Goal: Navigation & Orientation: Understand site structure

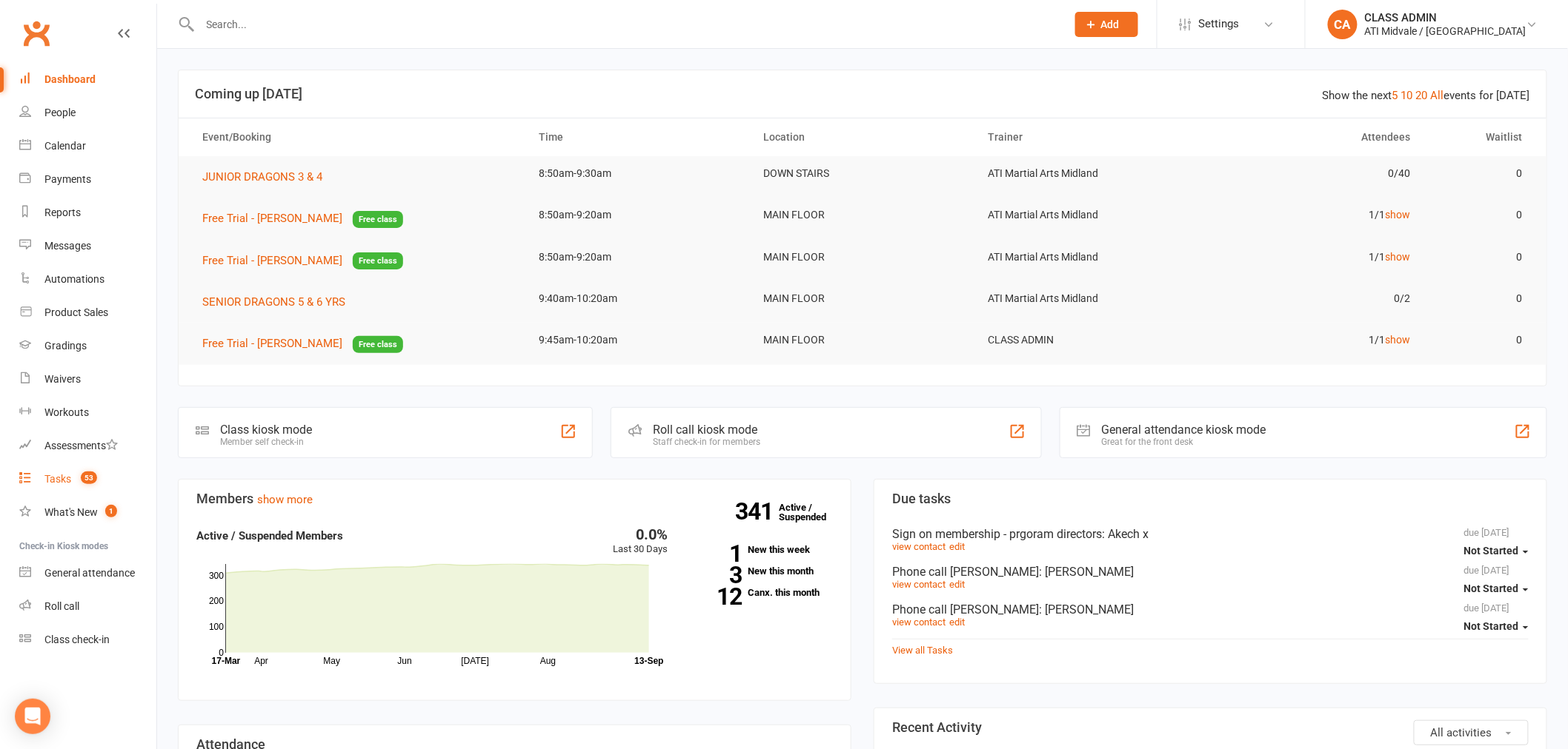
click at [60, 480] on div "Tasks" at bounding box center [57, 479] width 26 height 12
select select "incomplete"
select select "32859"
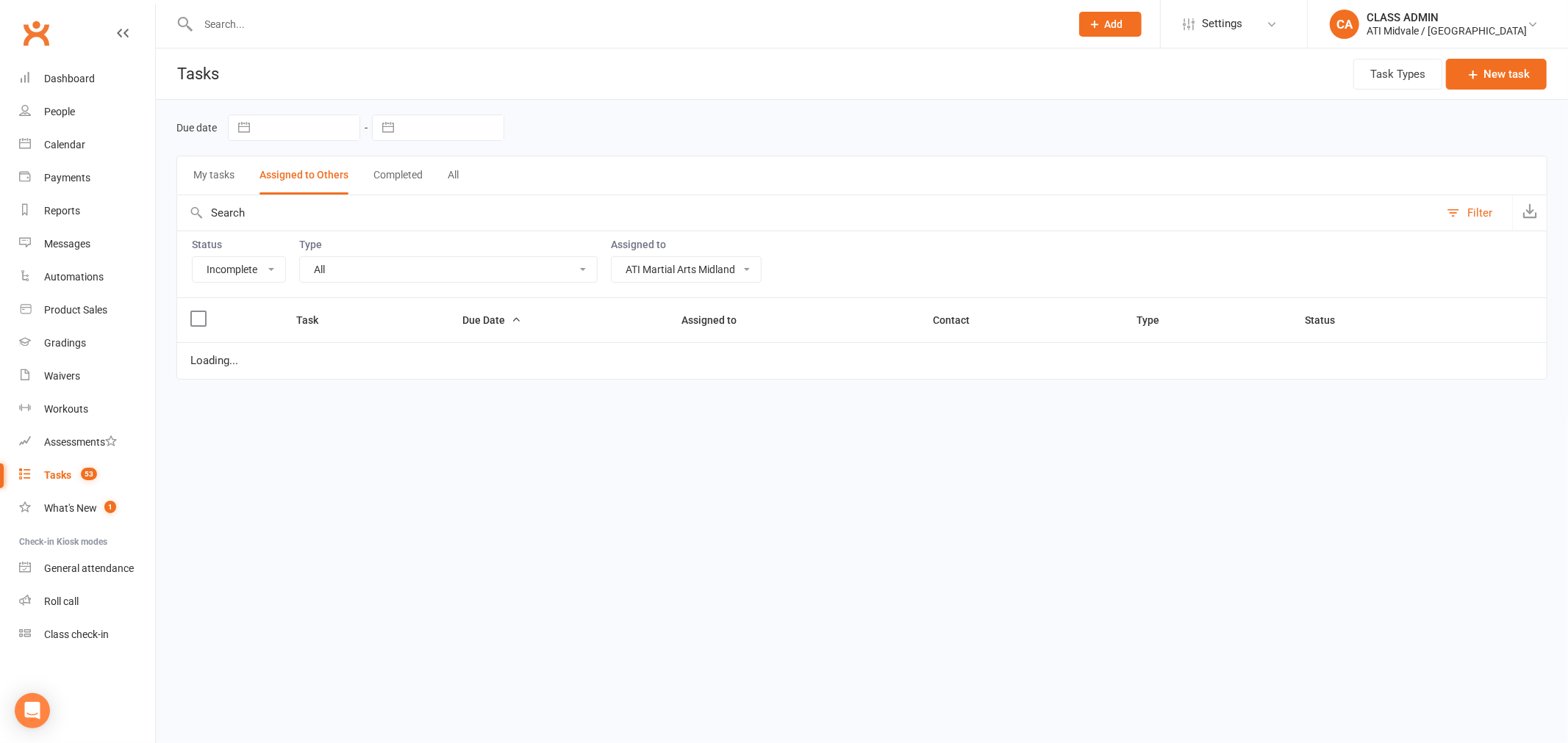
click at [342, 274] on select "All Add info to task Automatic renewal checking Booked in for 1st trial program…" at bounding box center [448, 270] width 297 height 25
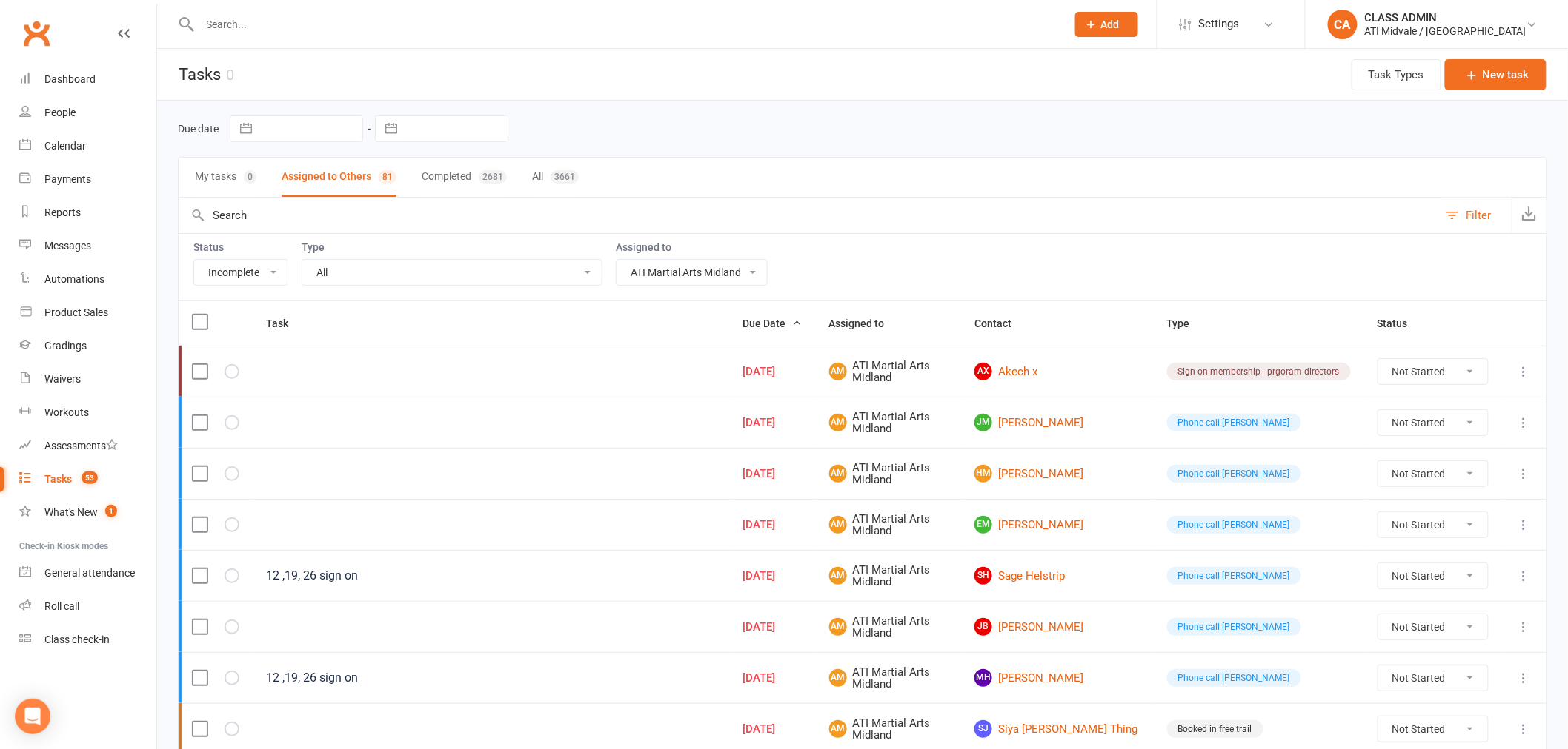
click at [705, 274] on select "All Me All other users FRONT DESK Accounts Department ATI Martial Arts Midland" at bounding box center [691, 273] width 150 height 25
click at [418, 276] on select "All Add info to task Automatic renewal checking Booked in for 1st trial program…" at bounding box center [452, 273] width 300 height 25
select select "15859"
click at [302, 261] on select "All Add info to task Automatic renewal checking Booked in for 1st trial program…" at bounding box center [452, 273] width 300 height 25
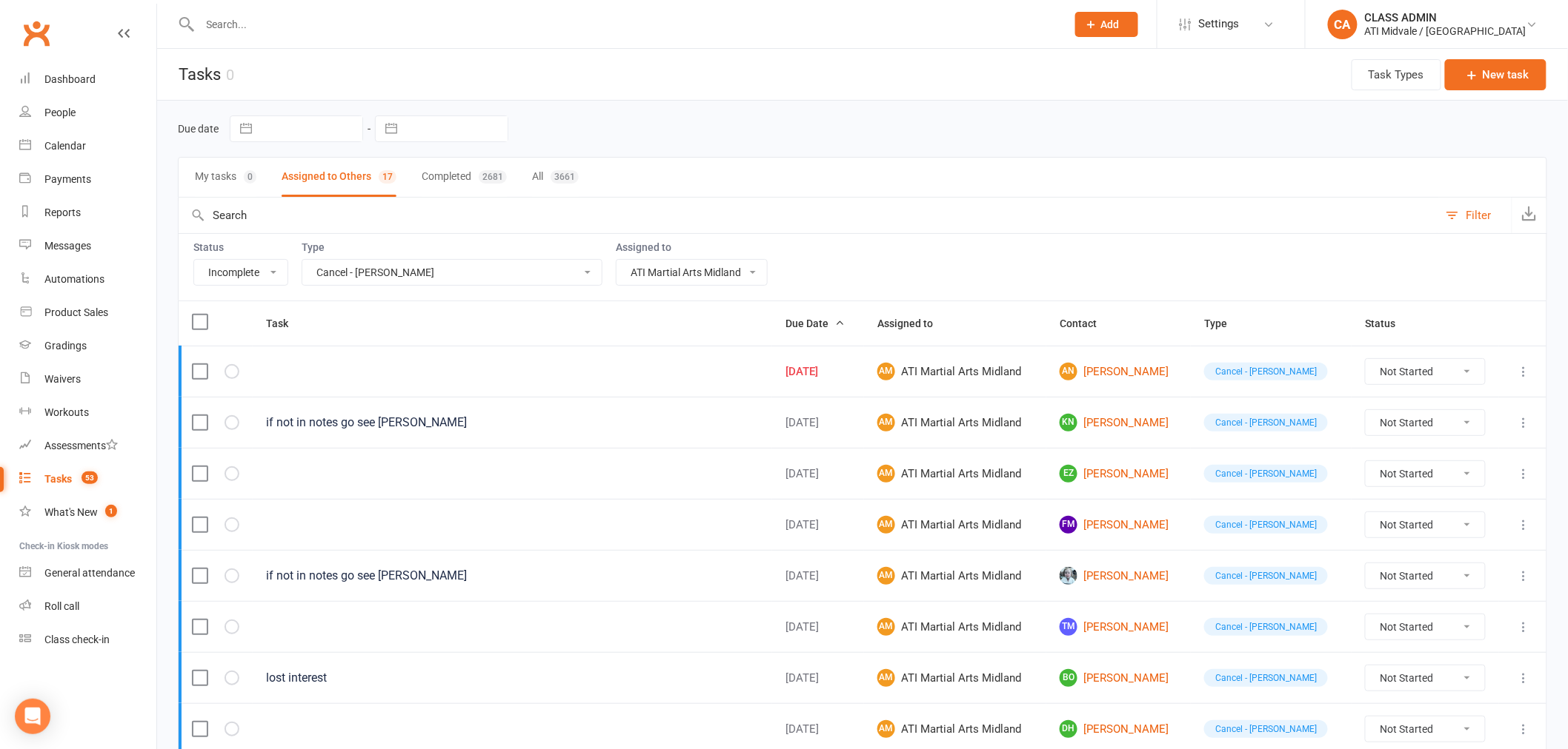
click at [1390, 376] on select "Not Started In Progress Waiting Complete" at bounding box center [1425, 372] width 119 height 25
click at [1366, 360] on select "Not Started In Progress Waiting Complete" at bounding box center [1425, 372] width 119 height 25
select select "unstarted"
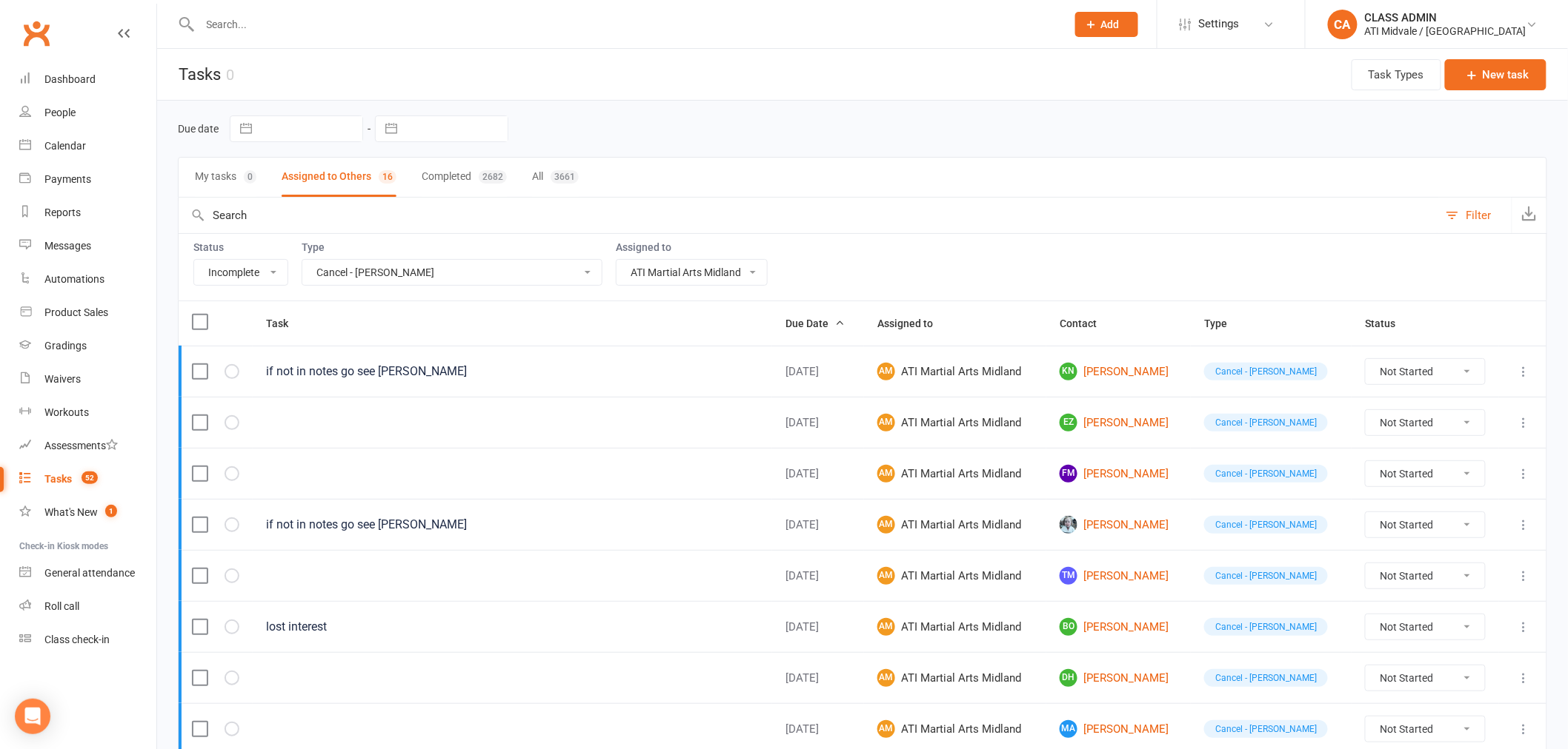
click at [553, 471] on td at bounding box center [512, 473] width 519 height 51
click at [66, 113] on div "People" at bounding box center [60, 112] width 31 height 12
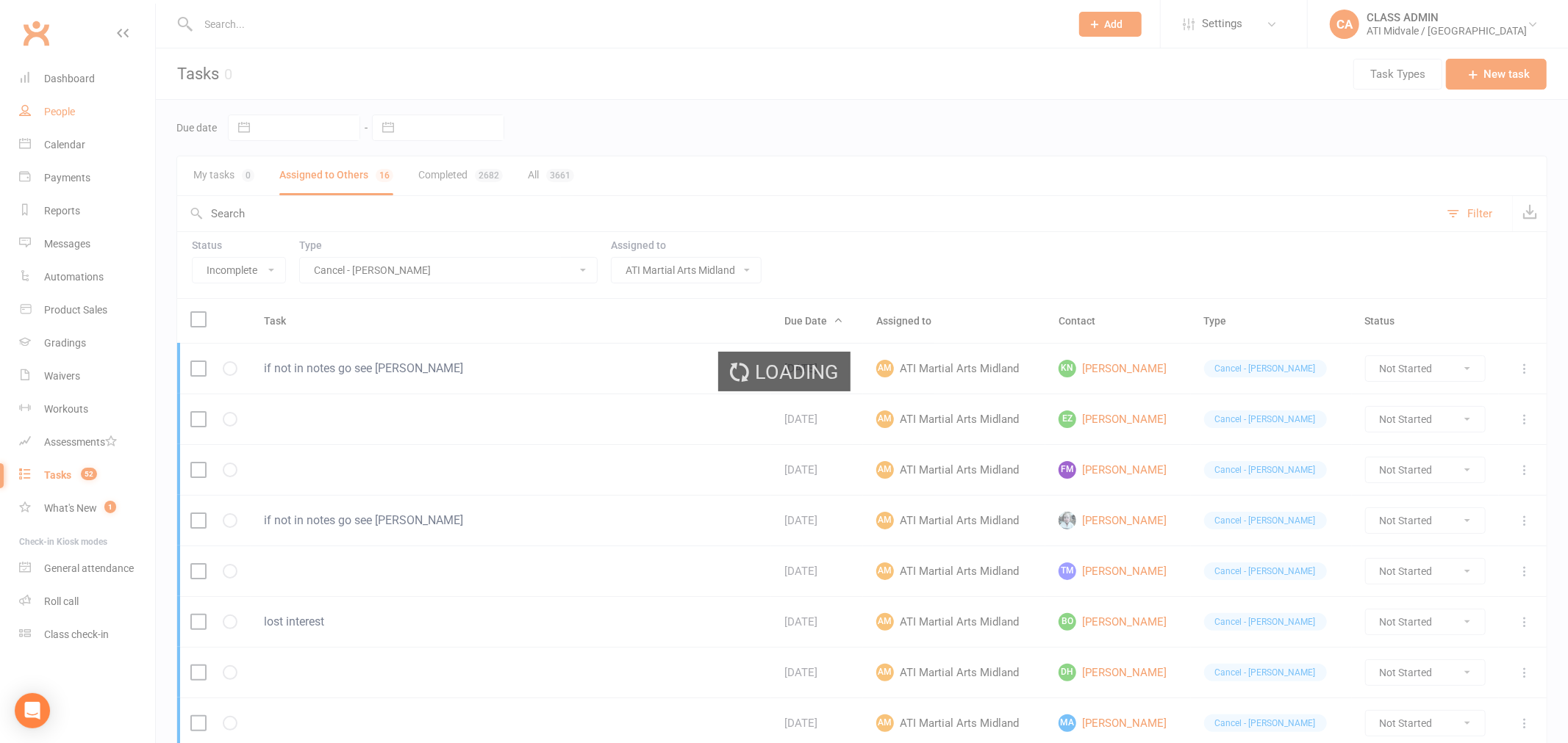
select select "100"
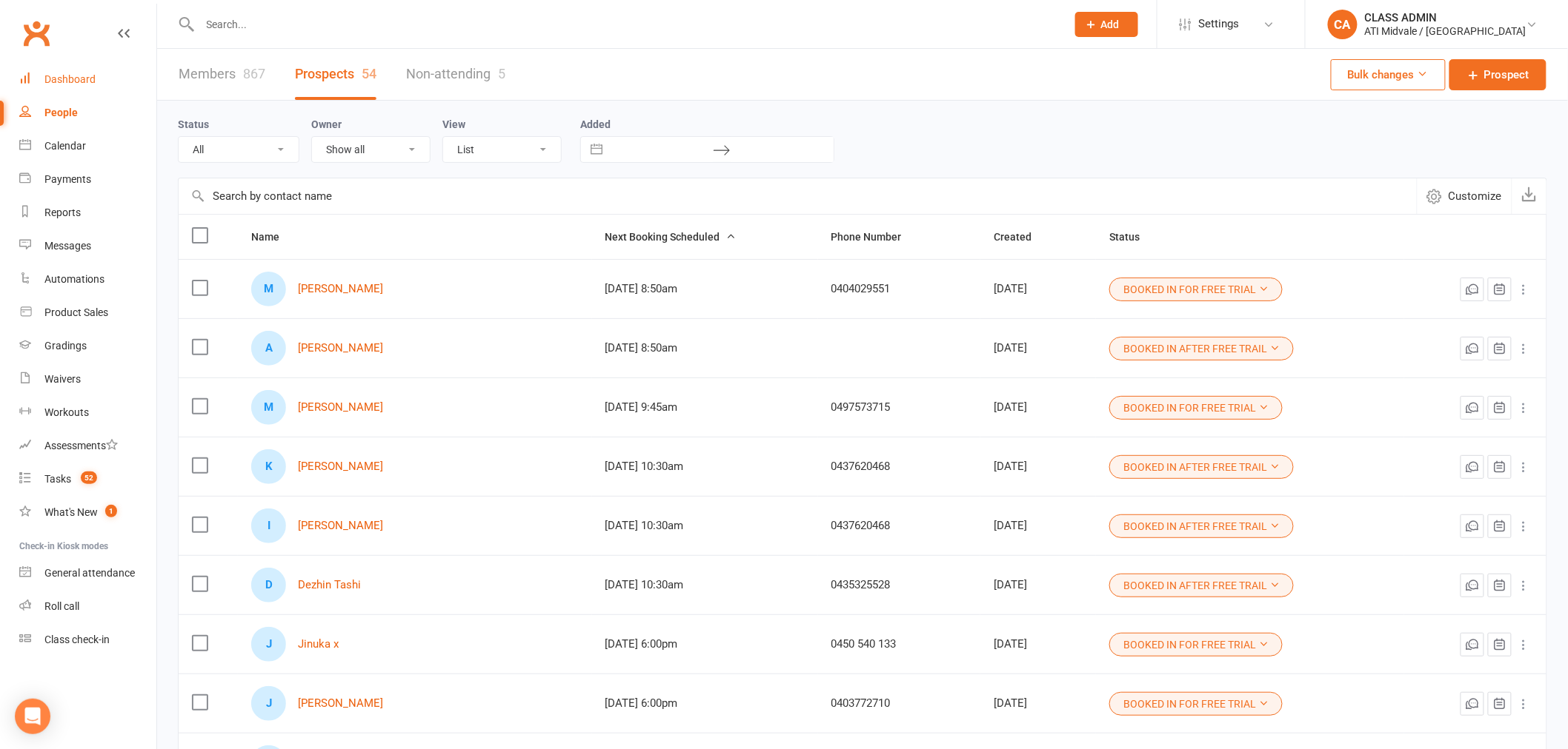
click at [82, 78] on div "Dashboard" at bounding box center [70, 79] width 51 height 12
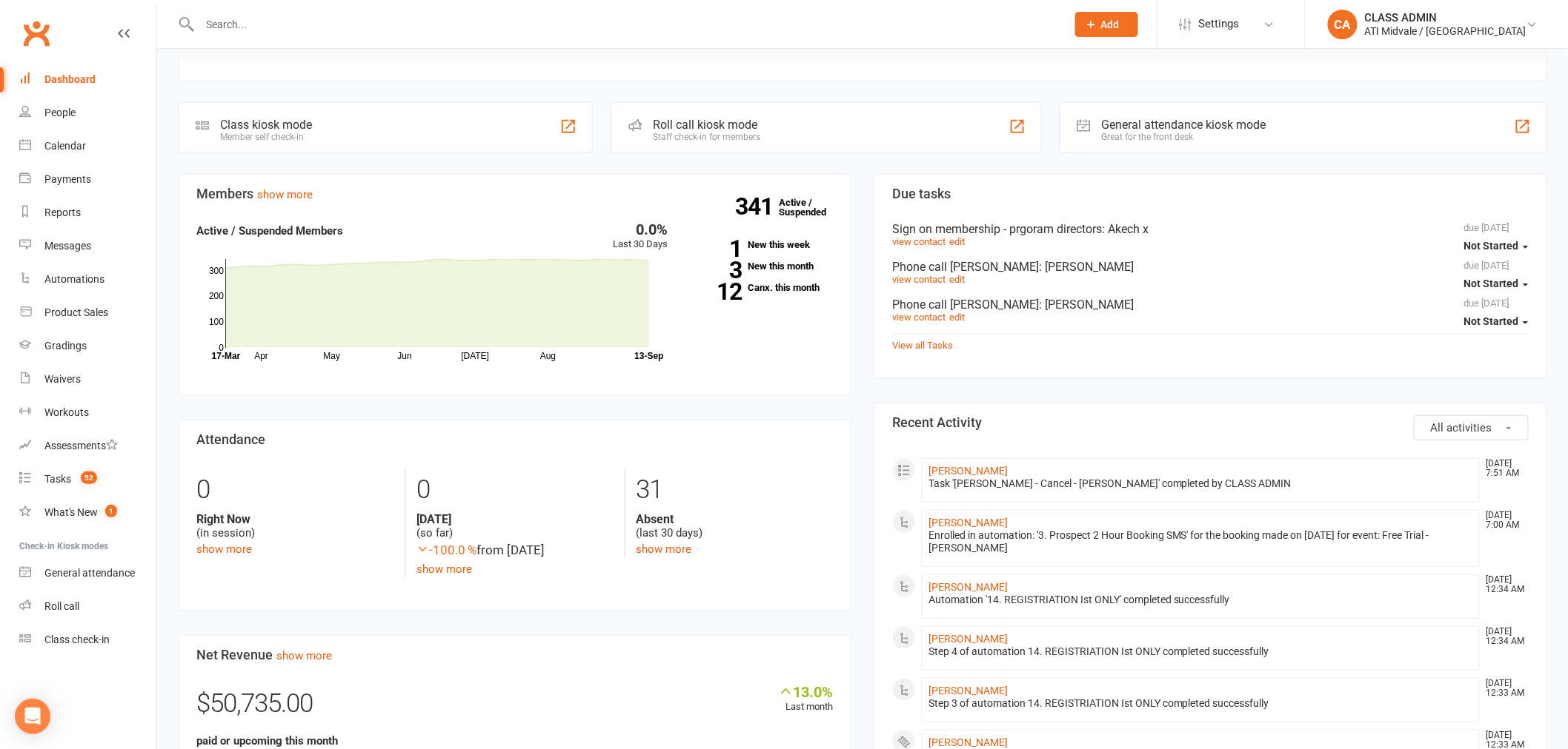
scroll to position [329, 0]
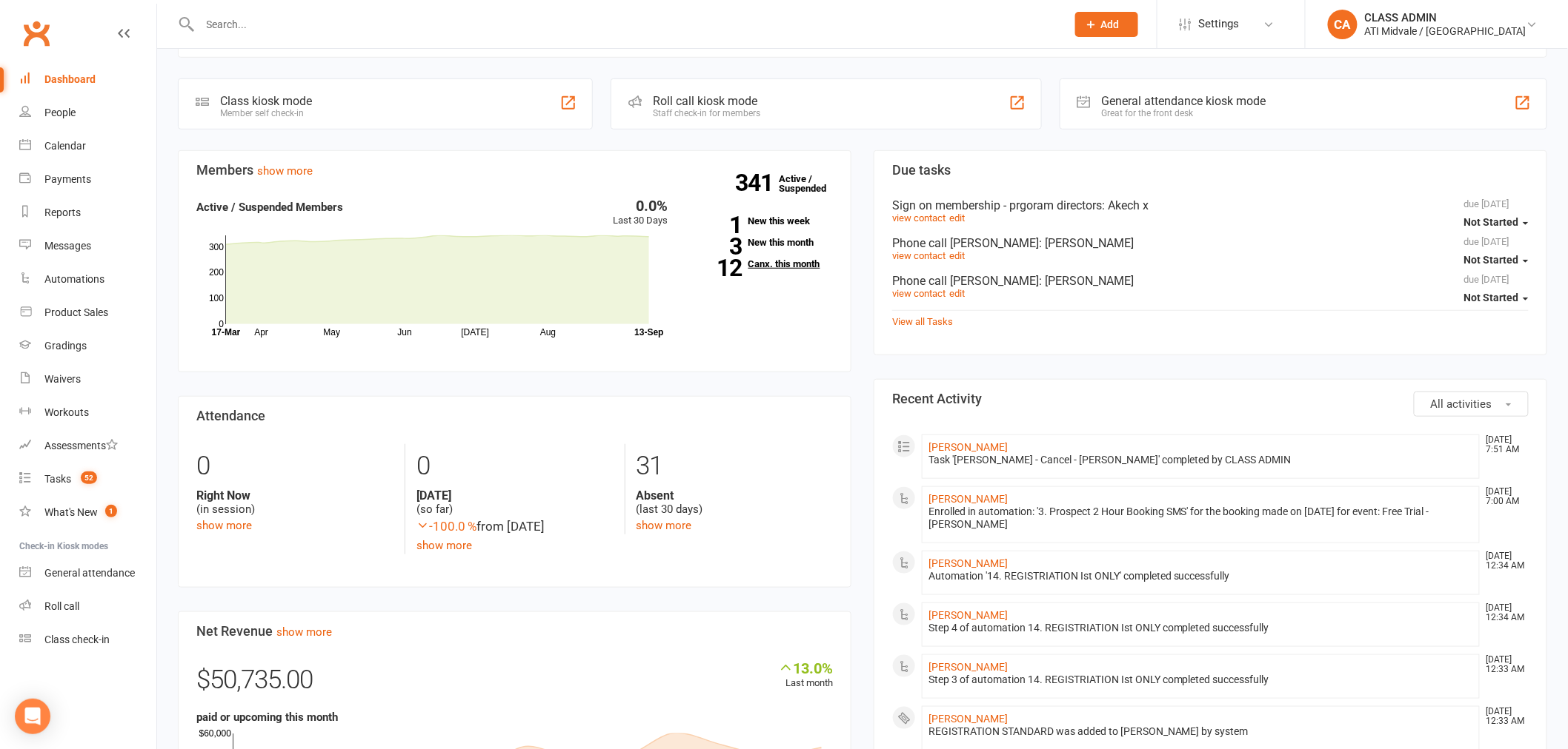
click at [770, 263] on link "12 Canx. this month" at bounding box center [761, 264] width 142 height 10
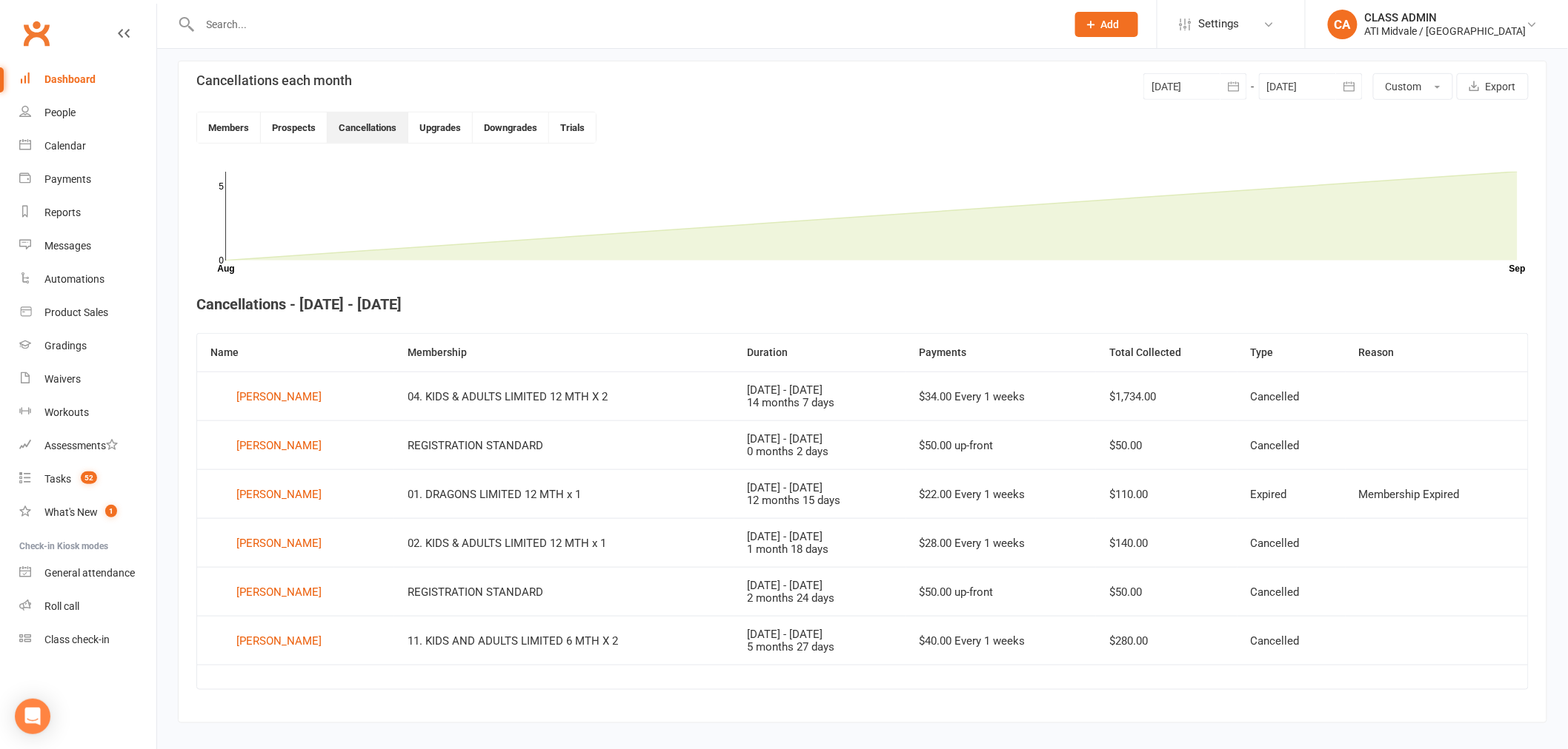
scroll to position [349, 0]
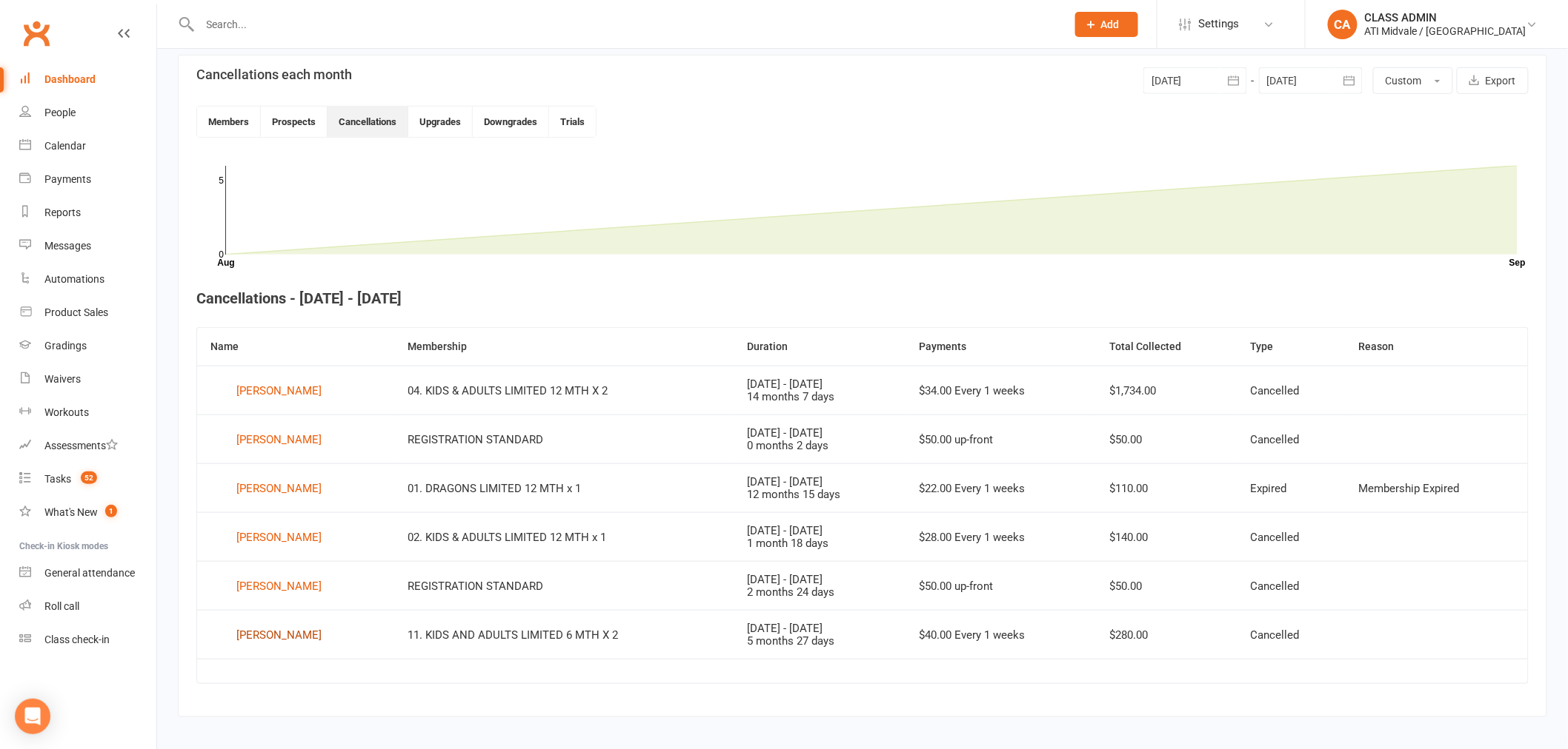
click at [252, 639] on div "[PERSON_NAME]" at bounding box center [280, 635] width 86 height 22
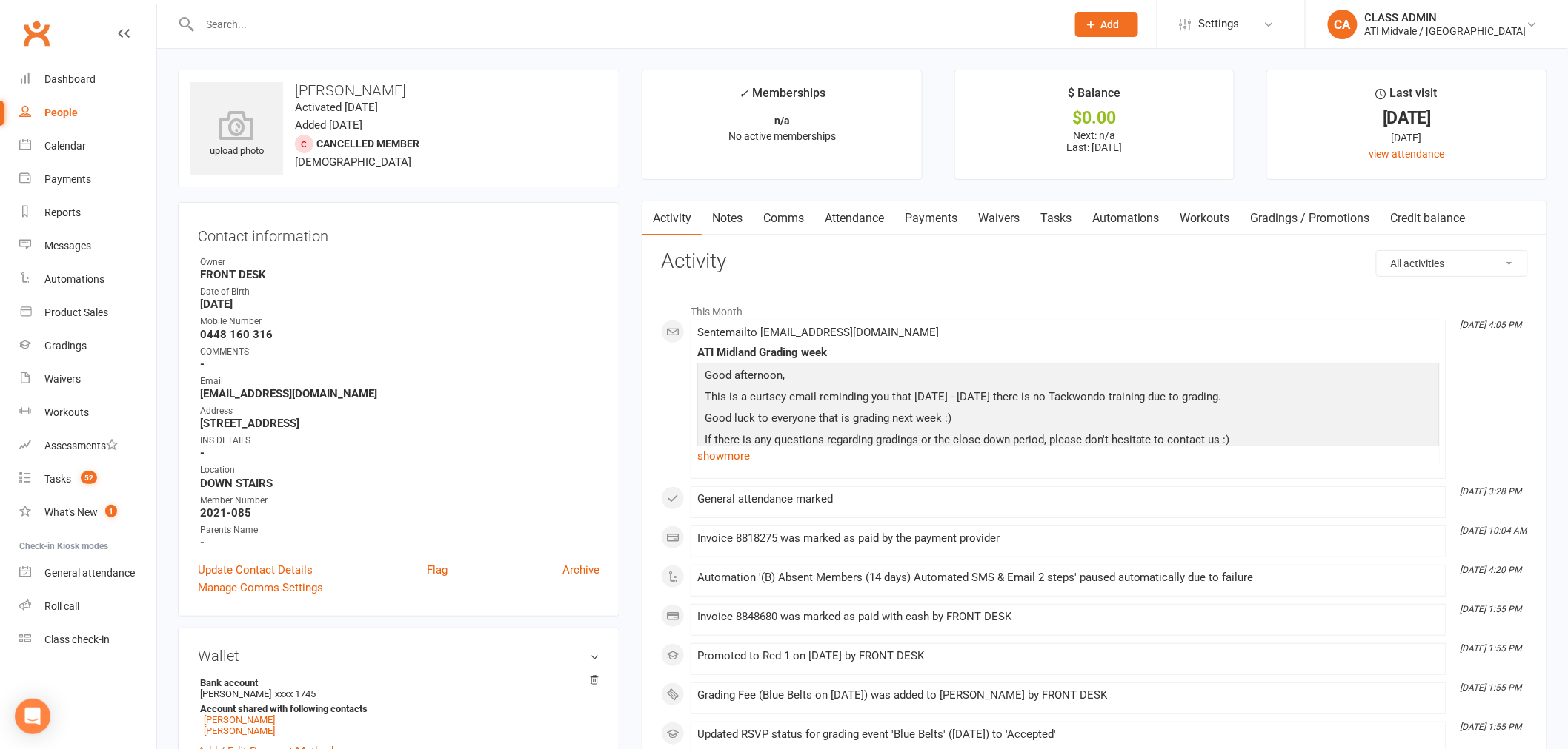
click at [1061, 216] on link "Tasks" at bounding box center [1055, 218] width 52 height 34
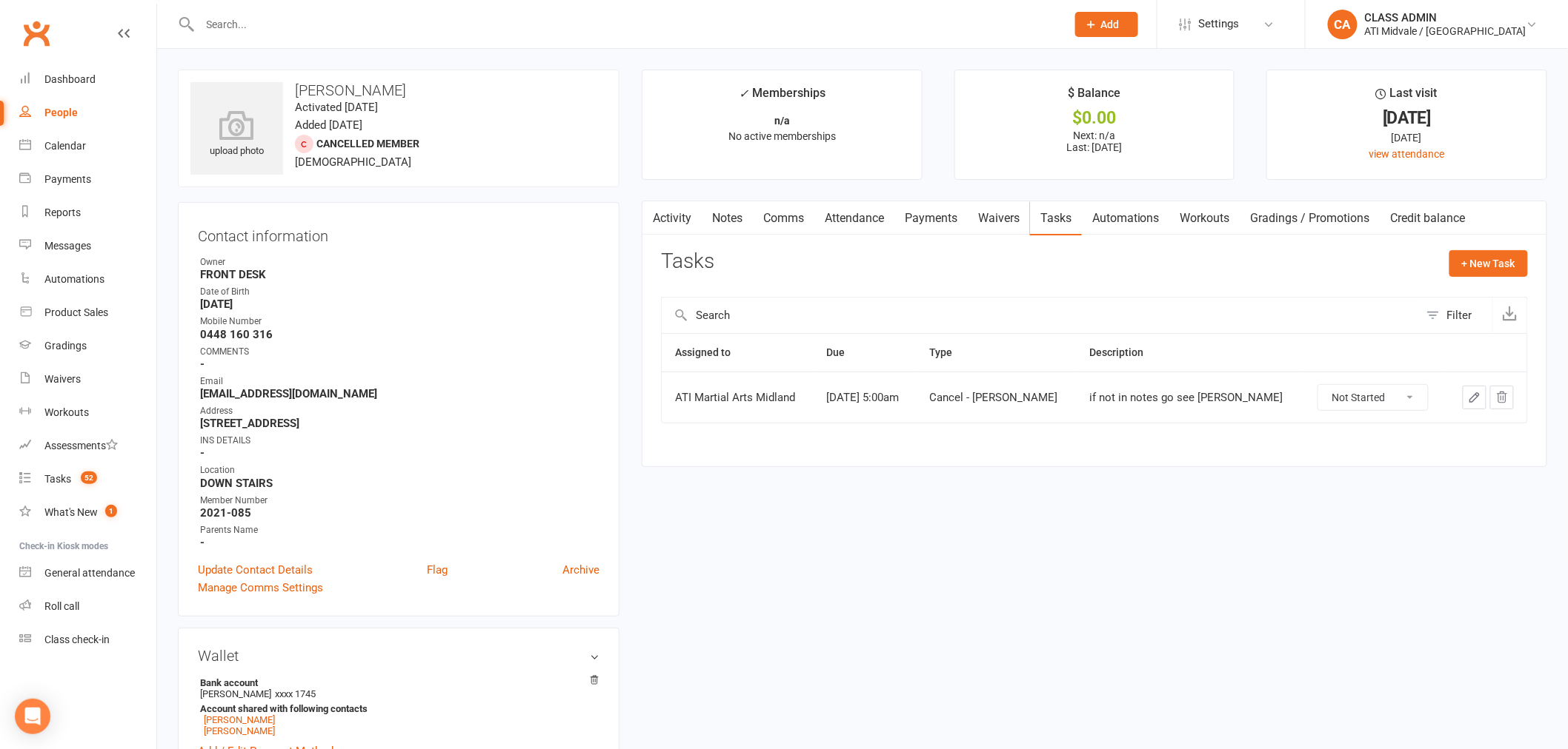
click at [863, 215] on link "Attendance" at bounding box center [854, 218] width 80 height 34
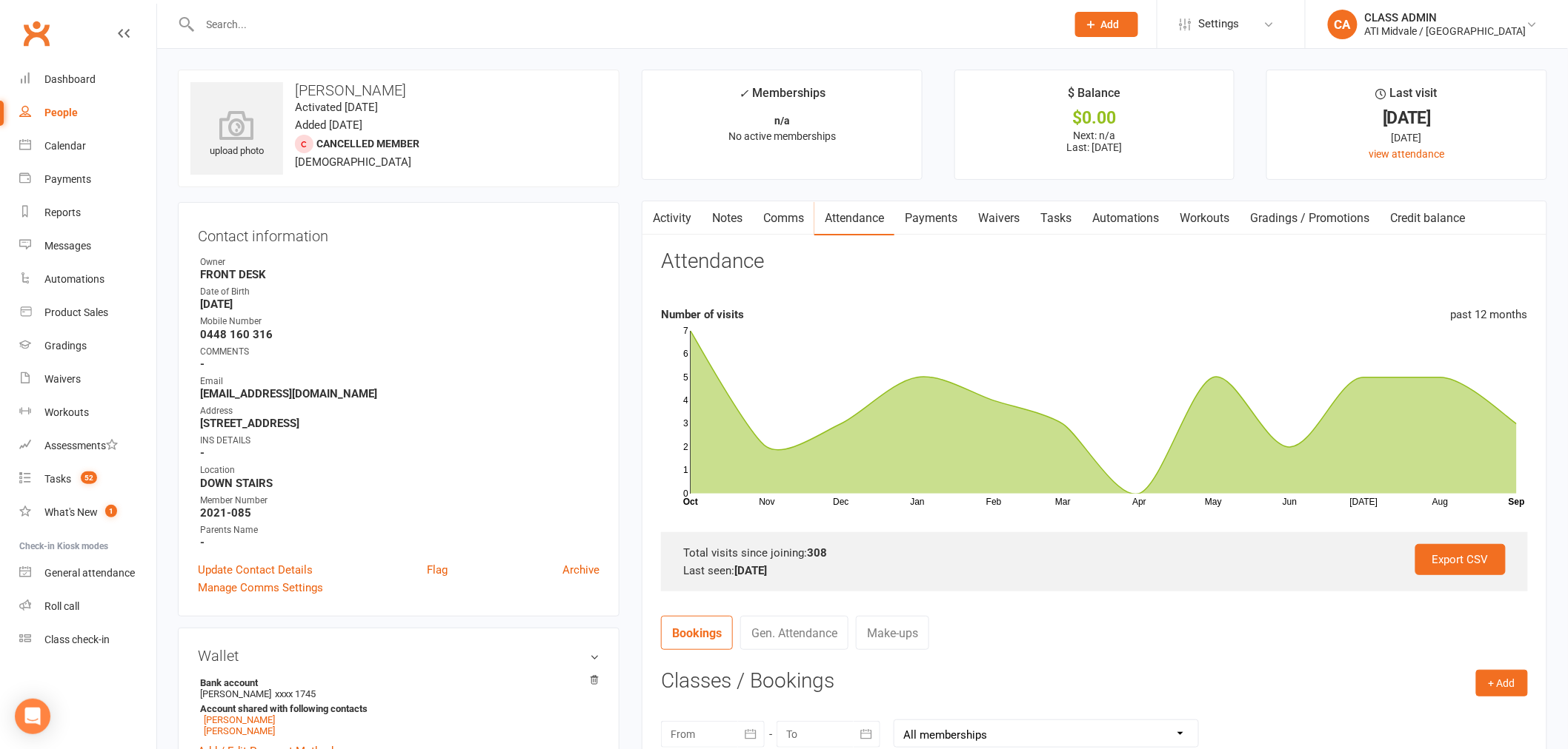
click at [717, 218] on link "Notes" at bounding box center [728, 218] width 51 height 34
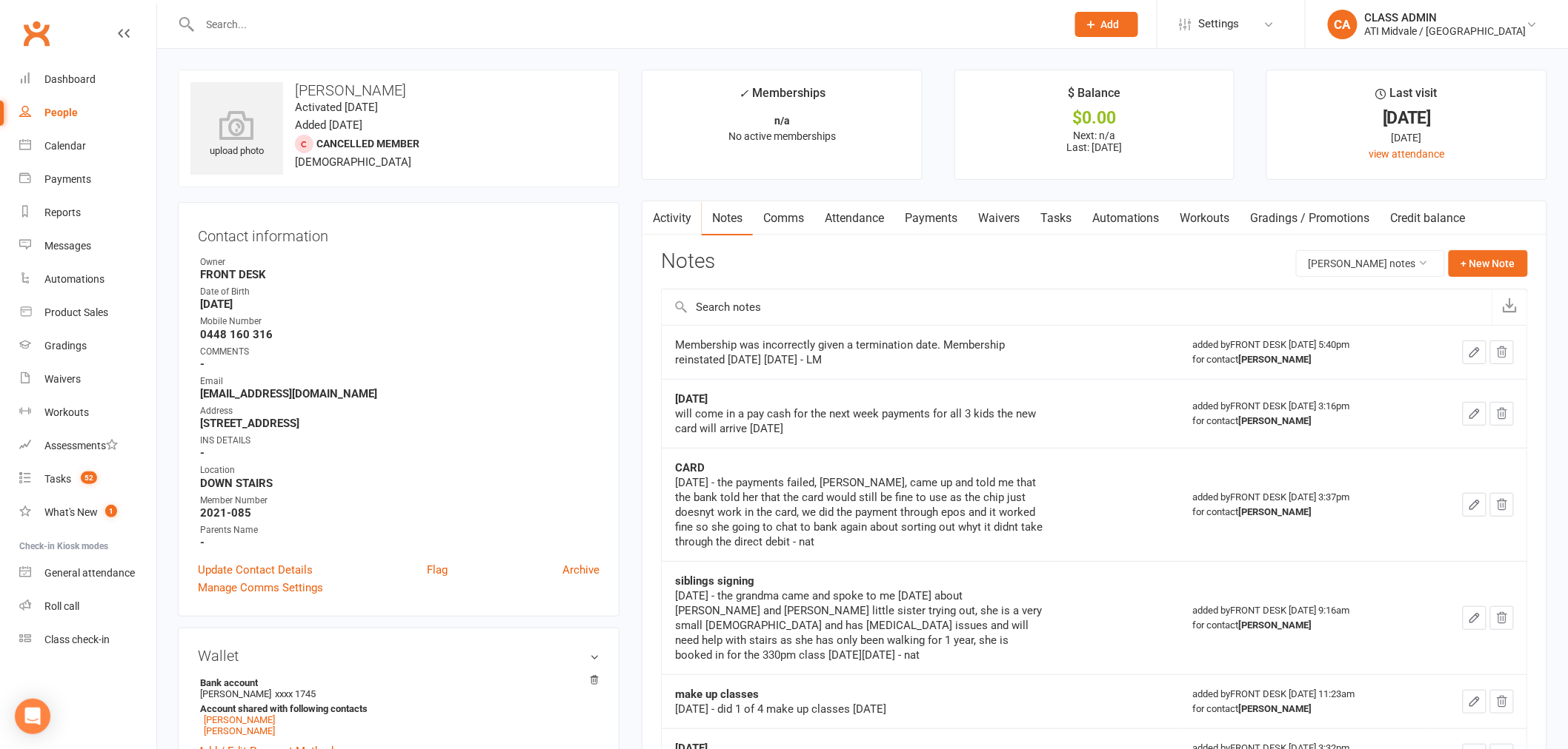
click at [66, 114] on div "People" at bounding box center [61, 112] width 34 height 12
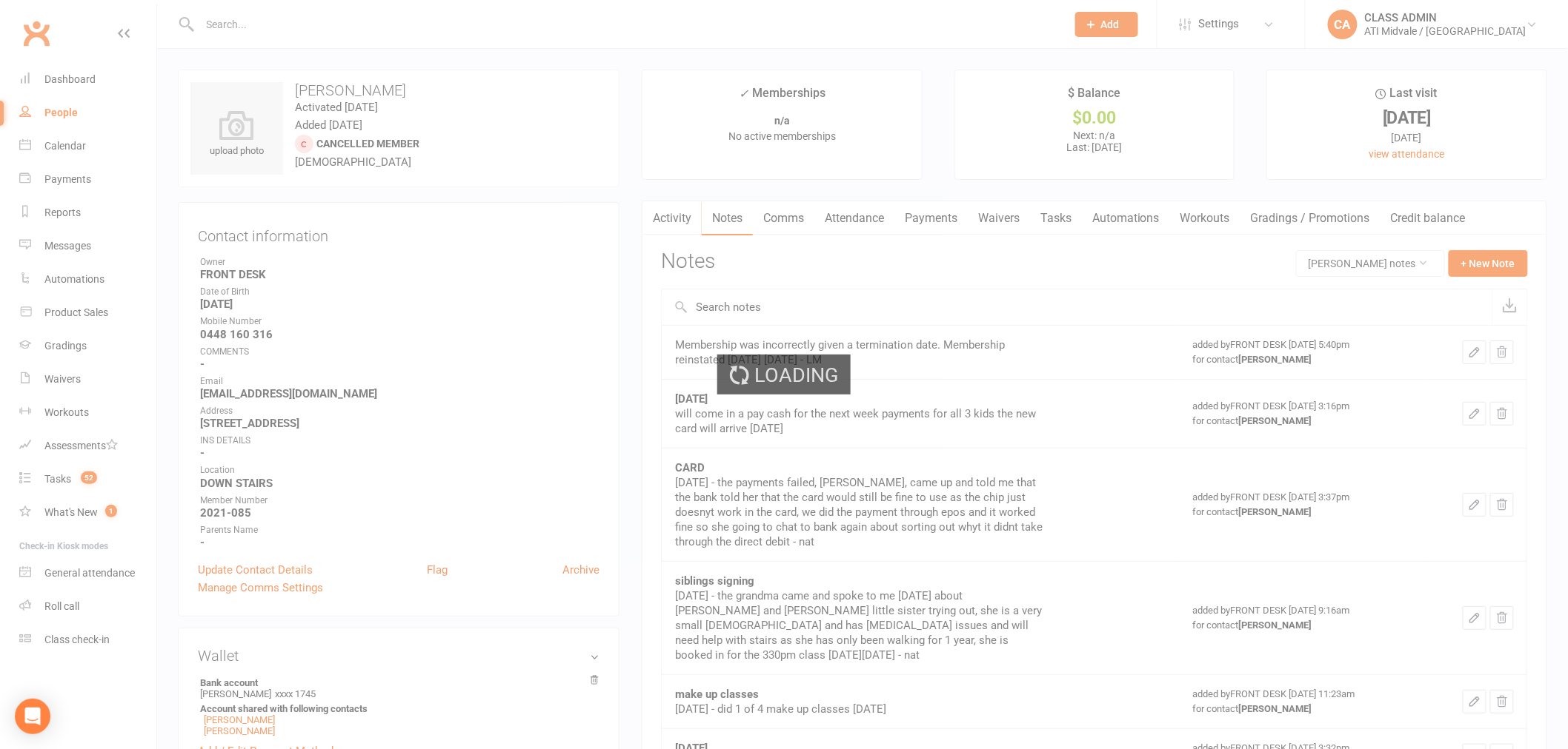
select select "100"
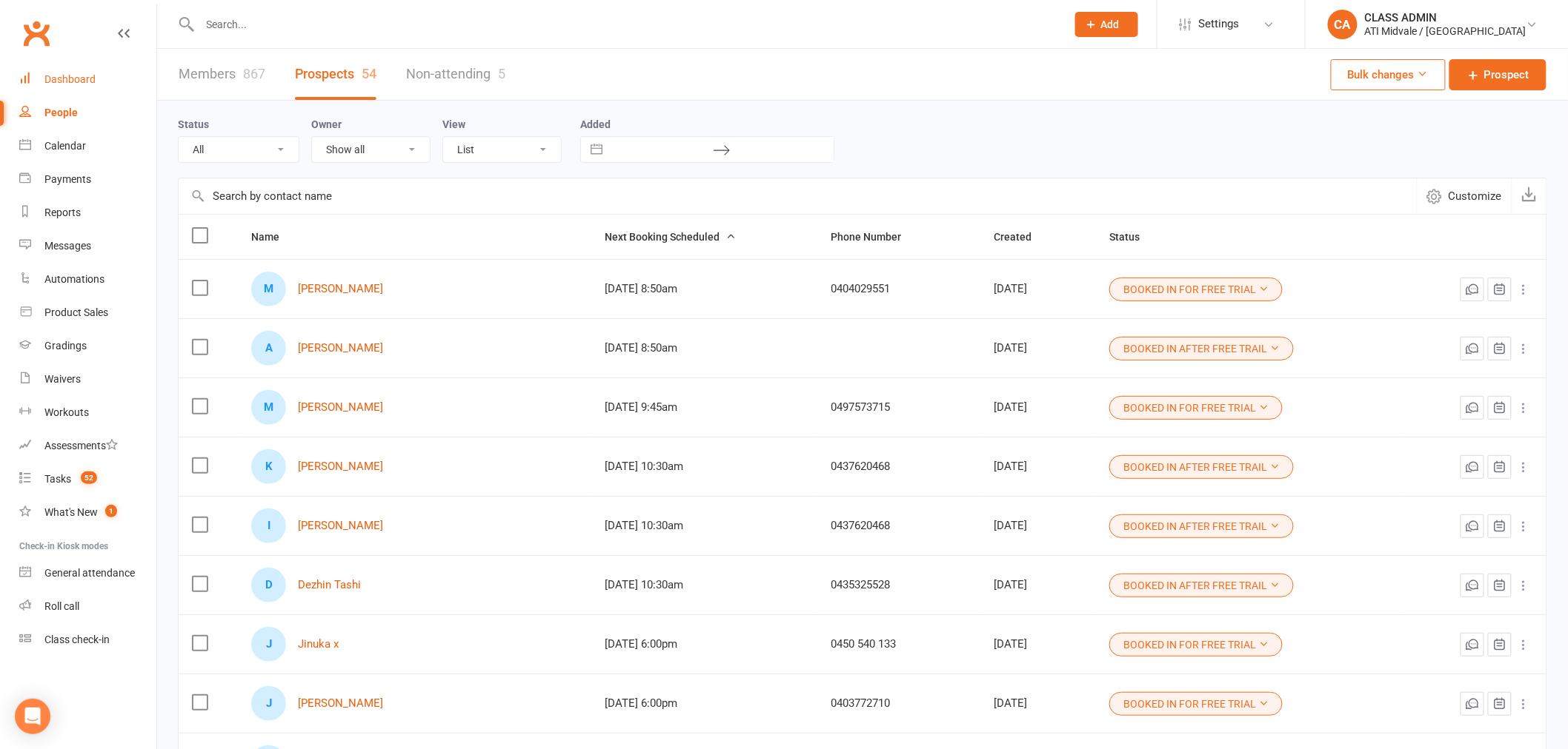
click at [74, 78] on div "Dashboard" at bounding box center [70, 79] width 51 height 12
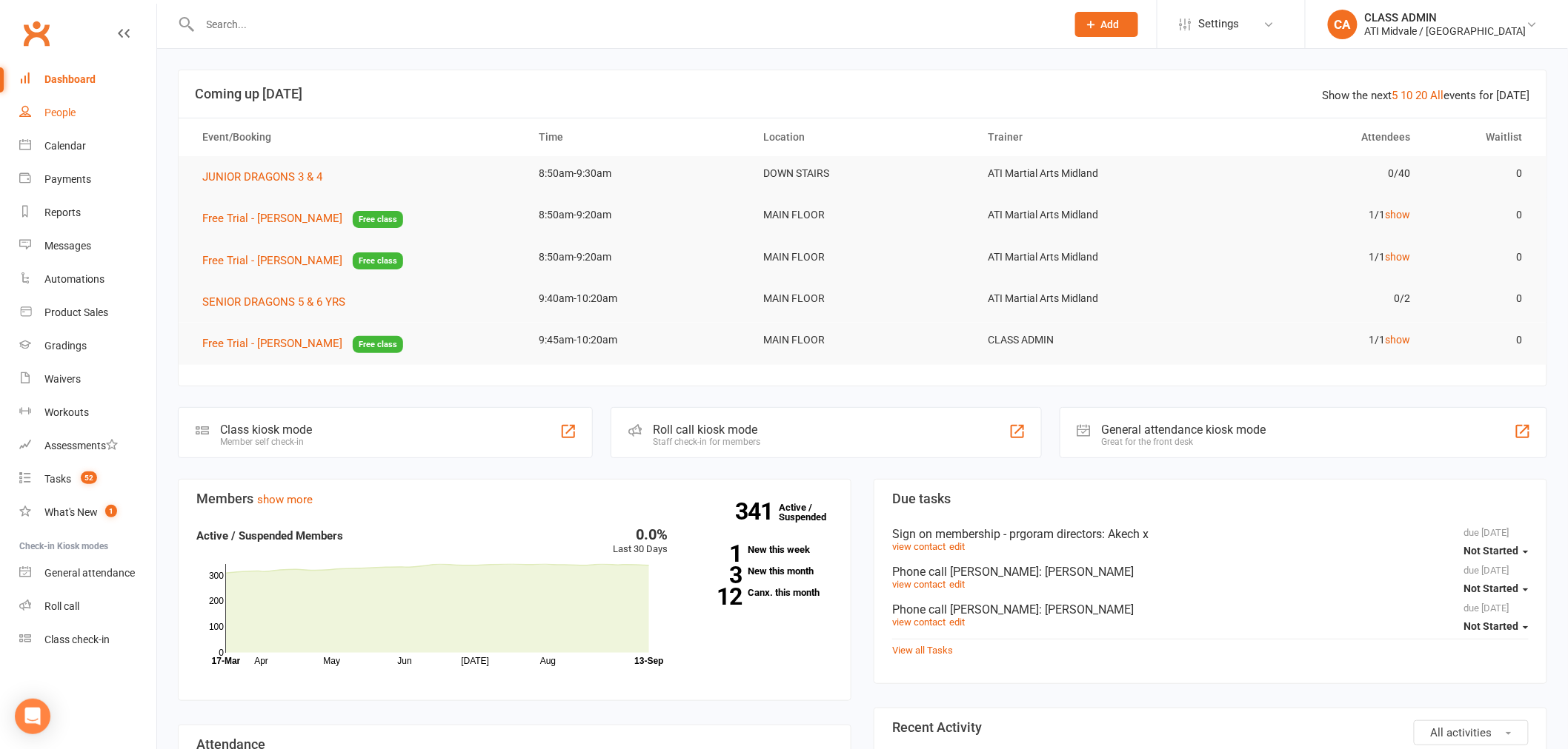
click at [68, 113] on div "People" at bounding box center [60, 112] width 31 height 12
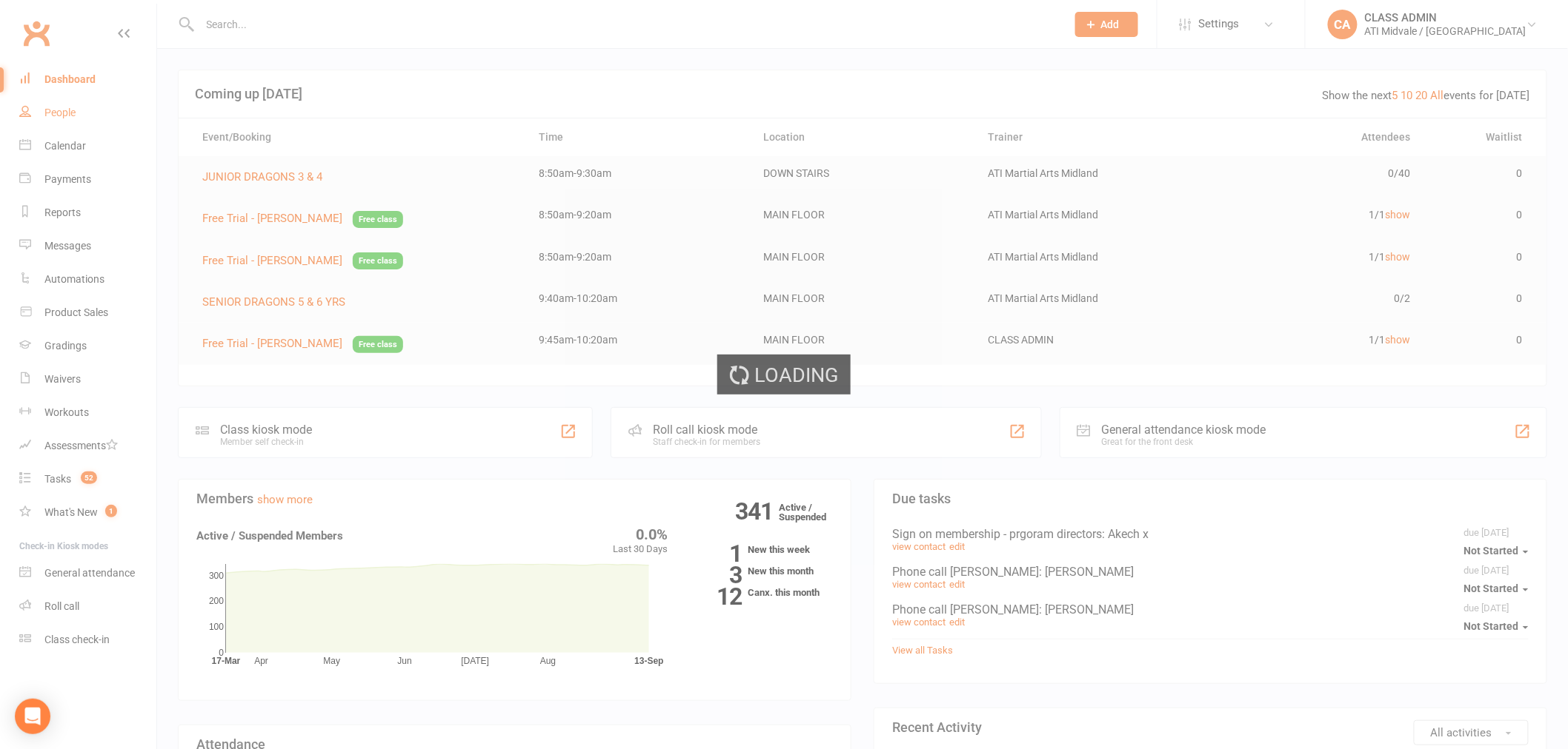
select select "100"
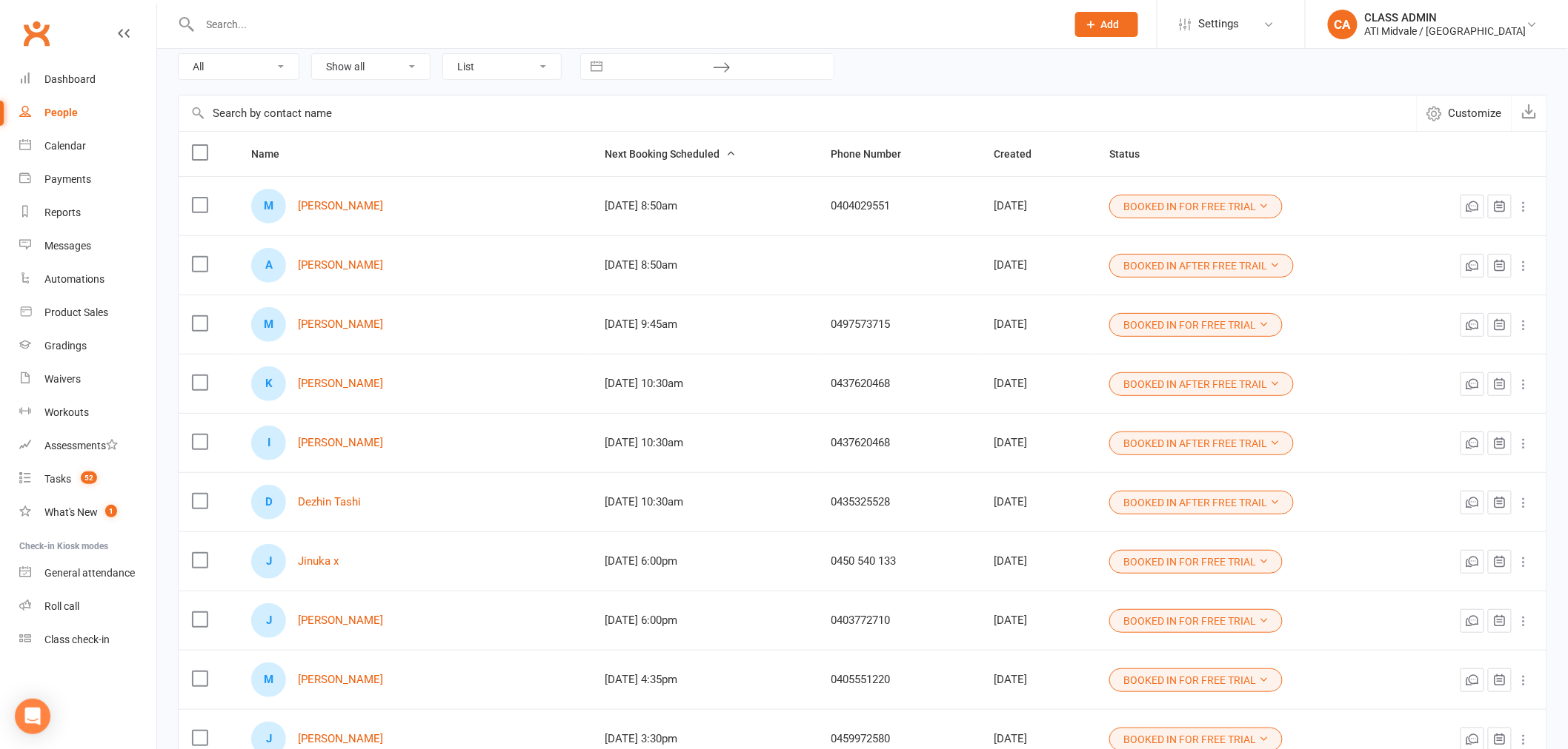
scroll to position [82, 0]
click at [684, 510] on div "[DATE] 10:30am" at bounding box center [705, 503] width 199 height 13
click at [684, 453] on td "[DATE] 10:30am" at bounding box center [705, 443] width 226 height 59
click at [671, 370] on td "[DATE] 10:30am" at bounding box center [705, 384] width 226 height 59
drag, startPoint x: 682, startPoint y: 328, endPoint x: 684, endPoint y: 307, distance: 21.1
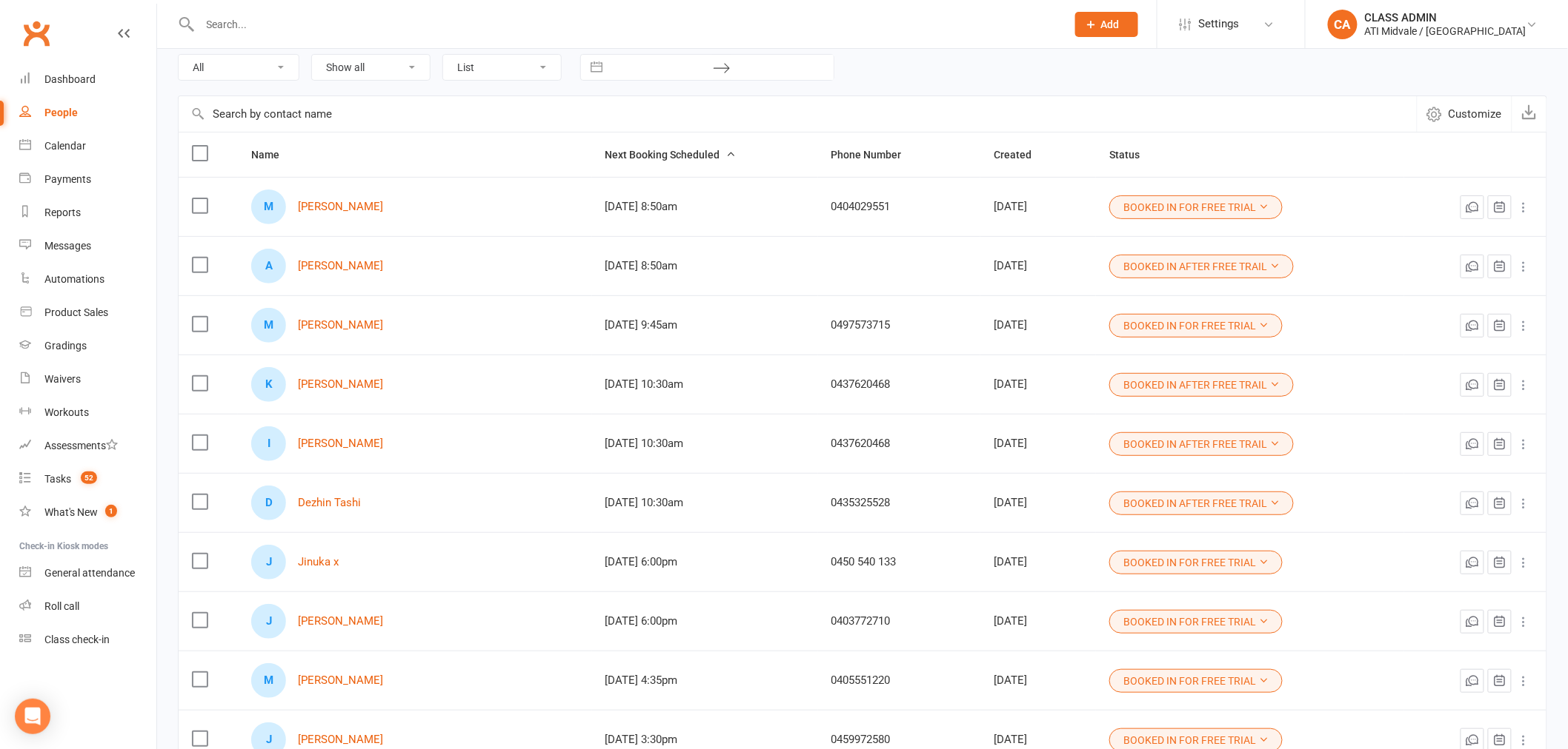
click at [680, 328] on div "[DATE] 9:45am" at bounding box center [705, 326] width 199 height 13
click at [677, 282] on td "[DATE] 8:50am" at bounding box center [705, 266] width 226 height 59
click at [682, 227] on td "[DATE] 8:50am" at bounding box center [705, 206] width 226 height 59
click at [339, 504] on link "Dezhin Tashi" at bounding box center [329, 503] width 63 height 13
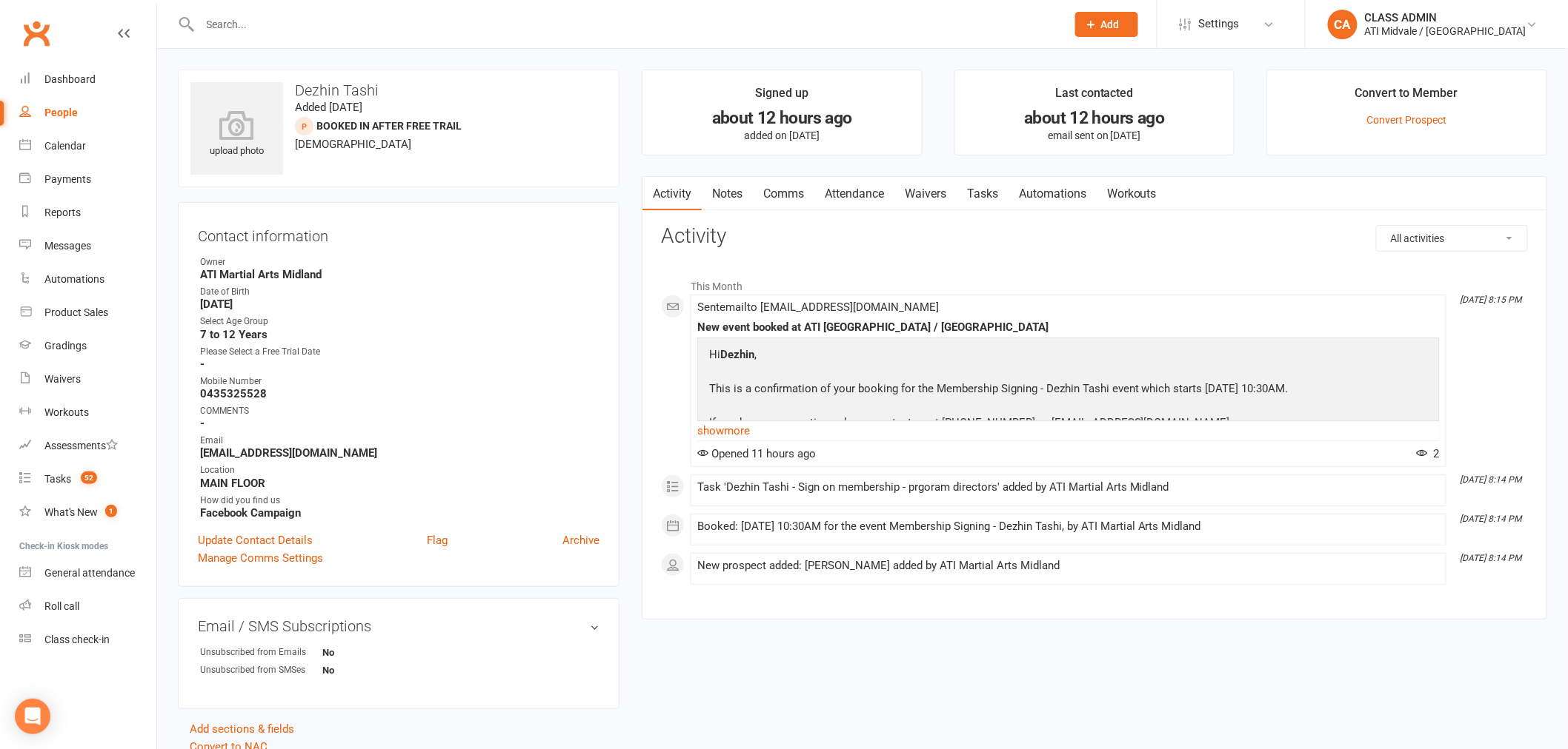
click at [849, 189] on link "Attendance" at bounding box center [854, 193] width 80 height 34
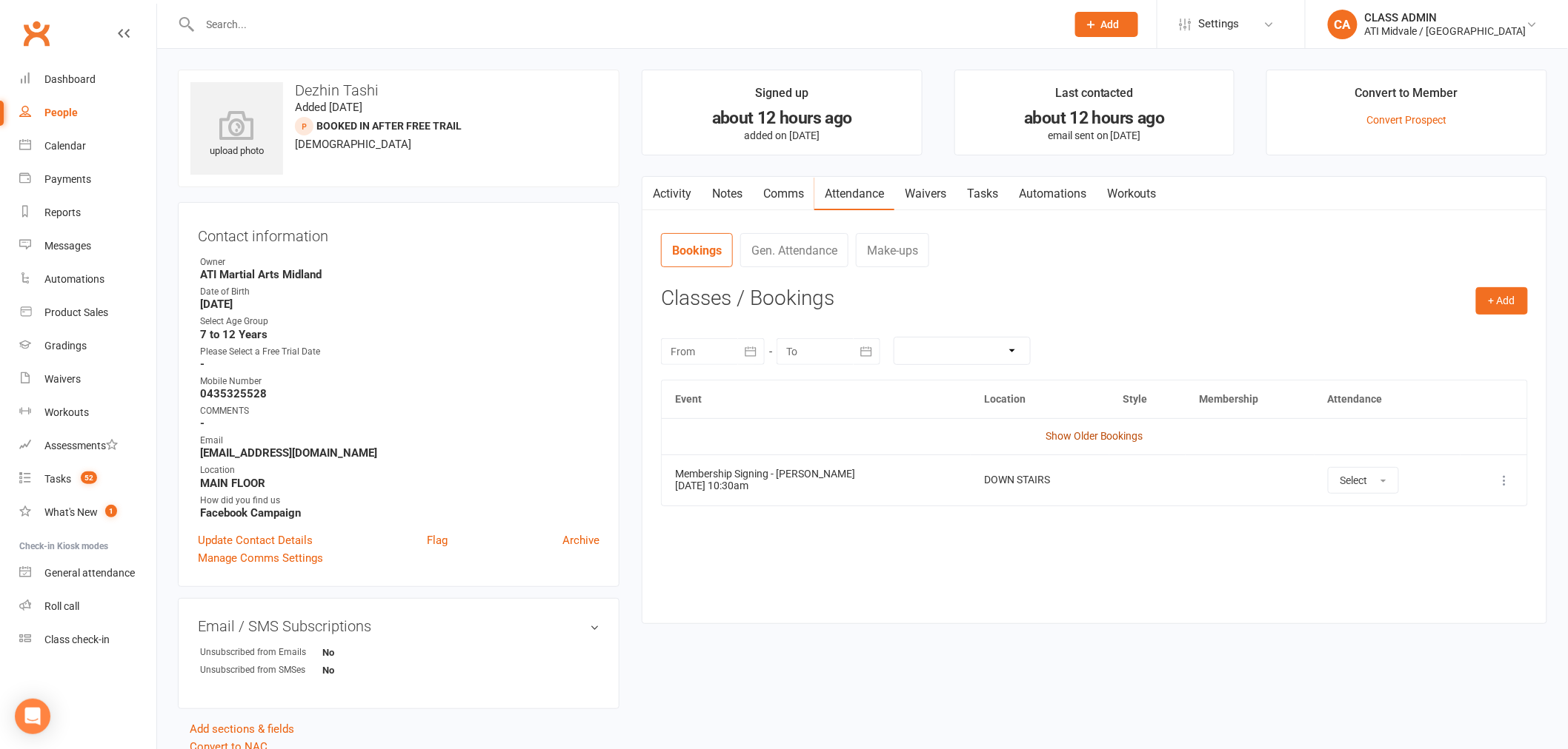
click at [1084, 431] on link "Show Older Bookings" at bounding box center [1094, 436] width 97 height 12
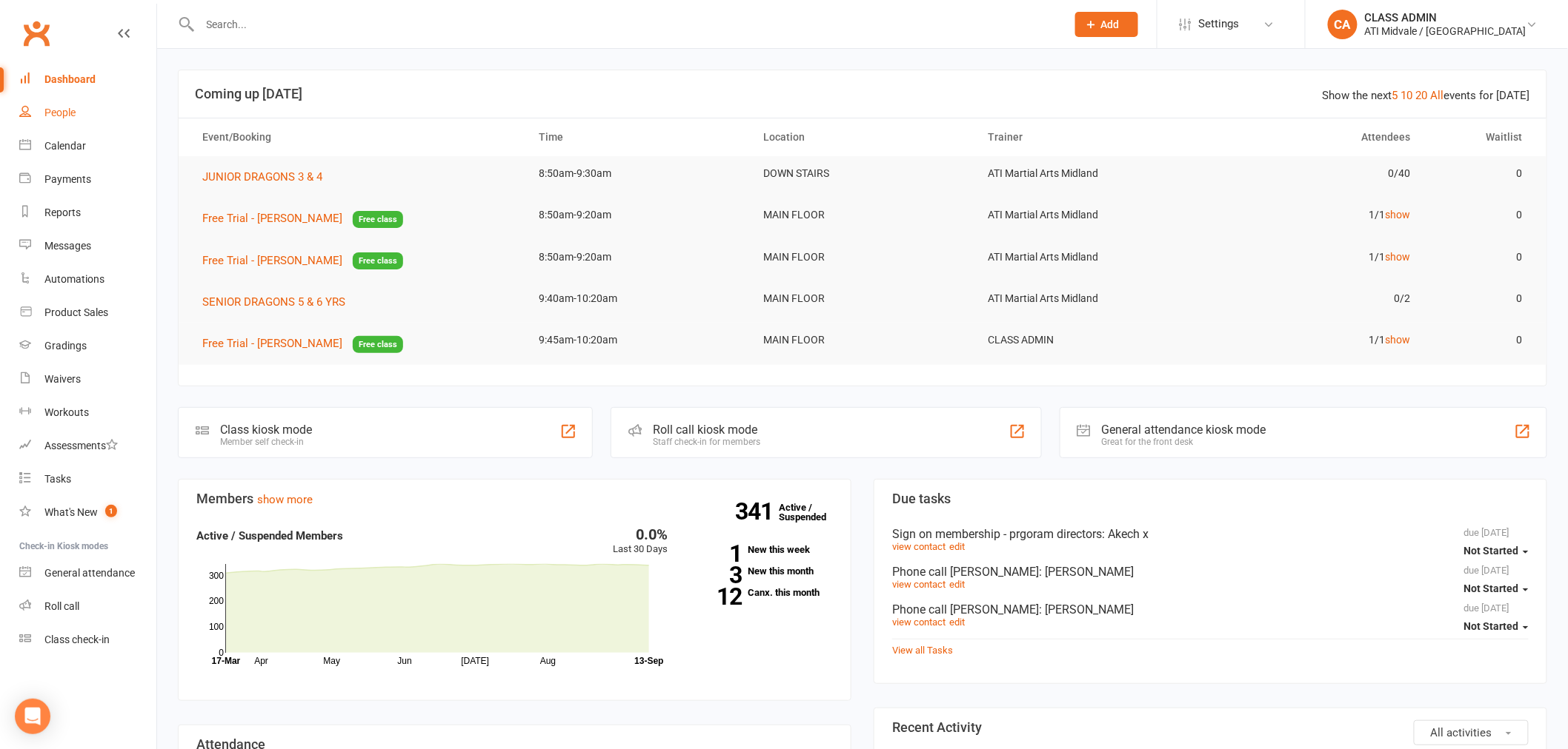
click at [60, 112] on div "People" at bounding box center [60, 112] width 31 height 12
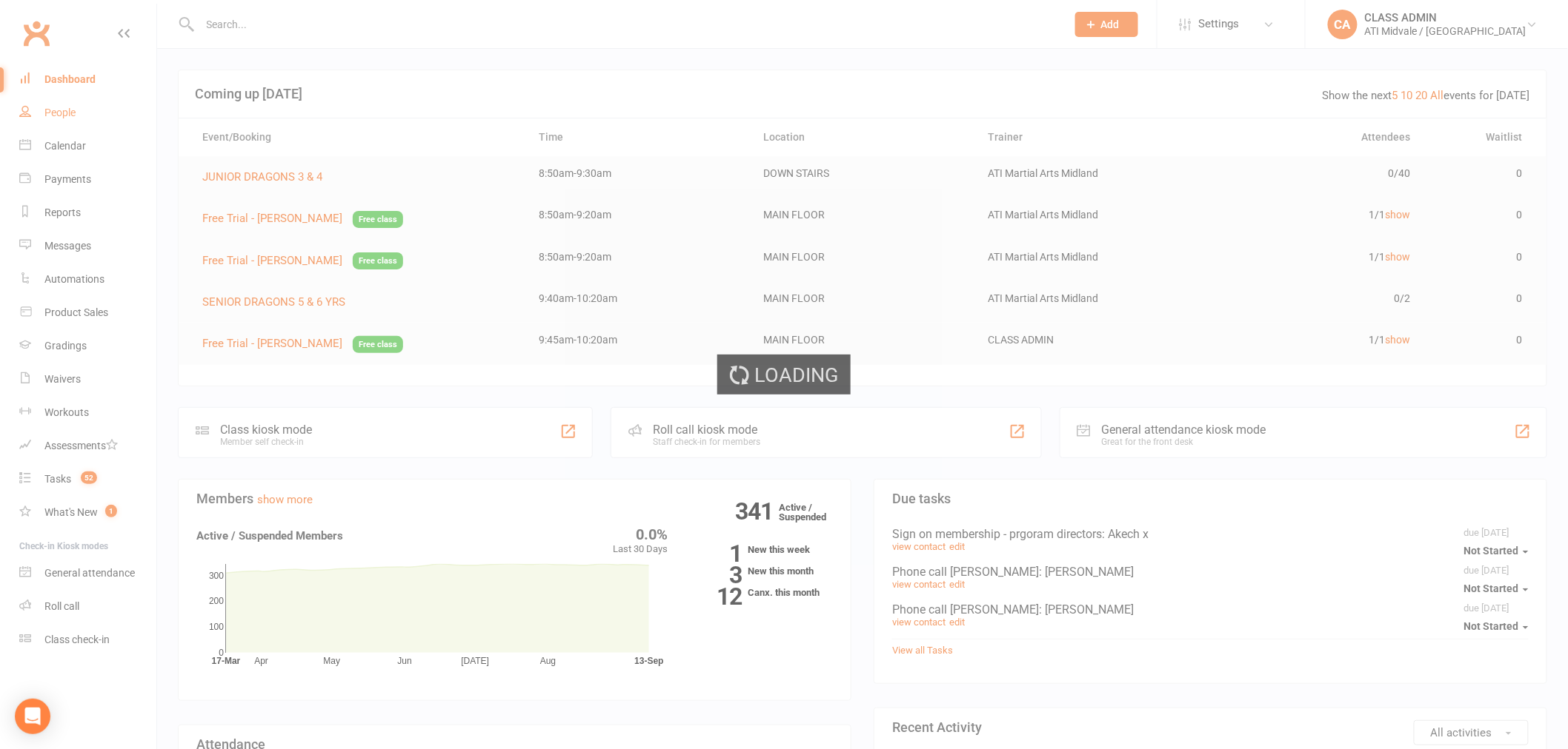
select select "100"
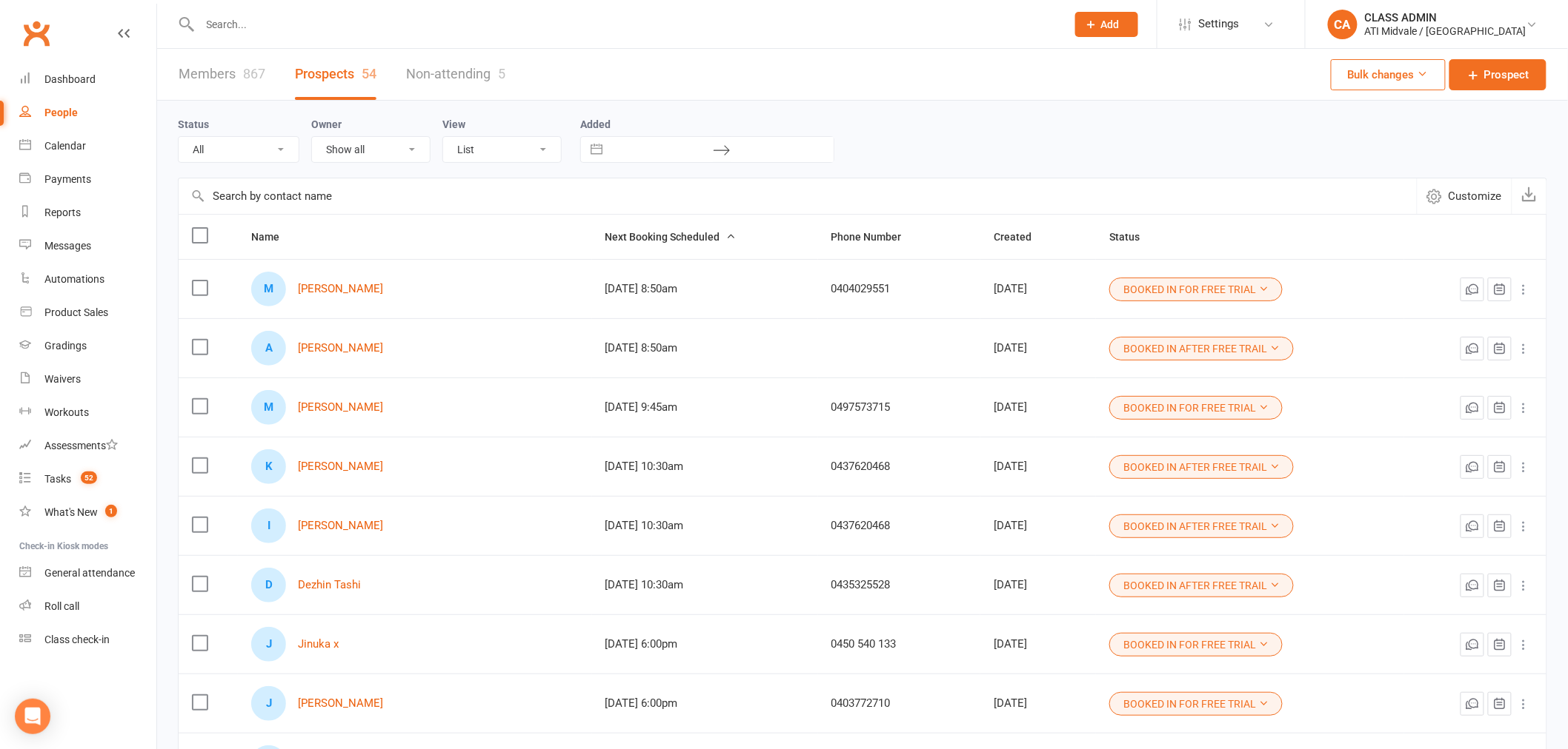
click at [246, 76] on div "867" at bounding box center [254, 73] width 22 height 15
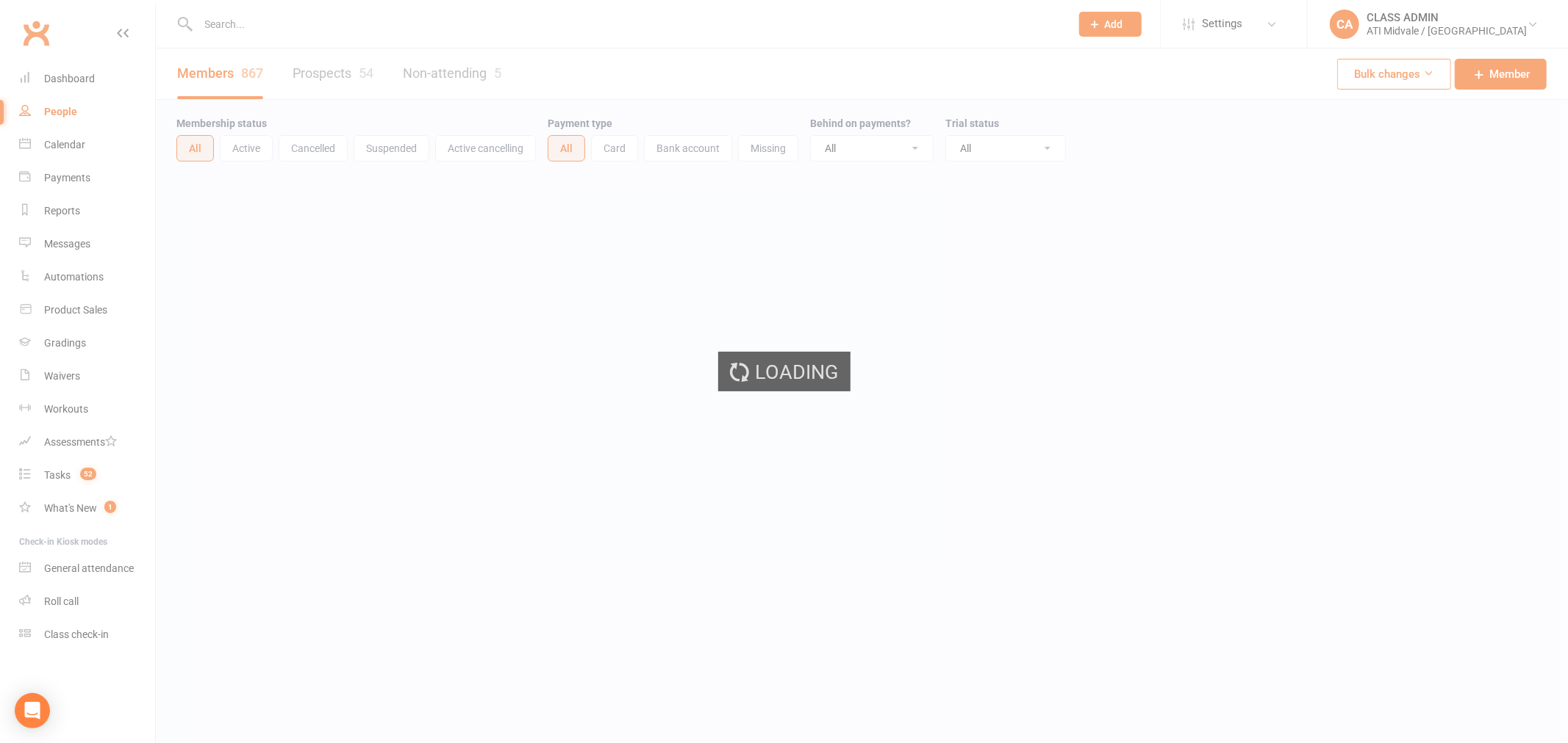
select select "100"
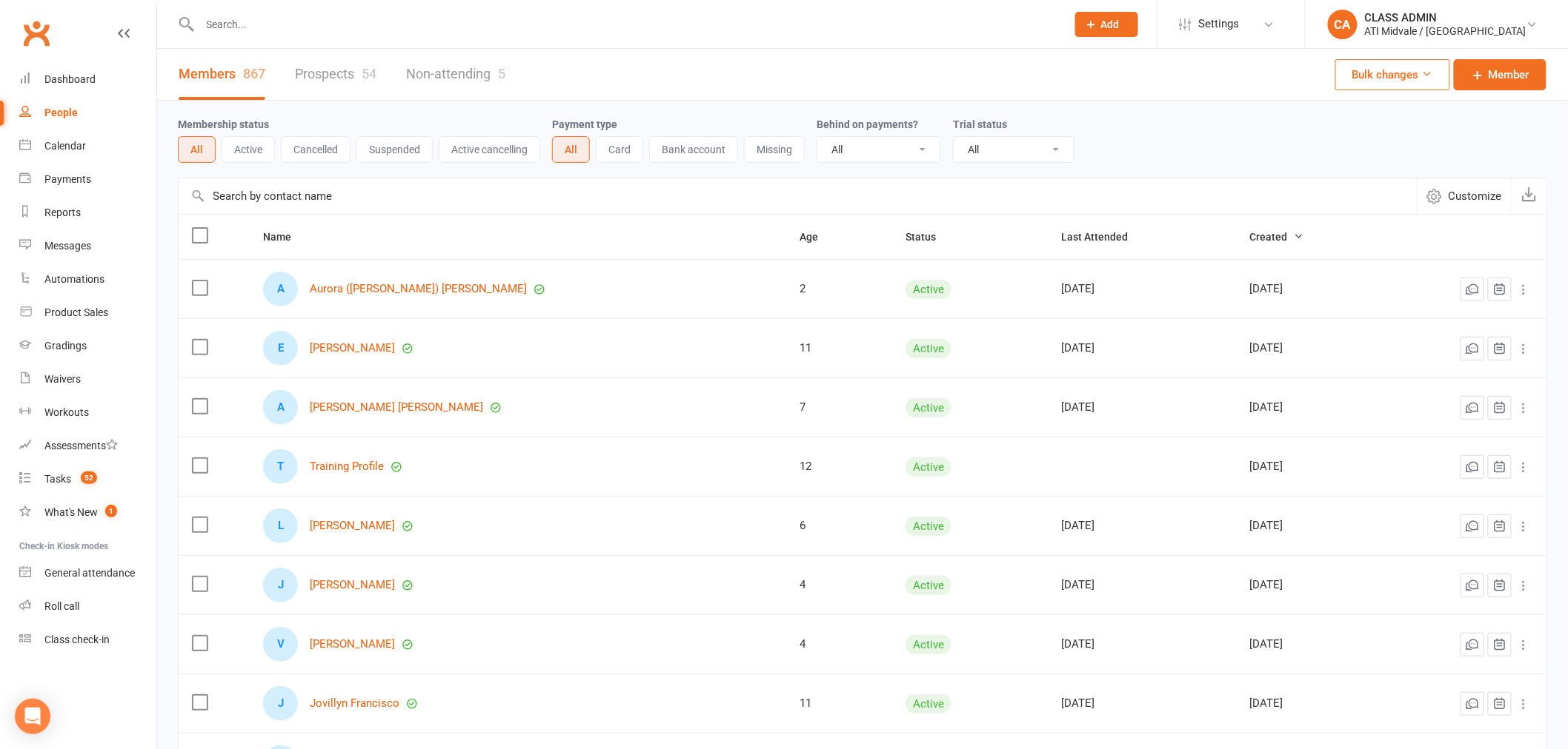
click at [405, 153] on button "Suspended" at bounding box center [394, 149] width 76 height 26
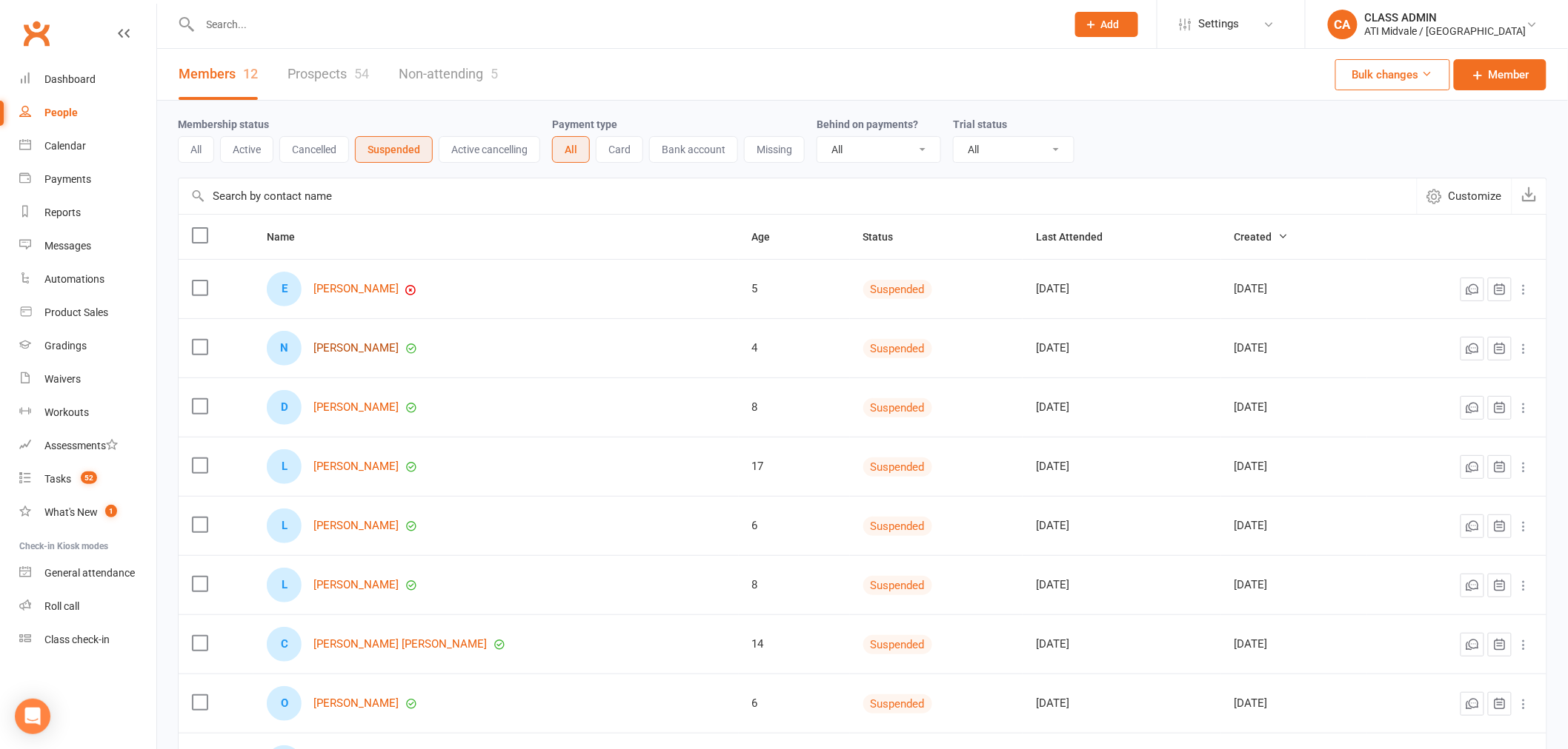
click at [336, 349] on link "[PERSON_NAME]" at bounding box center [356, 349] width 86 height 13
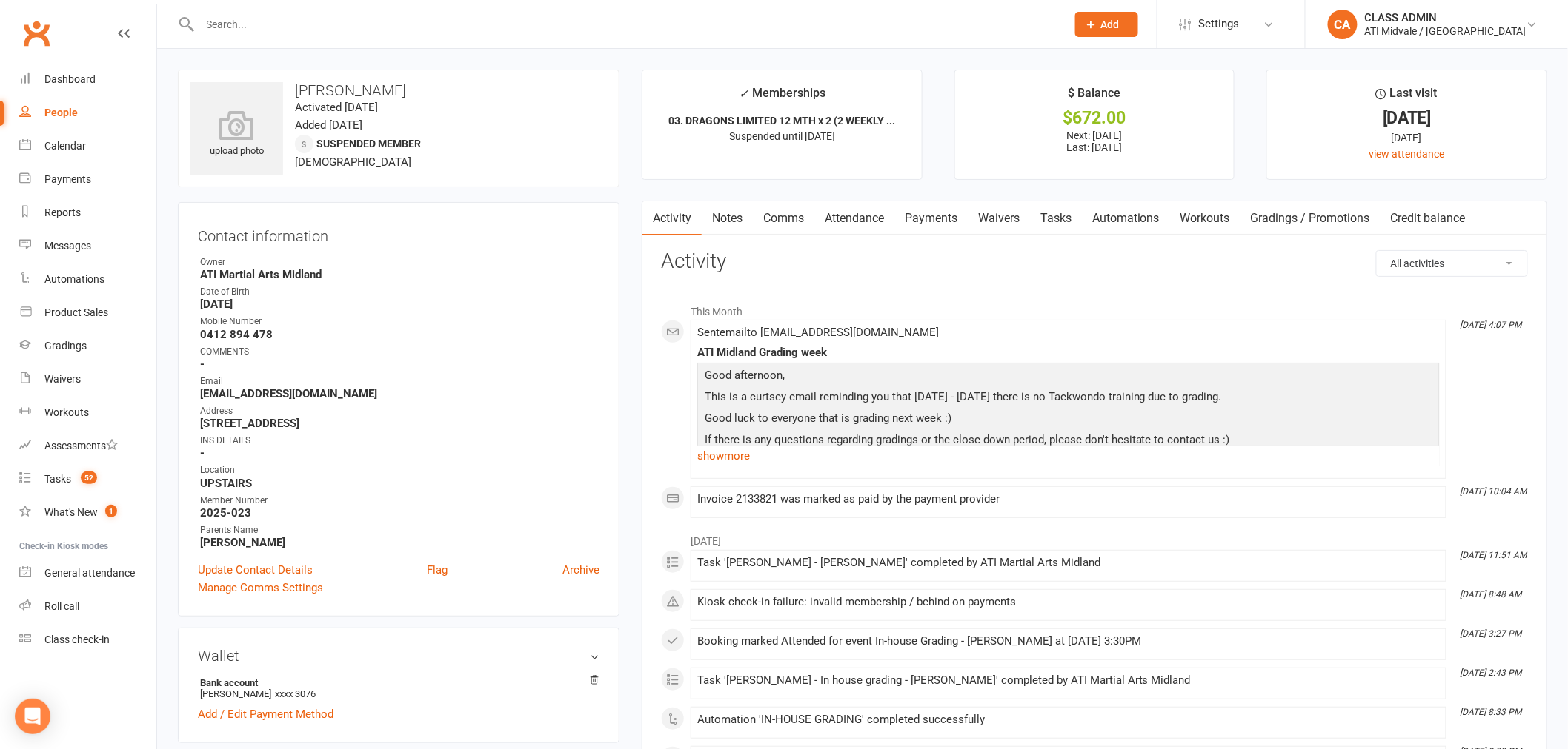
click at [944, 220] on link "Payments" at bounding box center [931, 218] width 74 height 34
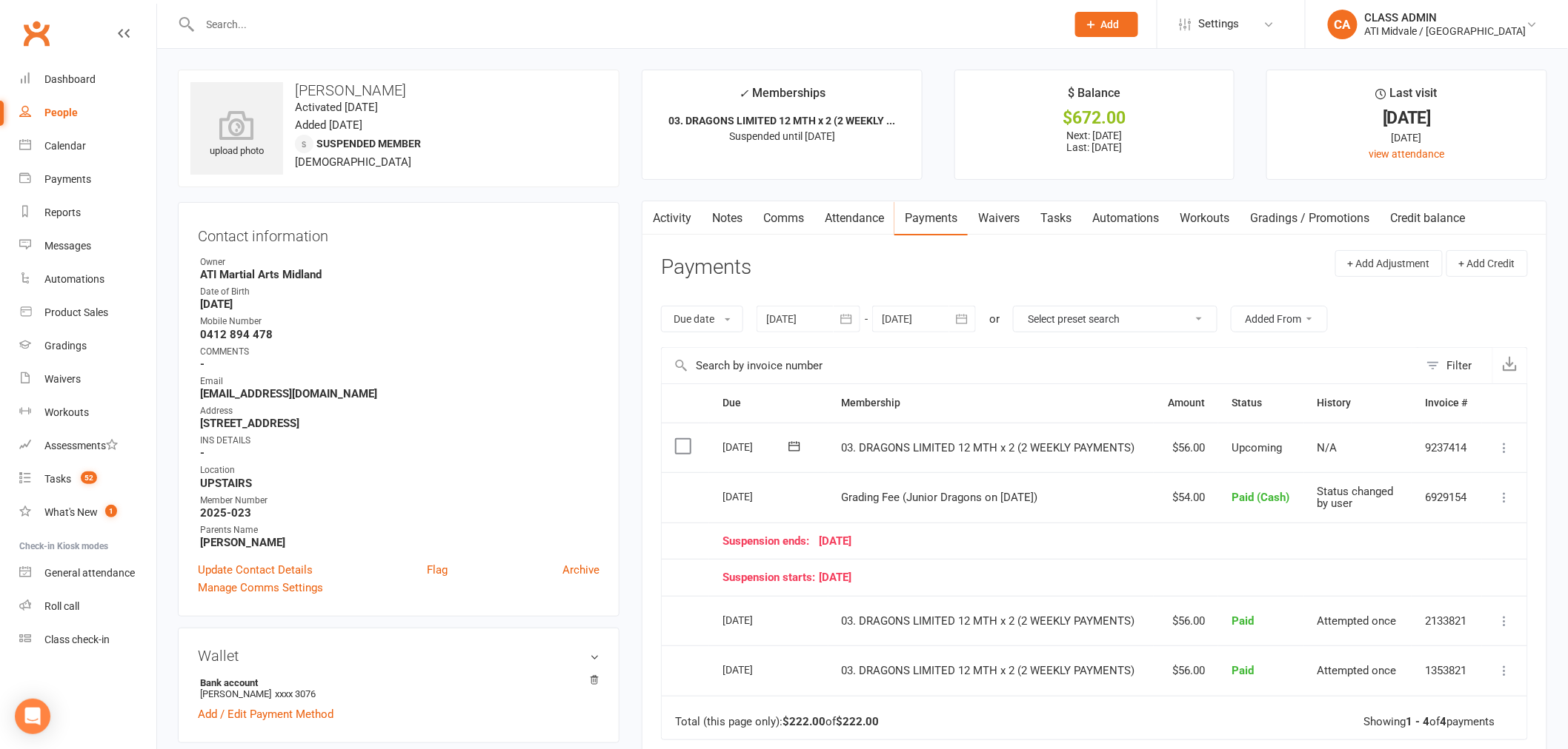
click at [961, 324] on icon "button" at bounding box center [962, 319] width 11 height 10
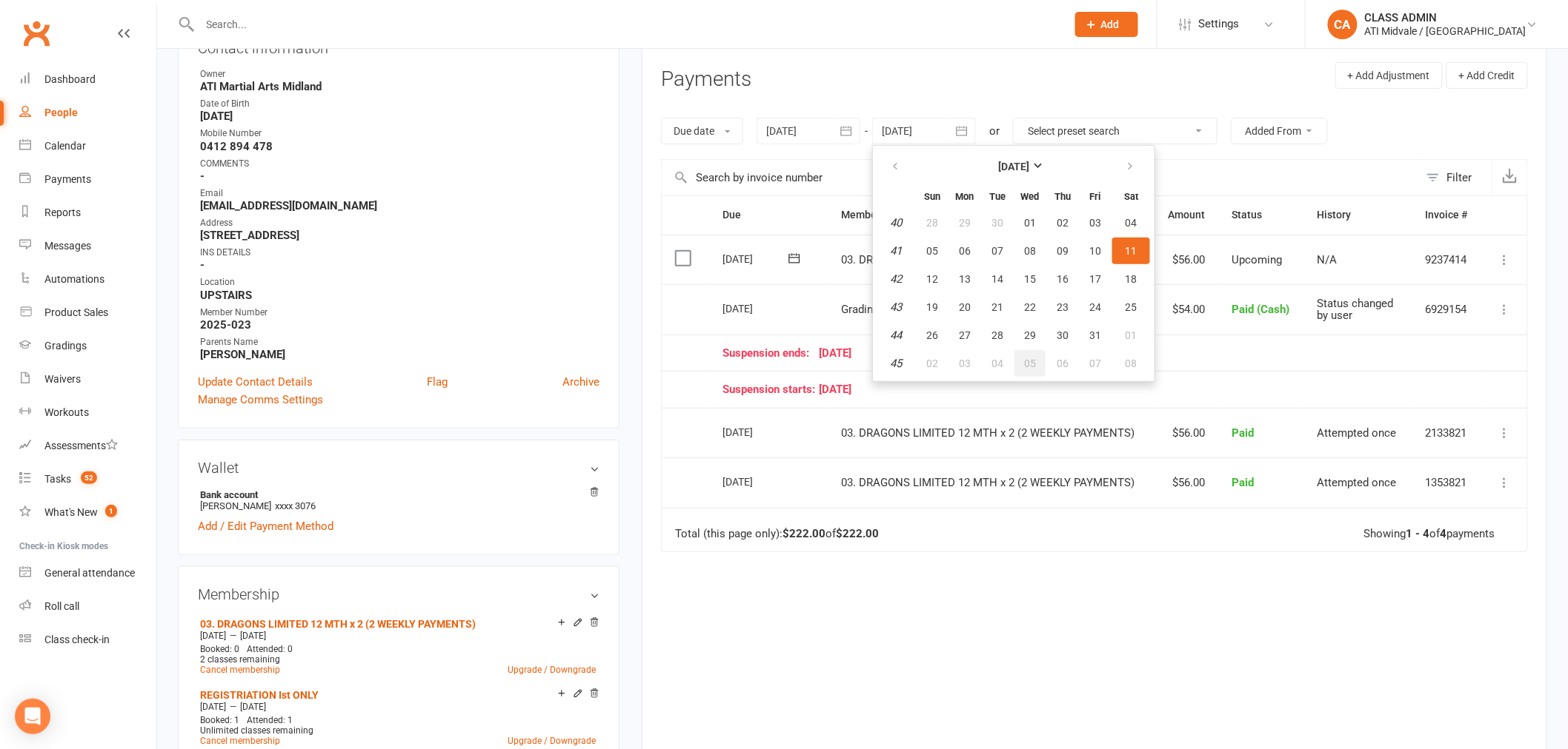
scroll to position [165, 0]
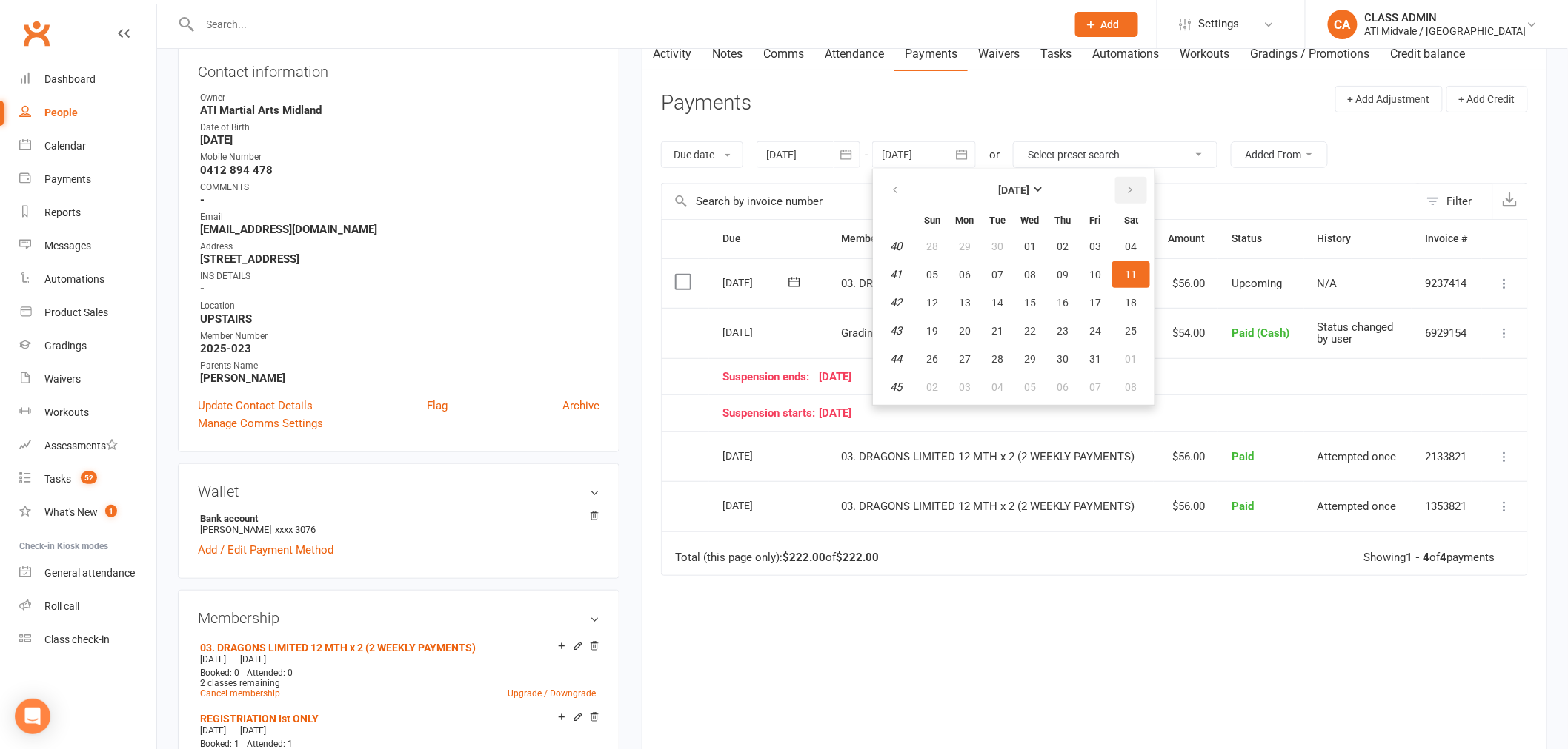
click at [1127, 185] on icon "button" at bounding box center [1129, 190] width 10 height 12
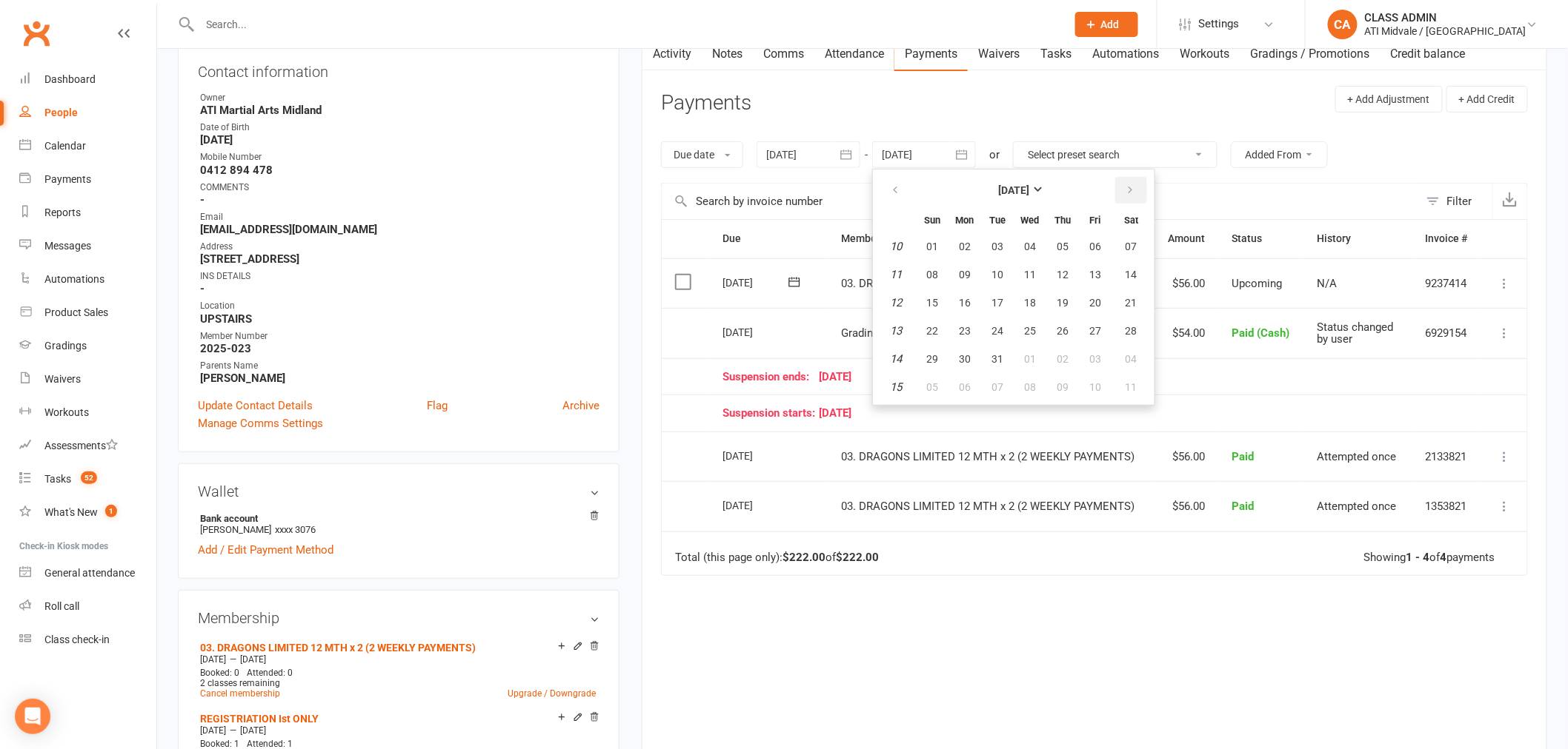
click at [1127, 185] on icon "button" at bounding box center [1129, 190] width 10 height 12
click at [1024, 274] on span "08" at bounding box center [1030, 274] width 12 height 12
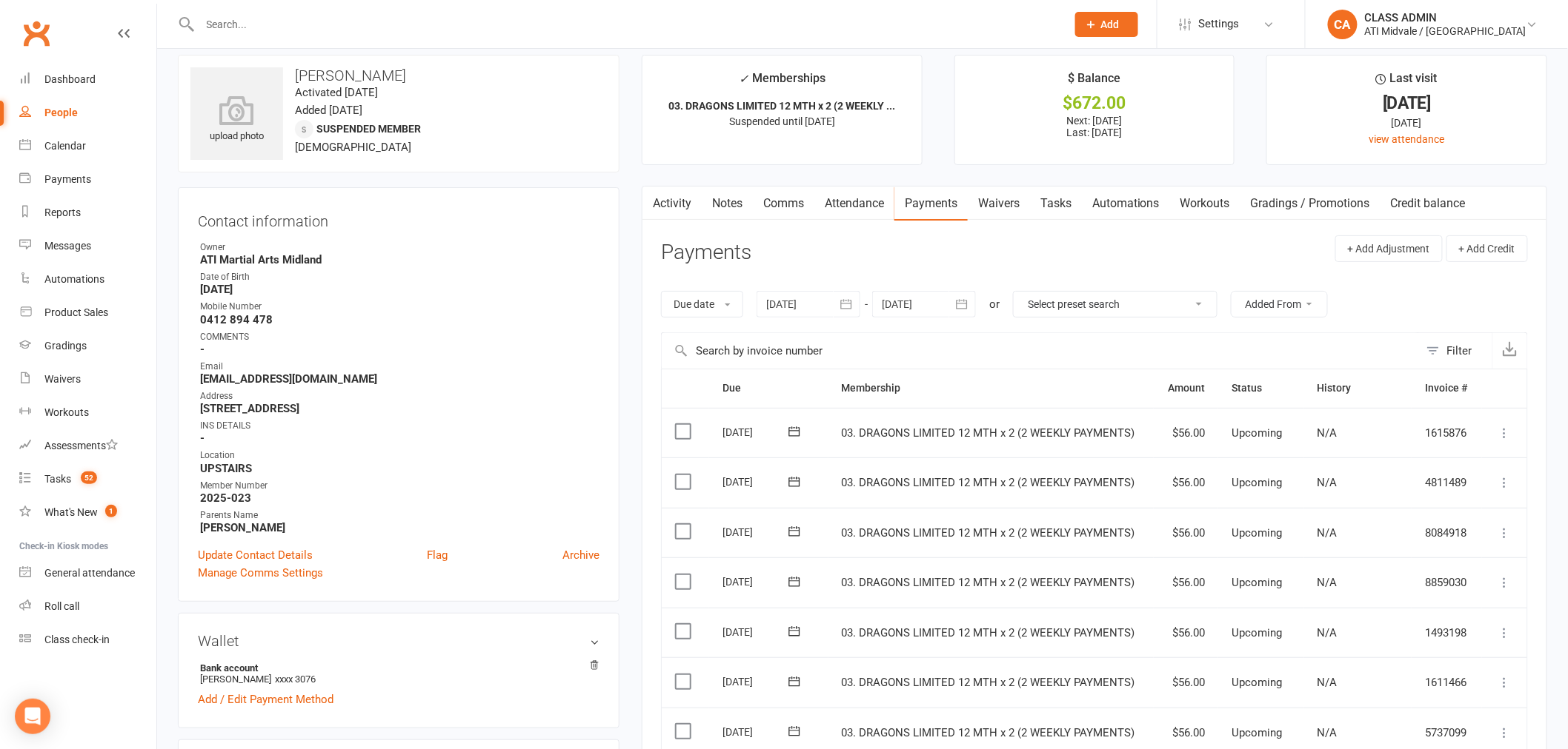
scroll to position [0, 0]
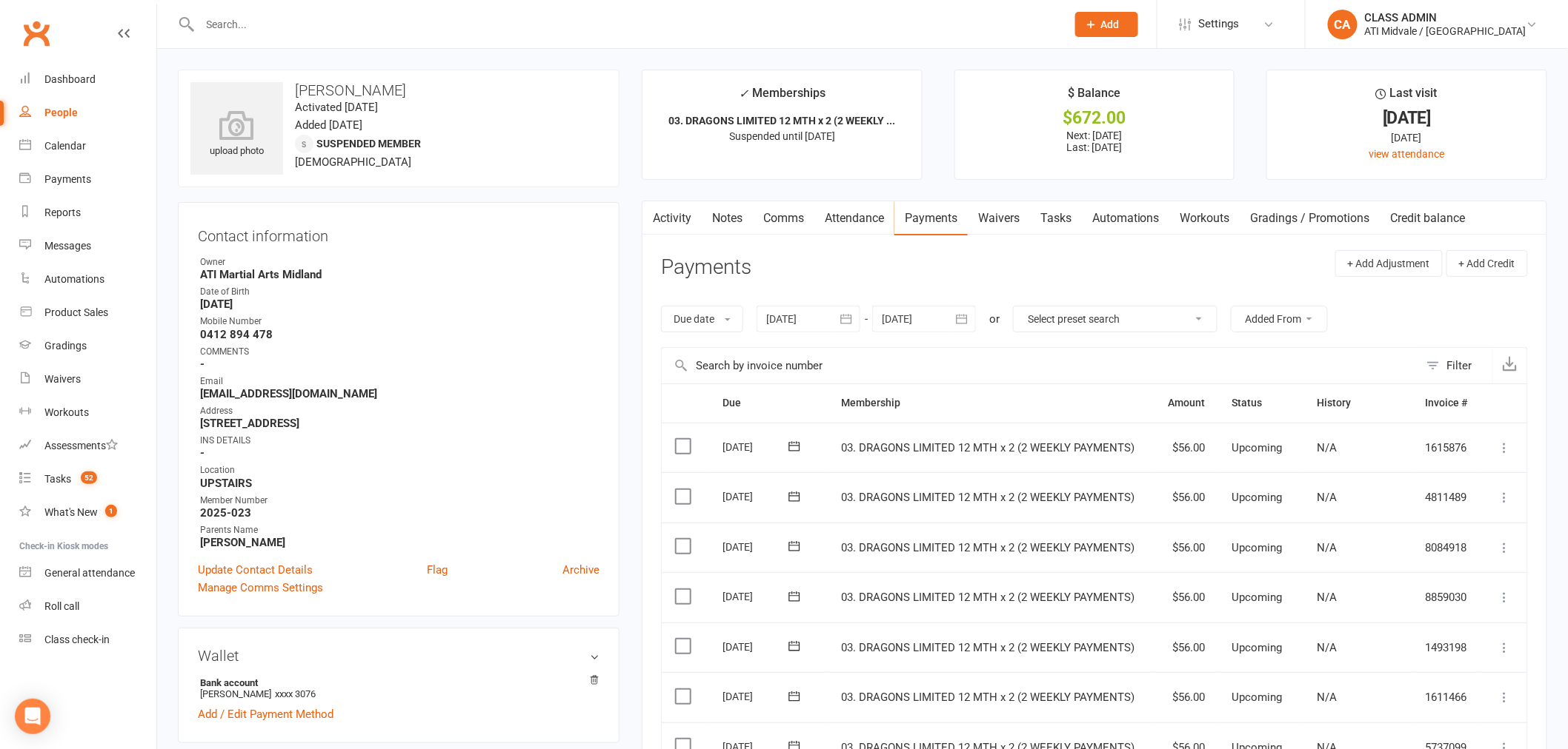
click at [963, 320] on icon "button" at bounding box center [962, 319] width 15 height 15
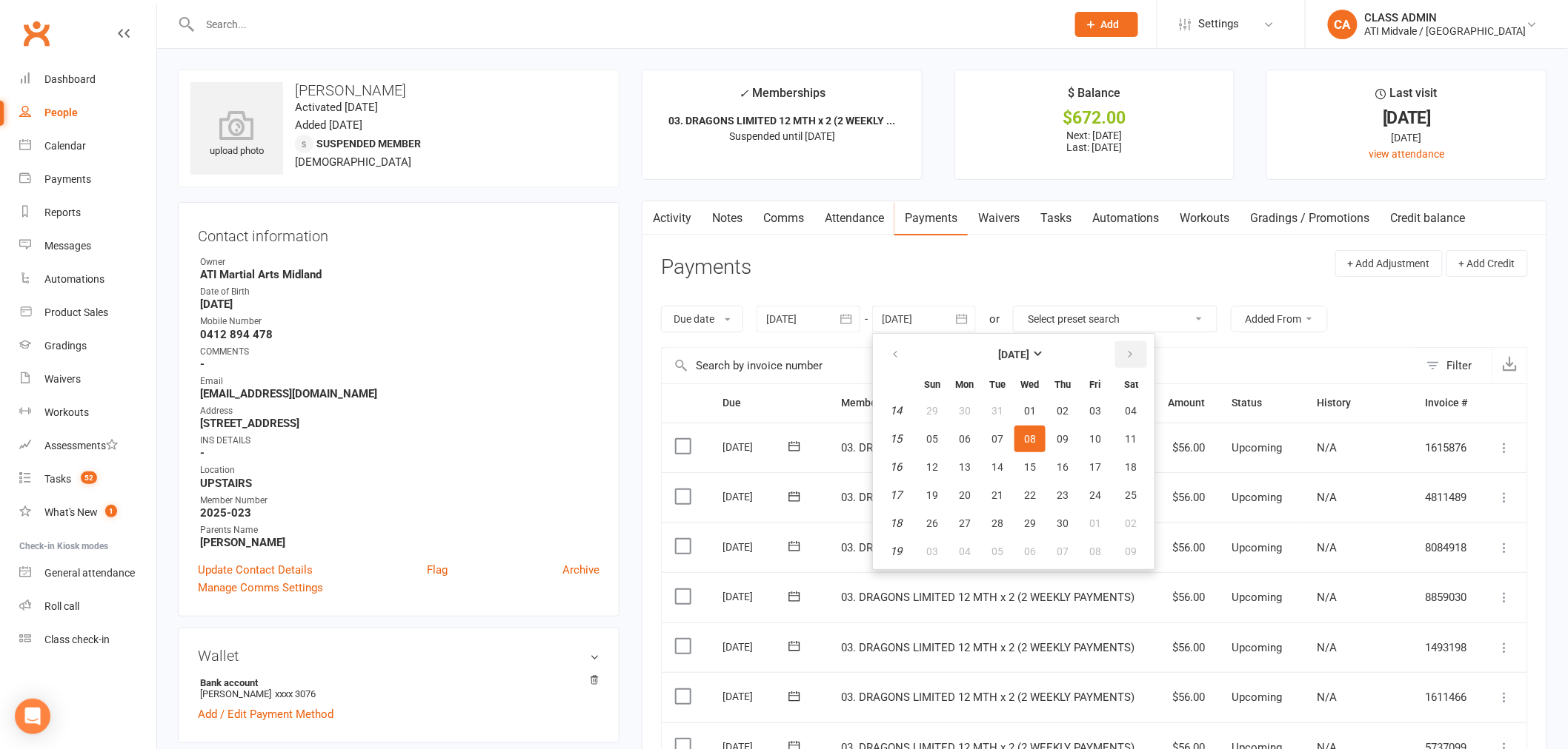
click at [1128, 356] on icon "button" at bounding box center [1129, 354] width 10 height 12
click at [1062, 433] on span "06" at bounding box center [1062, 439] width 12 height 12
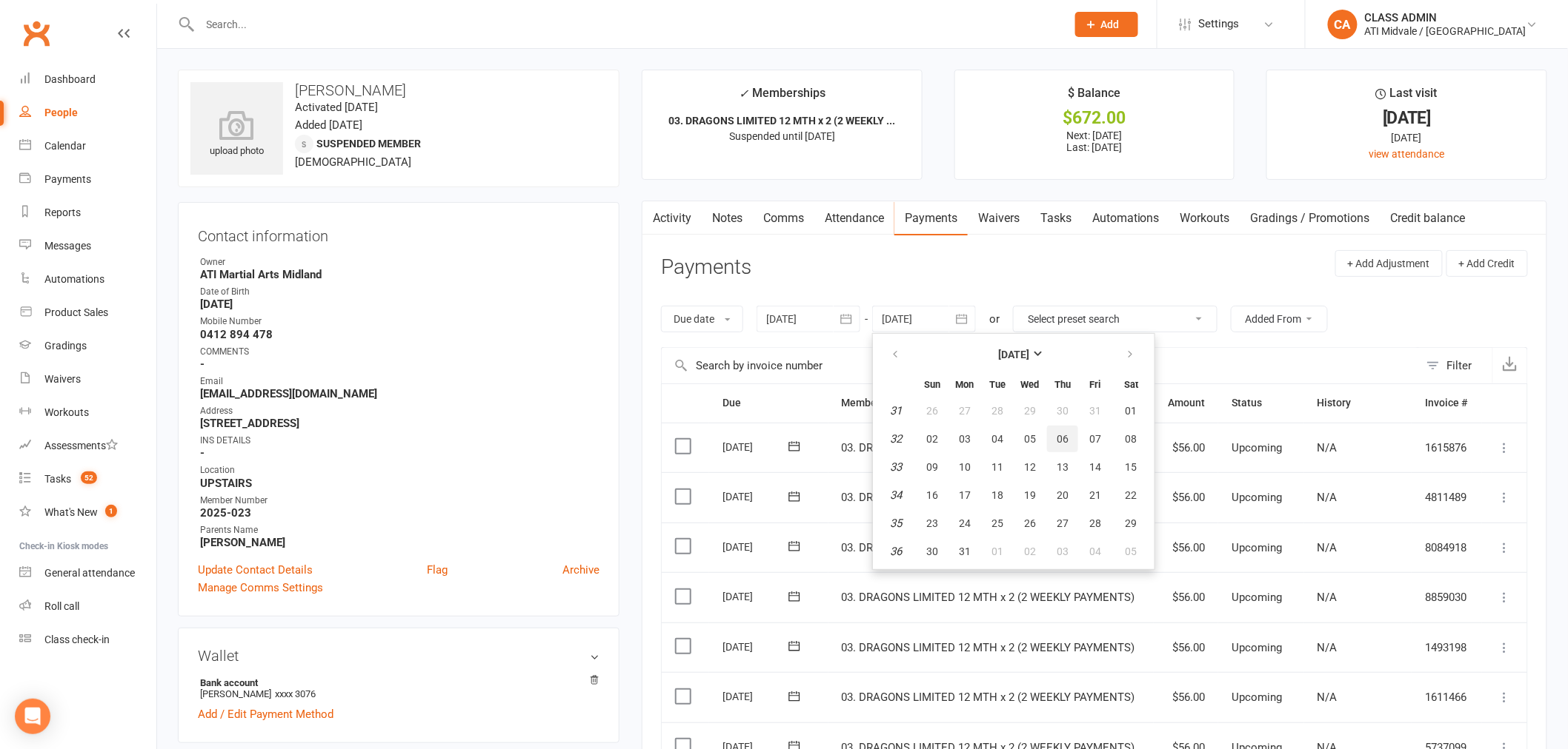
type input "[DATE]"
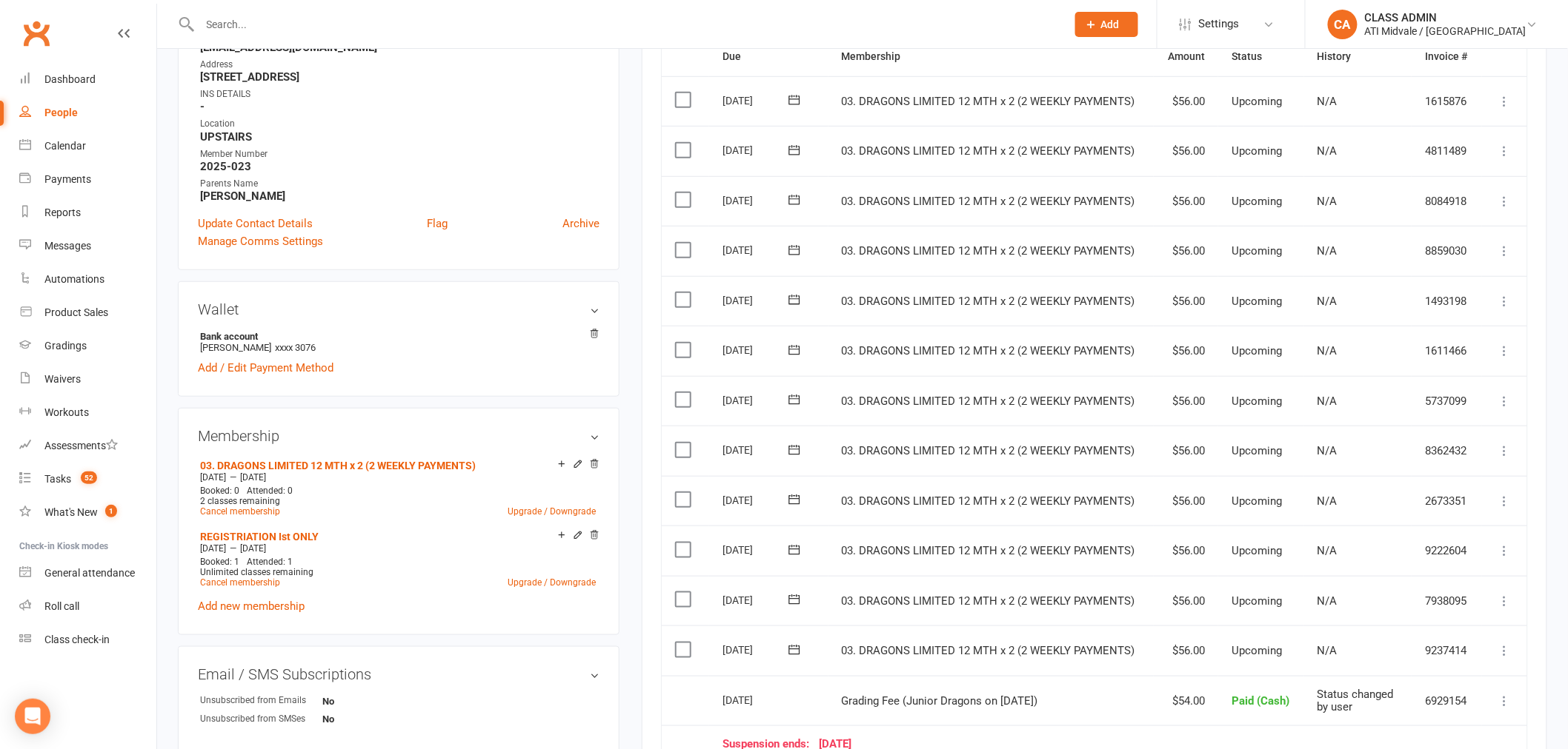
scroll to position [165, 0]
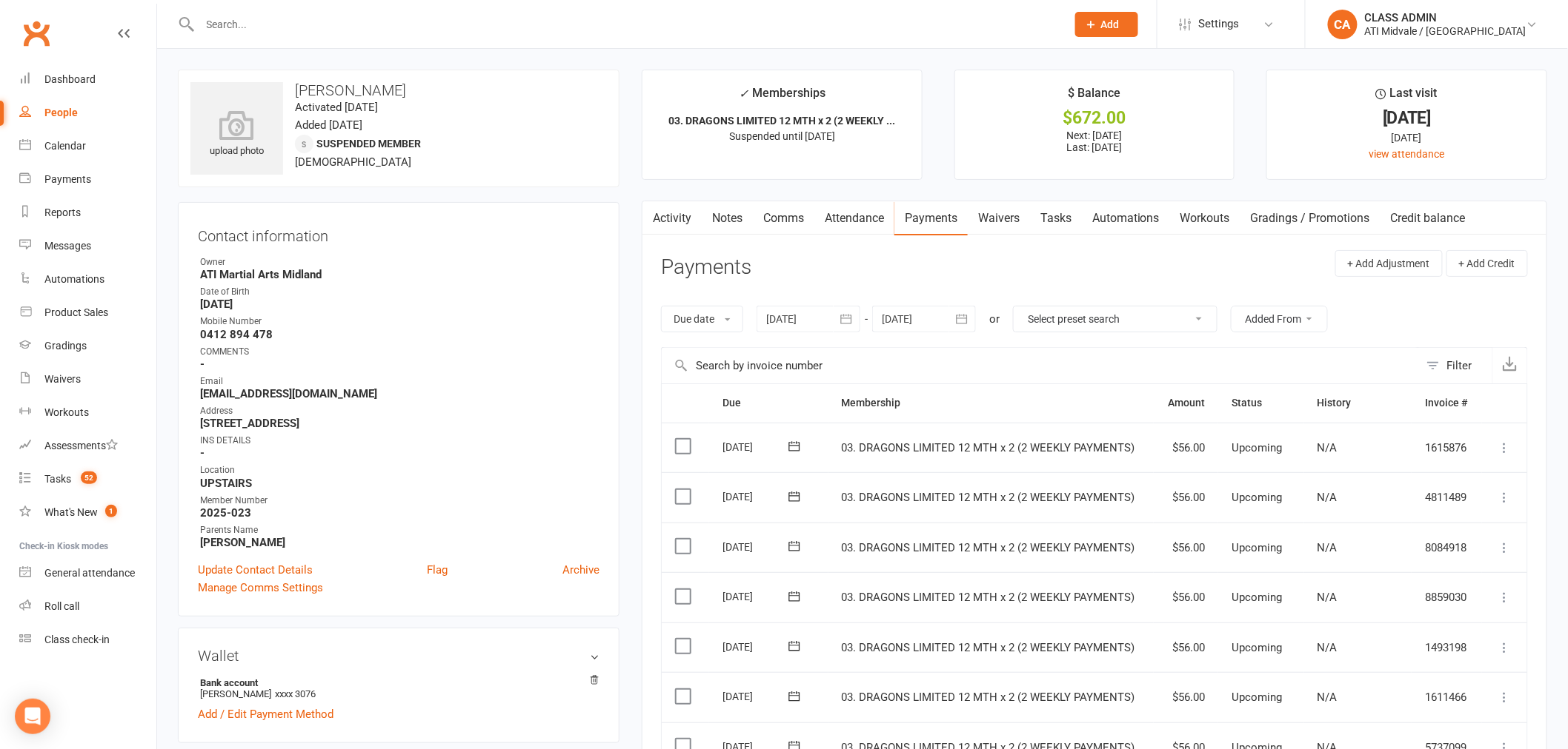
select select "100"
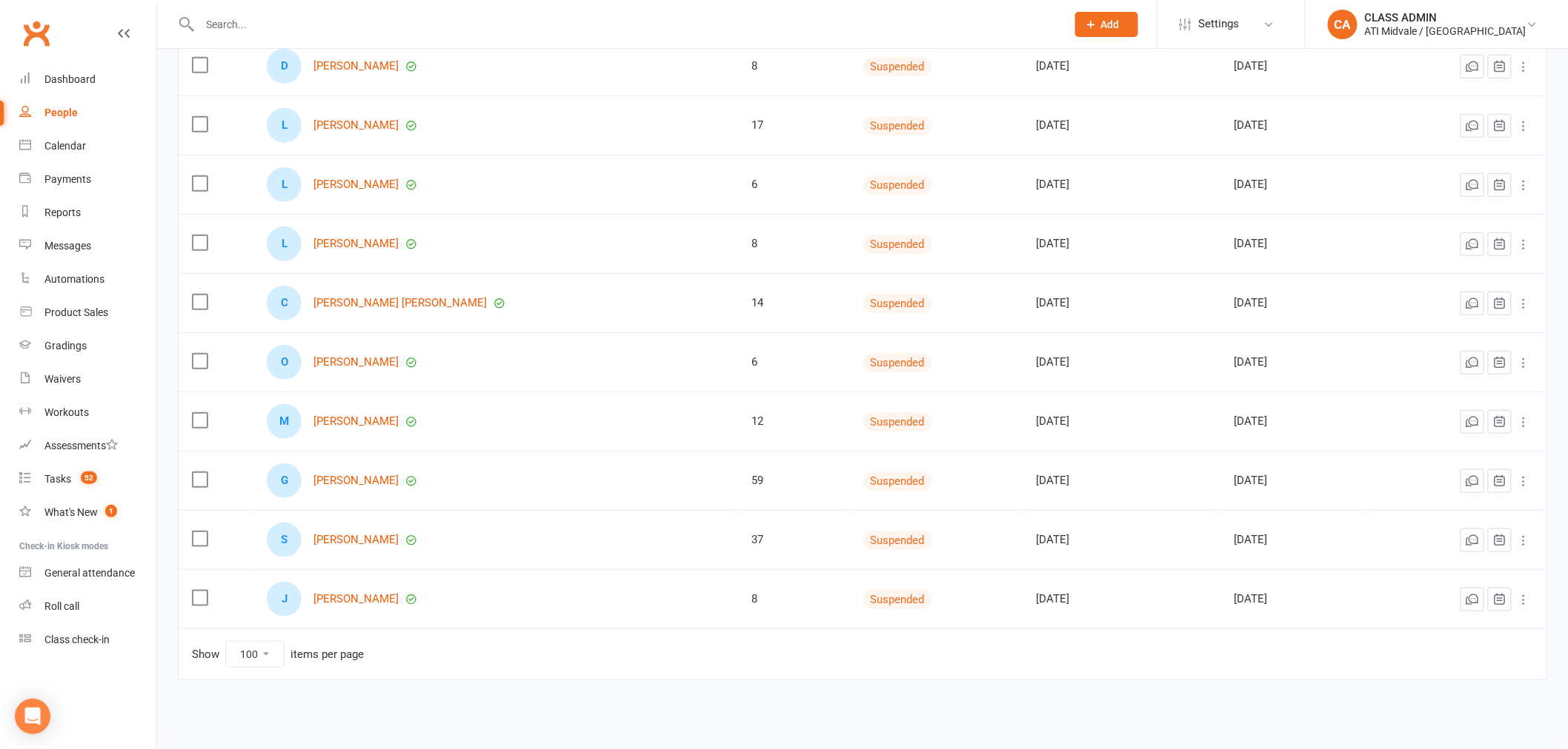
scroll to position [353, 0]
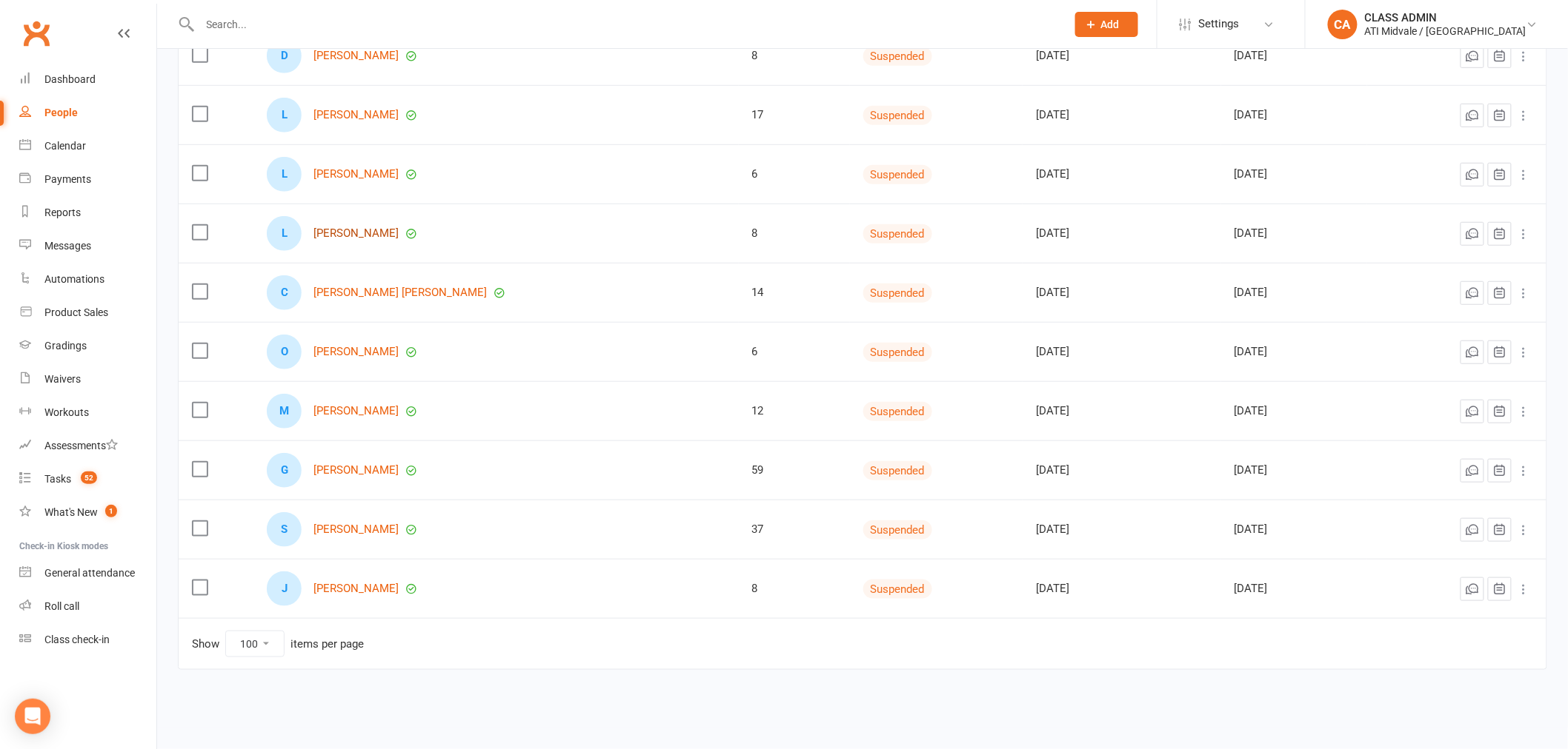
click at [352, 233] on link "[PERSON_NAME]" at bounding box center [356, 234] width 86 height 13
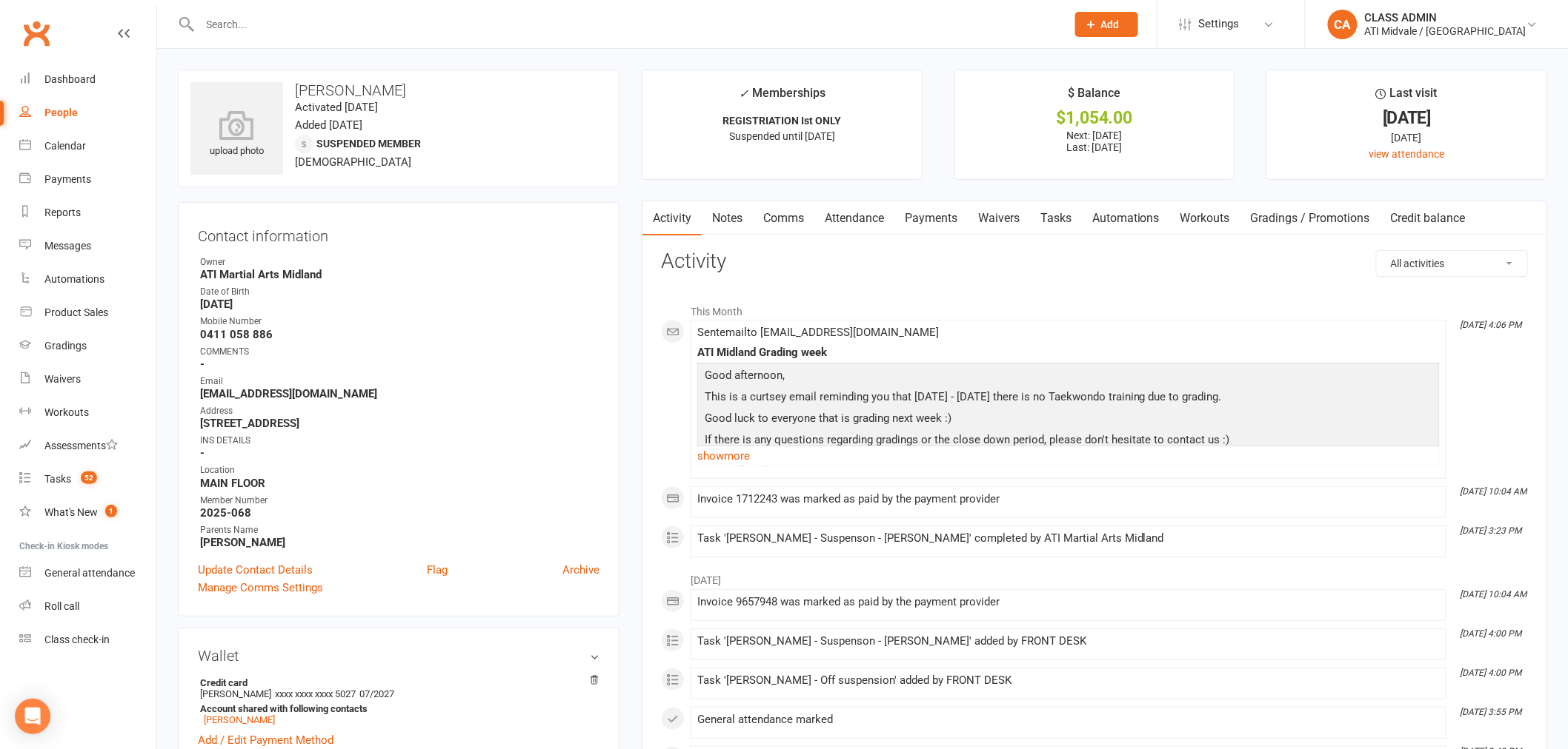
click at [1105, 218] on link "Automations" at bounding box center [1125, 218] width 88 height 34
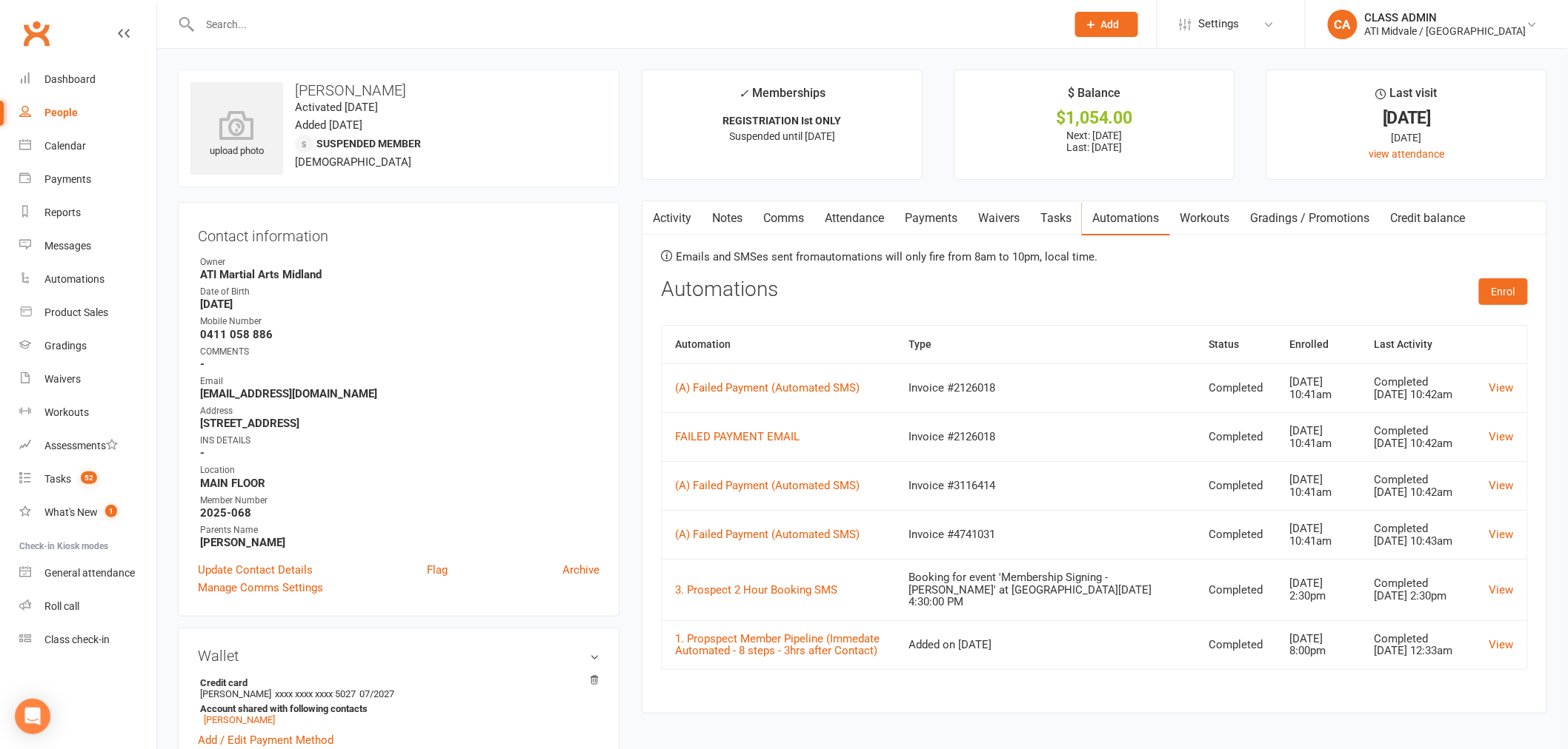
select select "100"
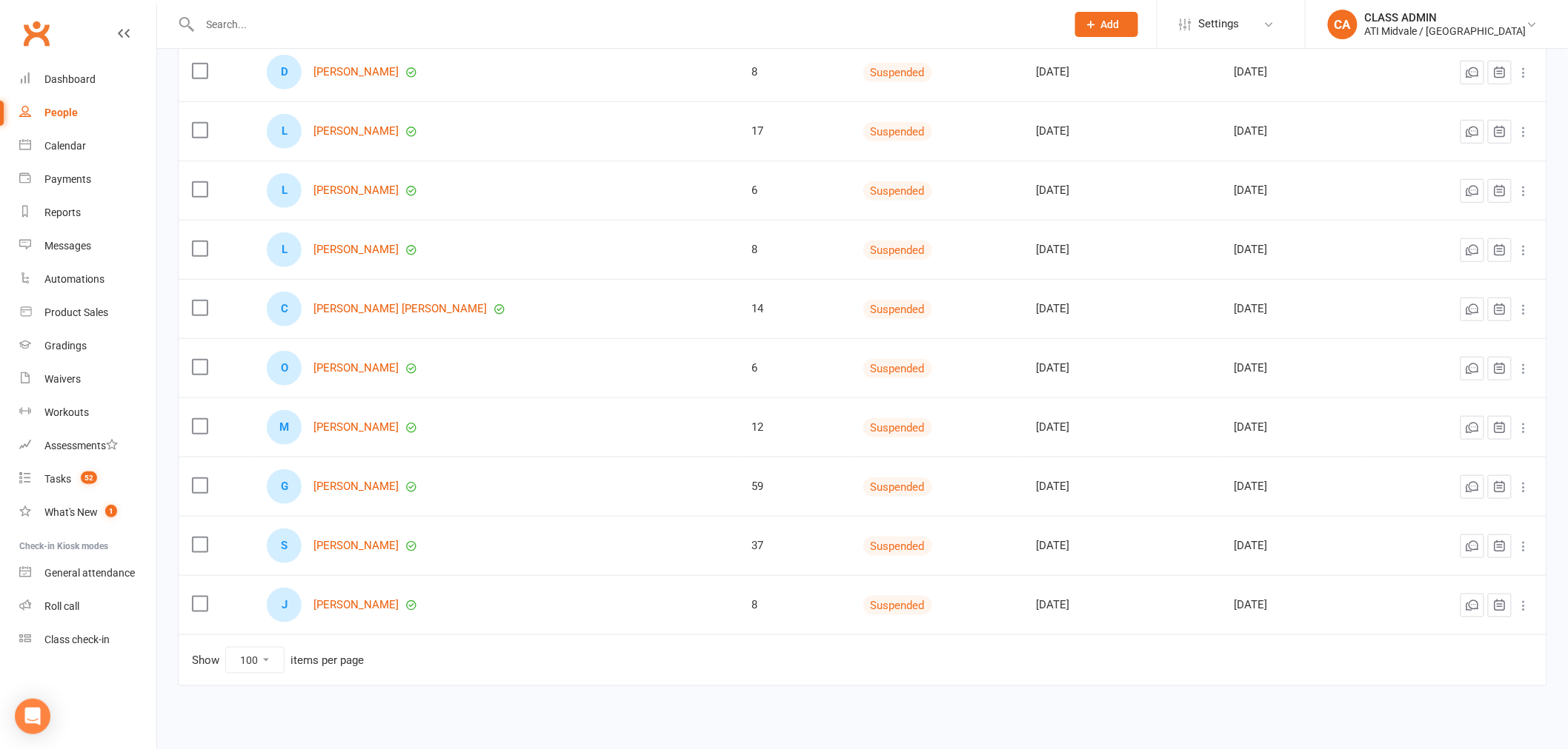
scroll to position [353, 0]
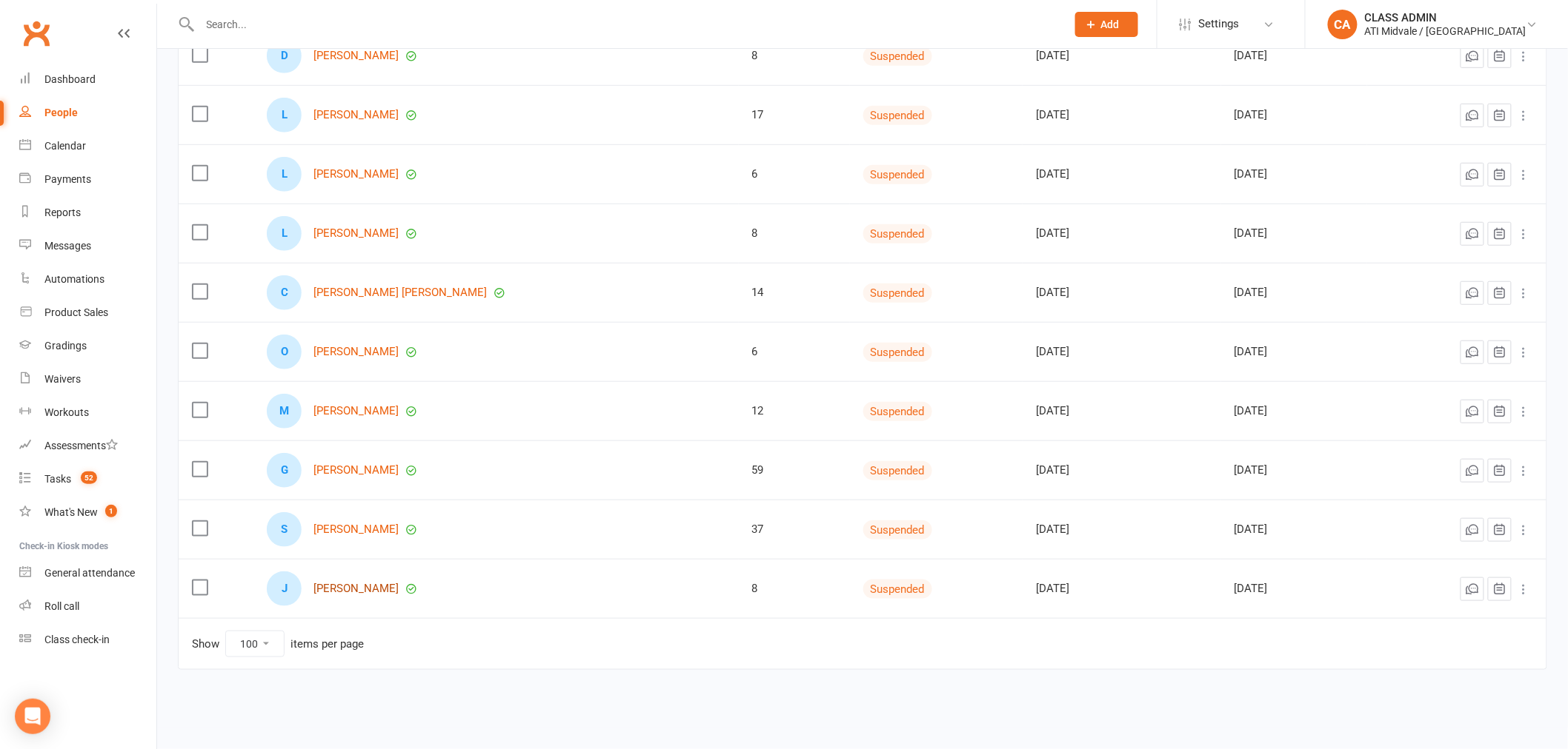
click at [365, 586] on link "[PERSON_NAME]" at bounding box center [356, 589] width 86 height 13
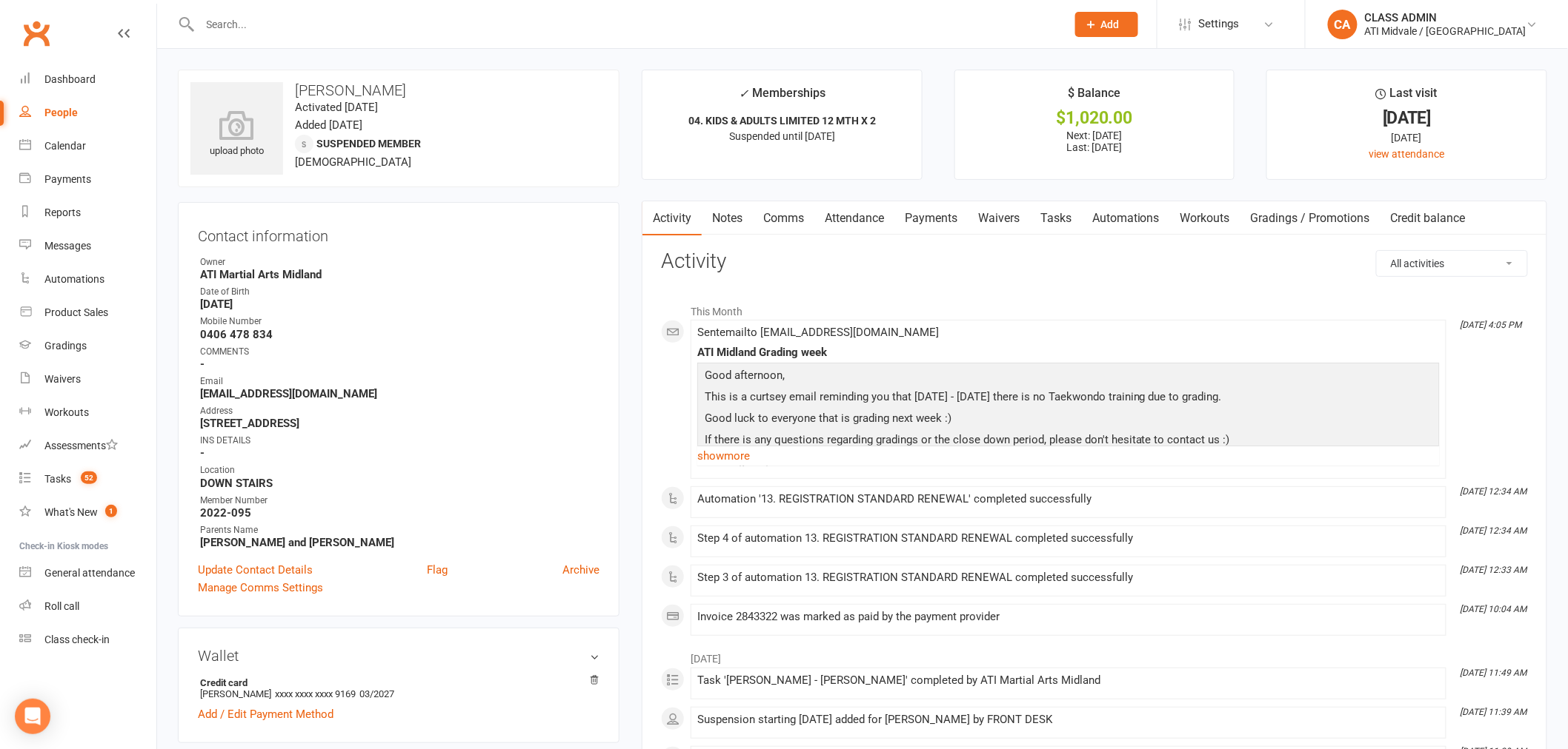
click at [1145, 216] on link "Automations" at bounding box center [1125, 218] width 88 height 34
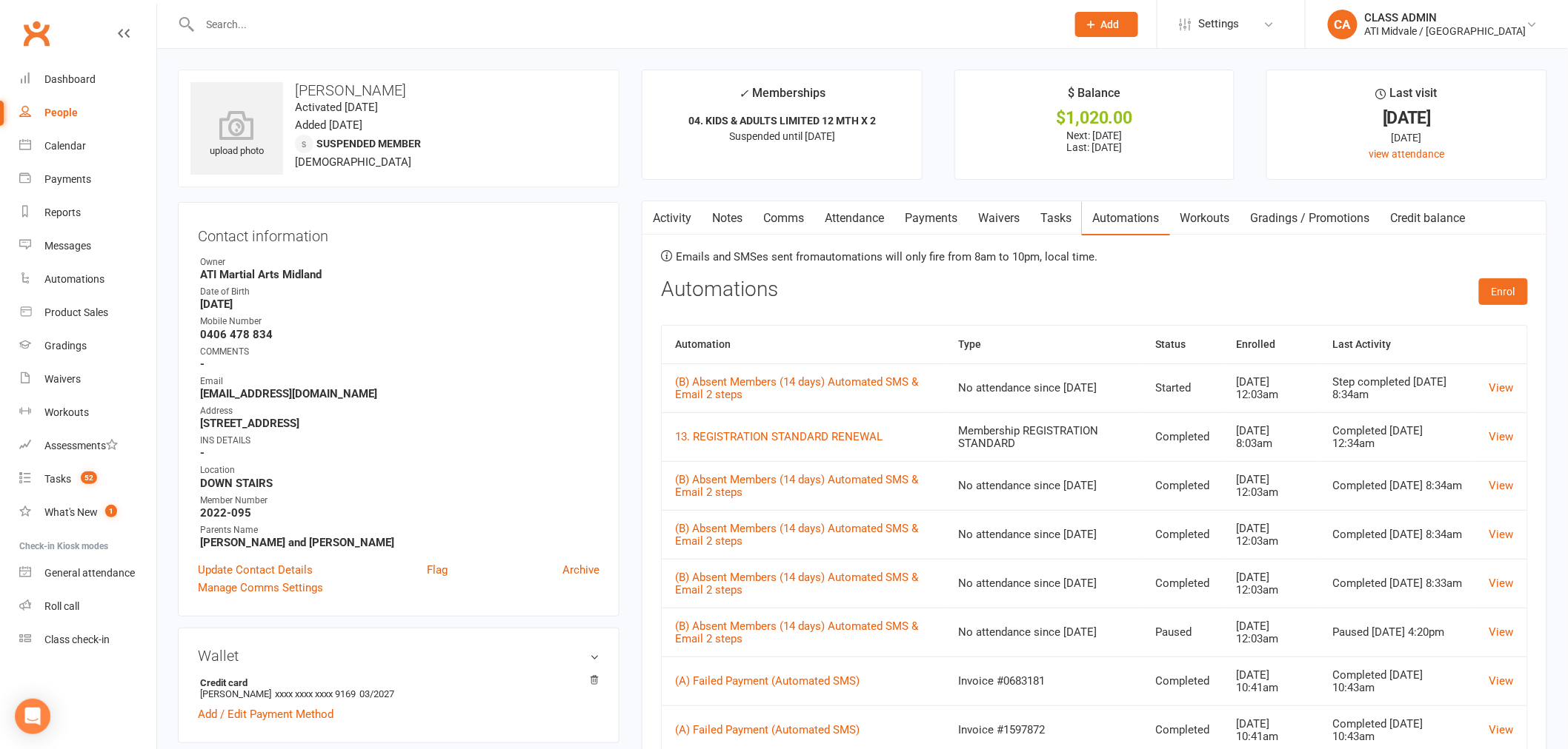
select select "100"
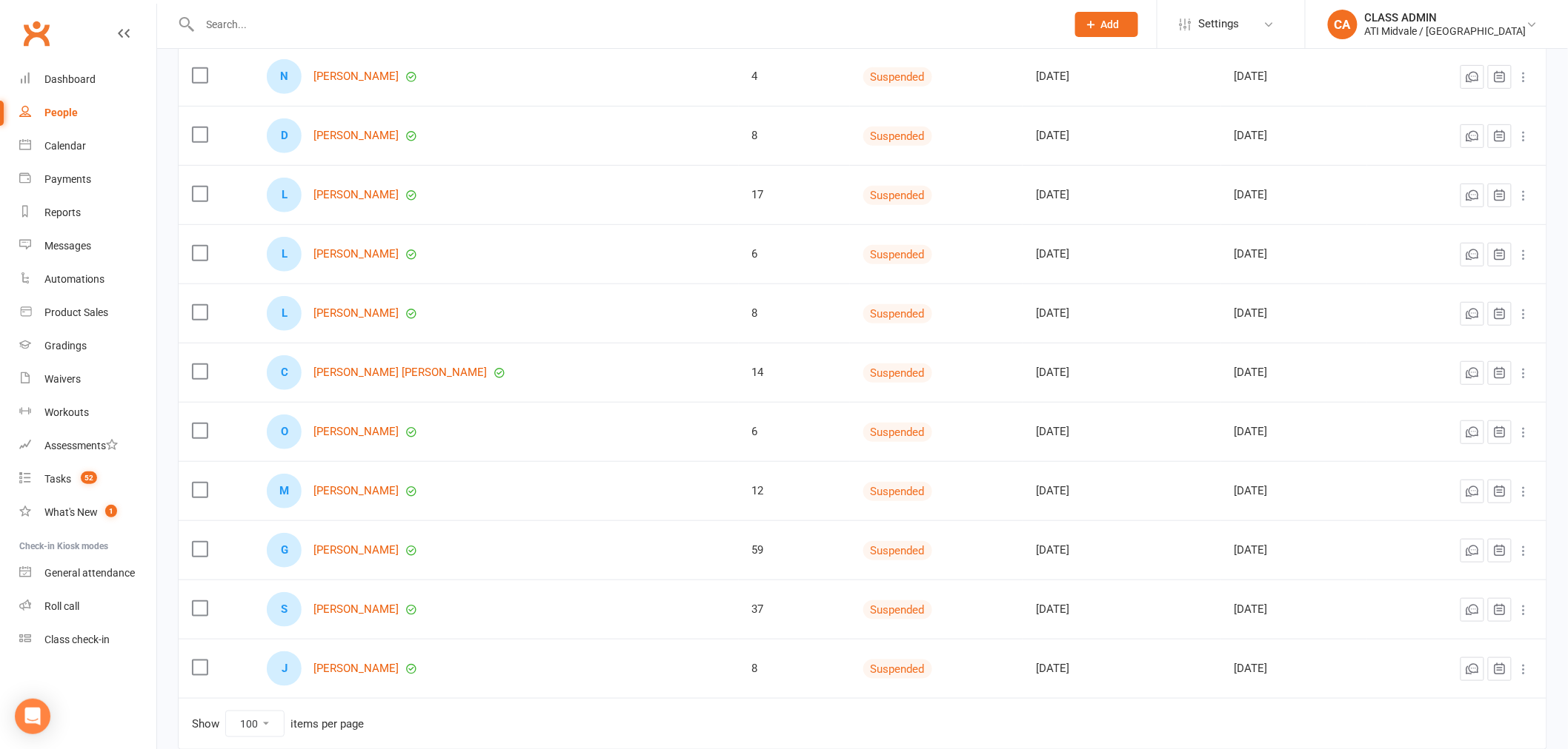
scroll to position [353, 0]
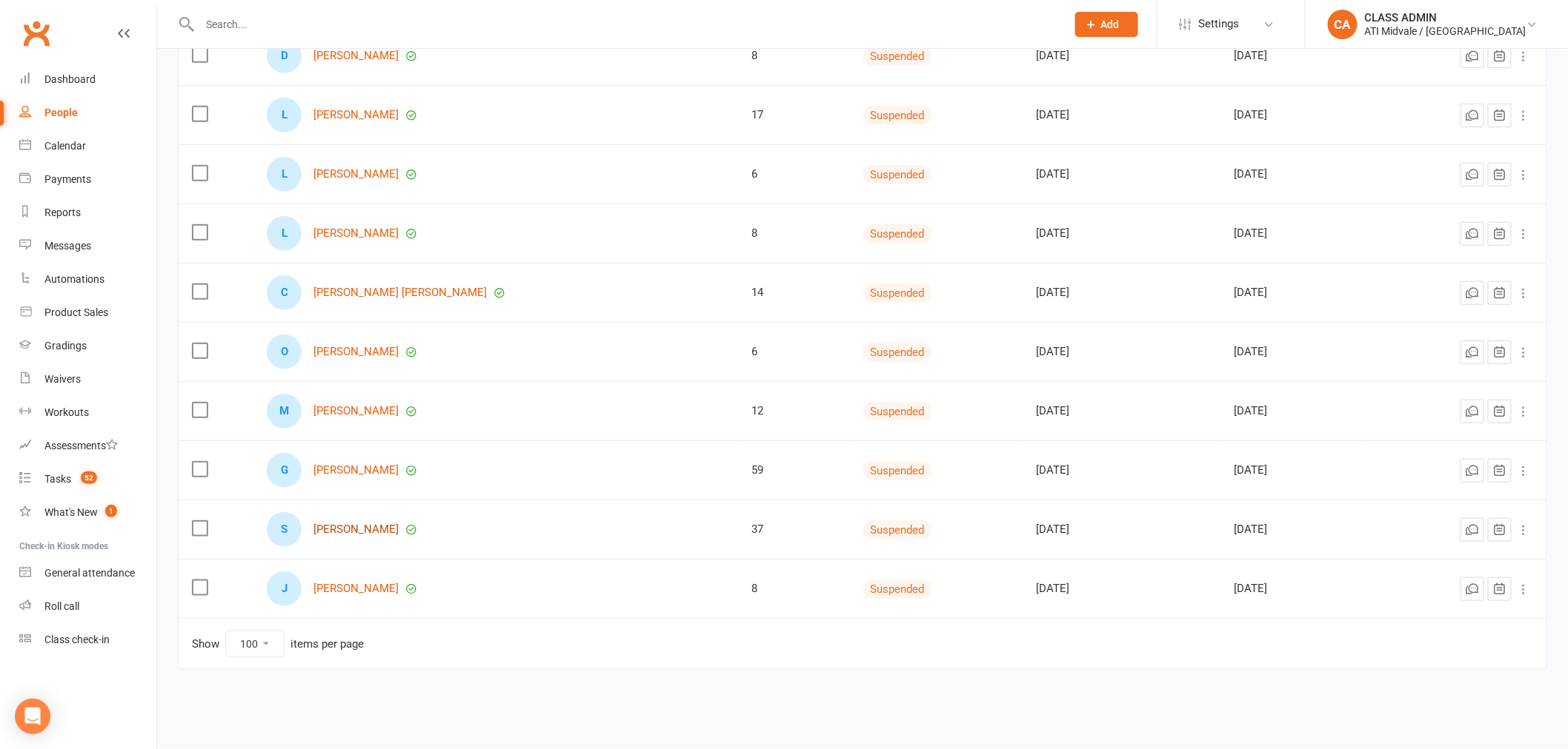
click at [353, 527] on link "[PERSON_NAME]" at bounding box center [356, 530] width 86 height 13
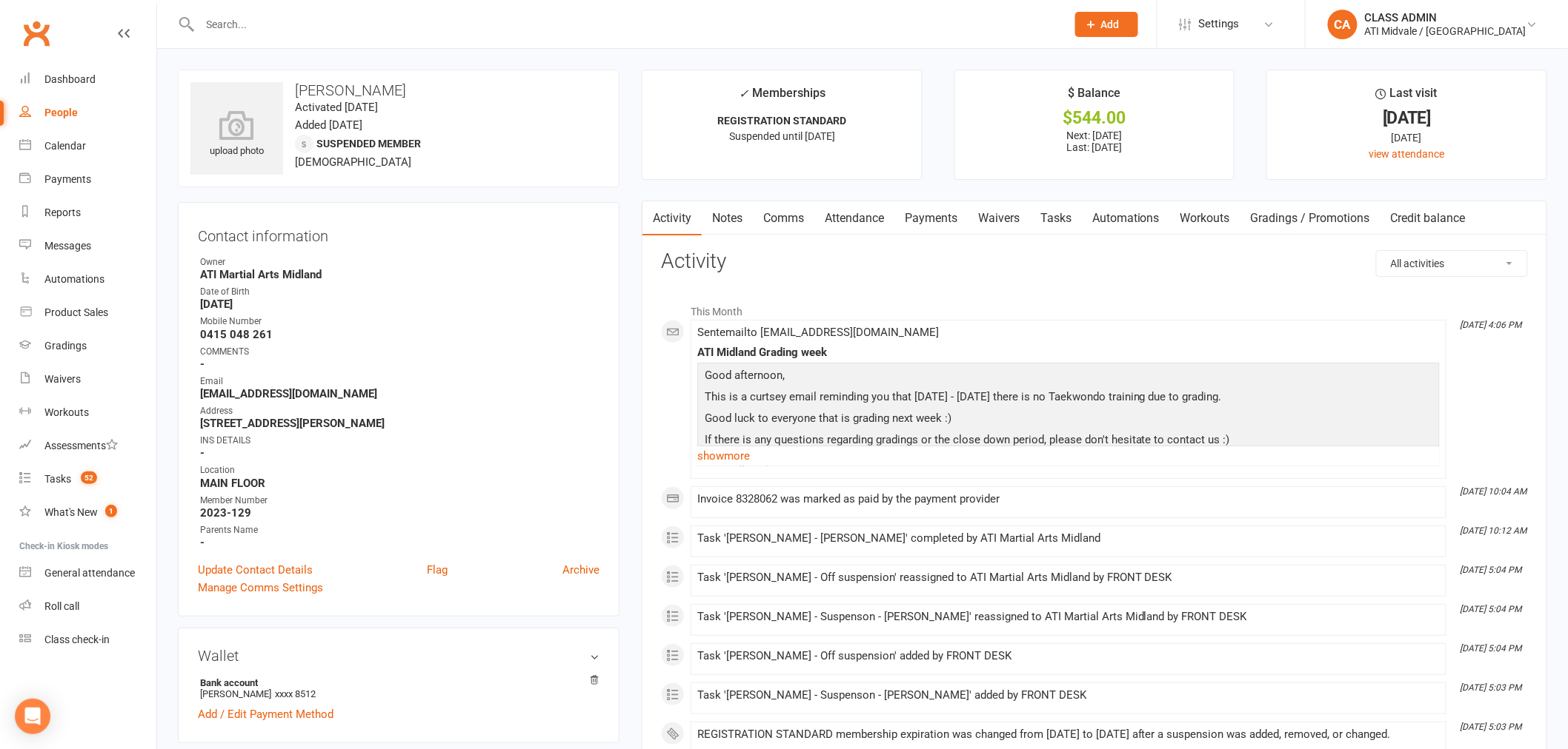
click at [1125, 222] on link "Automations" at bounding box center [1125, 218] width 88 height 34
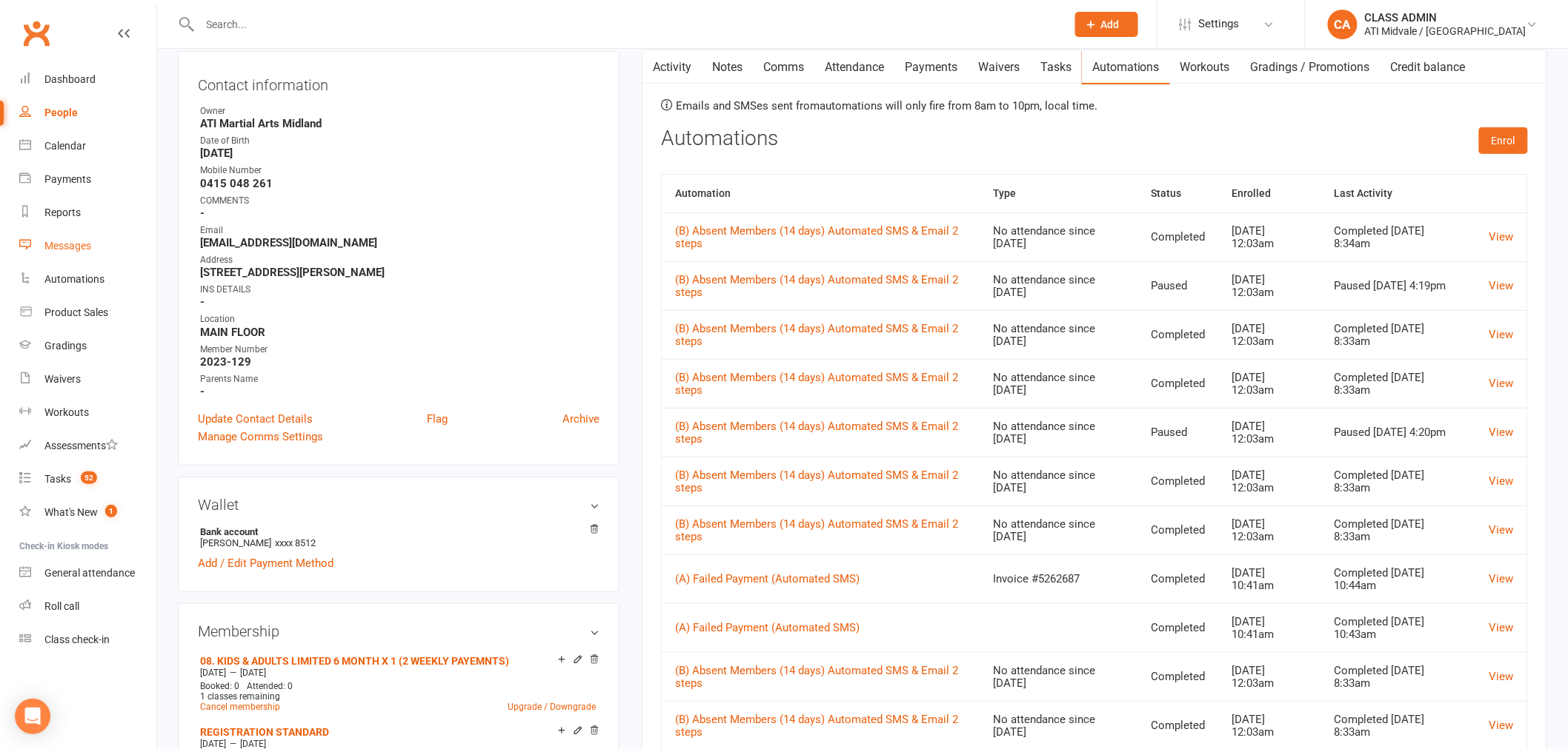
scroll to position [165, 0]
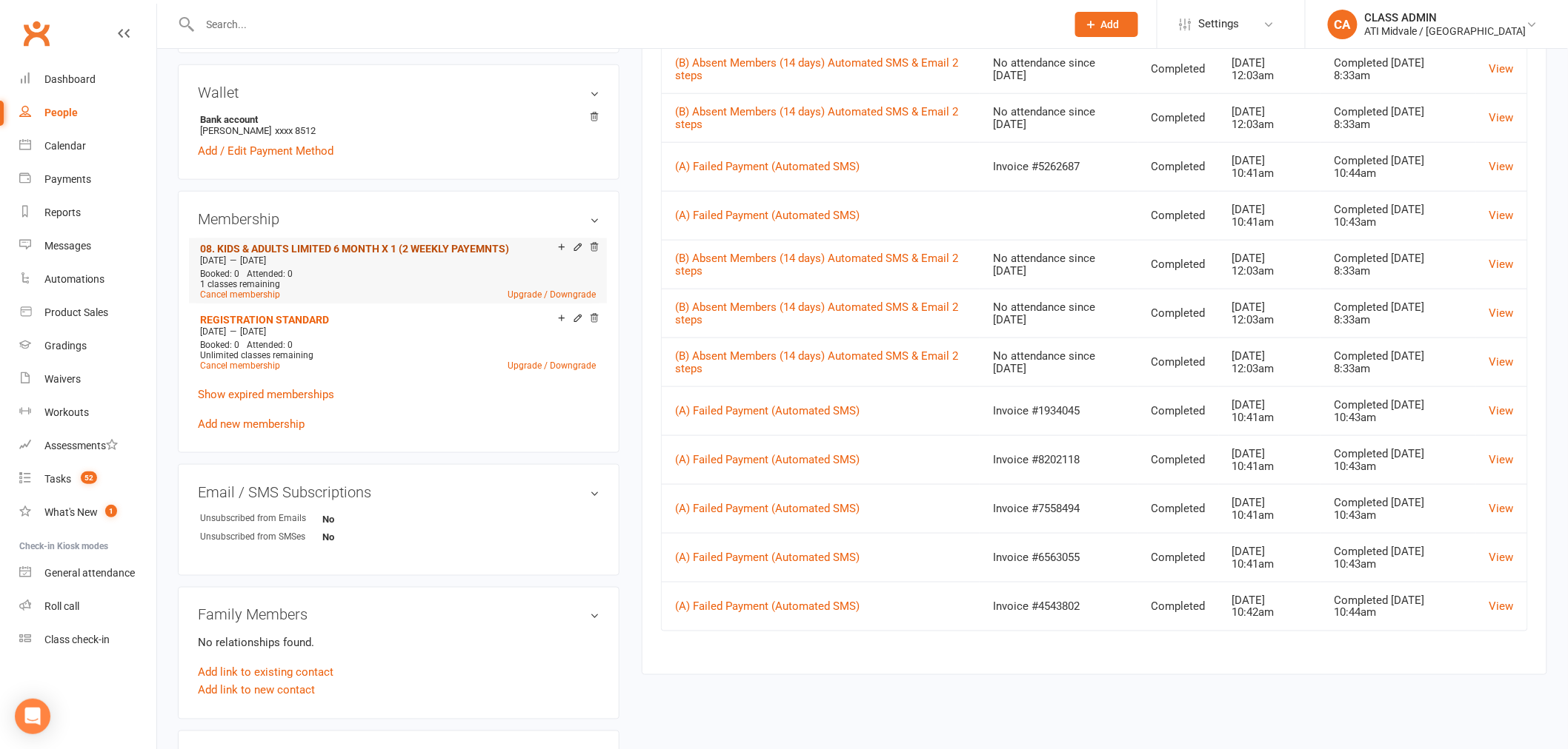
scroll to position [534, 0]
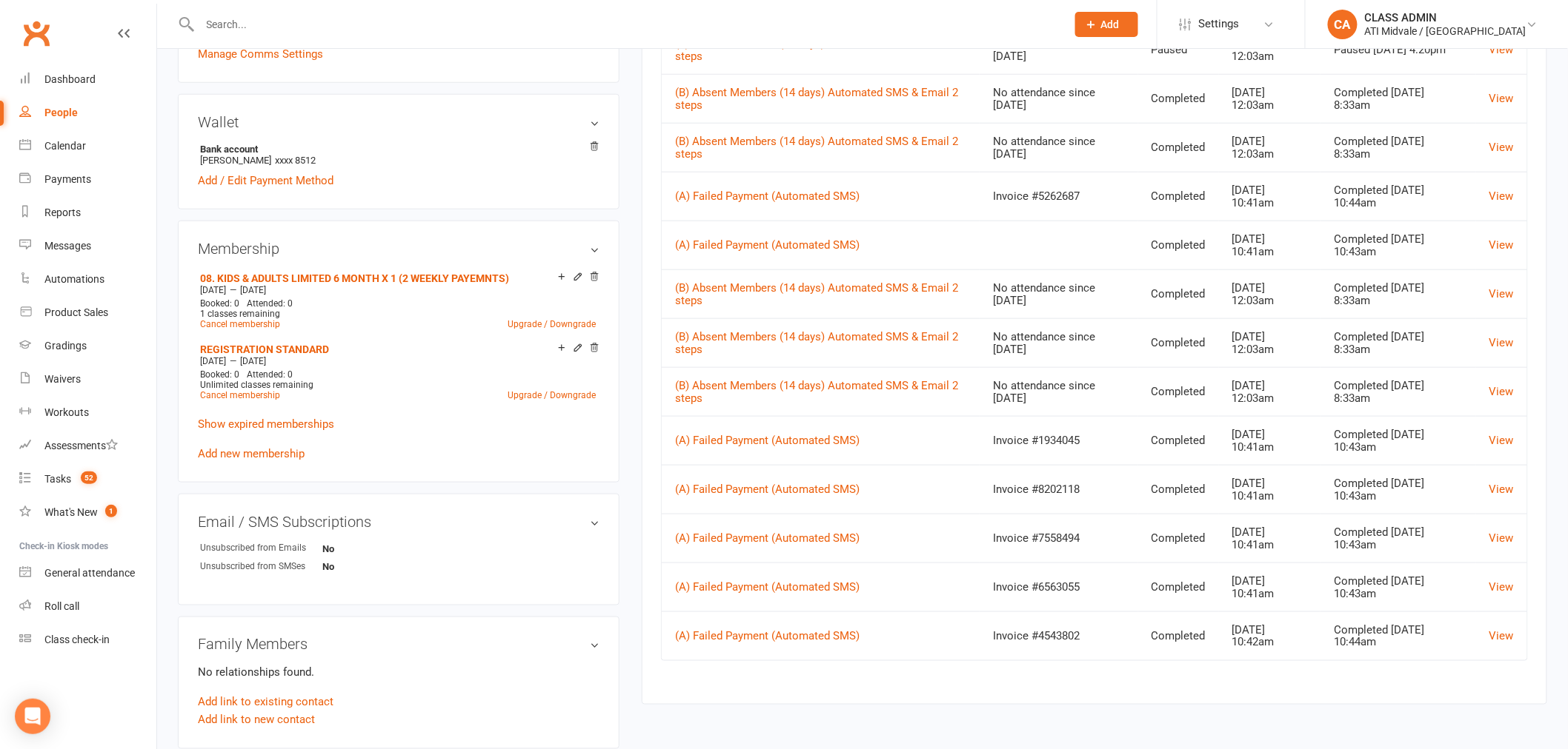
select select "100"
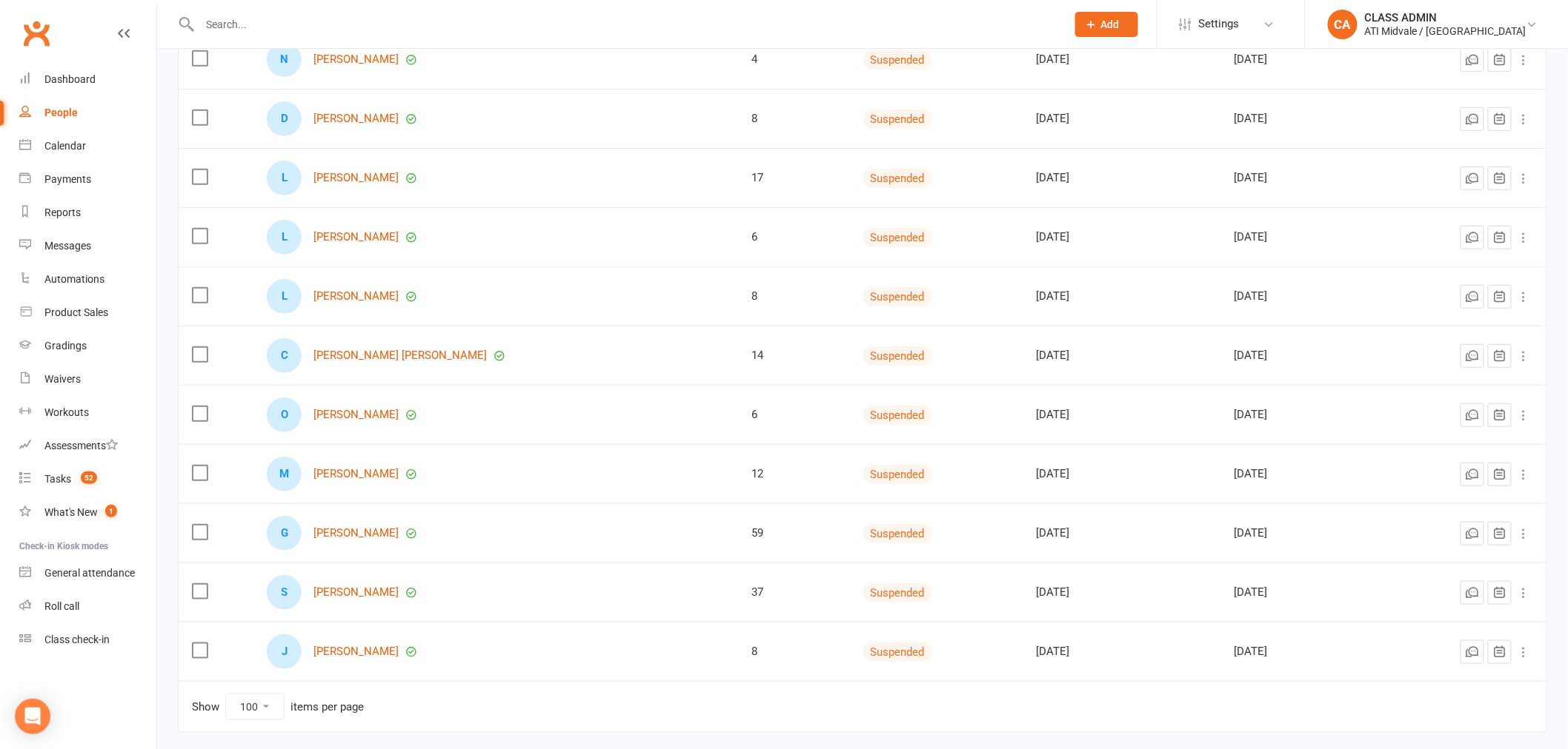
scroll to position [353, 0]
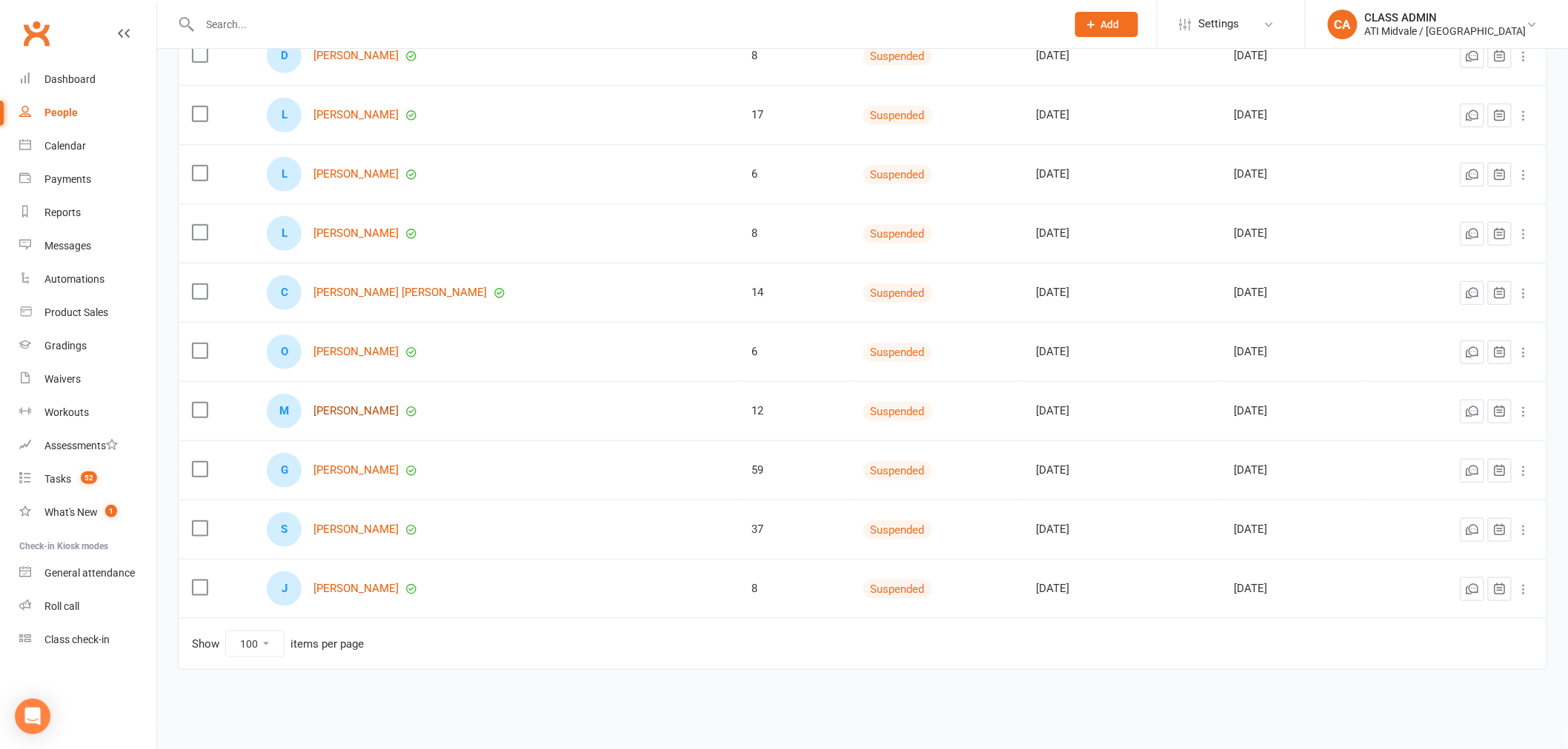
click at [356, 411] on link "[PERSON_NAME]" at bounding box center [356, 411] width 86 height 13
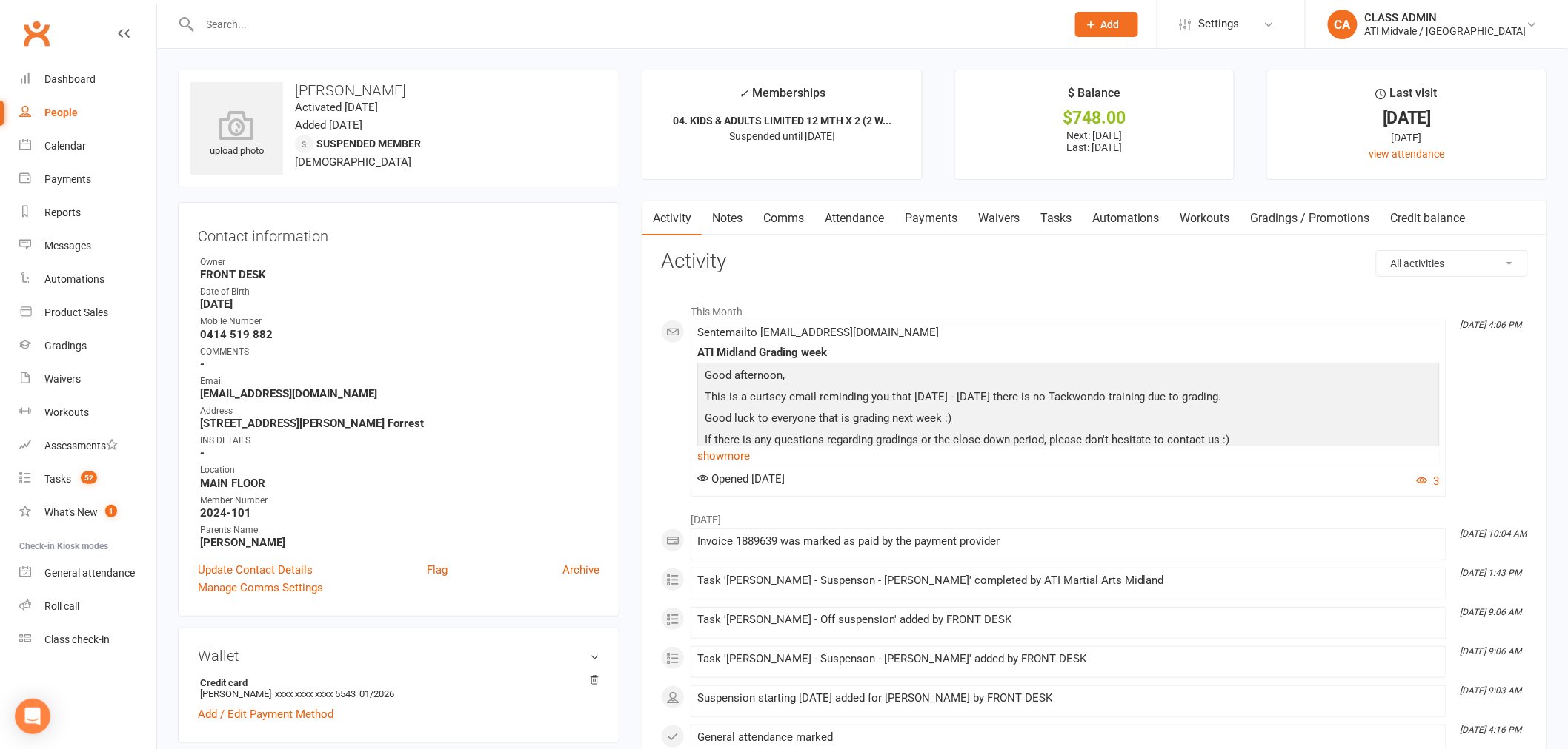
click at [1122, 219] on link "Automations" at bounding box center [1125, 218] width 88 height 34
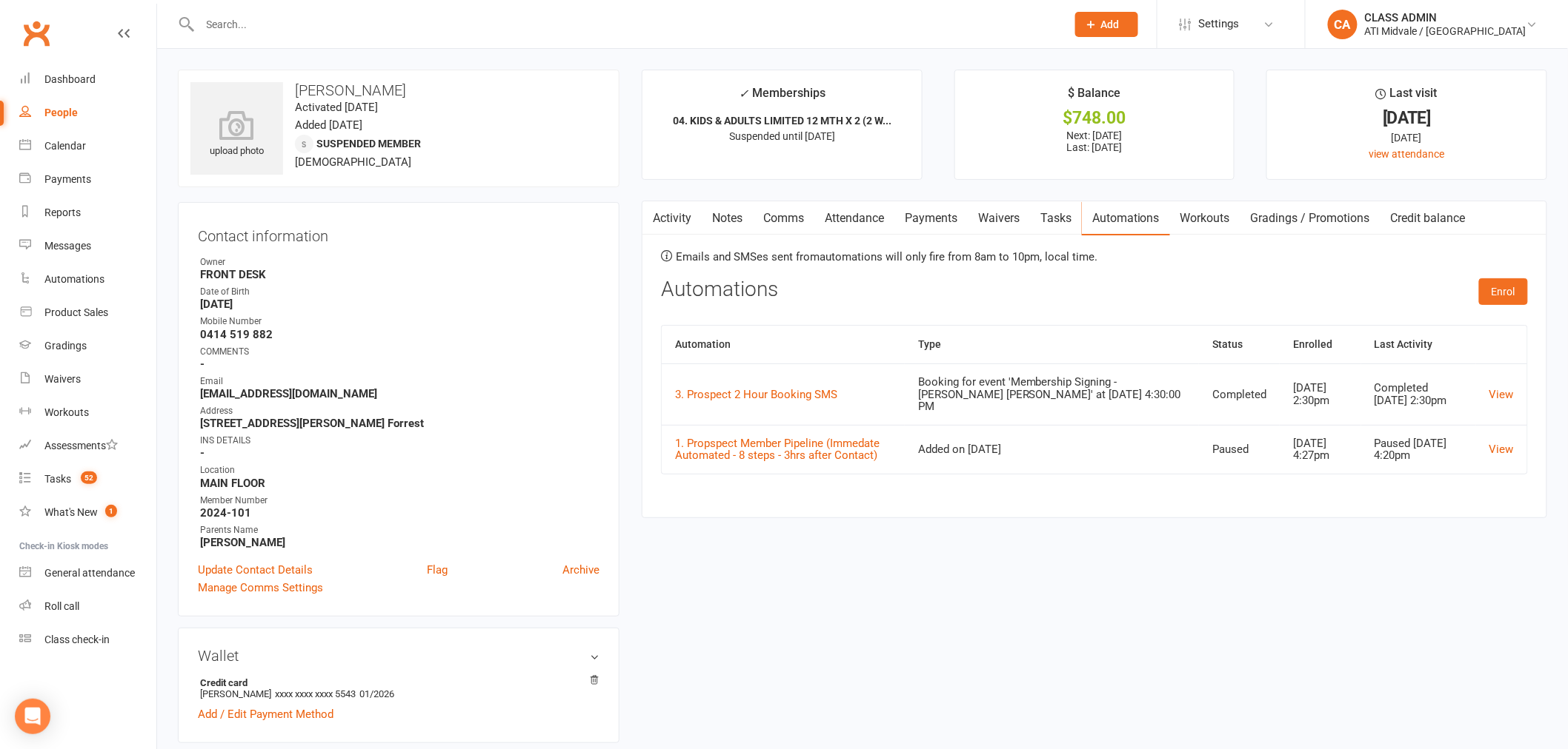
select select "100"
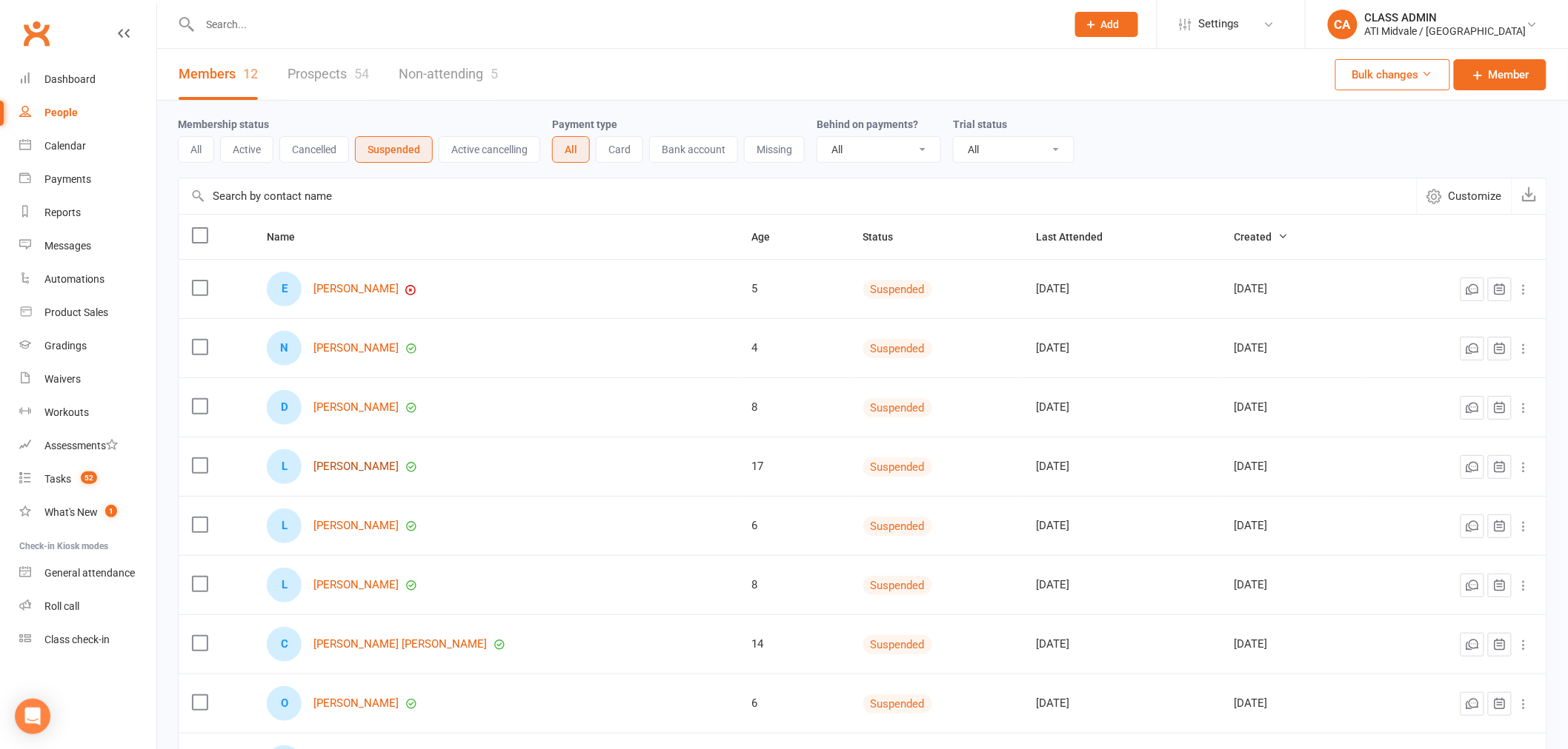
click at [364, 463] on link "[PERSON_NAME]" at bounding box center [356, 467] width 86 height 13
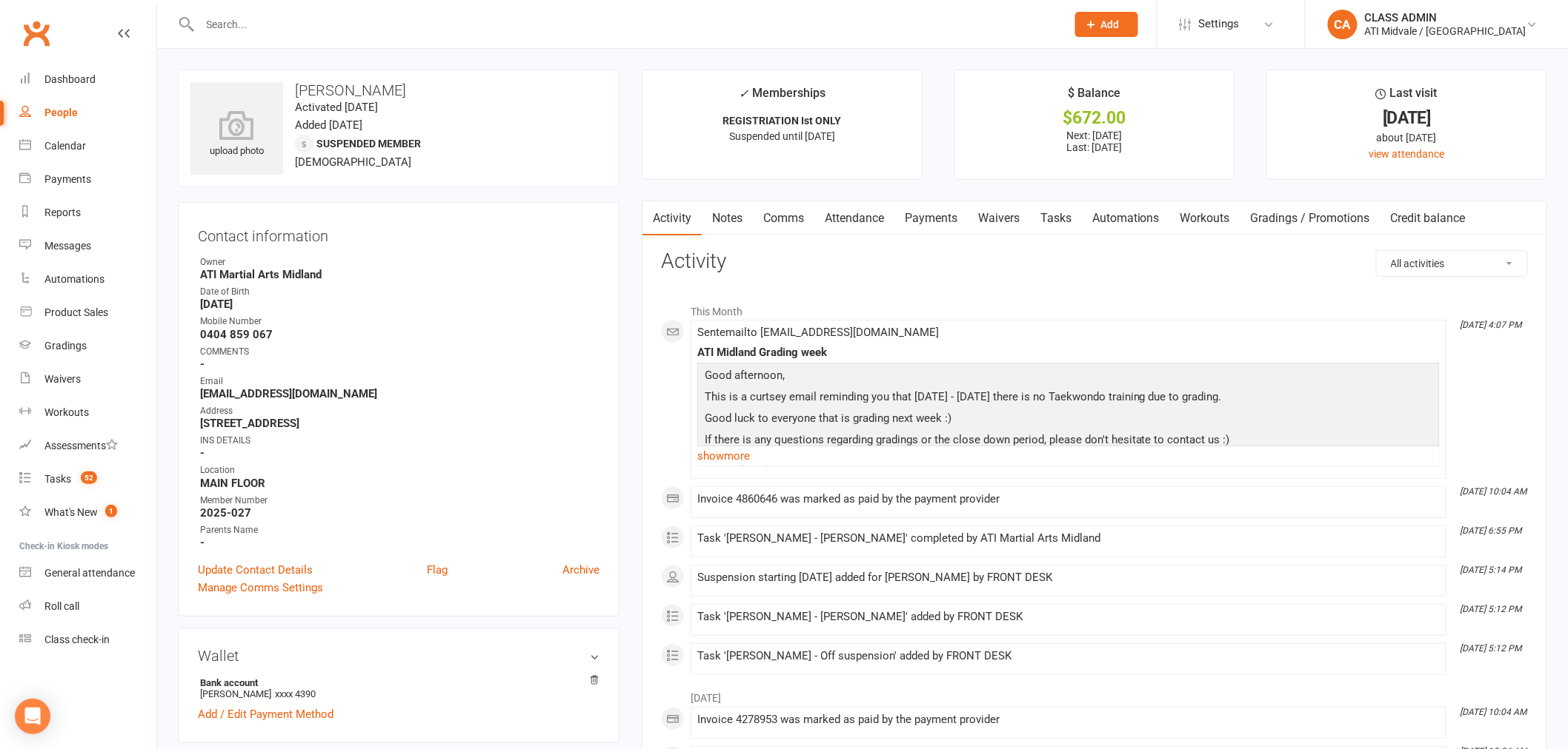
click at [1130, 217] on link "Automations" at bounding box center [1125, 218] width 88 height 34
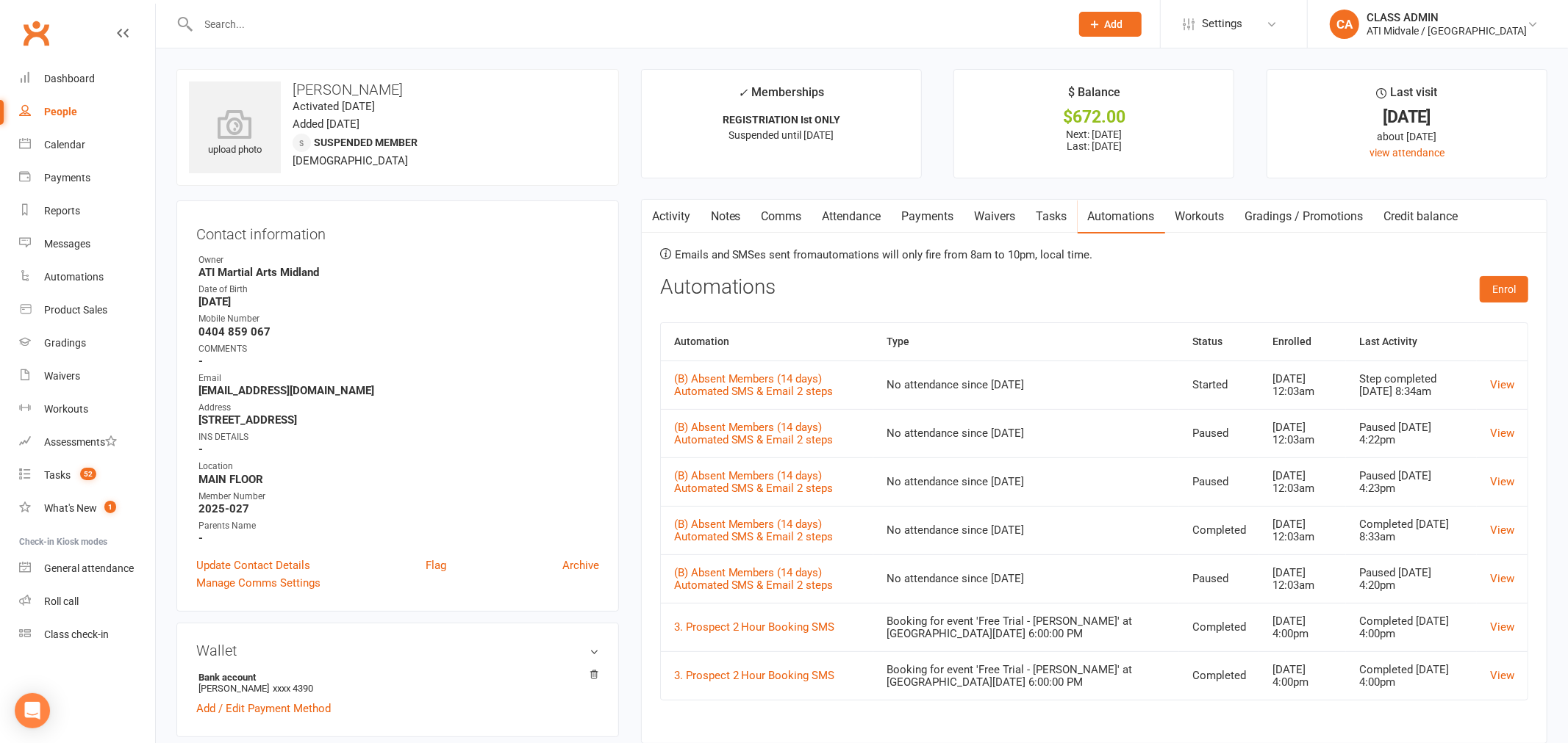
select select "100"
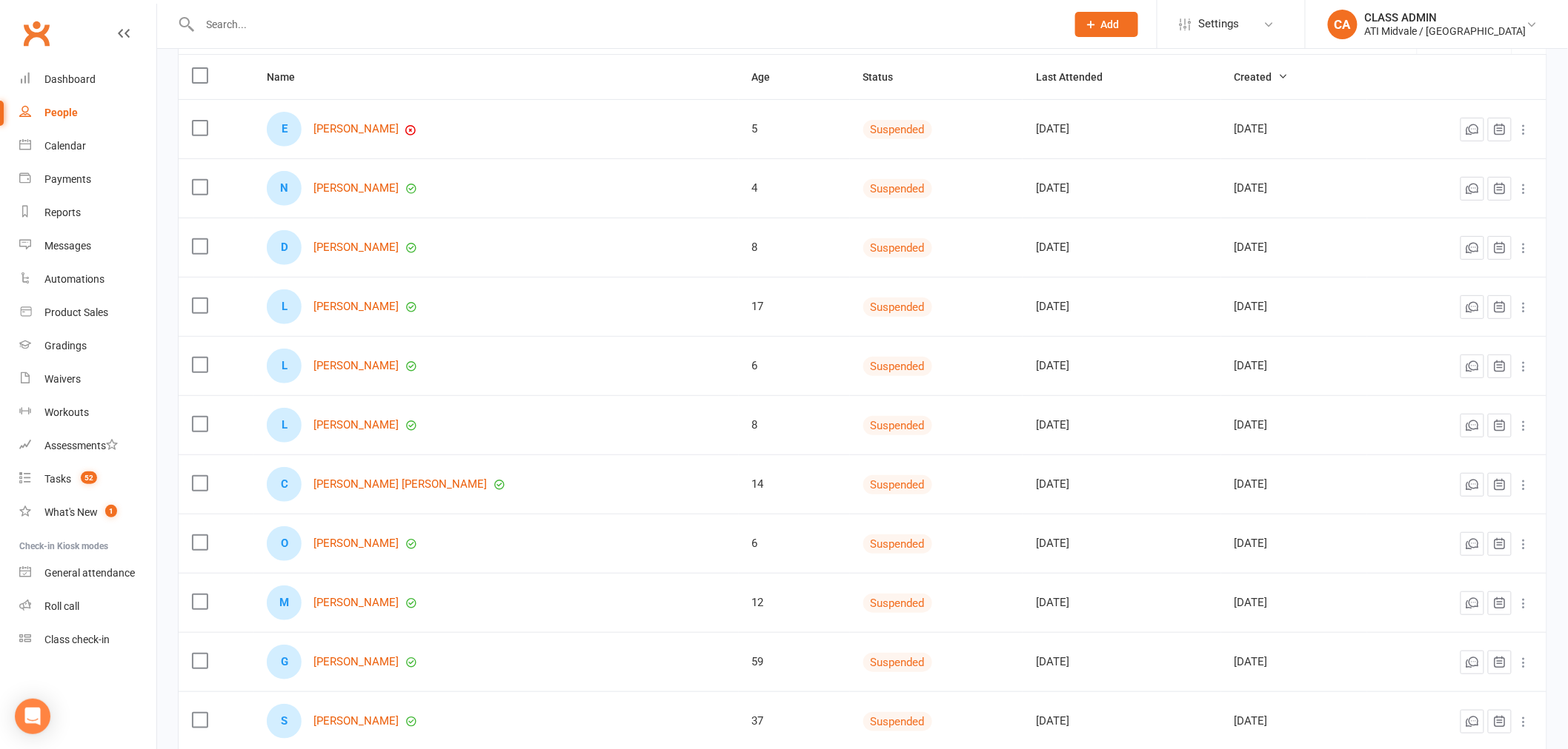
scroll to position [165, 0]
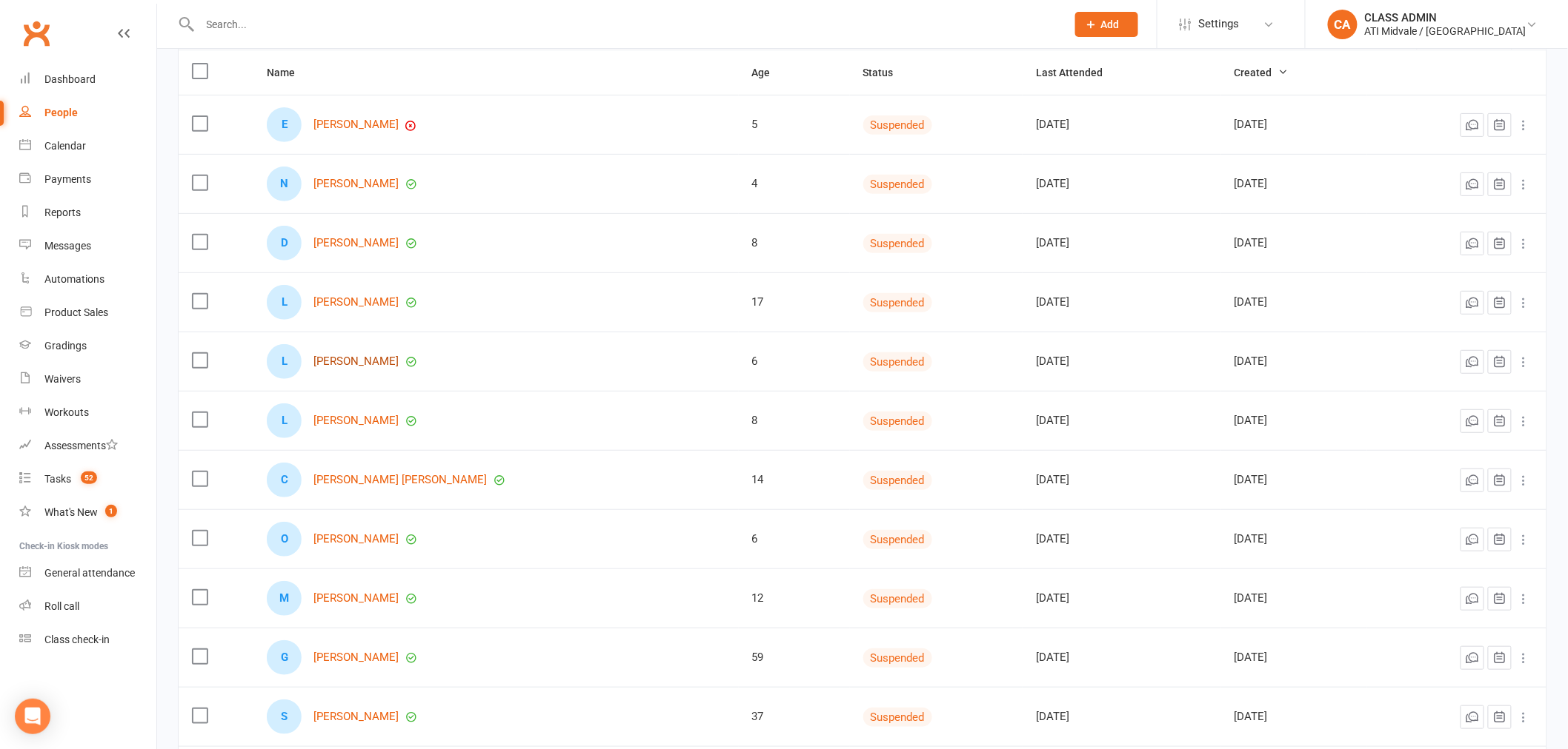
click at [344, 359] on link "[PERSON_NAME]" at bounding box center [356, 362] width 86 height 13
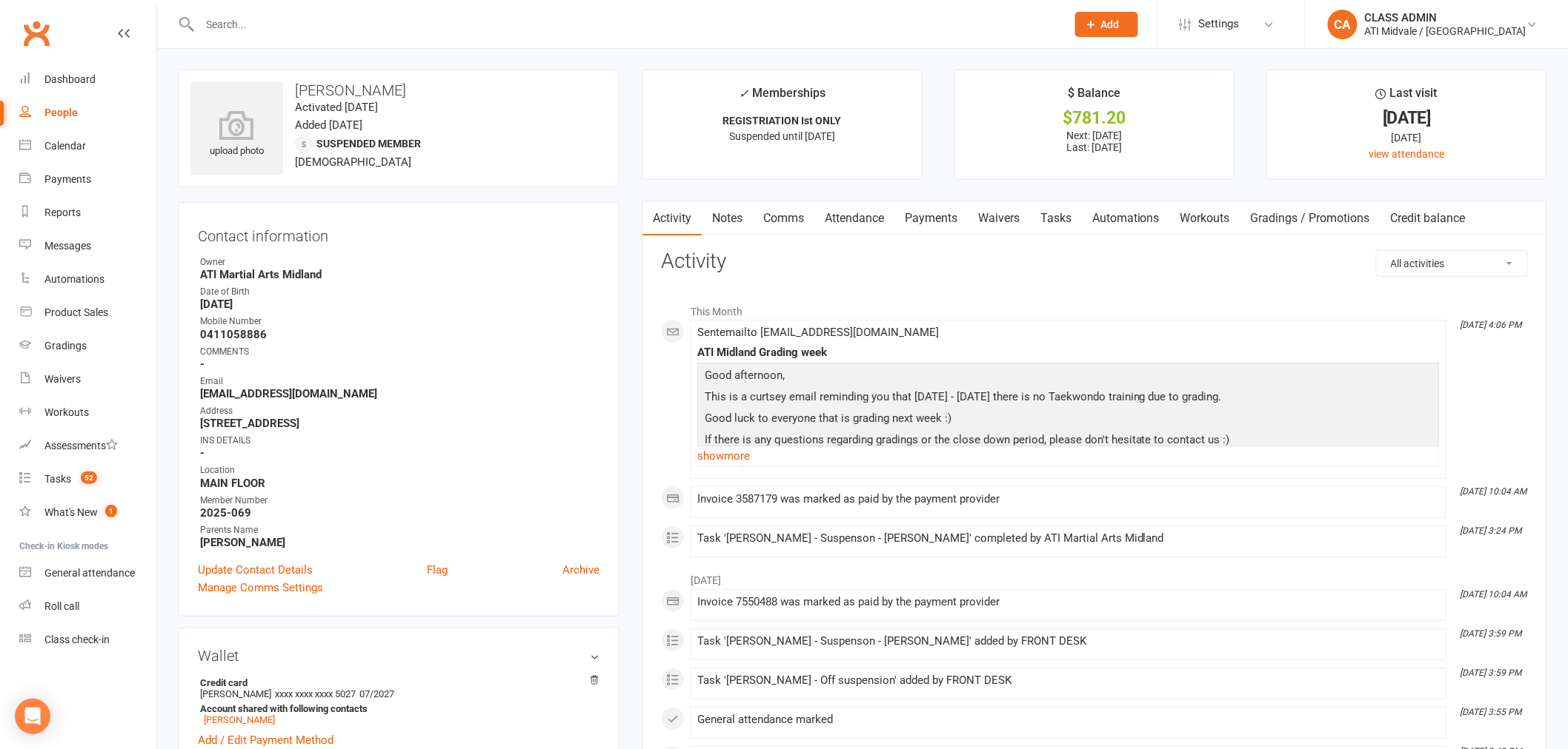
click at [1129, 226] on link "Automations" at bounding box center [1125, 218] width 88 height 34
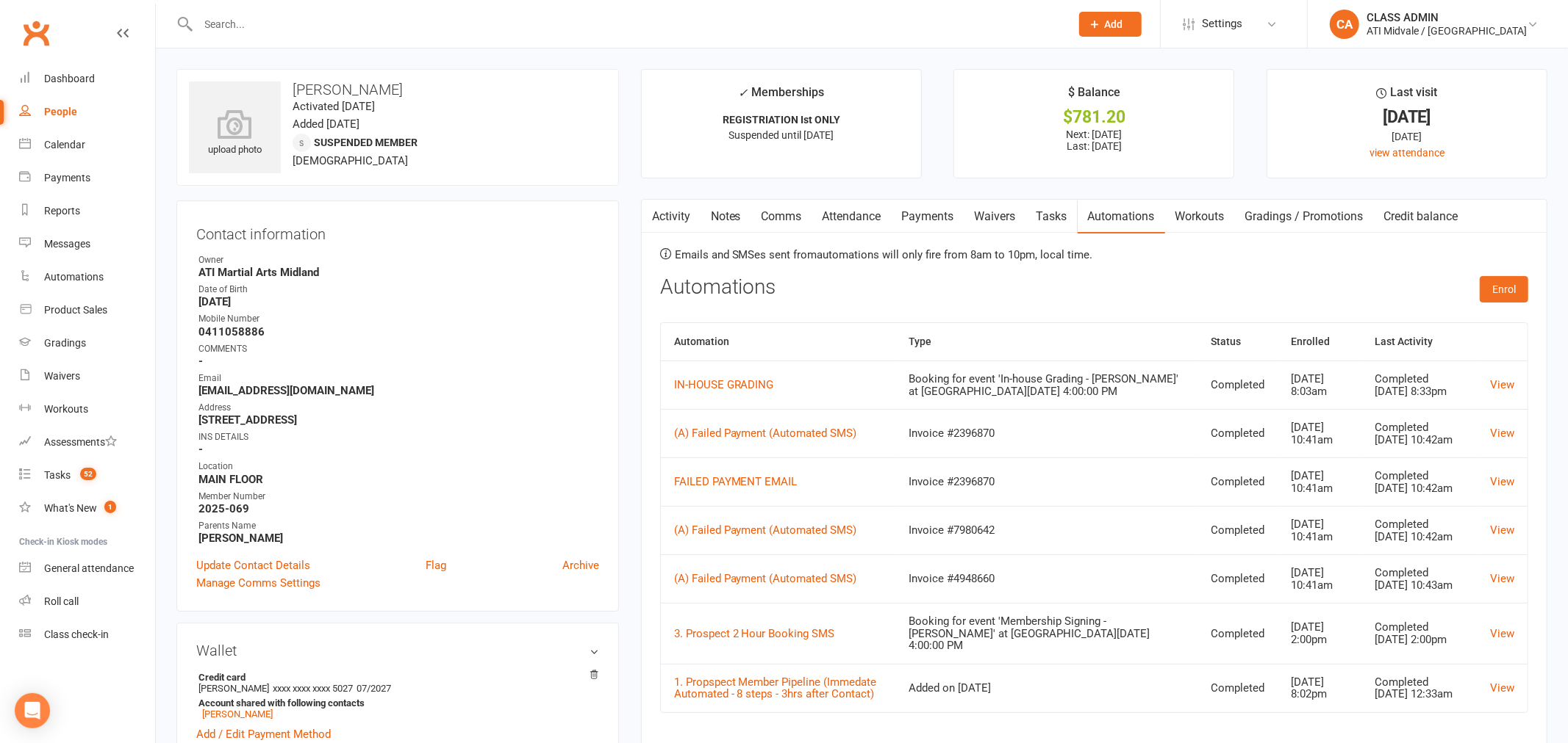
select select "100"
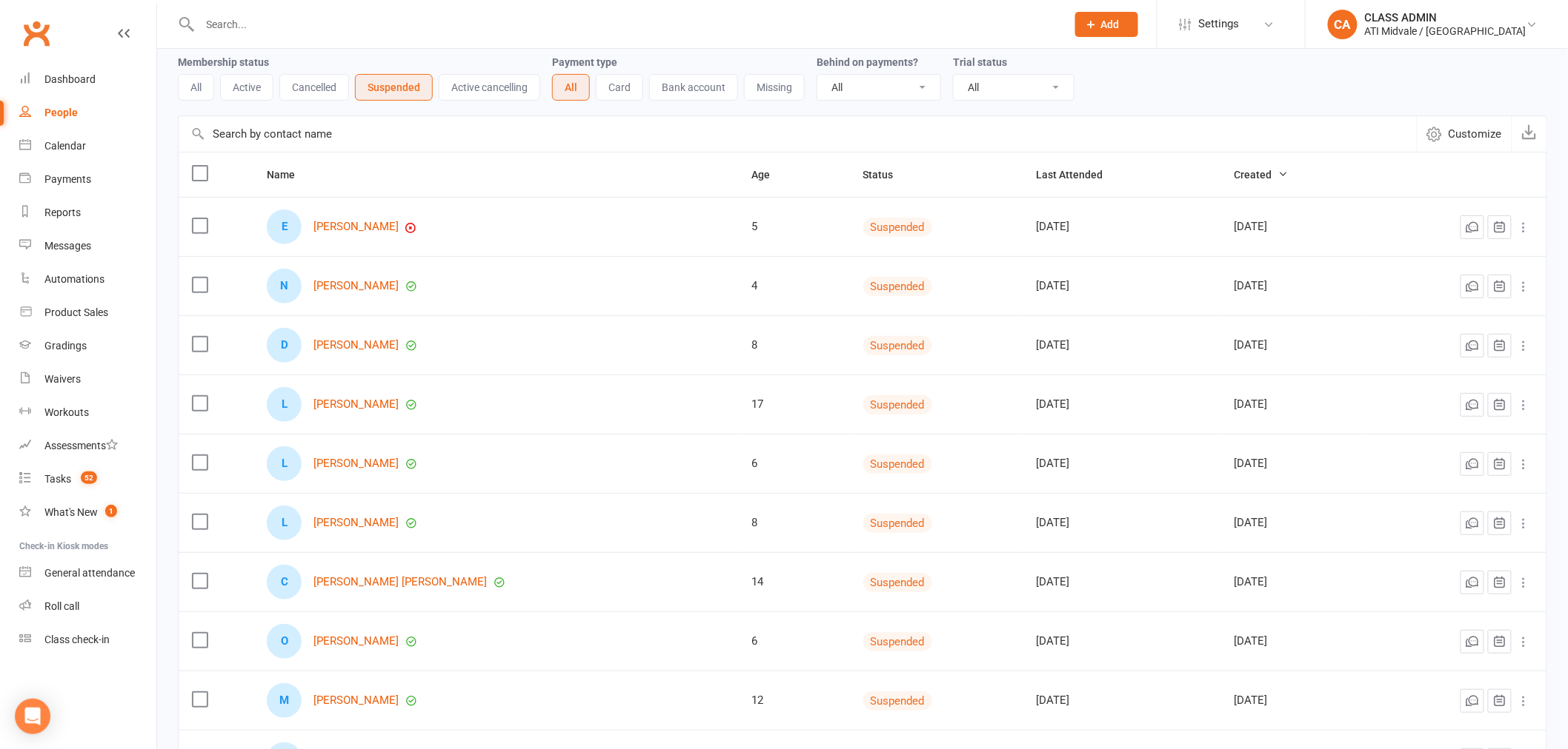
scroll to position [165, 0]
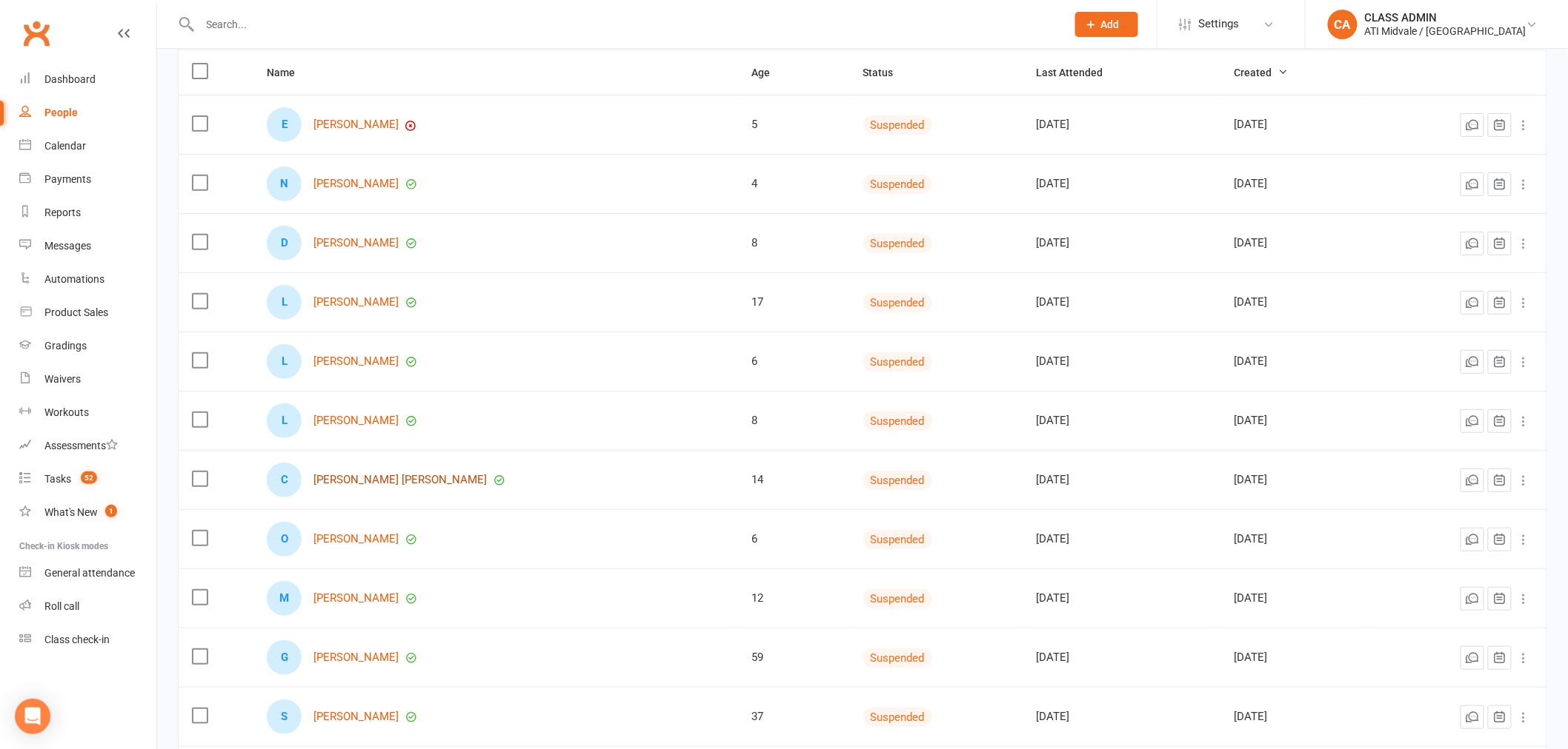
click at [368, 486] on link "[PERSON_NAME] [PERSON_NAME]" at bounding box center [400, 481] width 173 height 13
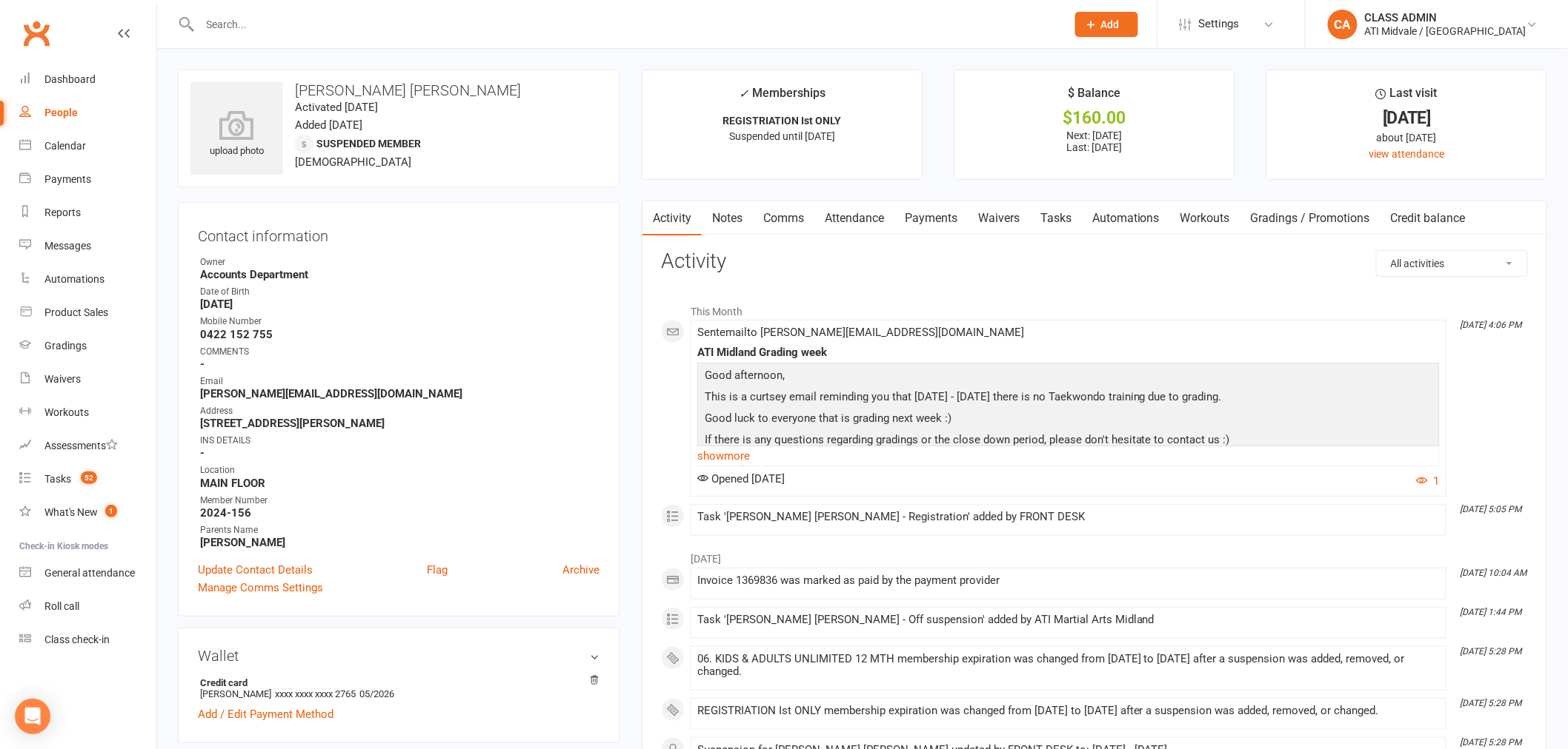
click at [1112, 220] on link "Automations" at bounding box center [1125, 218] width 88 height 34
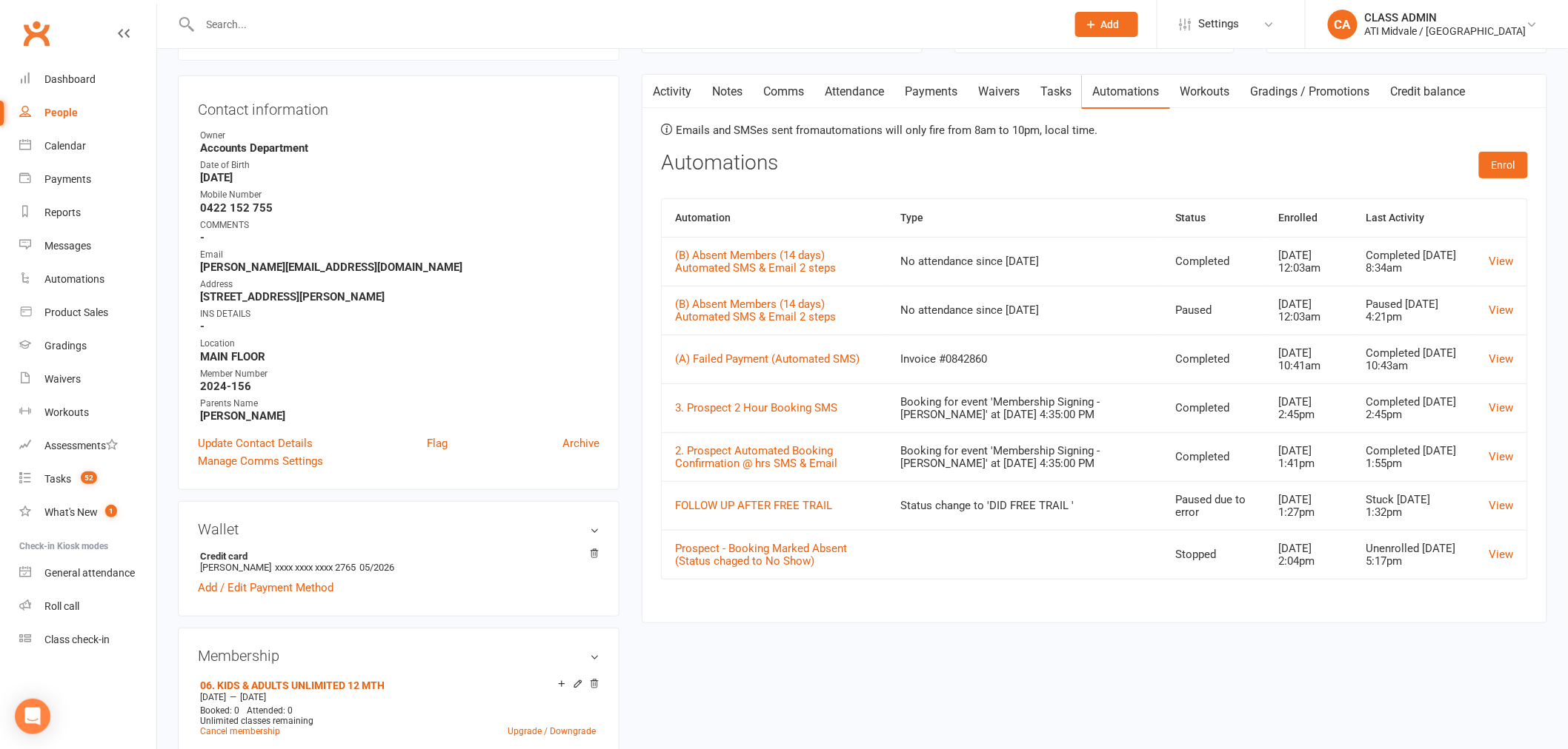
scroll to position [82, 0]
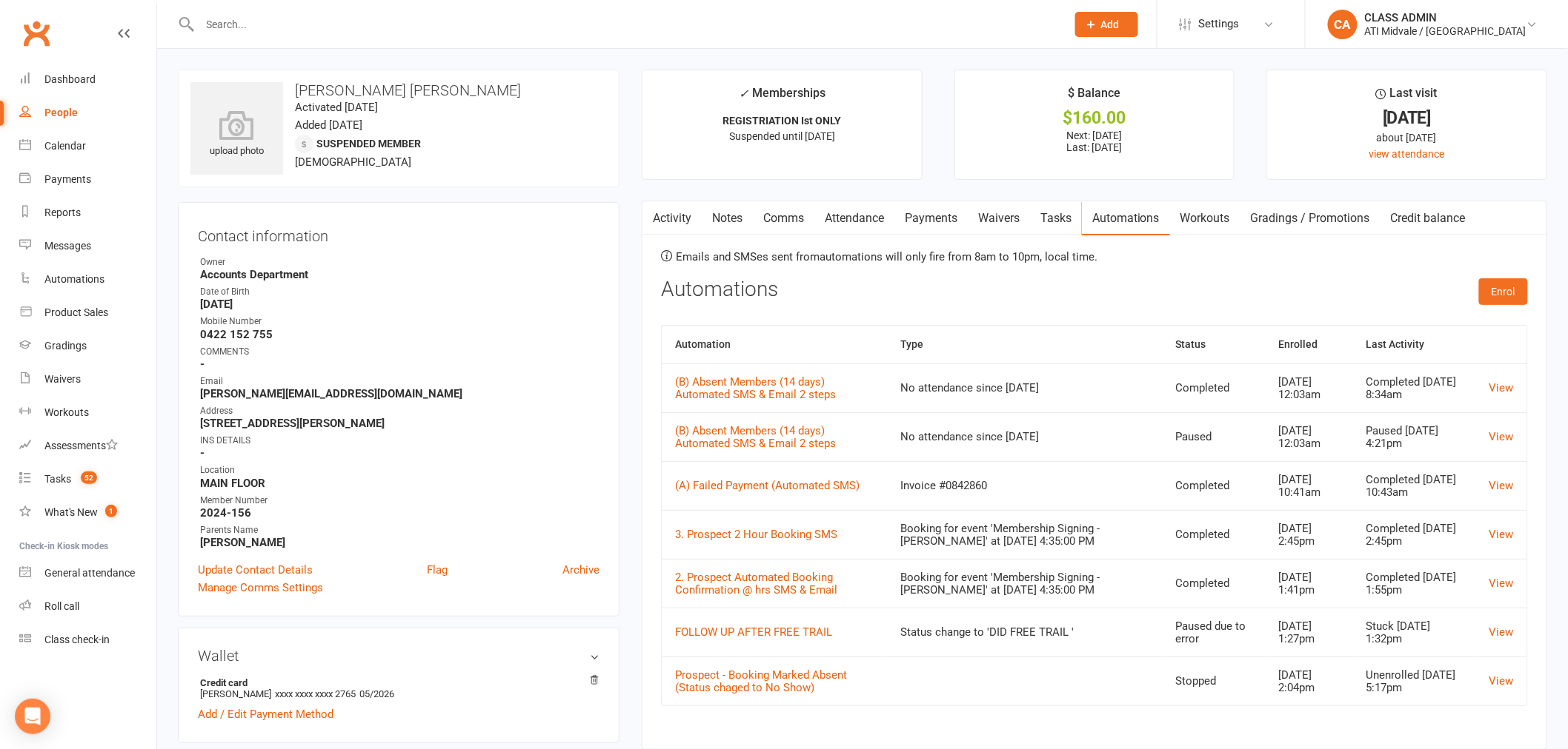
select select "100"
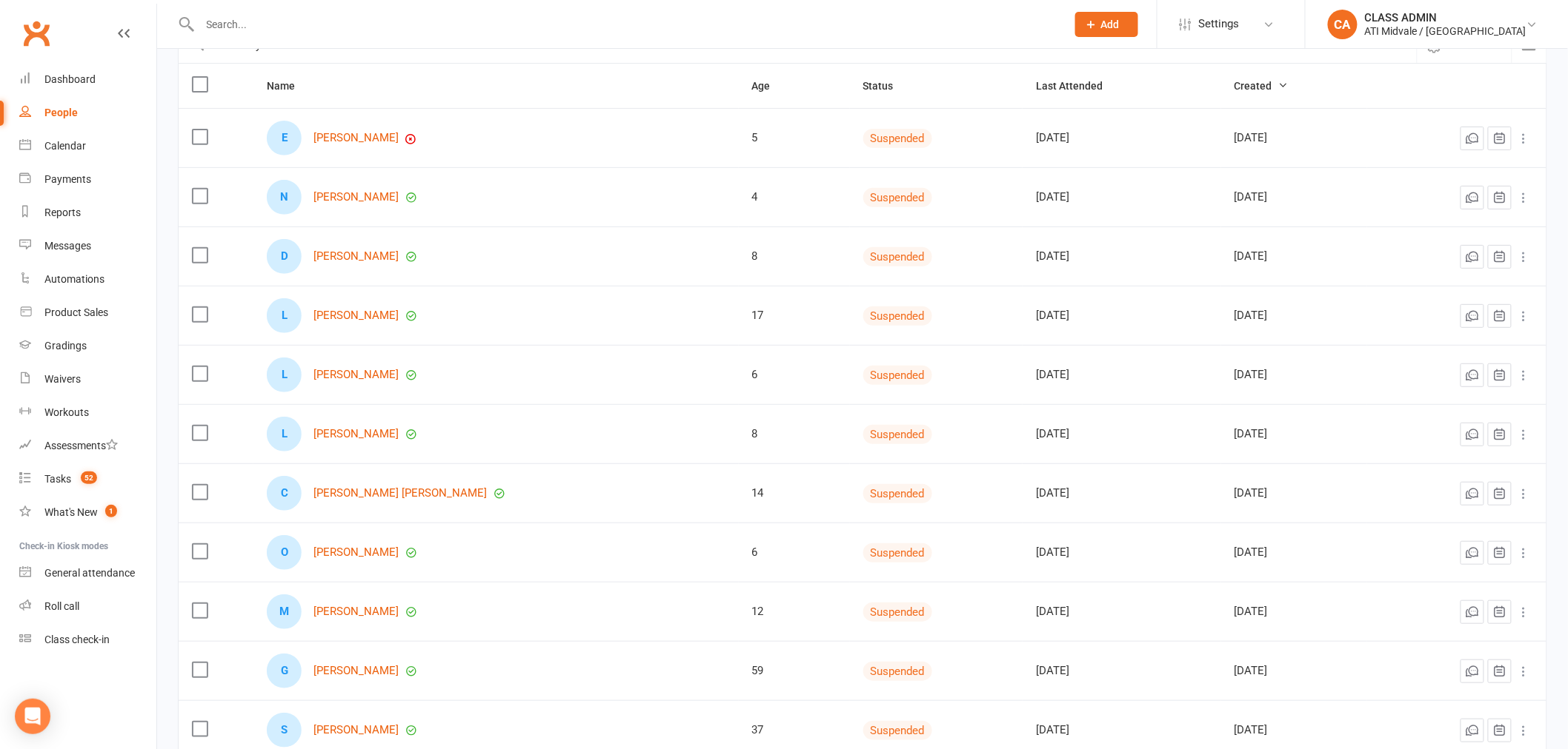
scroll to position [165, 0]
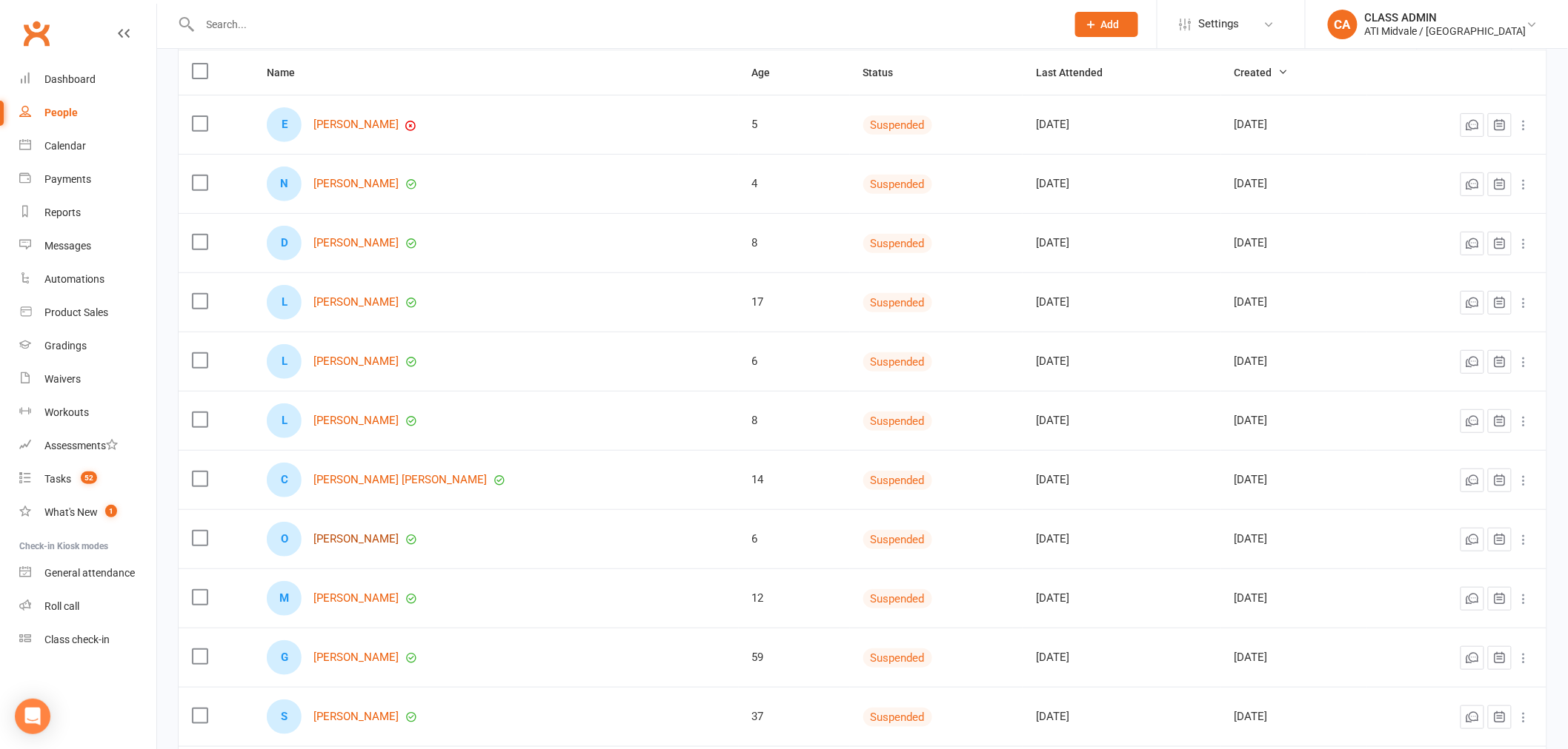
click at [342, 542] on link "[PERSON_NAME]" at bounding box center [356, 540] width 86 height 13
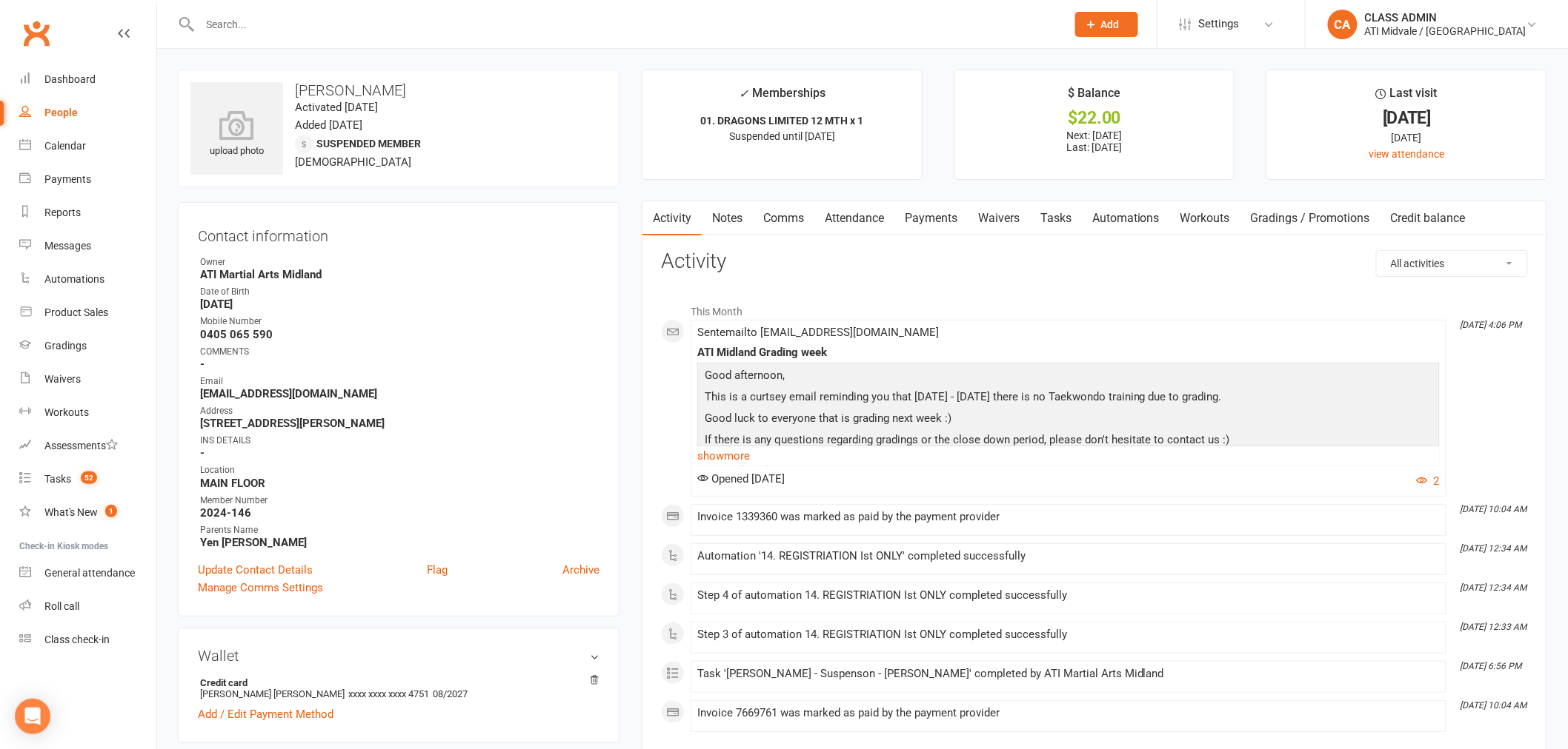
click at [1115, 213] on link "Automations" at bounding box center [1125, 218] width 88 height 34
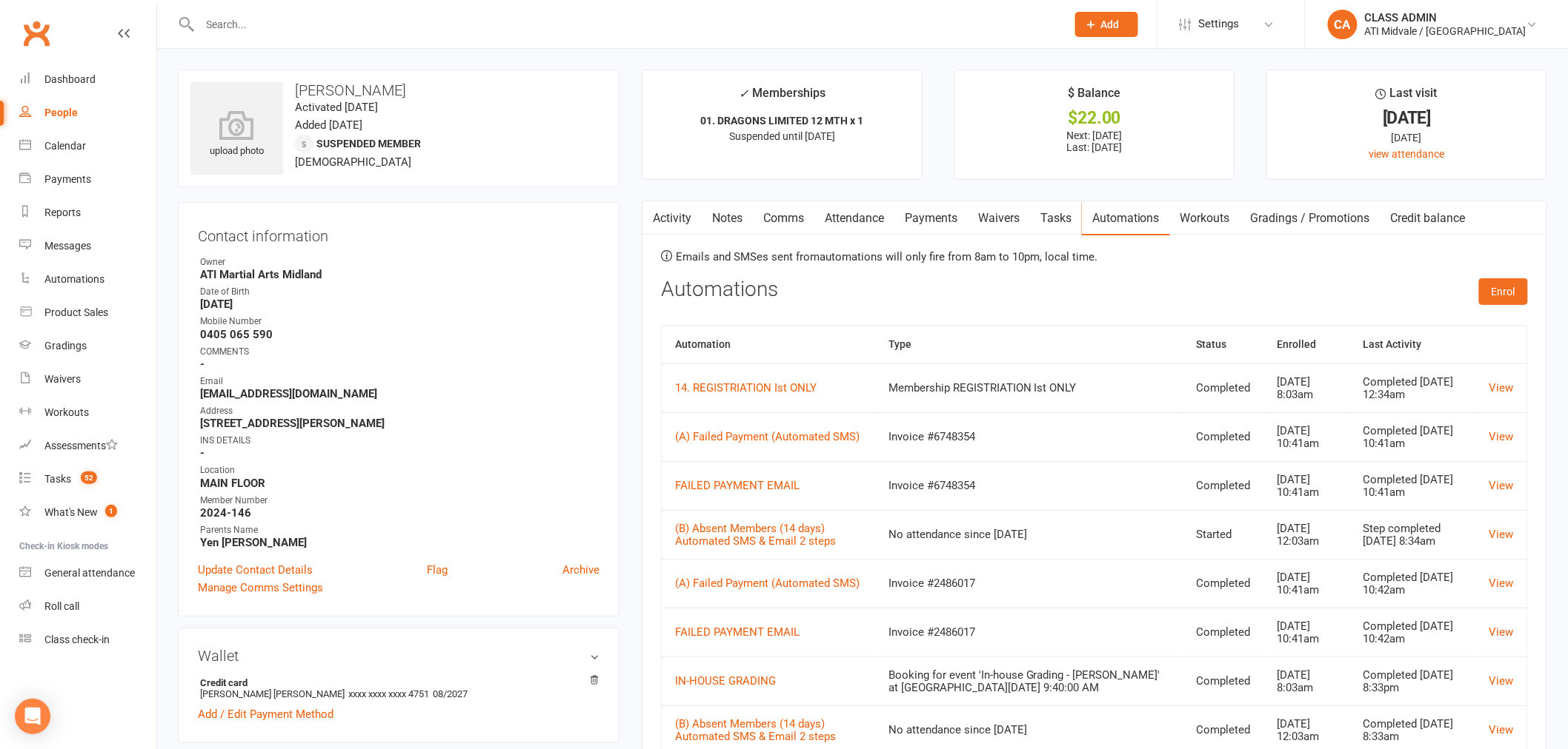
select select "100"
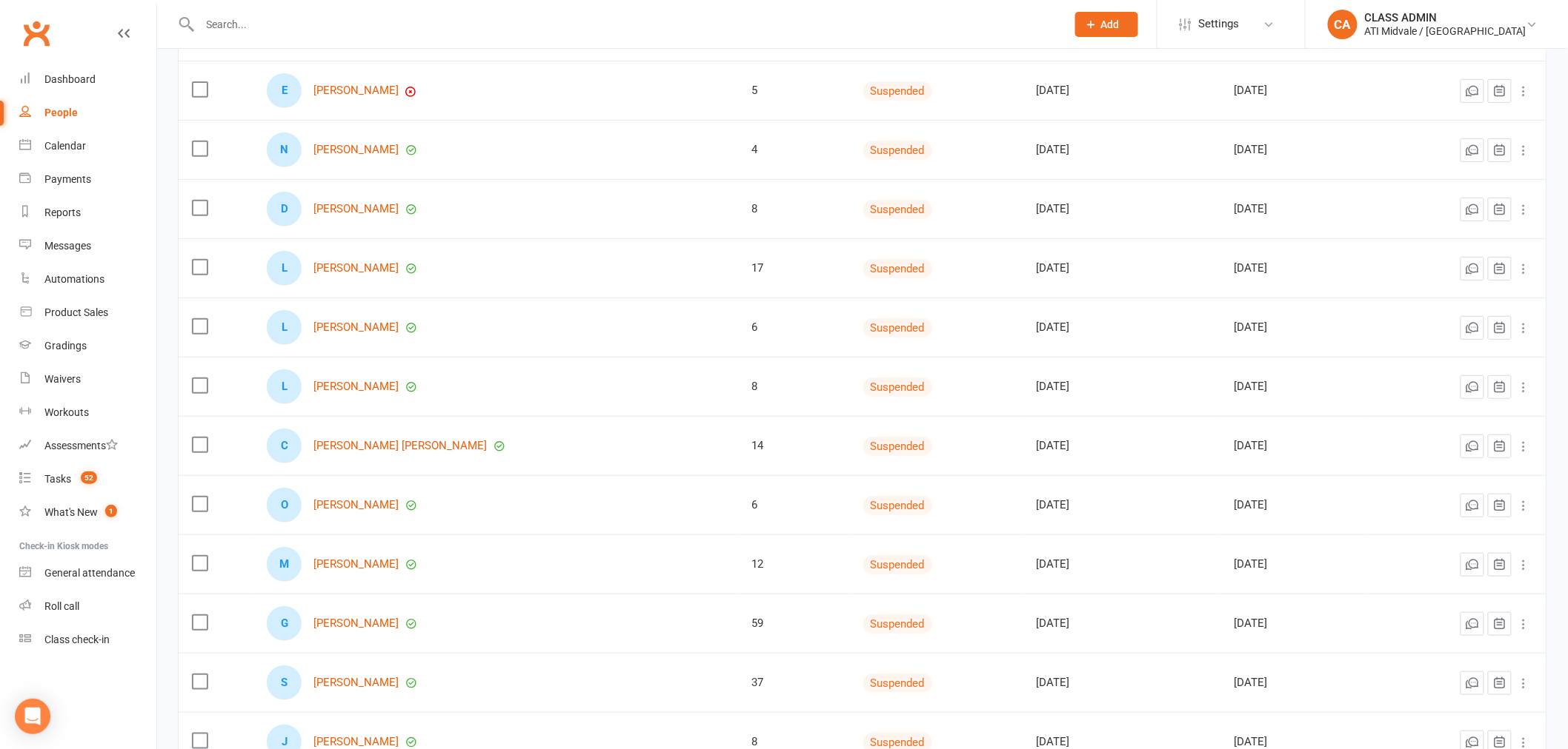
scroll to position [247, 0]
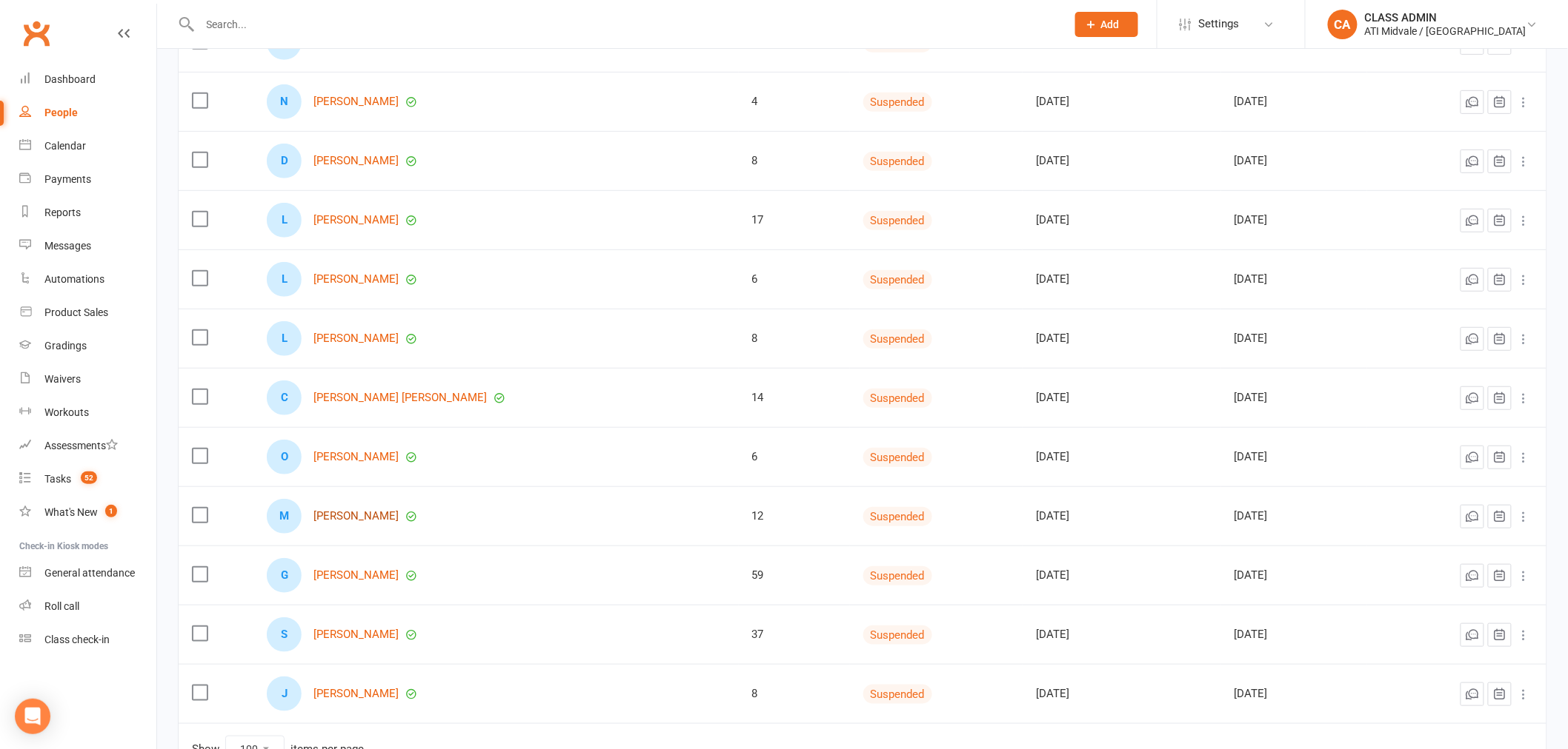
click at [383, 517] on link "[PERSON_NAME]" at bounding box center [356, 517] width 86 height 13
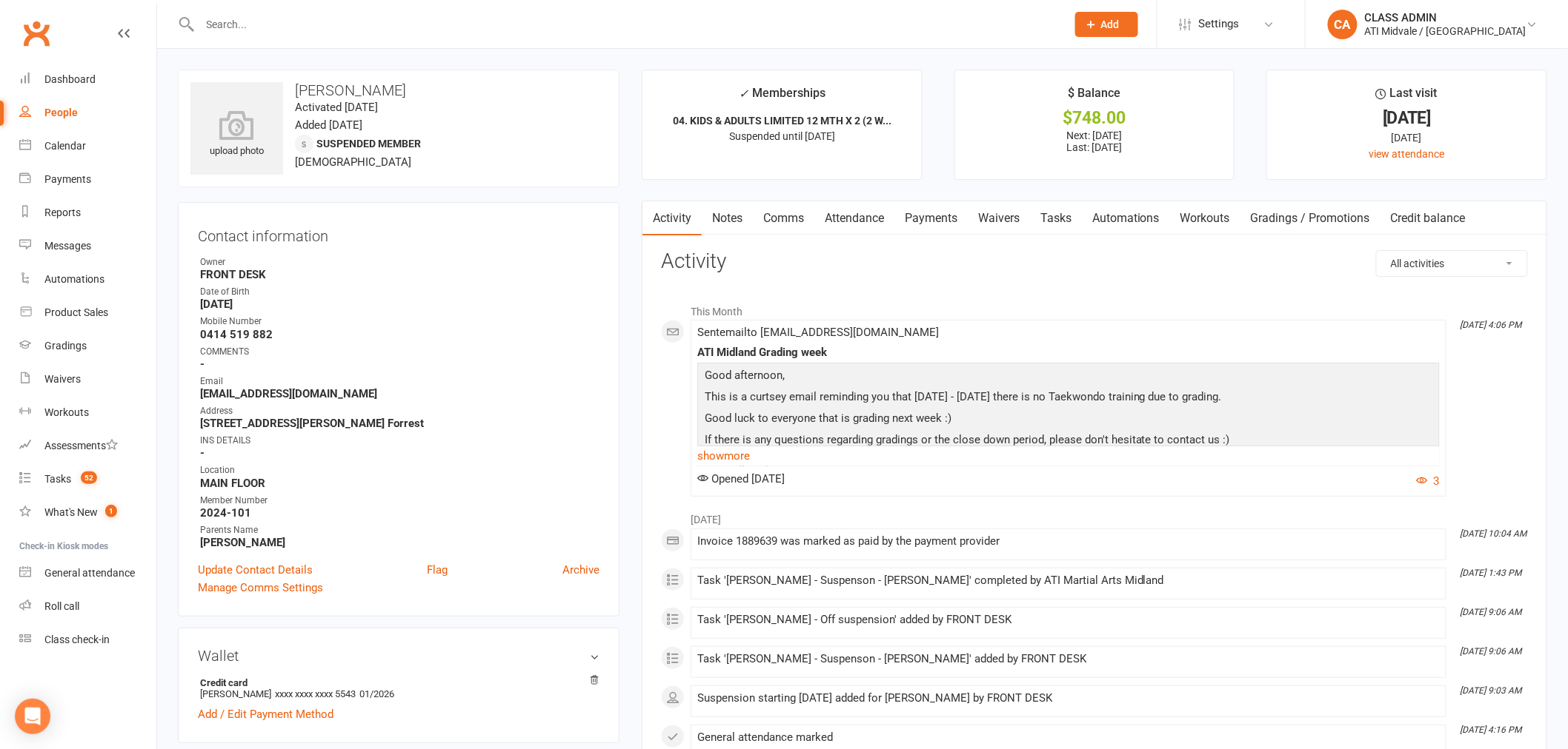
click at [1124, 225] on link "Automations" at bounding box center [1125, 218] width 88 height 34
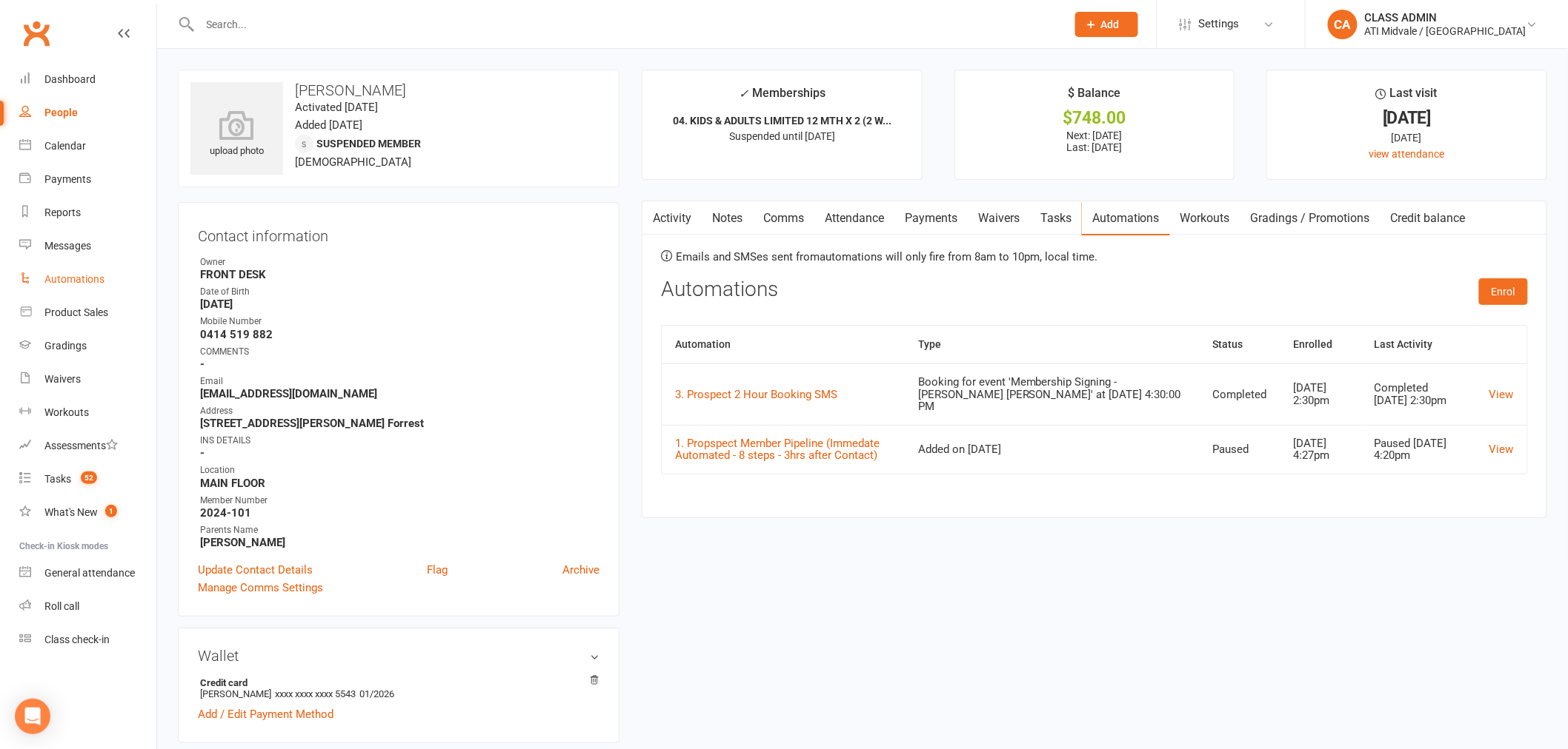
click at [62, 278] on div "Automations" at bounding box center [75, 278] width 60 height 12
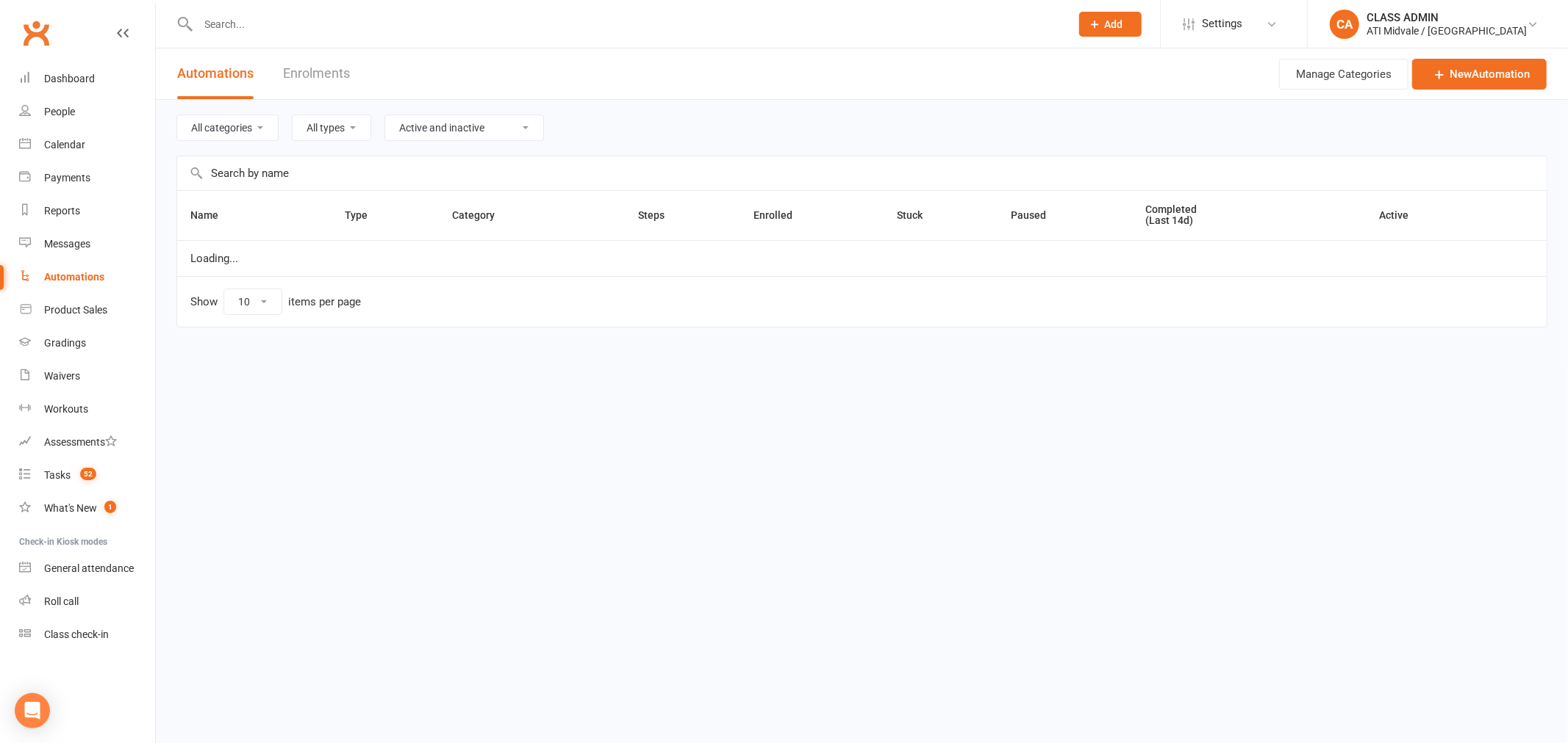
select select "100"
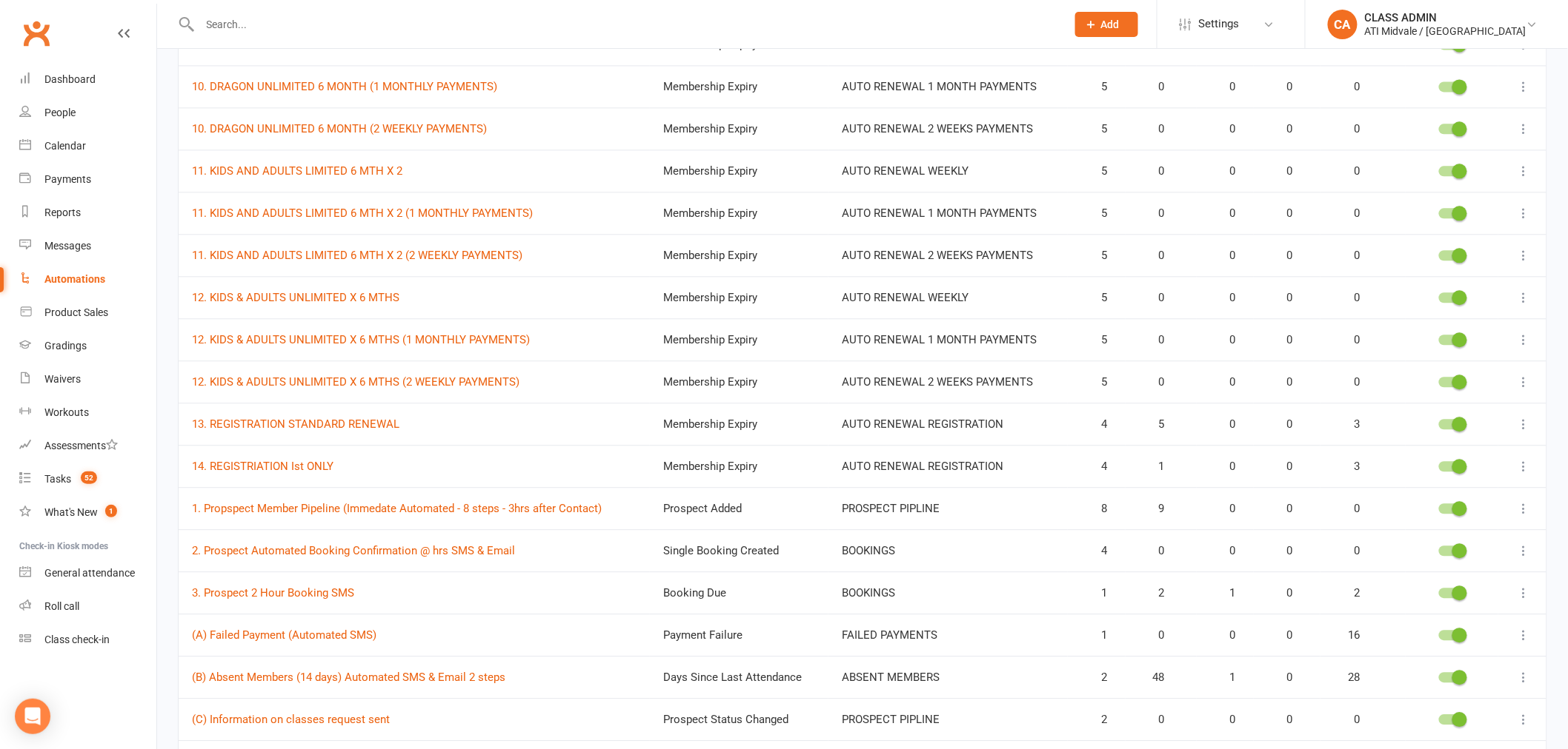
scroll to position [1398, 0]
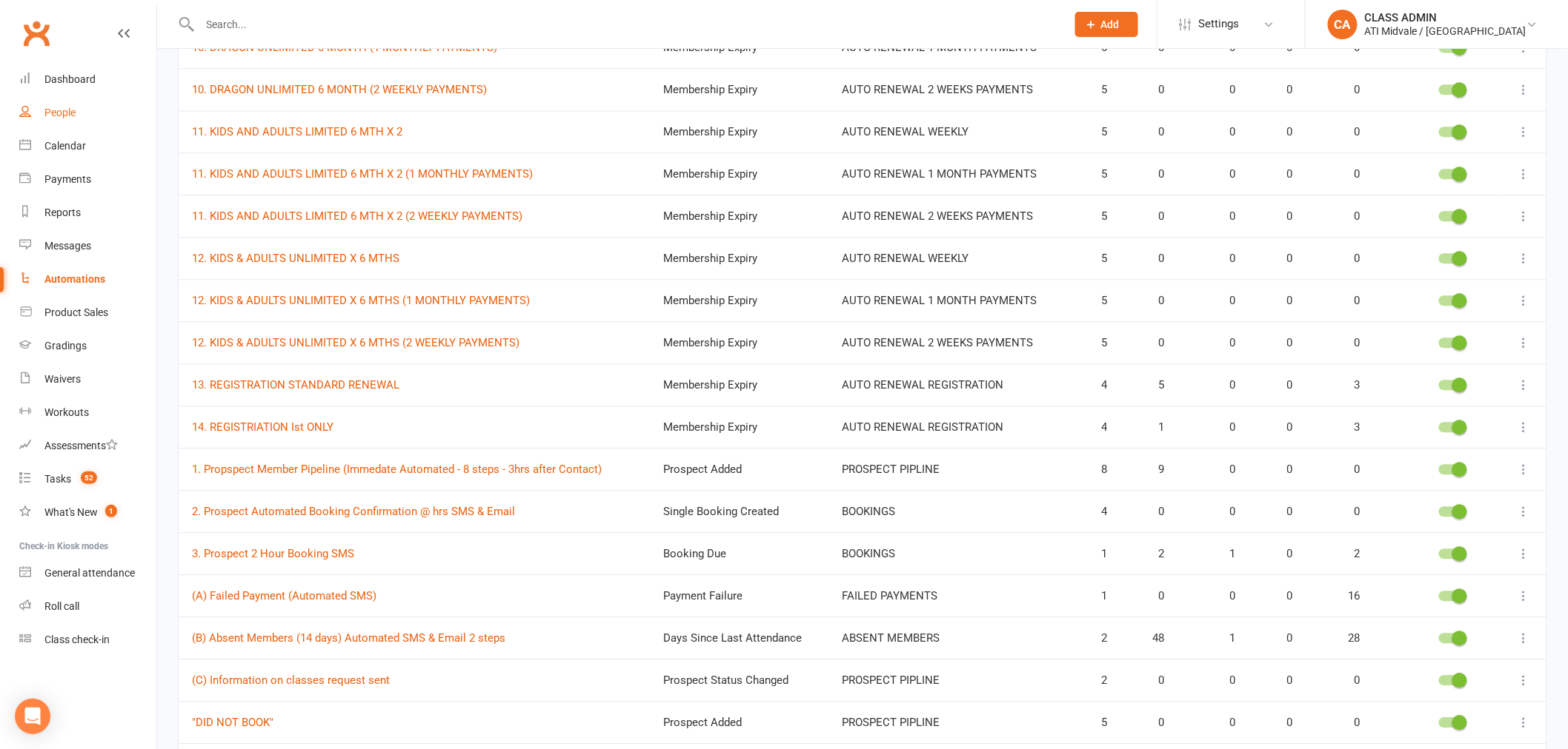
click at [57, 114] on div "People" at bounding box center [60, 112] width 31 height 12
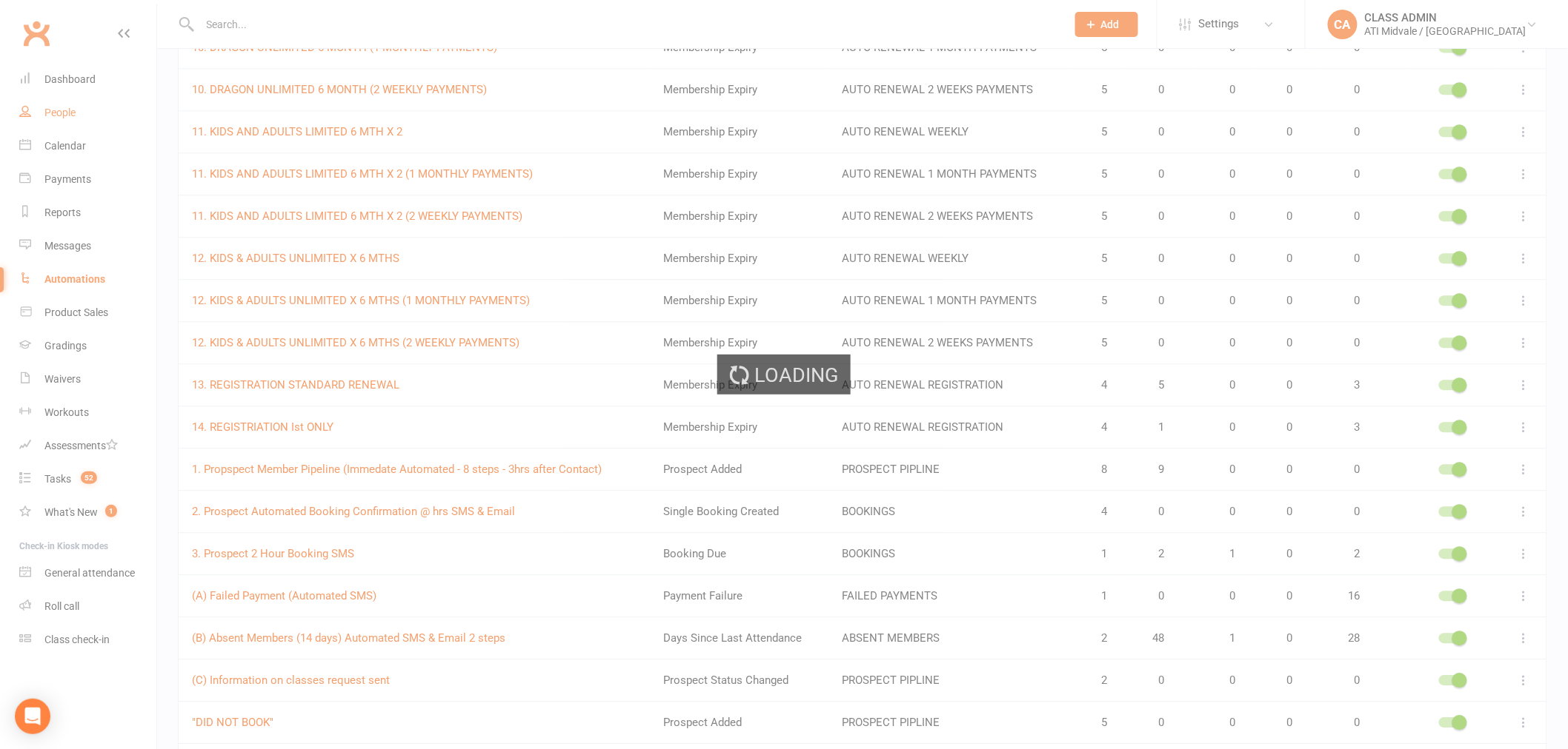
select select "100"
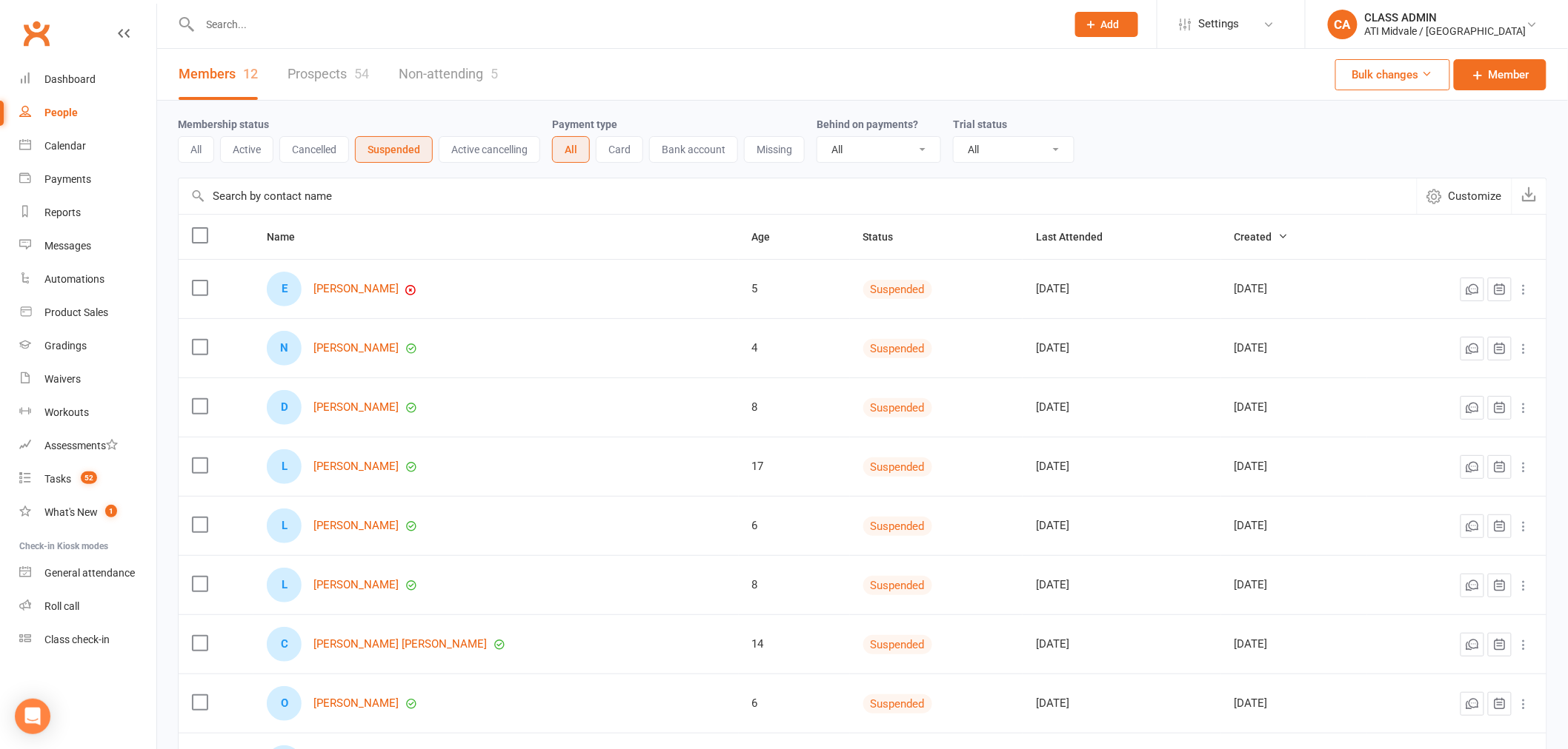
click at [335, 72] on link "Prospects 54" at bounding box center [329, 75] width 82 height 51
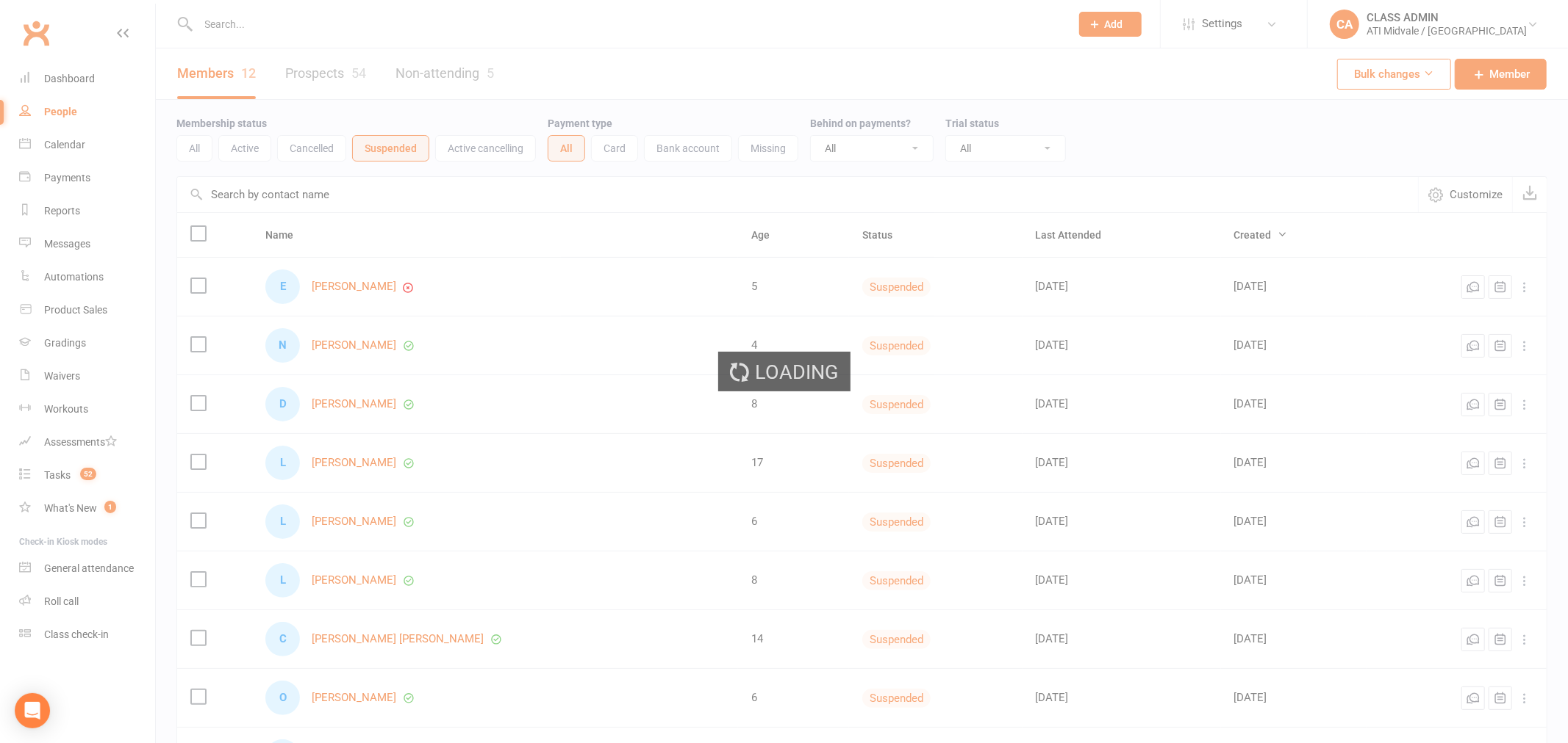
select select "100"
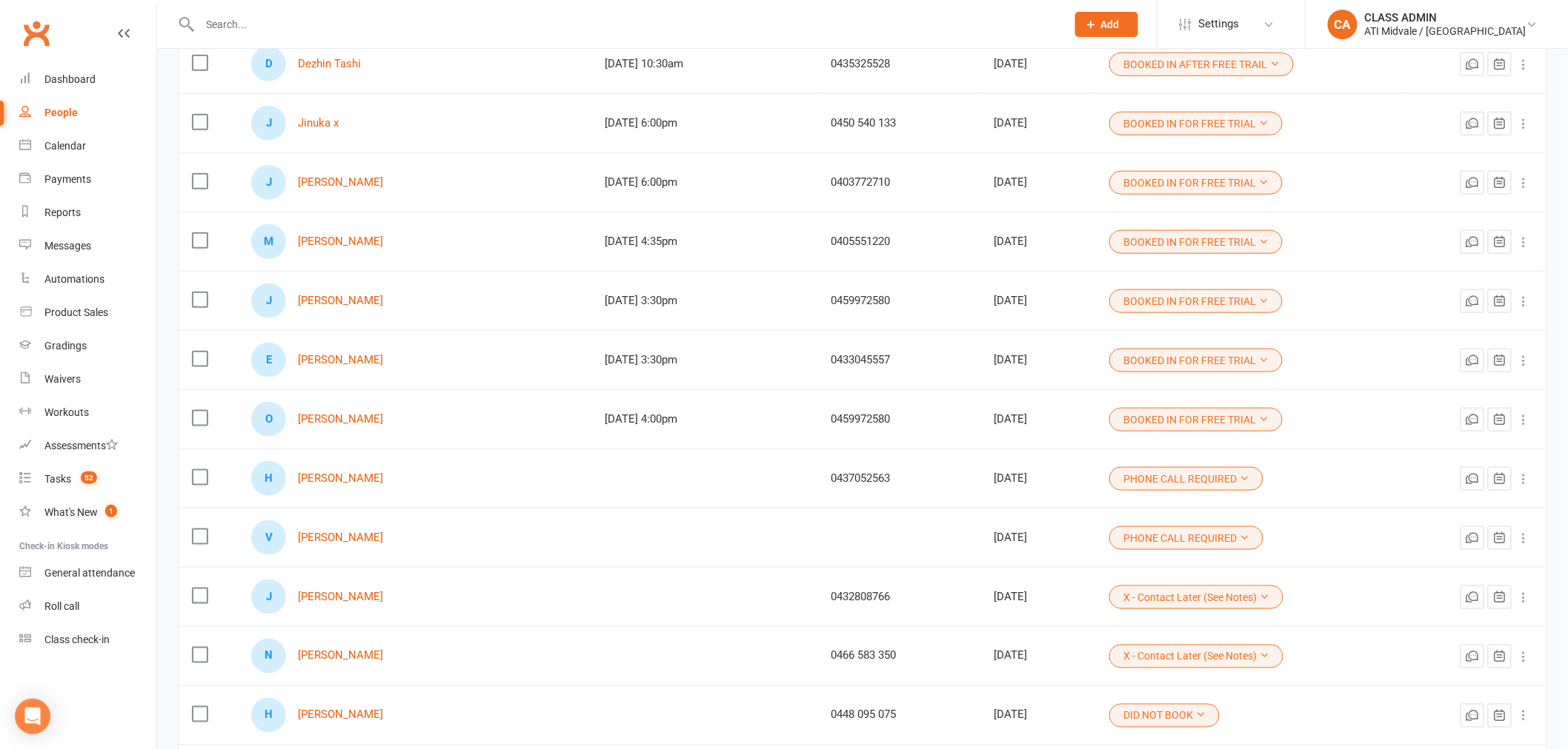
scroll to position [741, 0]
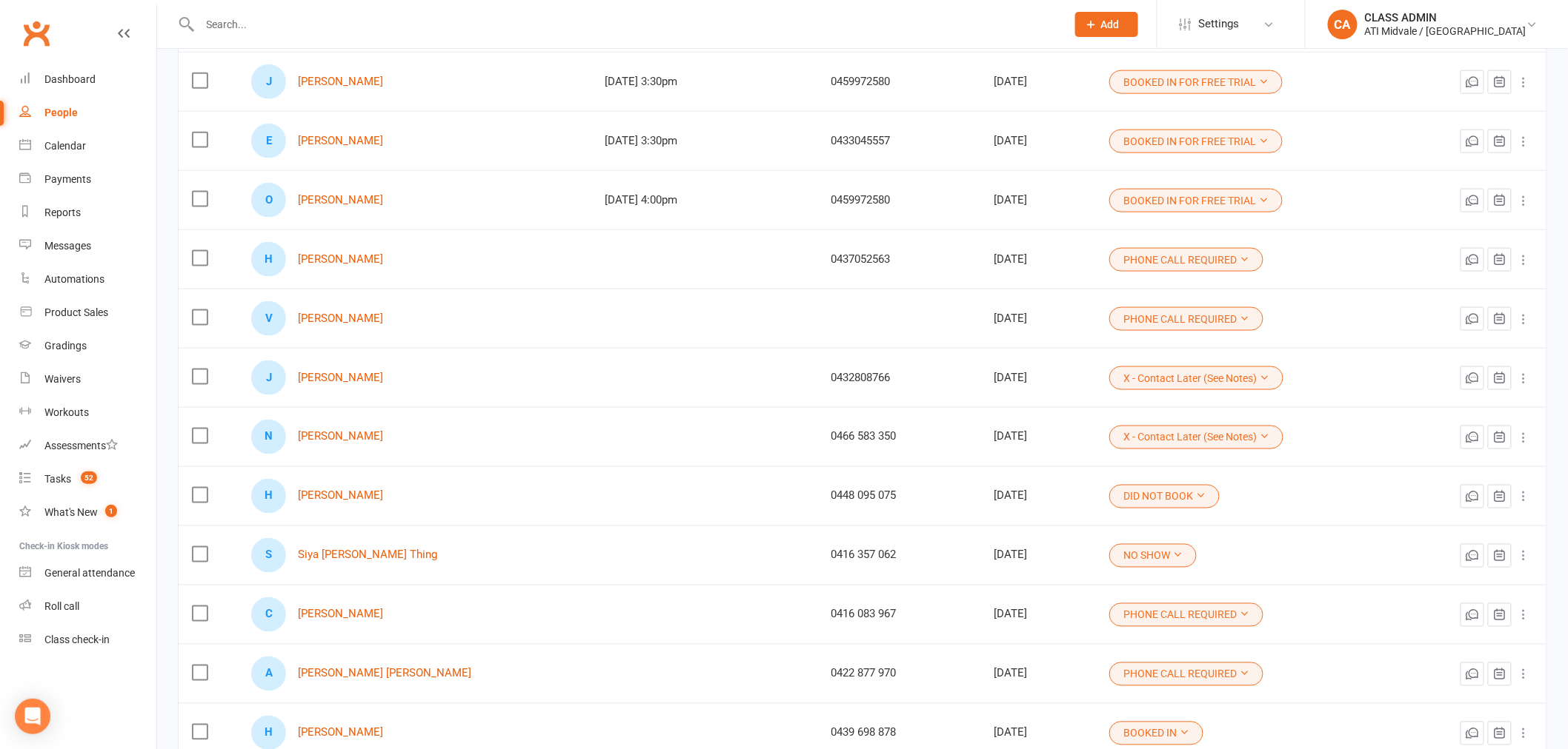
click at [597, 492] on td at bounding box center [705, 496] width 226 height 59
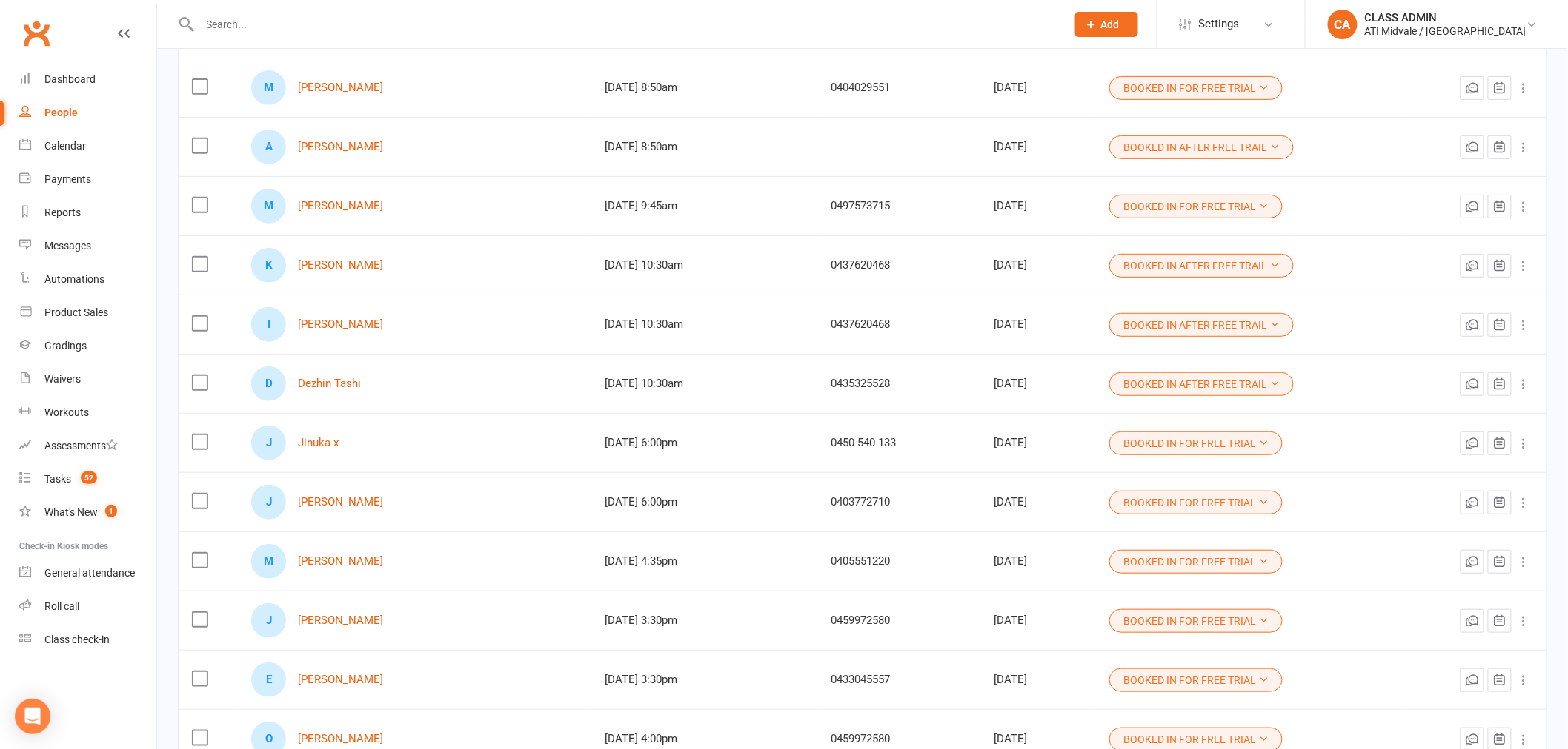
scroll to position [0, 0]
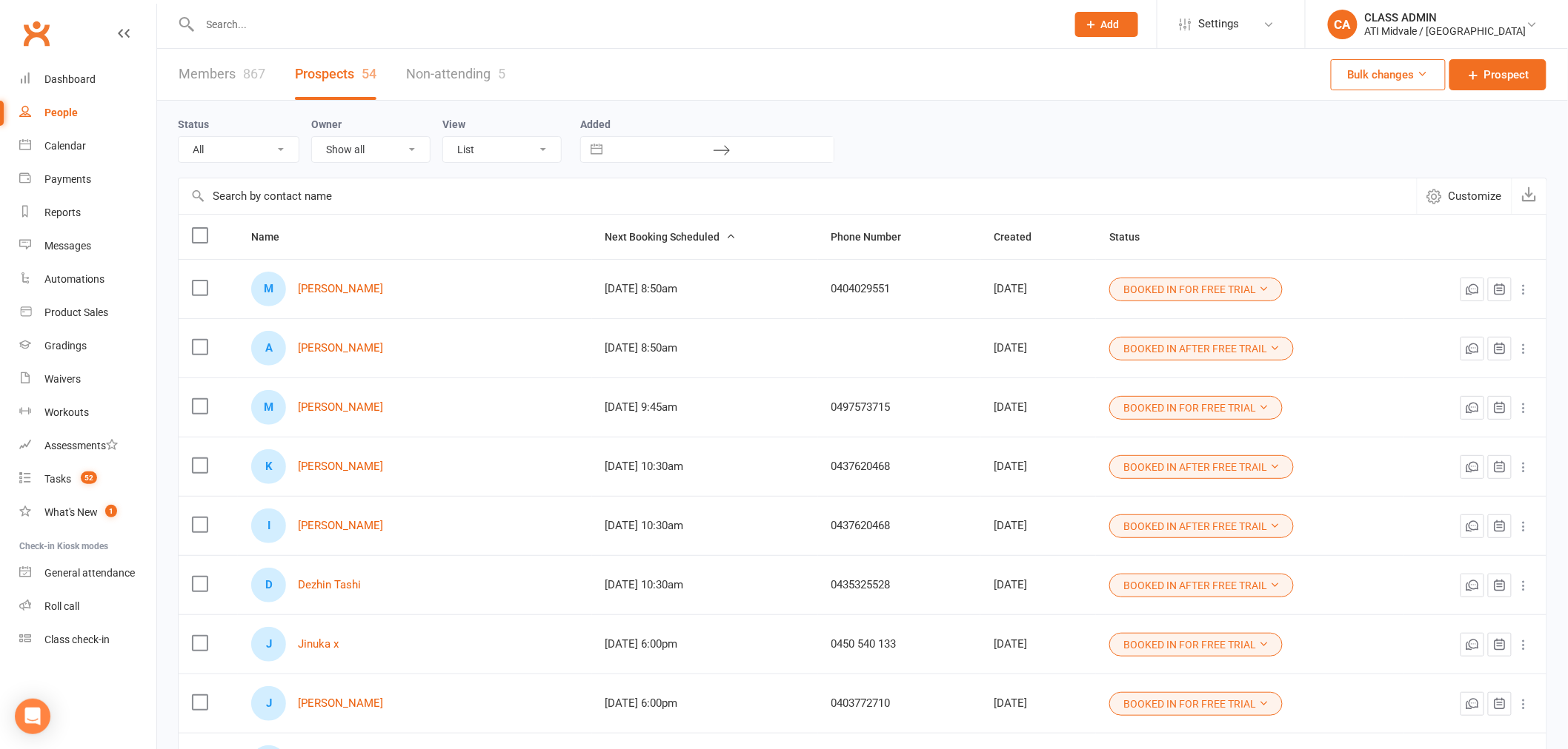
click at [243, 71] on div "867" at bounding box center [254, 73] width 22 height 15
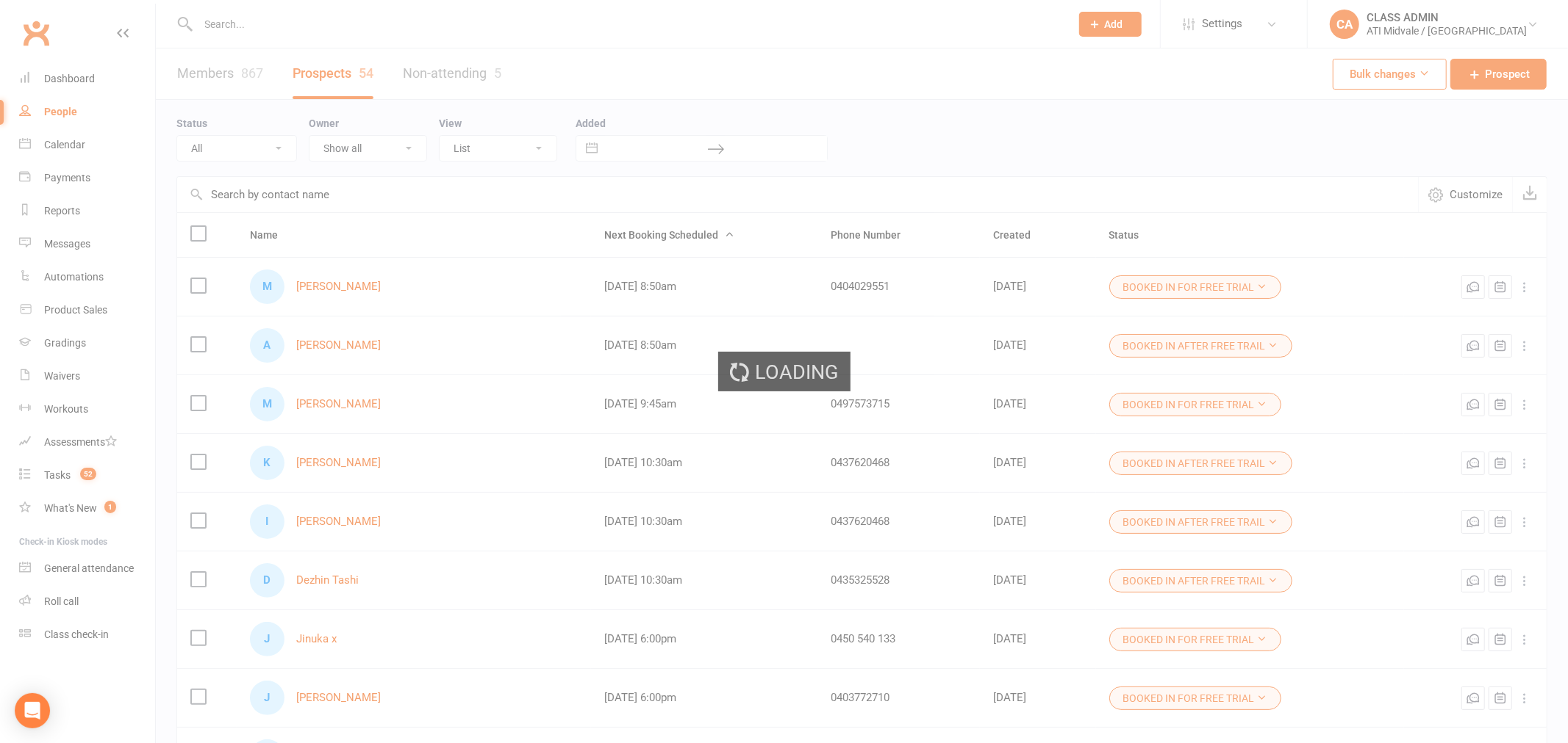
select select "100"
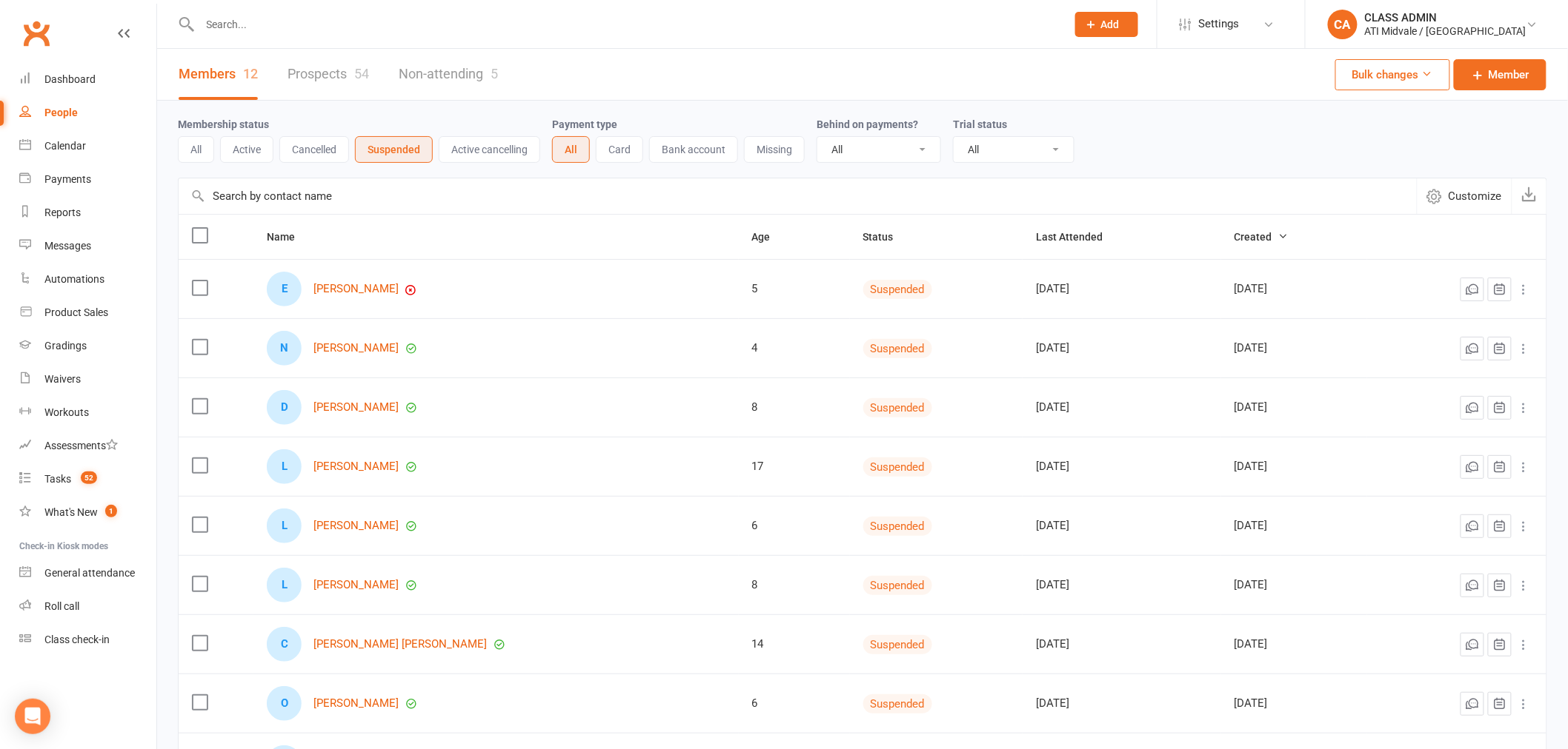
click at [392, 153] on button "Suspended" at bounding box center [393, 149] width 77 height 26
click at [498, 153] on button "Active cancelling" at bounding box center [489, 149] width 101 height 26
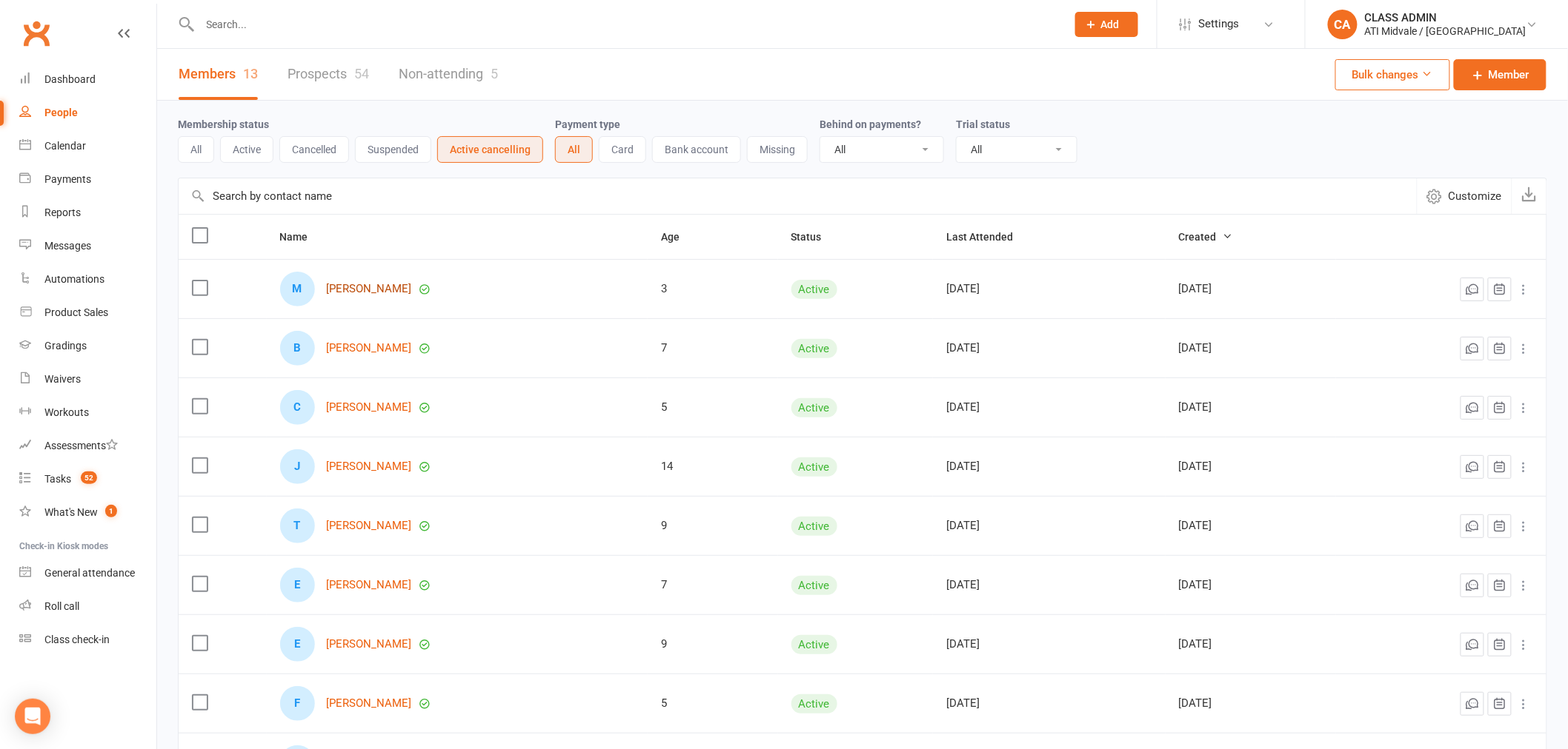
click at [343, 289] on link "[PERSON_NAME]" at bounding box center [370, 289] width 86 height 13
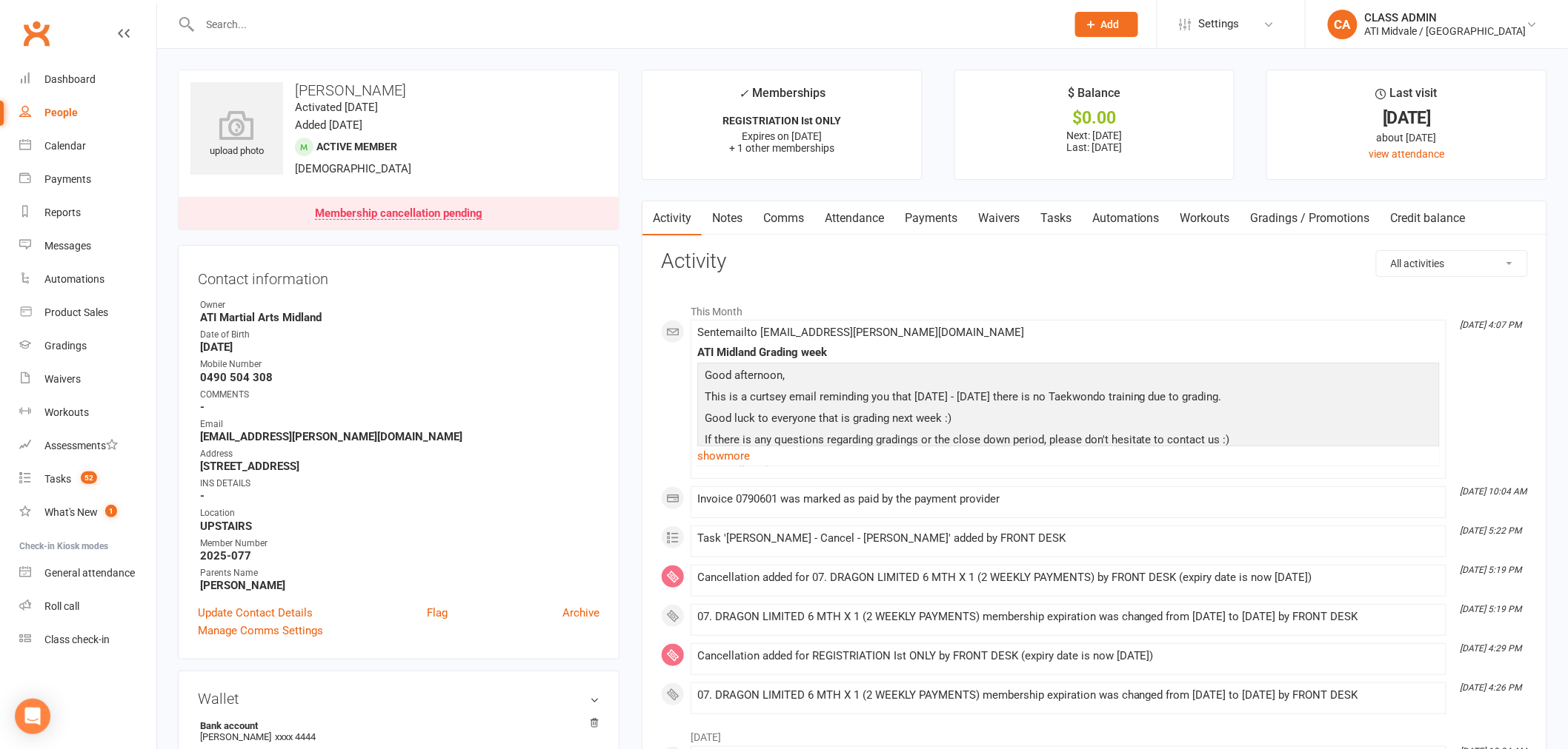
click at [1127, 219] on link "Automations" at bounding box center [1125, 218] width 88 height 34
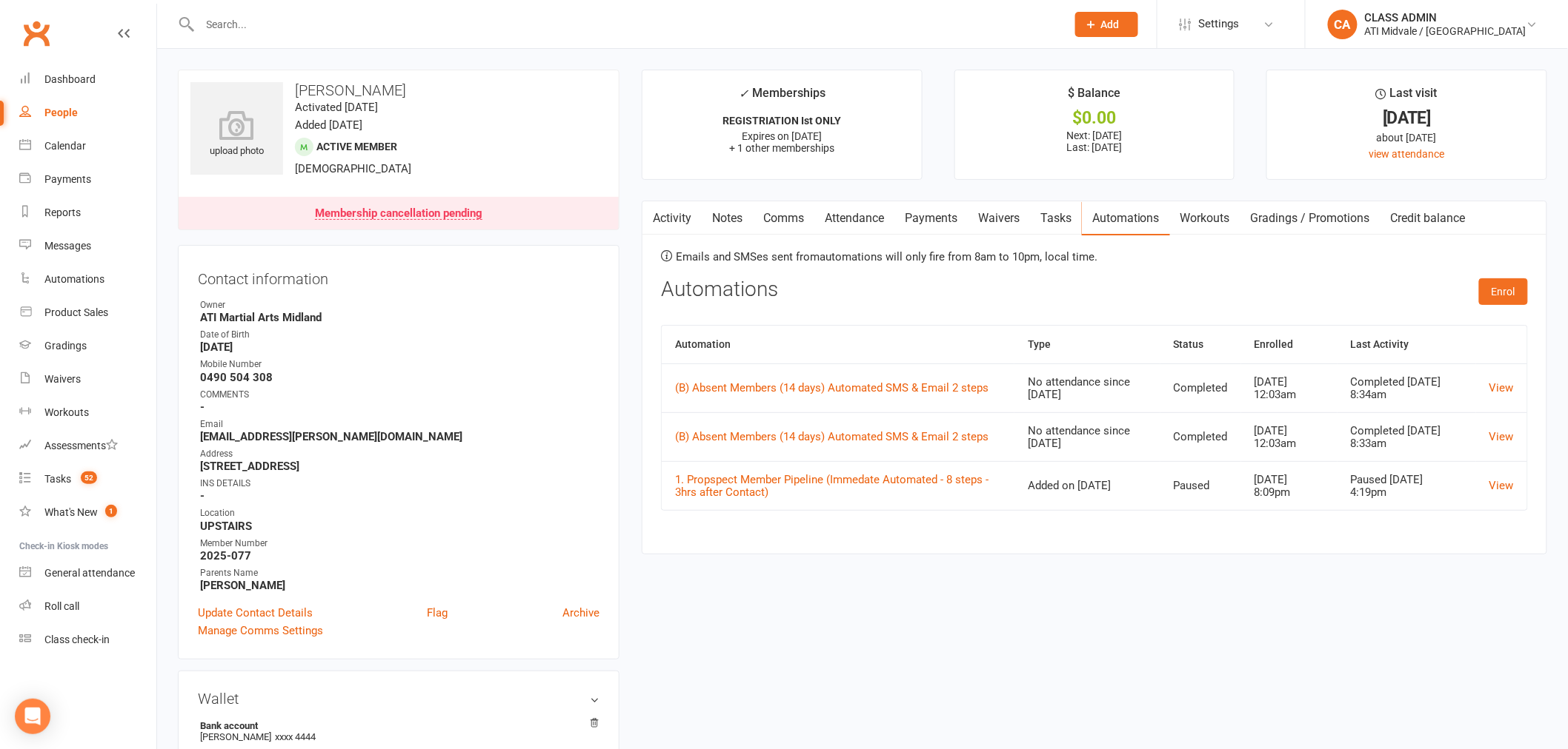
click at [1058, 218] on link "Tasks" at bounding box center [1055, 218] width 52 height 34
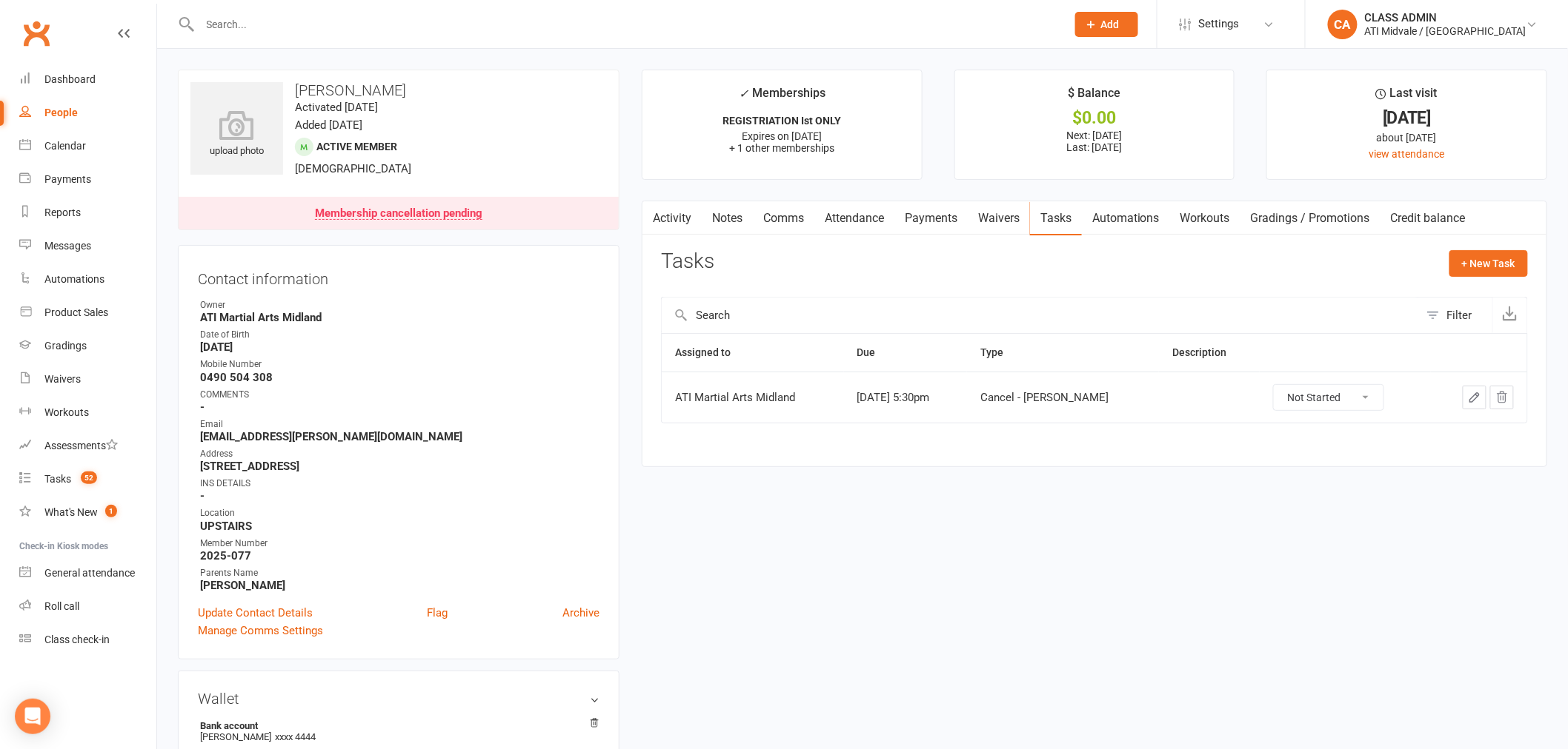
select select "100"
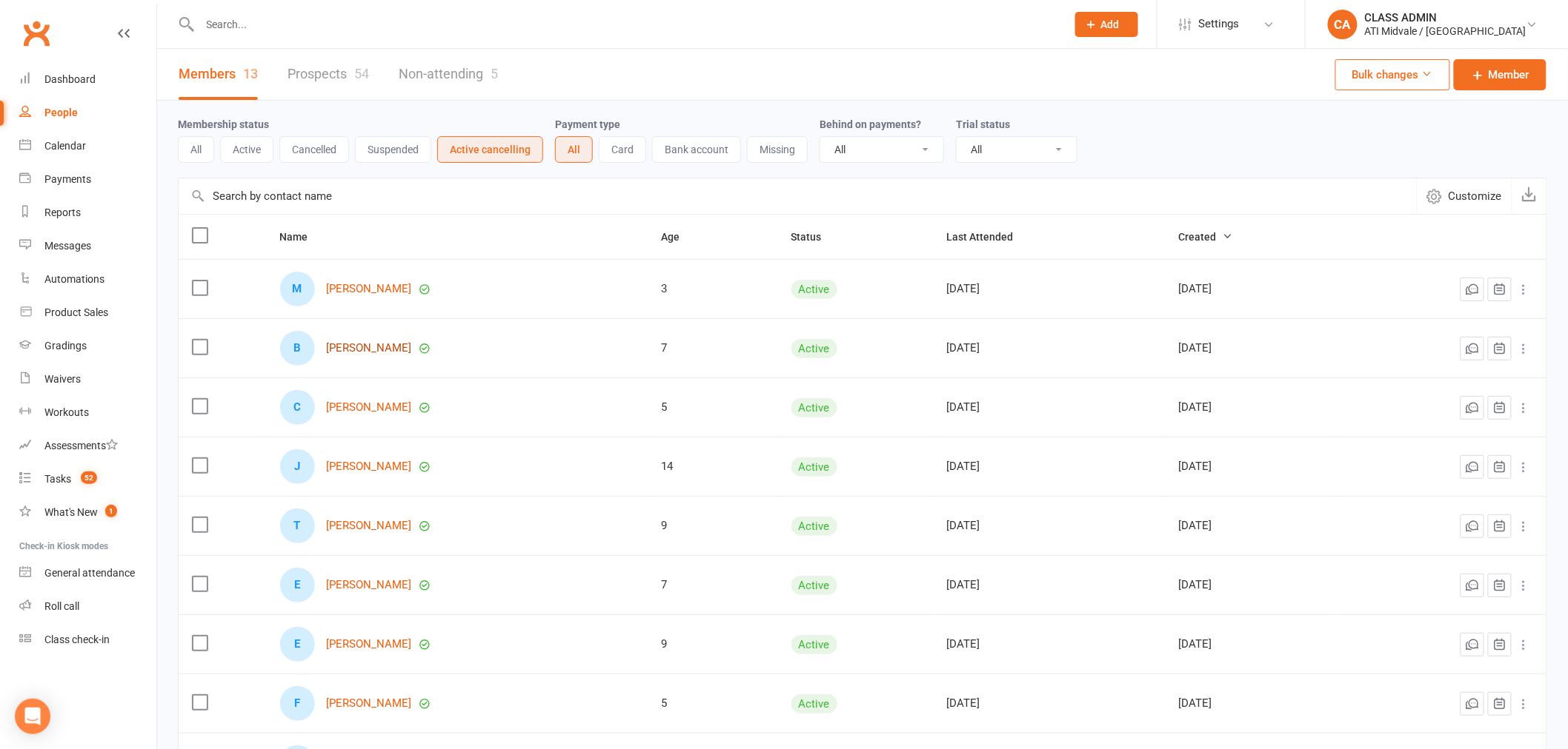
click at [358, 349] on link "[PERSON_NAME]" at bounding box center [370, 349] width 86 height 13
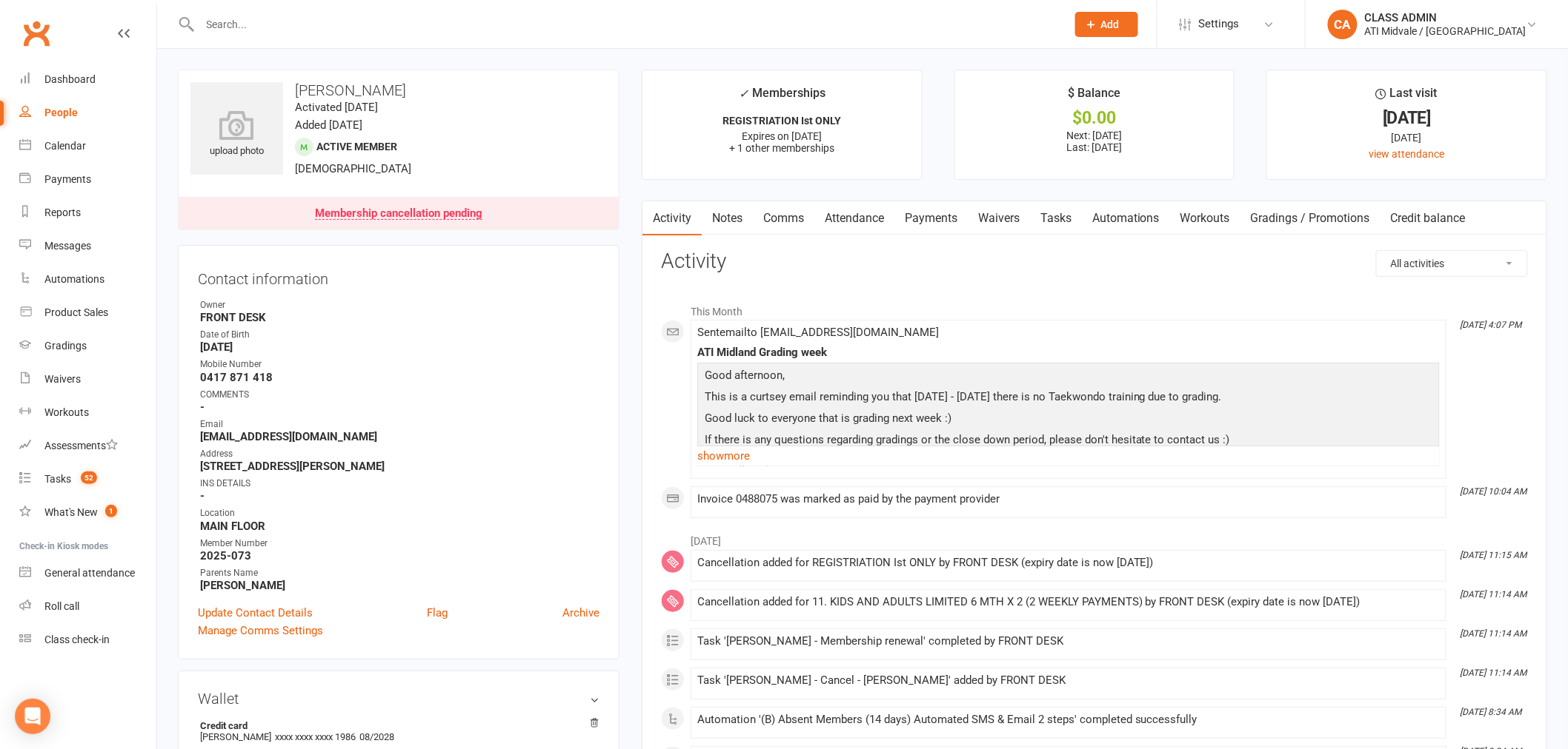
click at [1106, 218] on link "Automations" at bounding box center [1125, 218] width 88 height 34
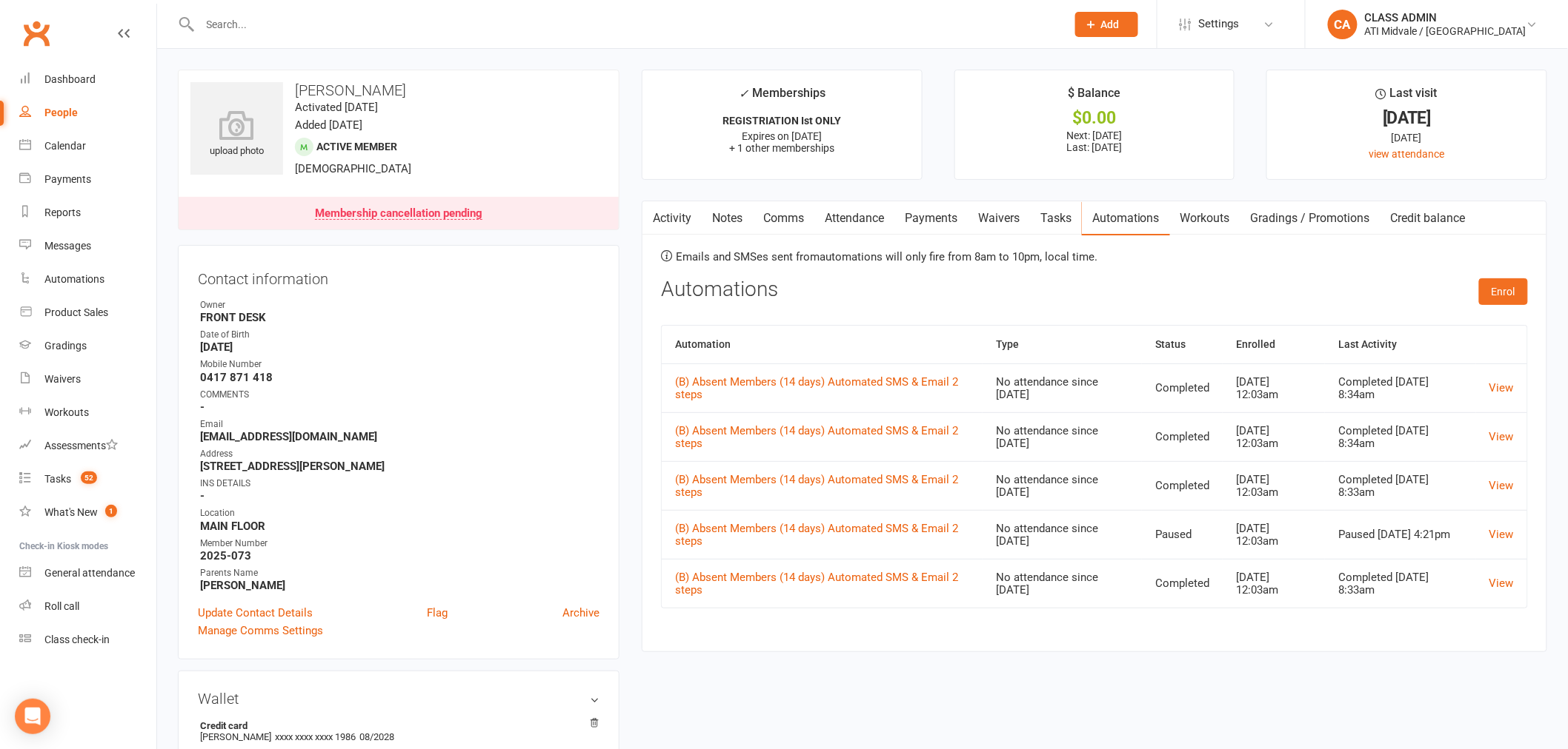
select select "100"
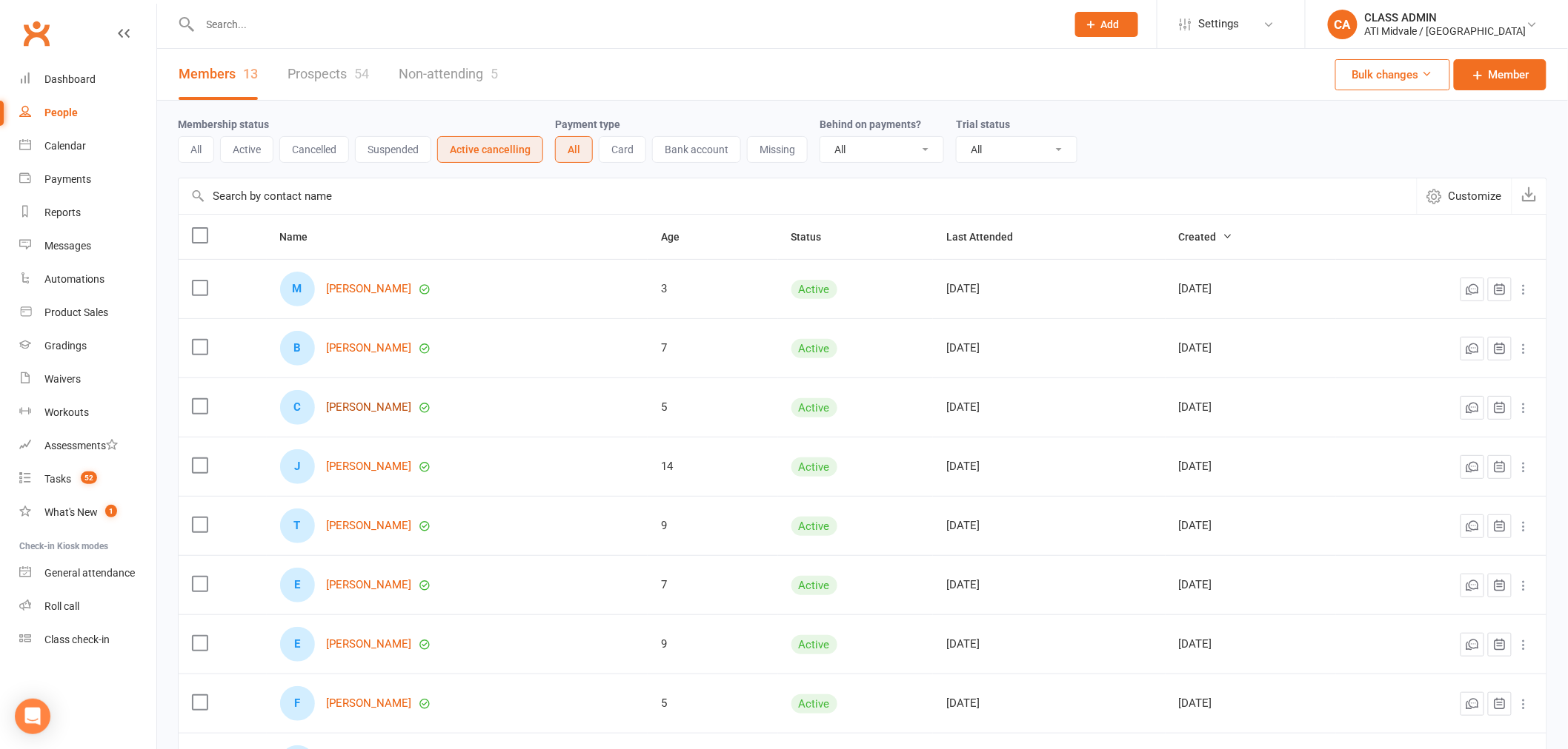
click at [344, 408] on link "[PERSON_NAME]" at bounding box center [370, 408] width 86 height 13
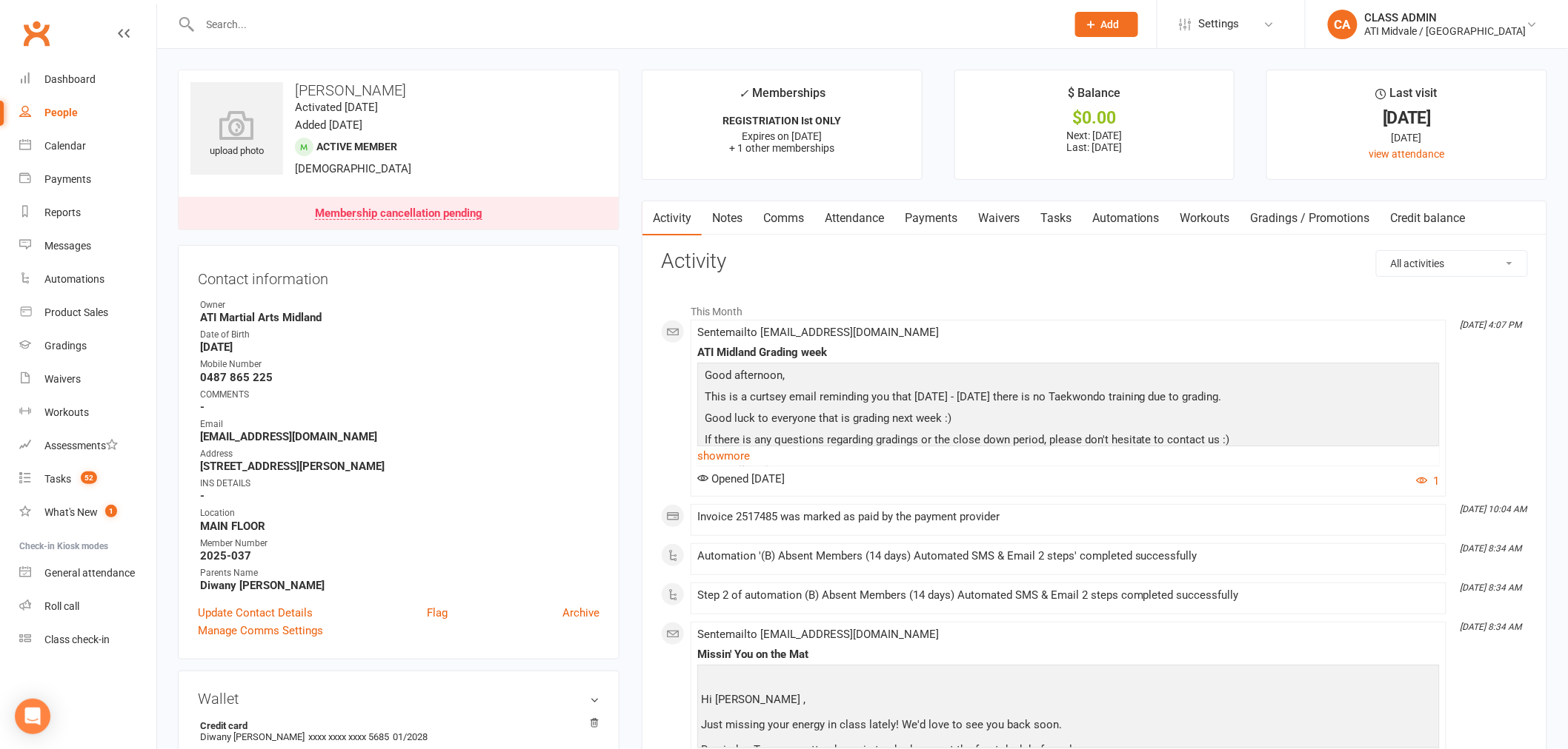
click at [1140, 224] on link "Automations" at bounding box center [1125, 218] width 88 height 34
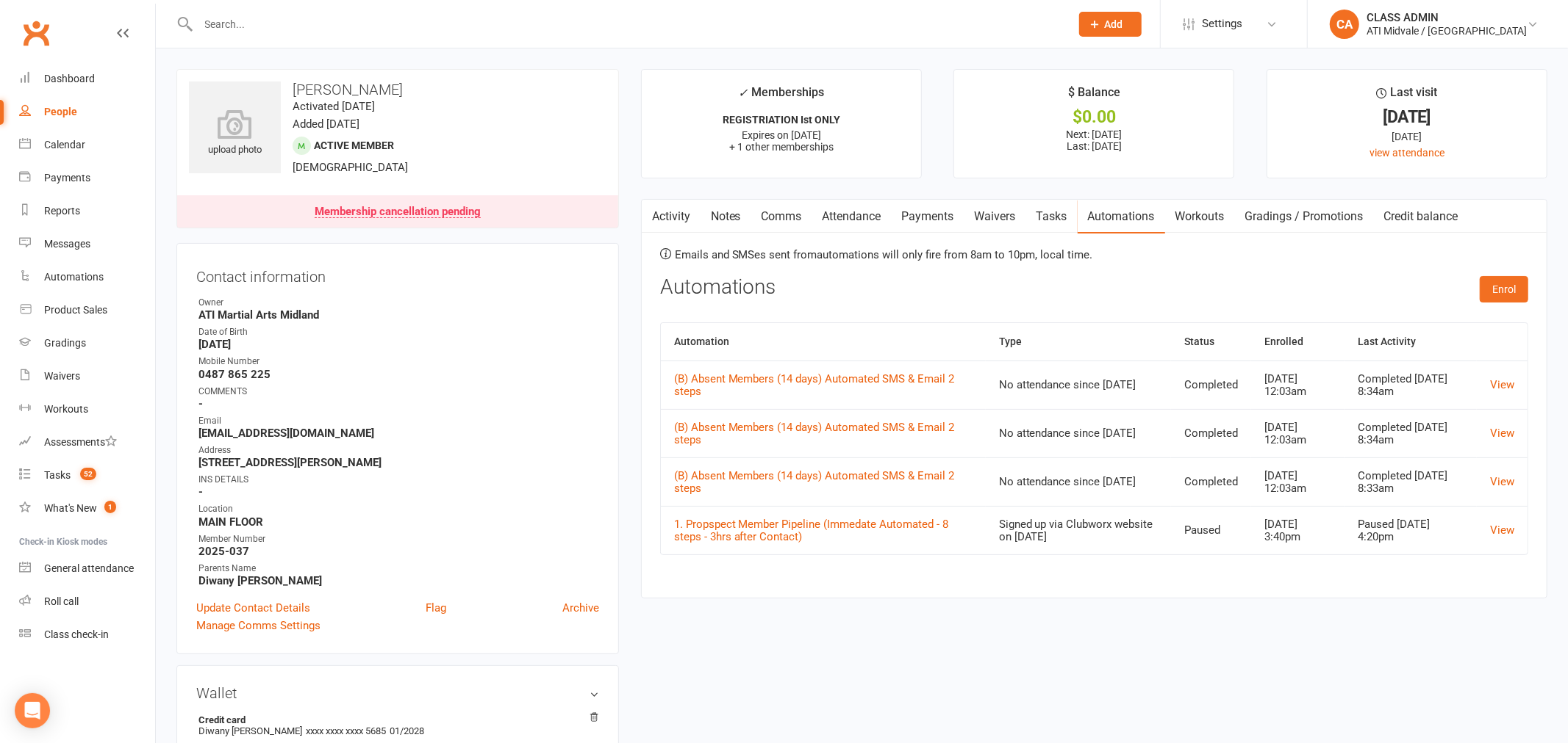
select select "100"
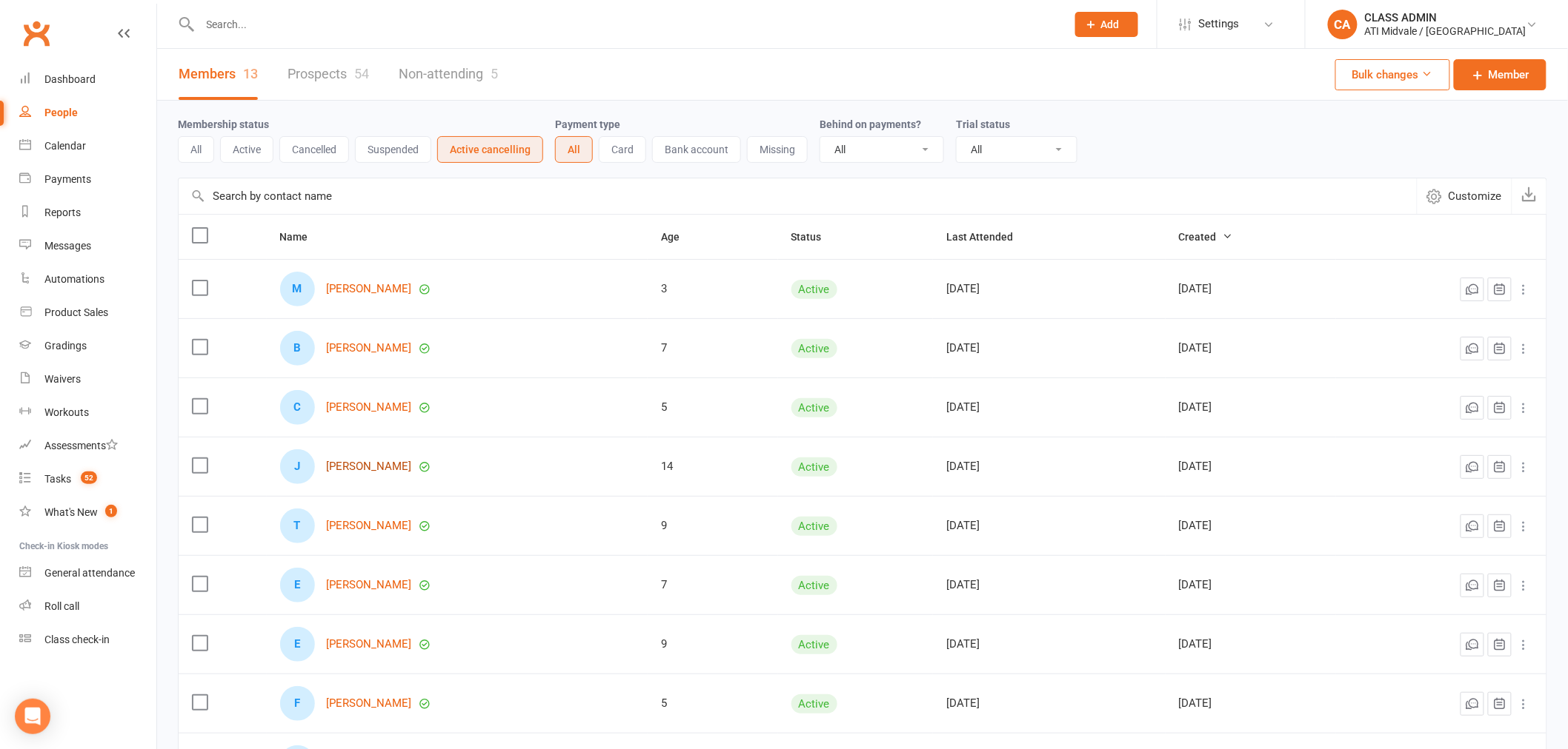
click at [361, 469] on link "[PERSON_NAME]" at bounding box center [370, 467] width 86 height 13
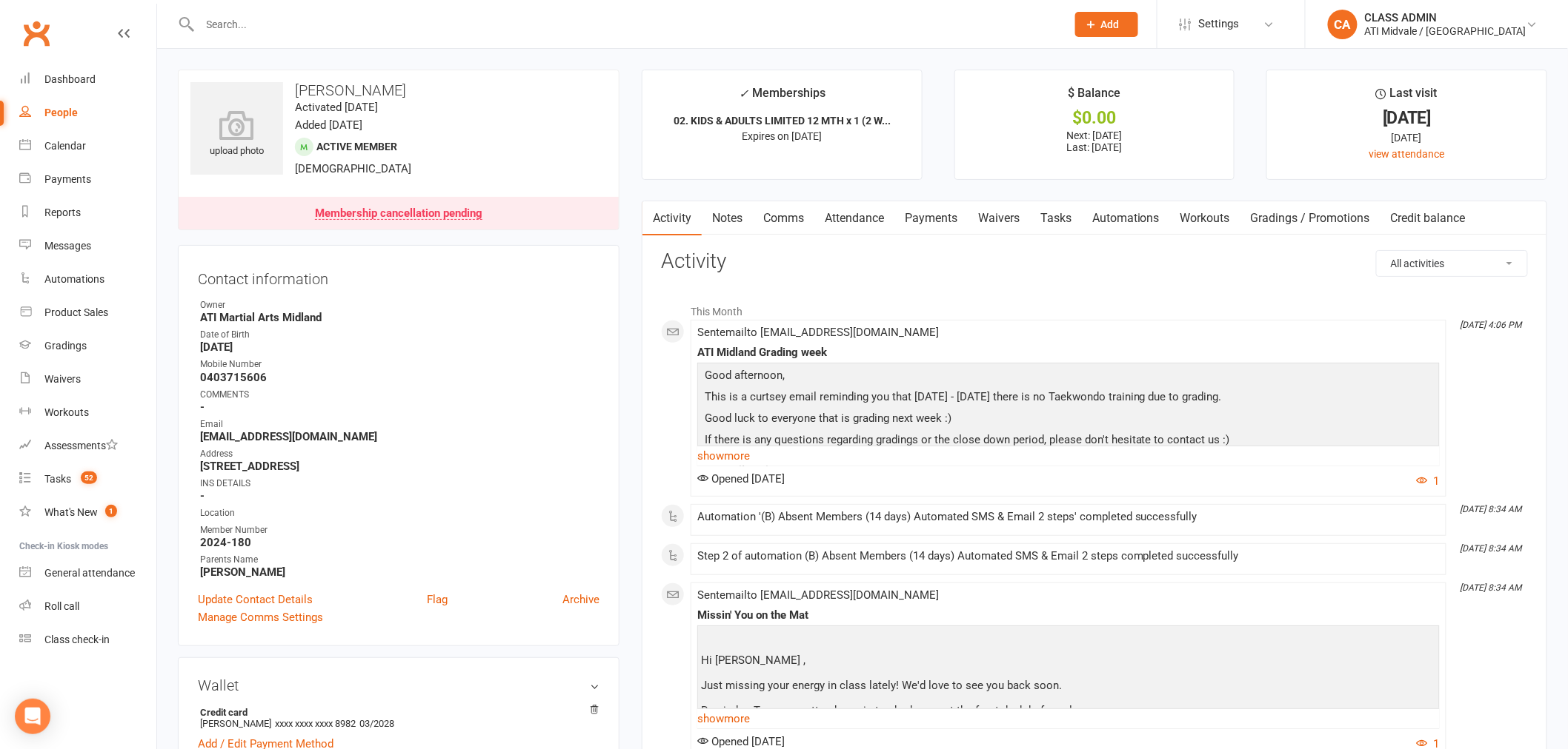
click at [1132, 217] on link "Automations" at bounding box center [1125, 218] width 88 height 34
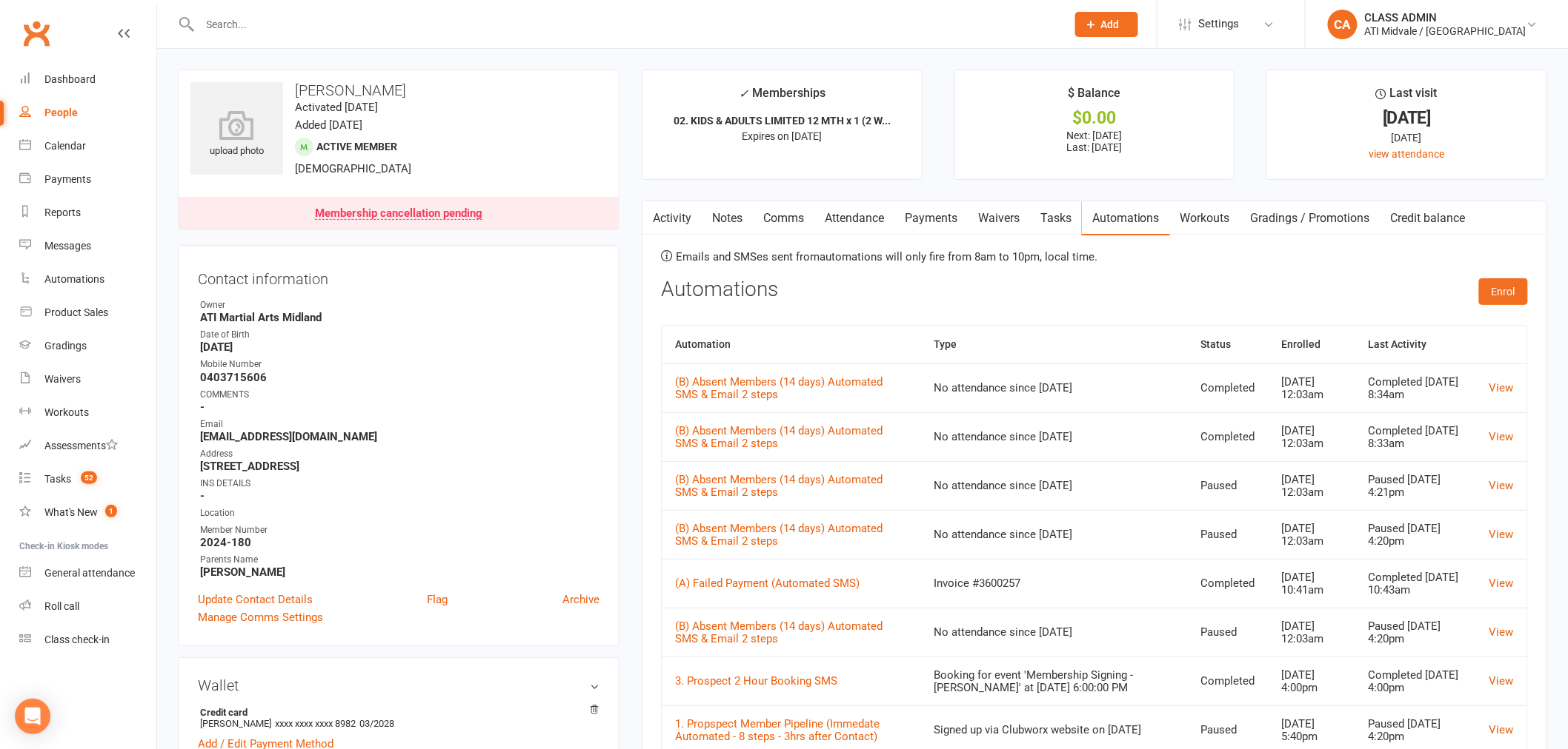
select select "100"
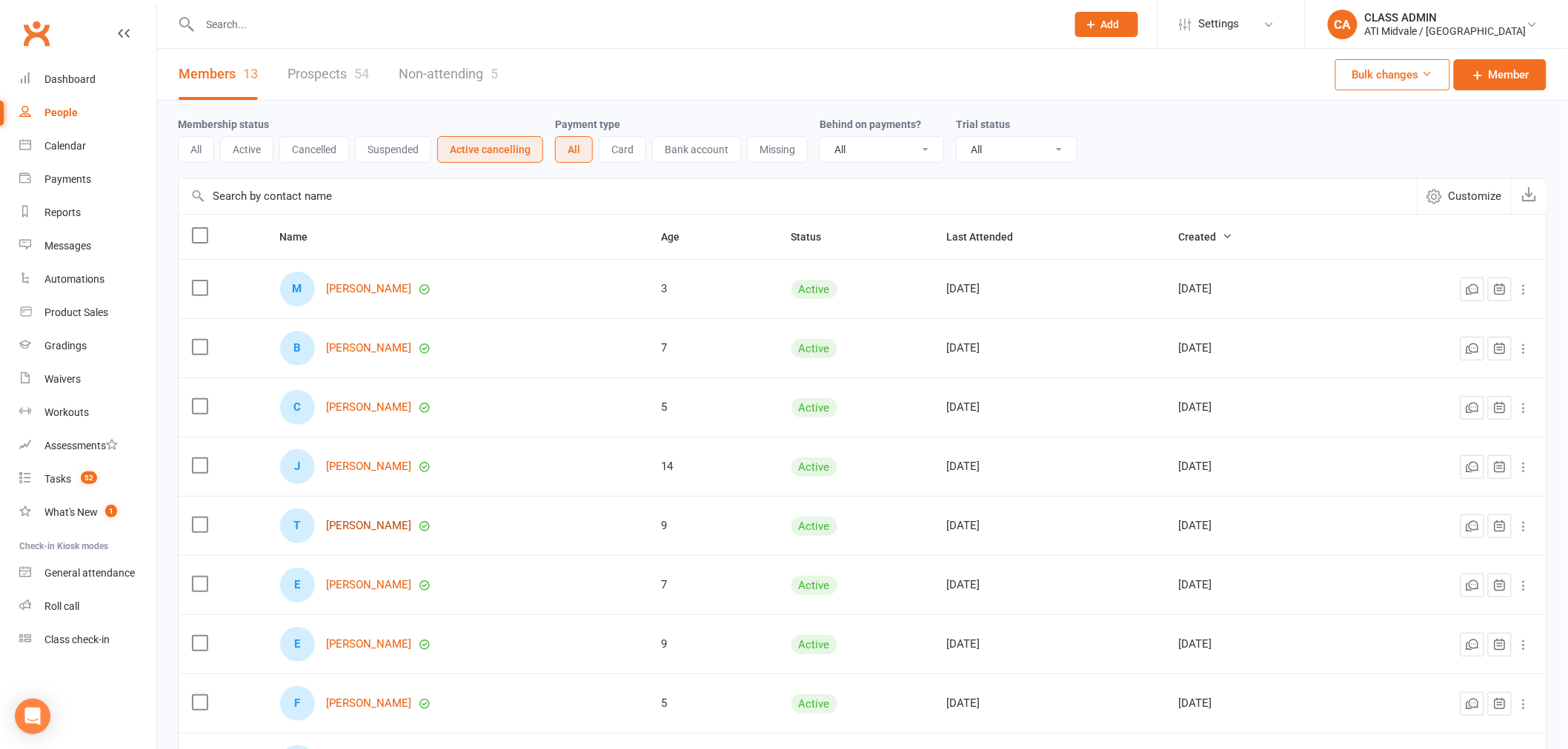
click at [354, 523] on link "[PERSON_NAME]" at bounding box center [370, 526] width 86 height 13
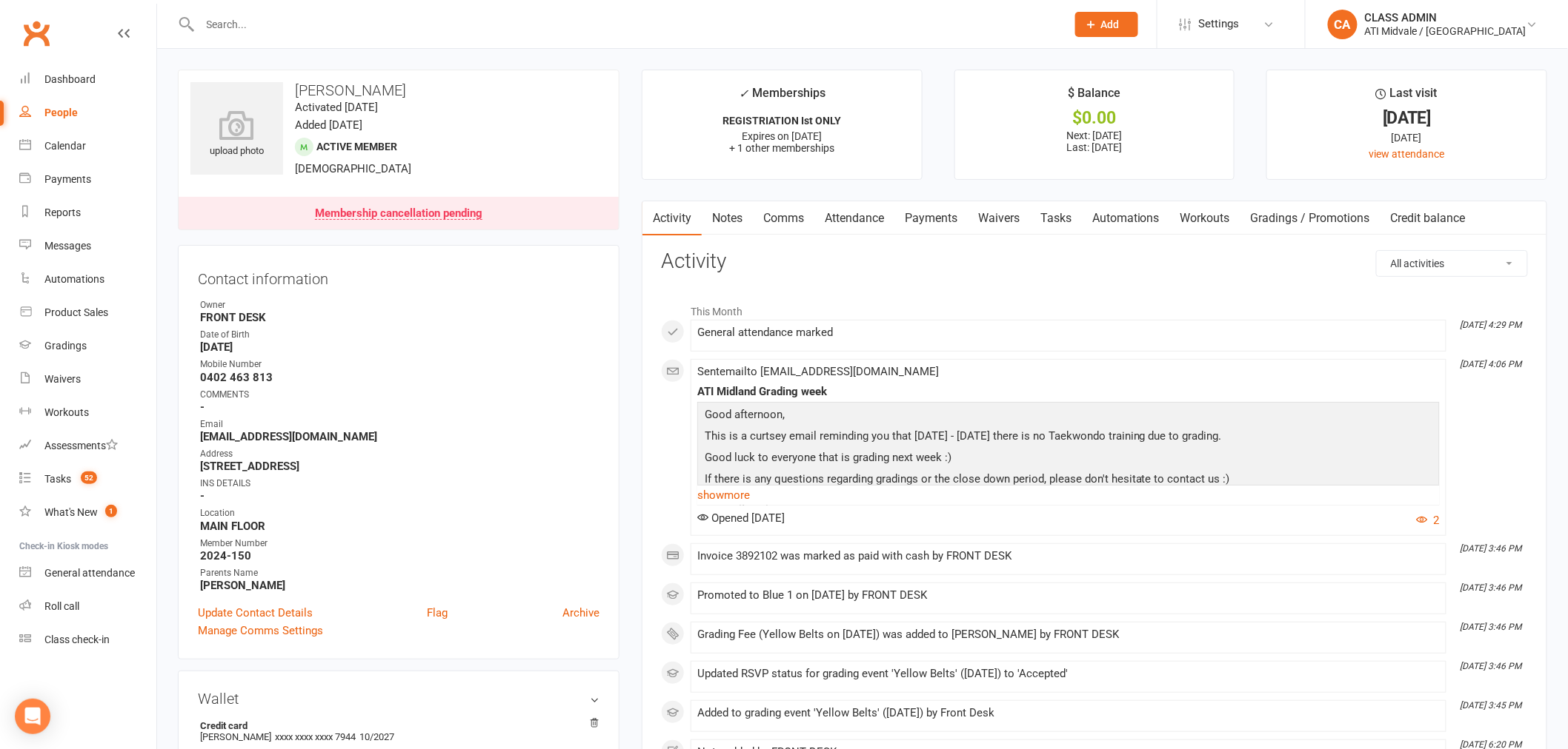
click at [1142, 217] on link "Automations" at bounding box center [1125, 218] width 88 height 34
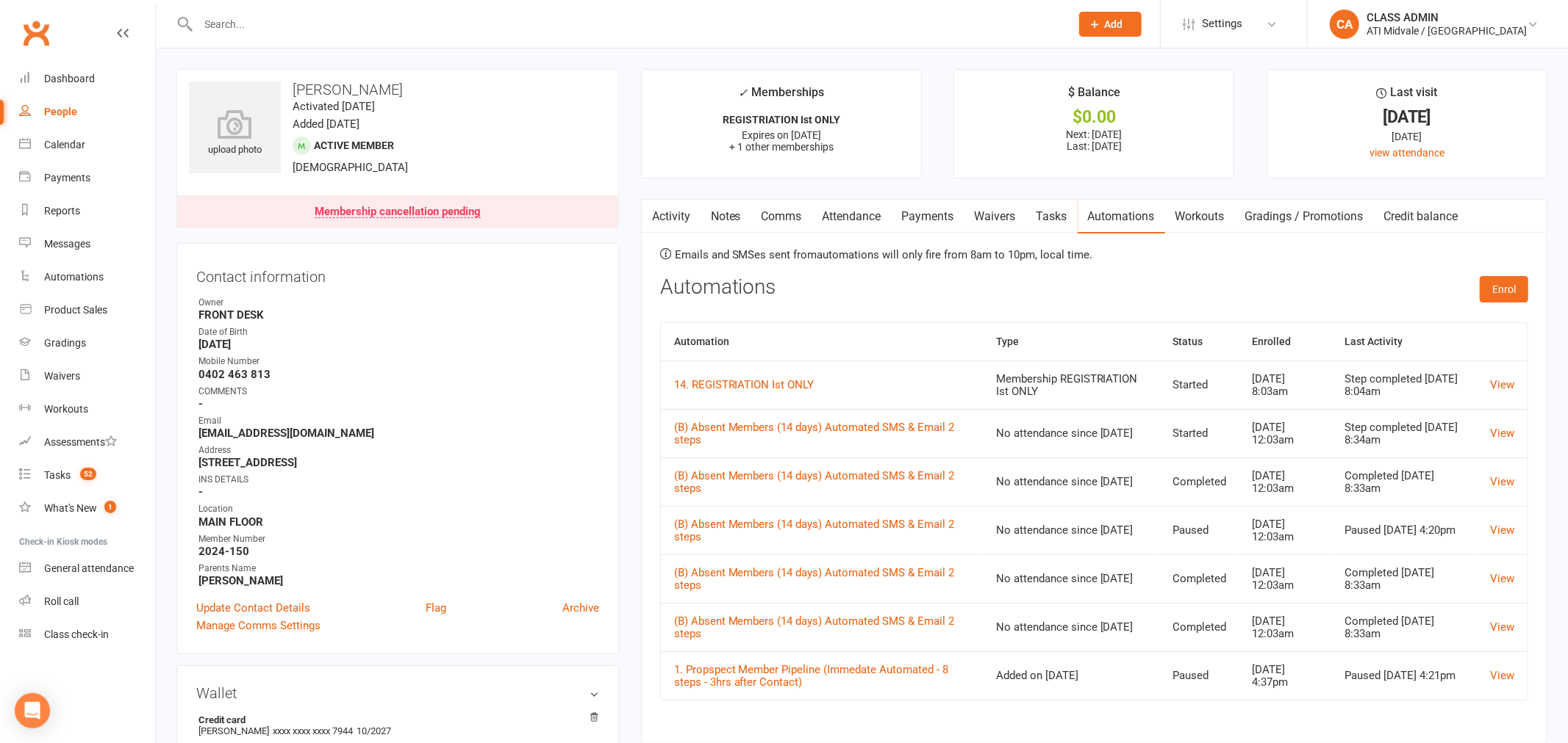
select select "100"
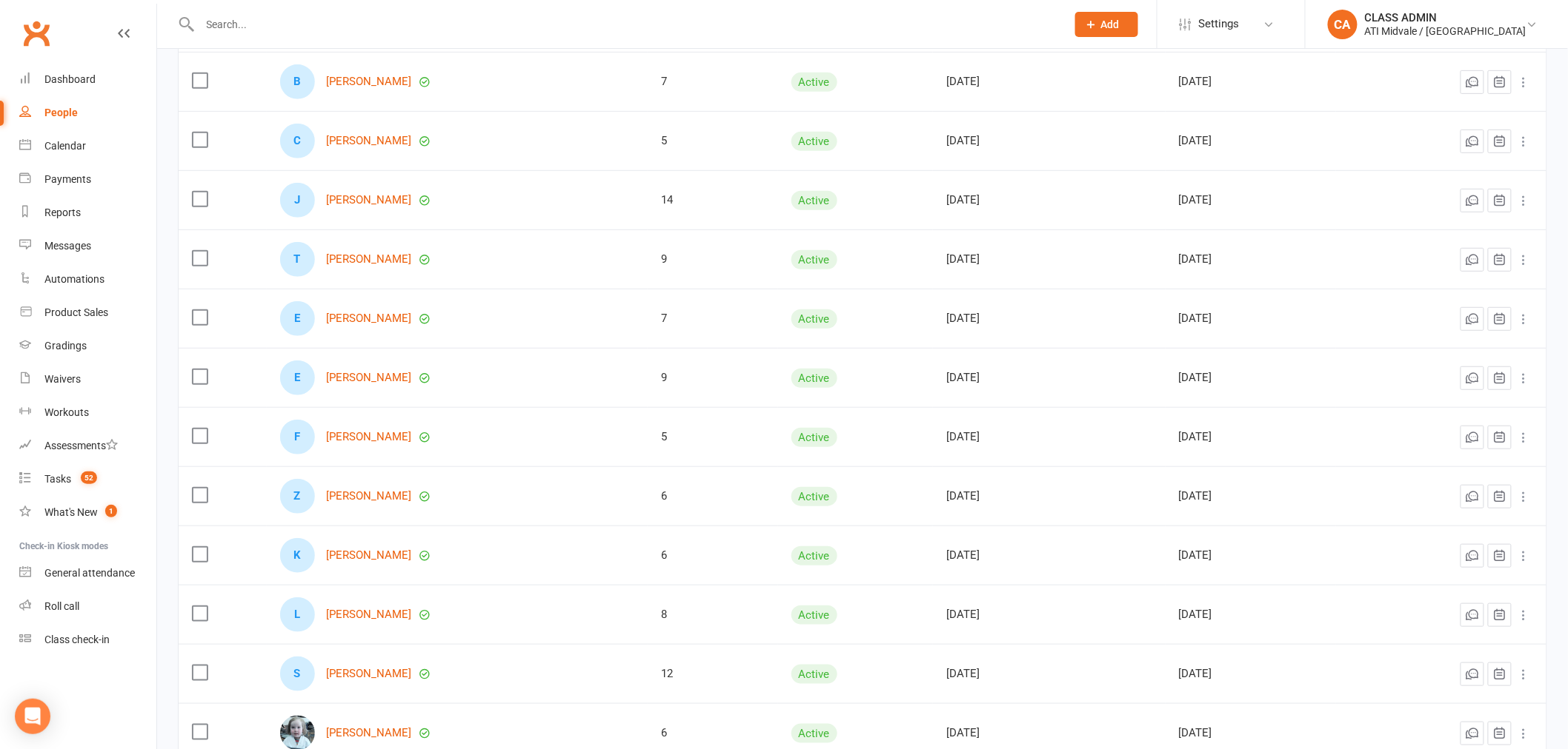
scroll to position [412, 0]
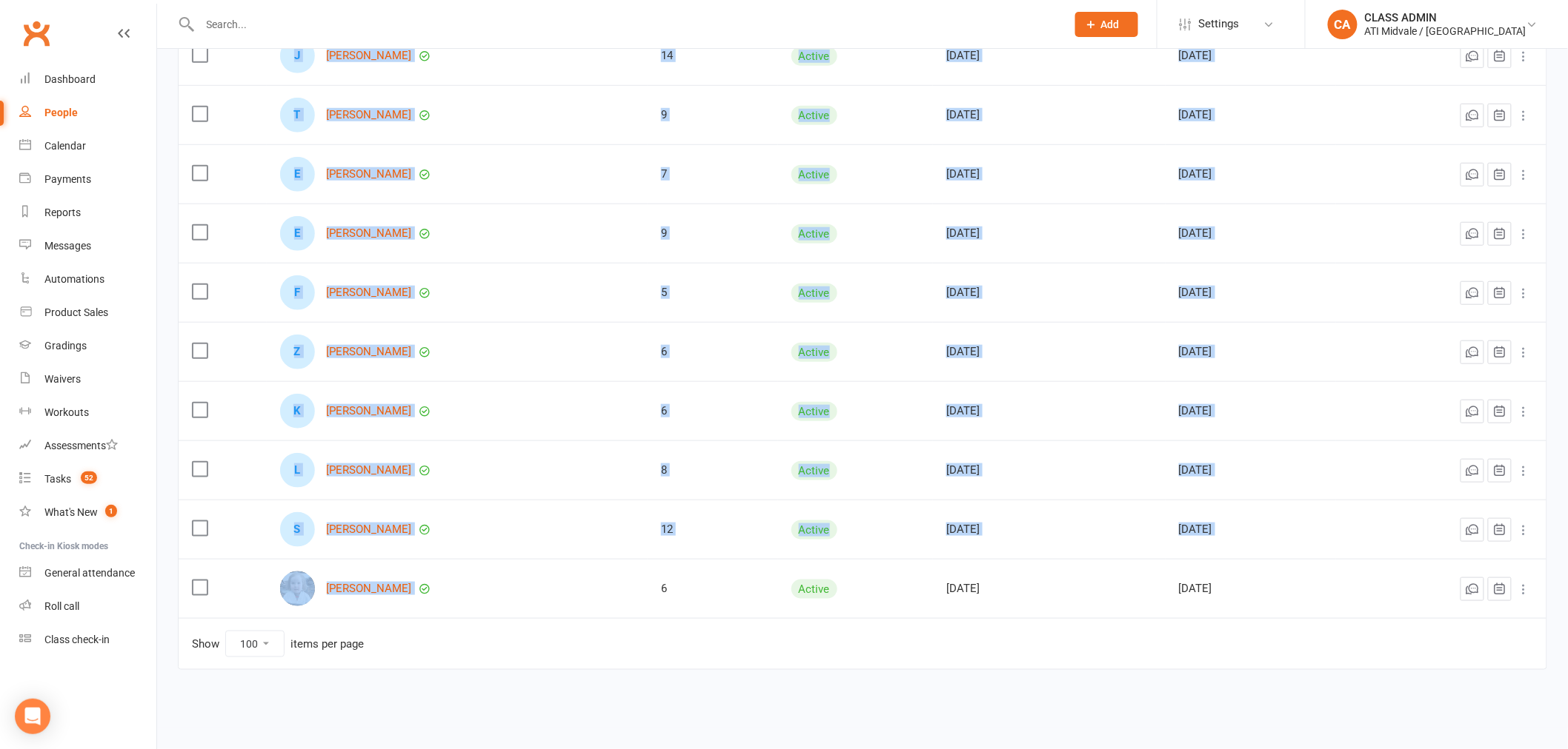
drag, startPoint x: 550, startPoint y: 203, endPoint x: 567, endPoint y: 602, distance: 399.4
click at [567, 602] on tbody "M [PERSON_NAME] 3 Active [DATE] [DATE] B [PERSON_NAME] 7 Active [DATE] [DATE] C…" at bounding box center [862, 233] width 1368 height 770
click at [567, 596] on div "[PERSON_NAME]" at bounding box center [457, 589] width 354 height 35
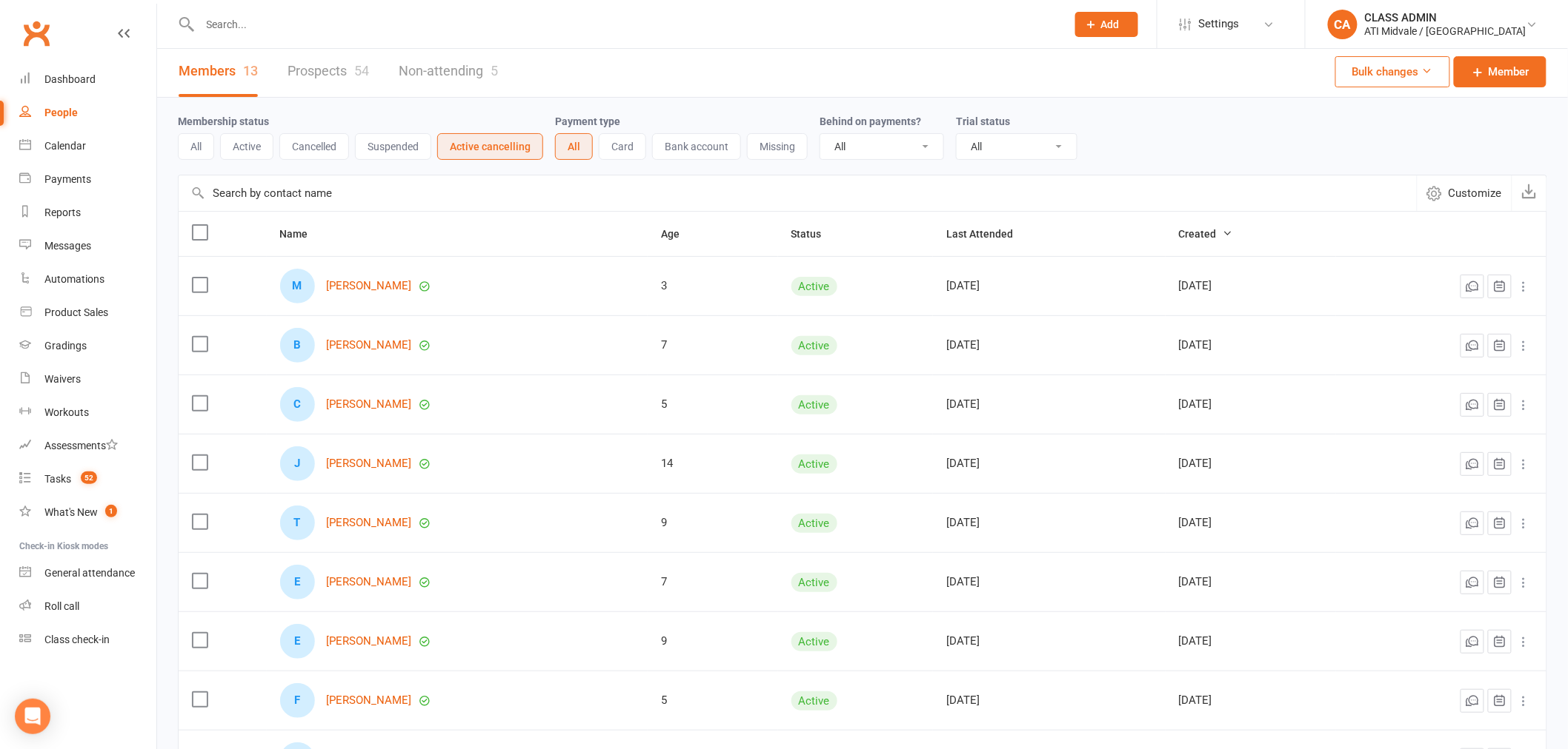
scroll to position [2, 0]
click at [1483, 207] on button "Customize" at bounding box center [1464, 194] width 95 height 35
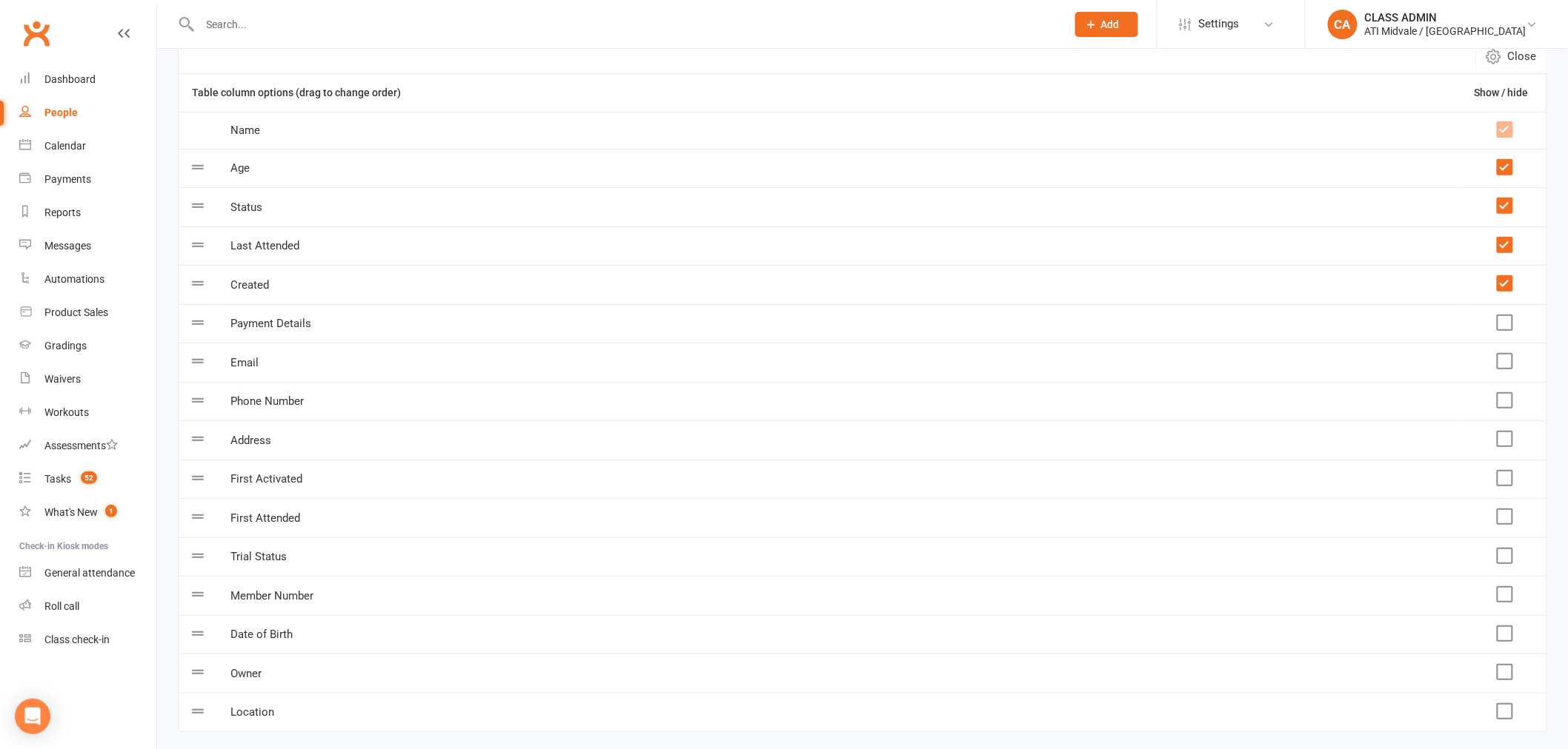
scroll to position [166, 0]
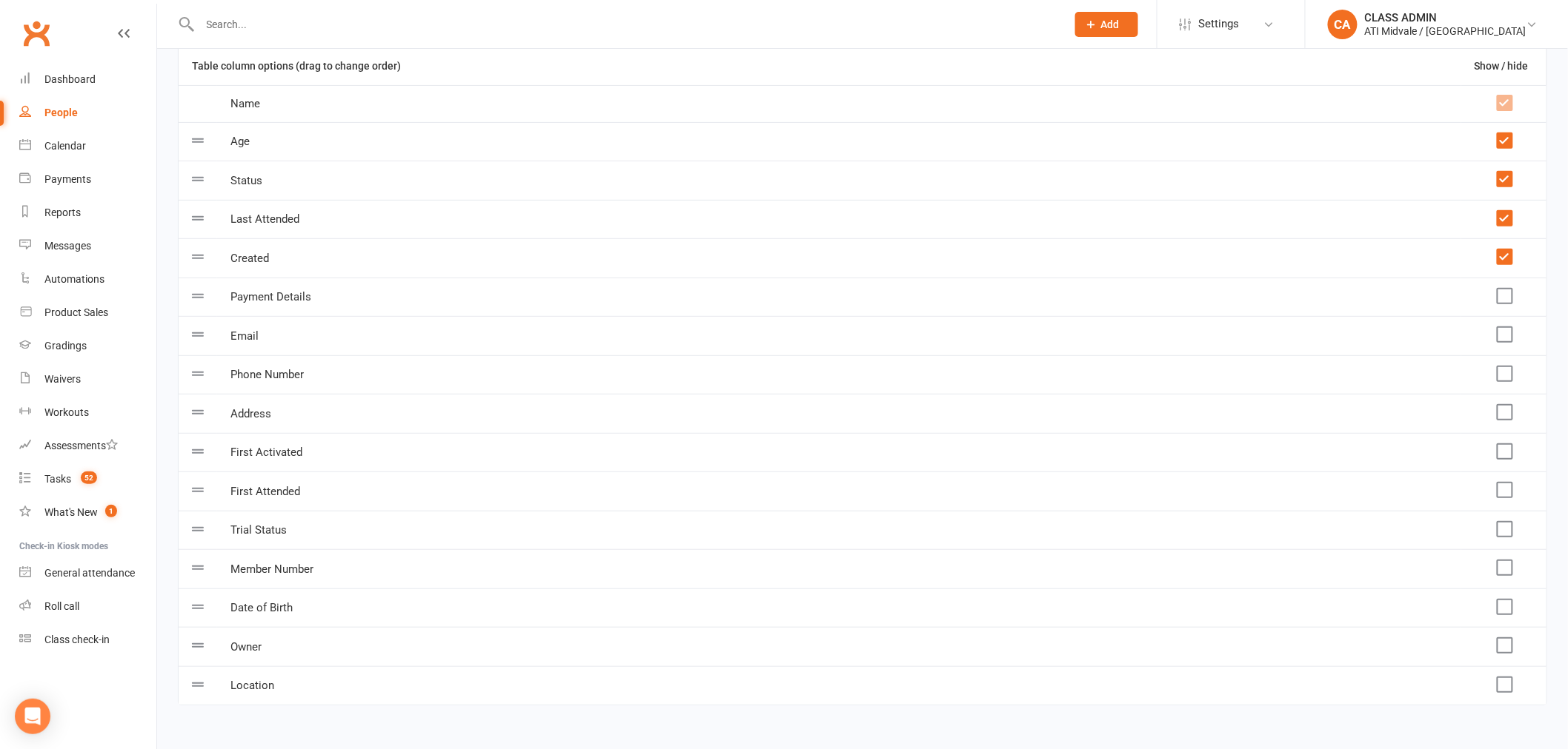
click at [1502, 296] on label at bounding box center [1504, 296] width 15 height 15
click at [1502, 288] on input "checkbox" at bounding box center [1504, 288] width 15 height 0
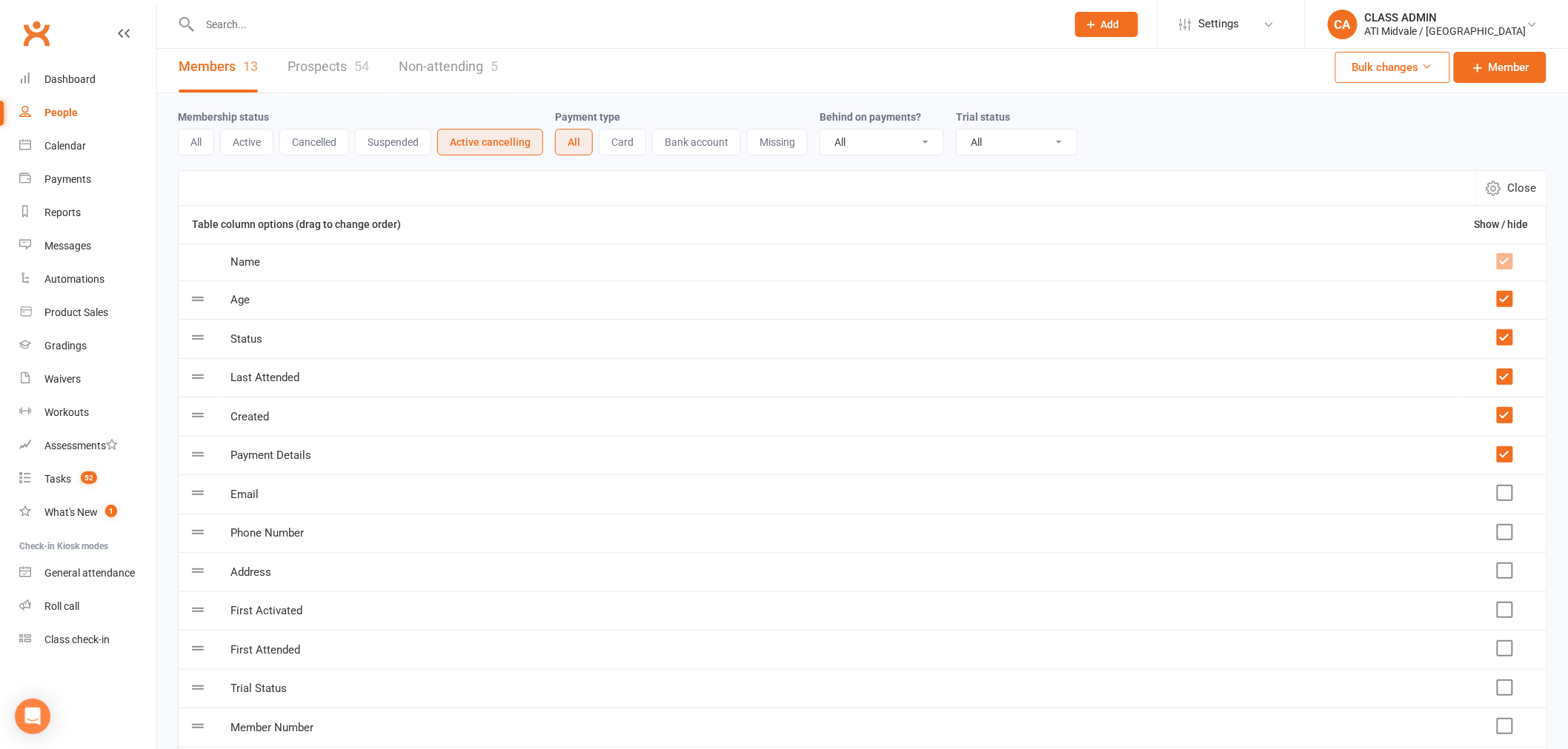
scroll to position [2, 0]
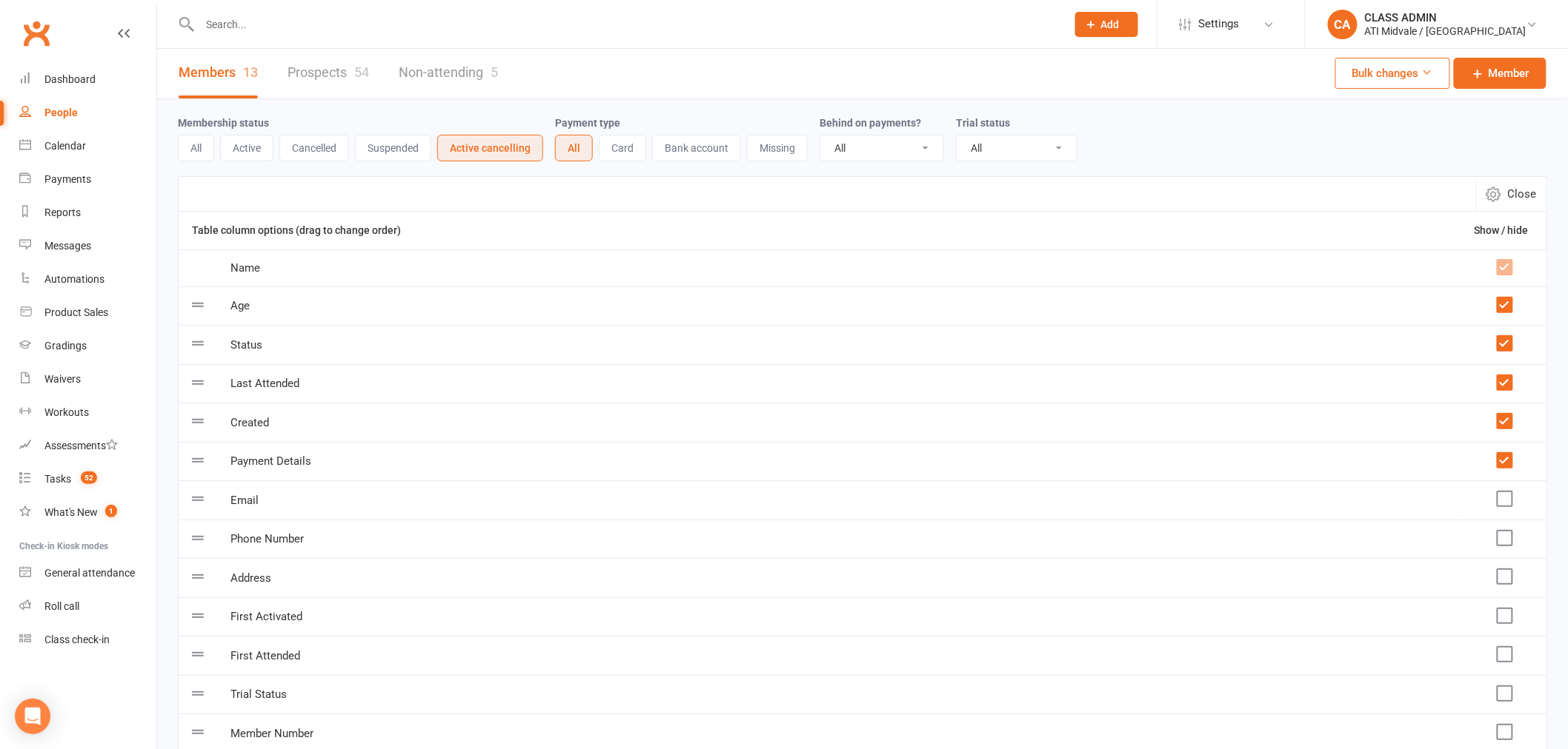
click at [1526, 197] on span "Close" at bounding box center [1522, 194] width 29 height 18
select select "100"
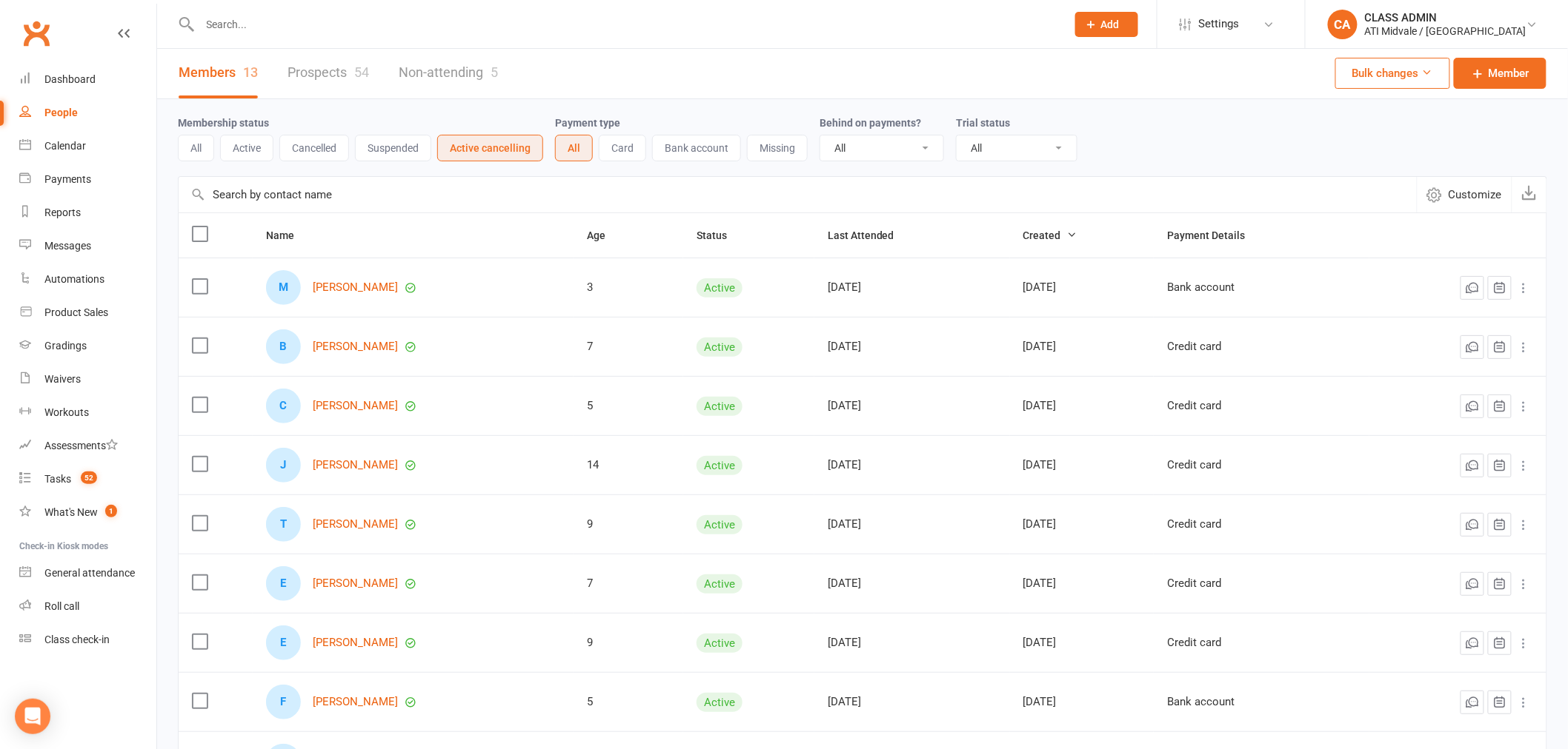
click at [1486, 200] on span "Customize" at bounding box center [1475, 195] width 54 height 18
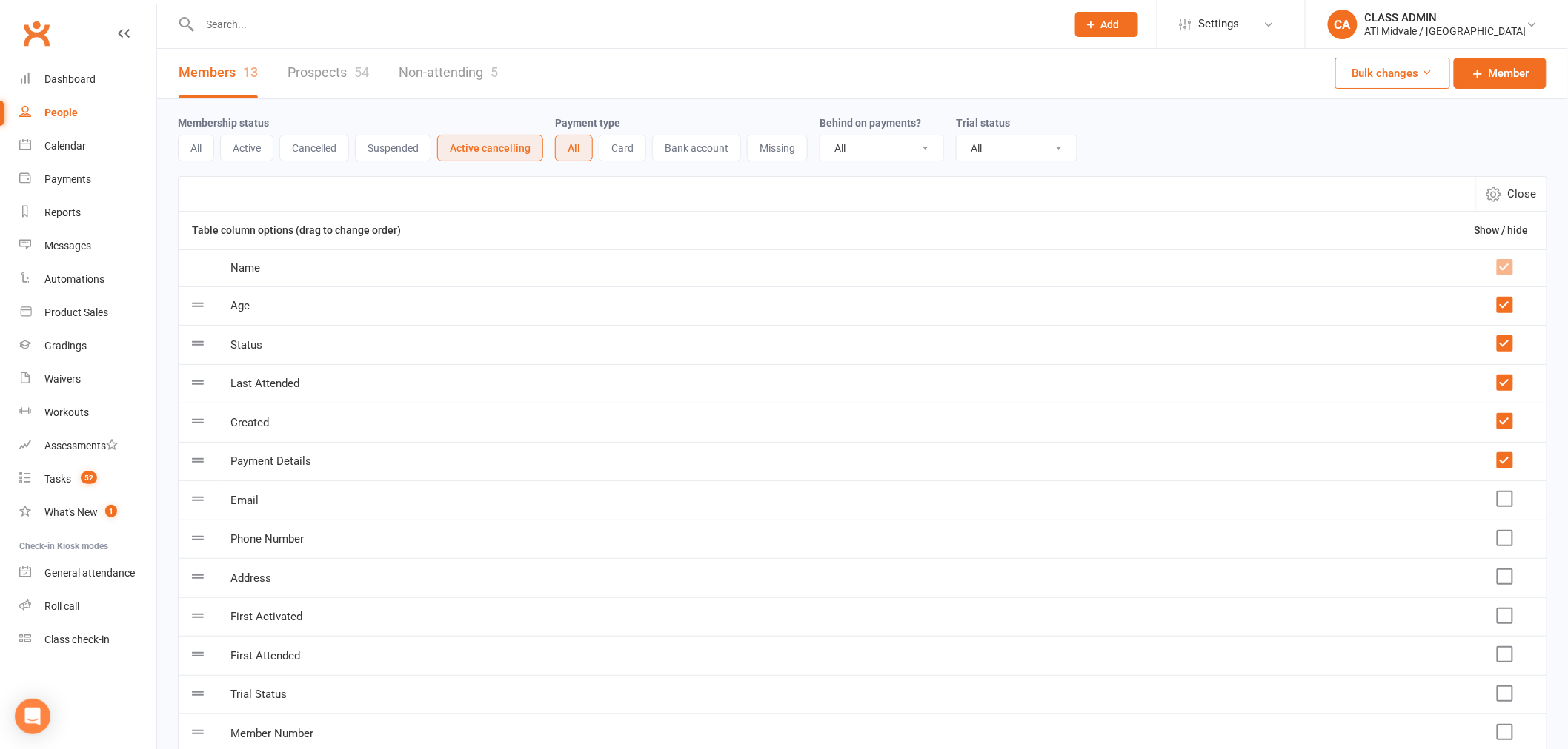
click at [1504, 469] on td at bounding box center [1504, 461] width 86 height 39
click at [1515, 195] on span "Close" at bounding box center [1522, 196] width 29 height 18
select select "100"
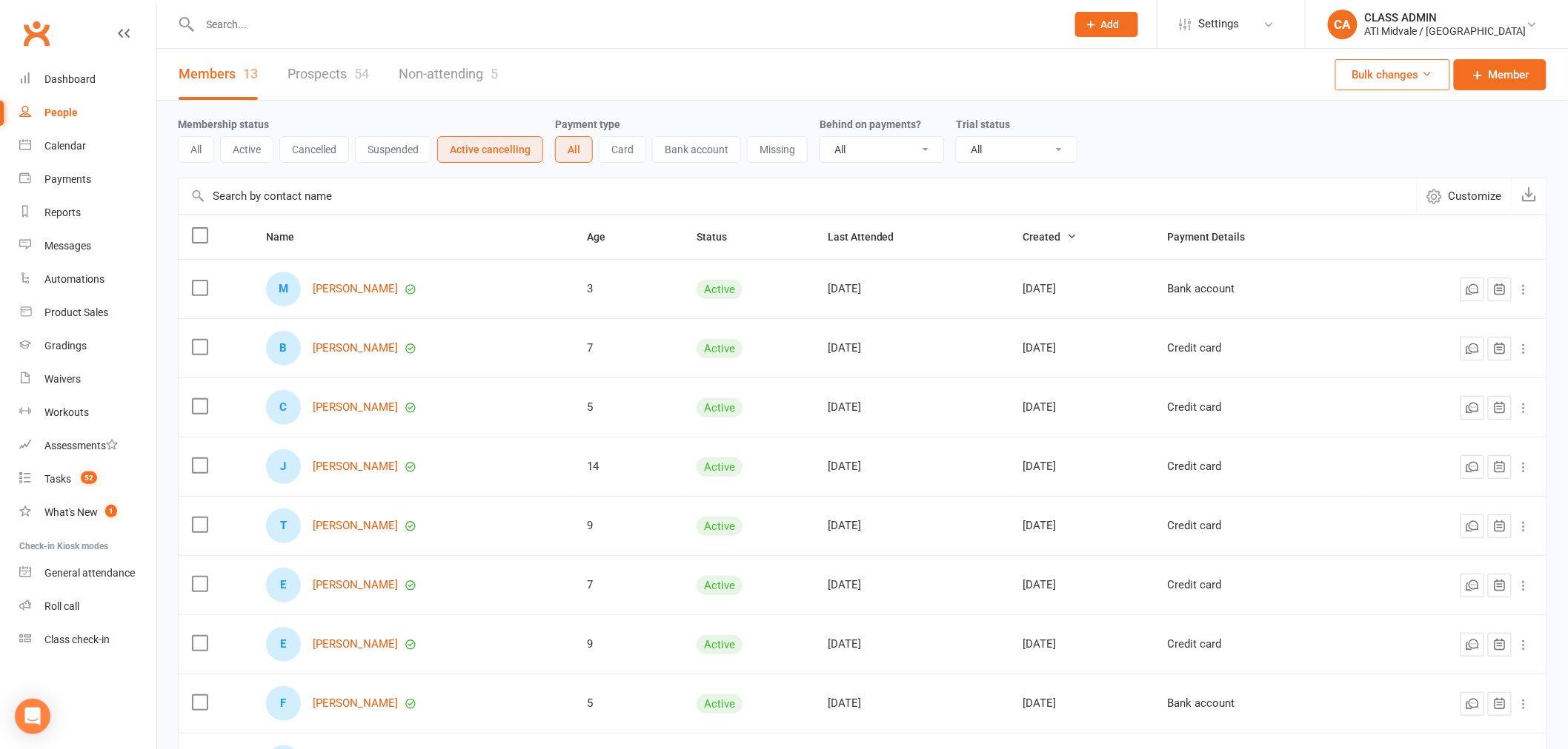
click at [397, 149] on button "Suspended" at bounding box center [393, 149] width 76 height 26
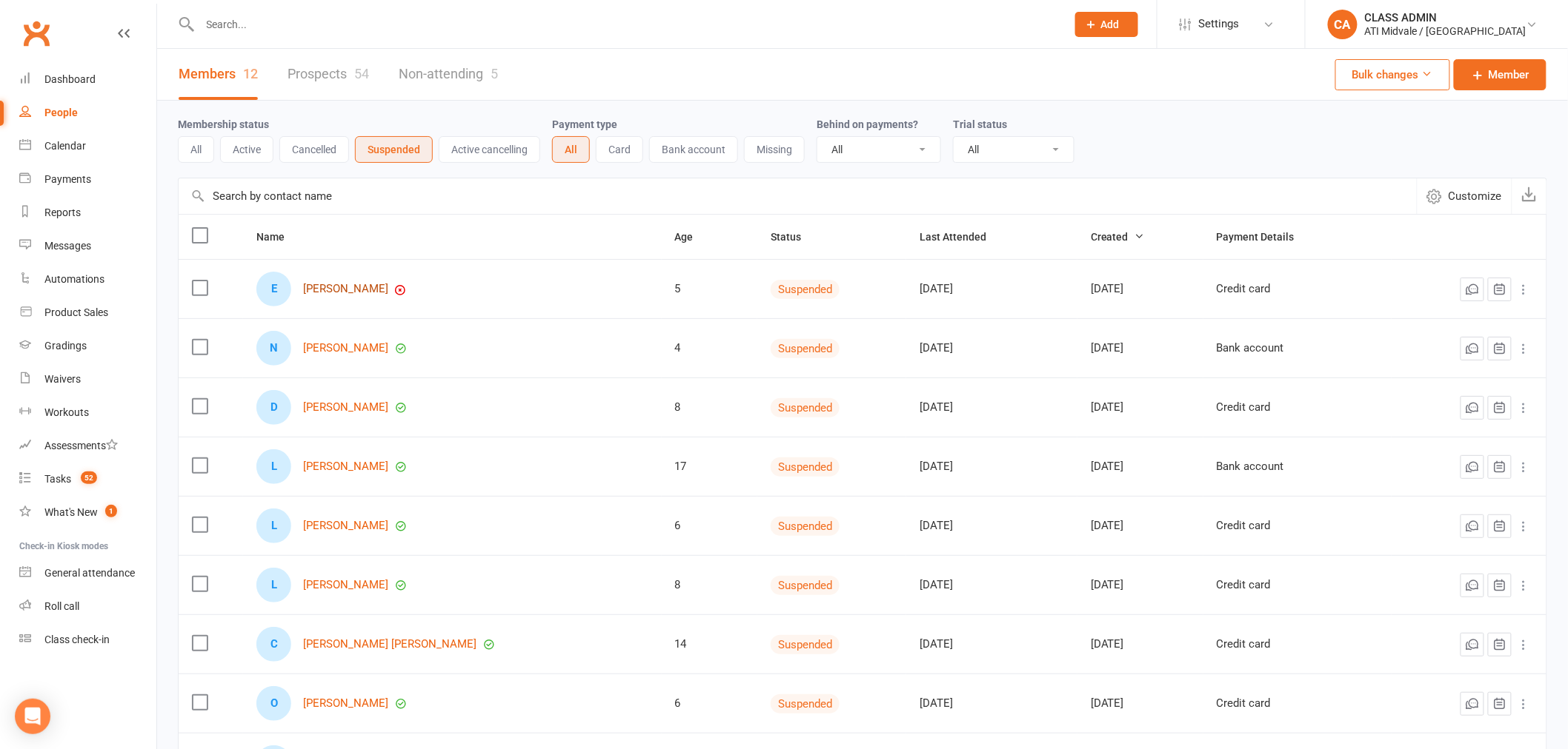
click at [336, 290] on link "[PERSON_NAME]" at bounding box center [346, 289] width 86 height 13
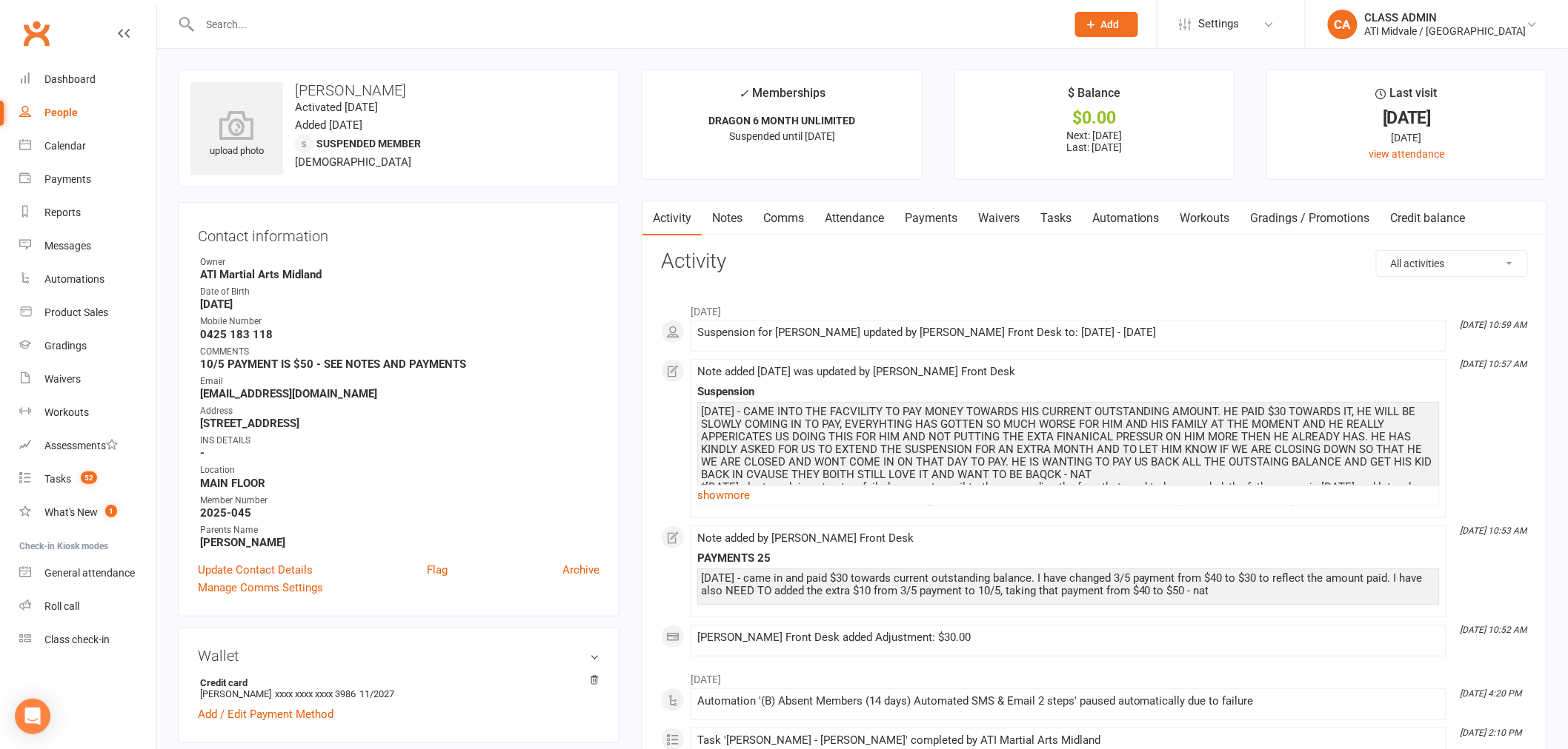
click at [927, 217] on link "Payments" at bounding box center [931, 218] width 74 height 34
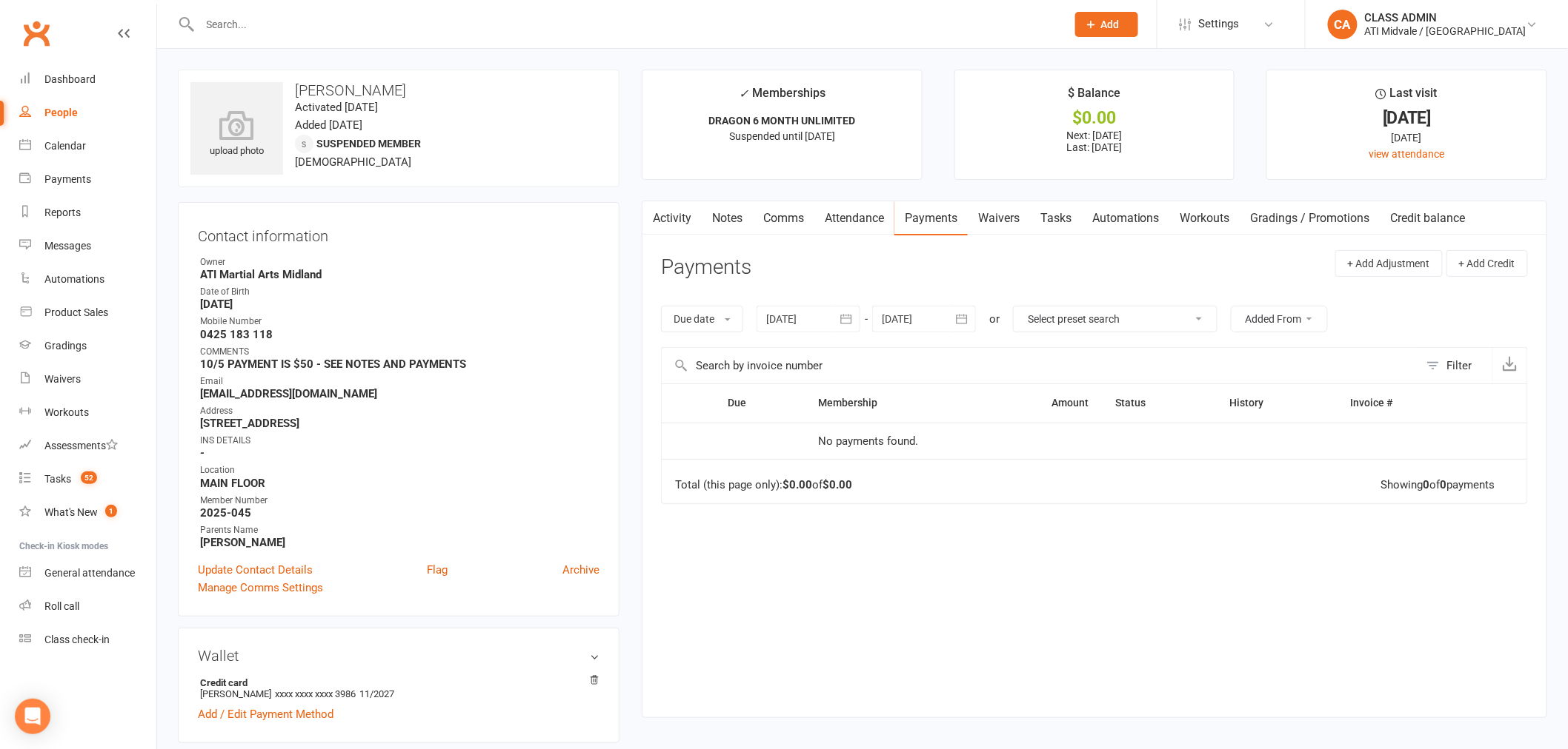
click at [857, 219] on link "Attendance" at bounding box center [854, 218] width 80 height 34
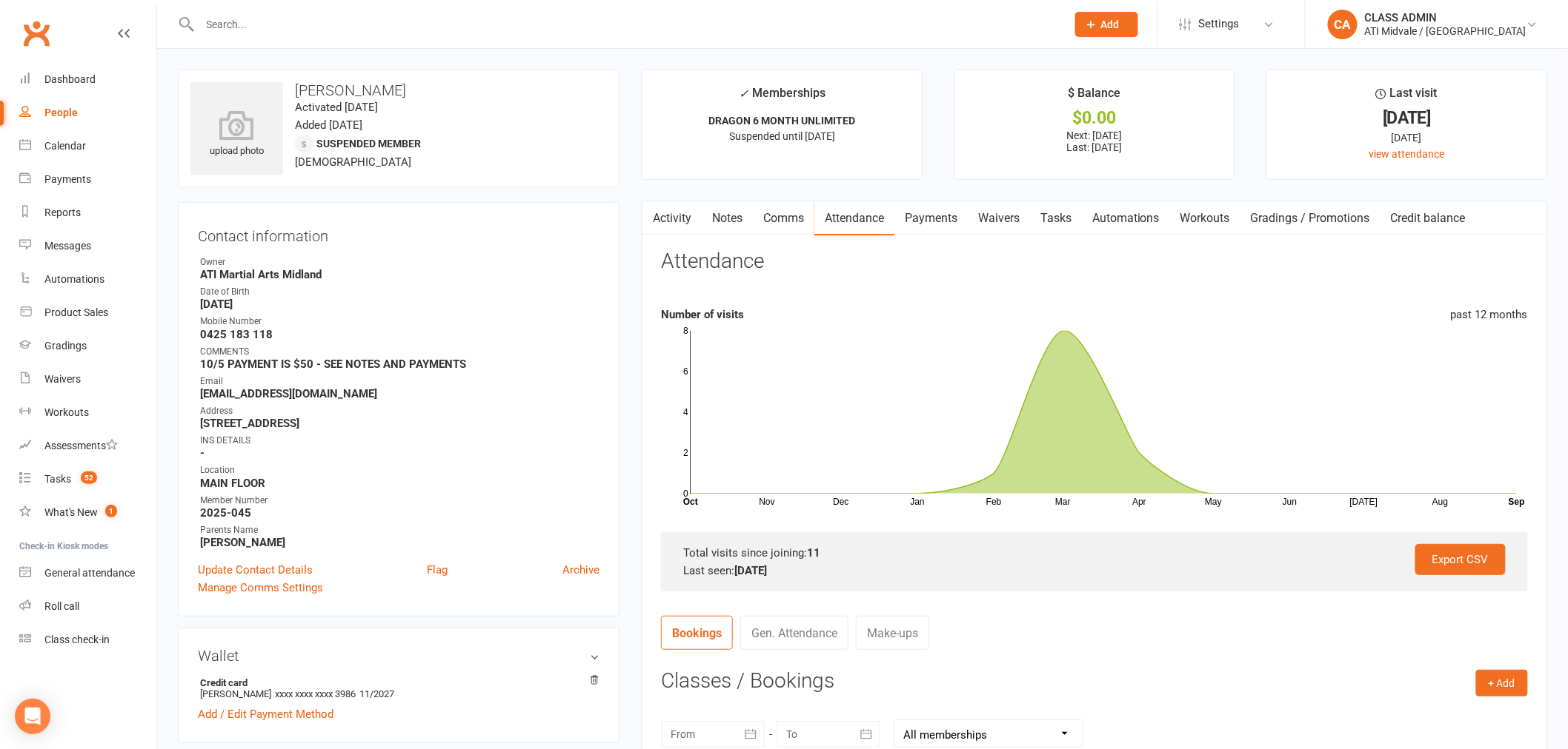
click at [1136, 218] on link "Automations" at bounding box center [1125, 218] width 88 height 34
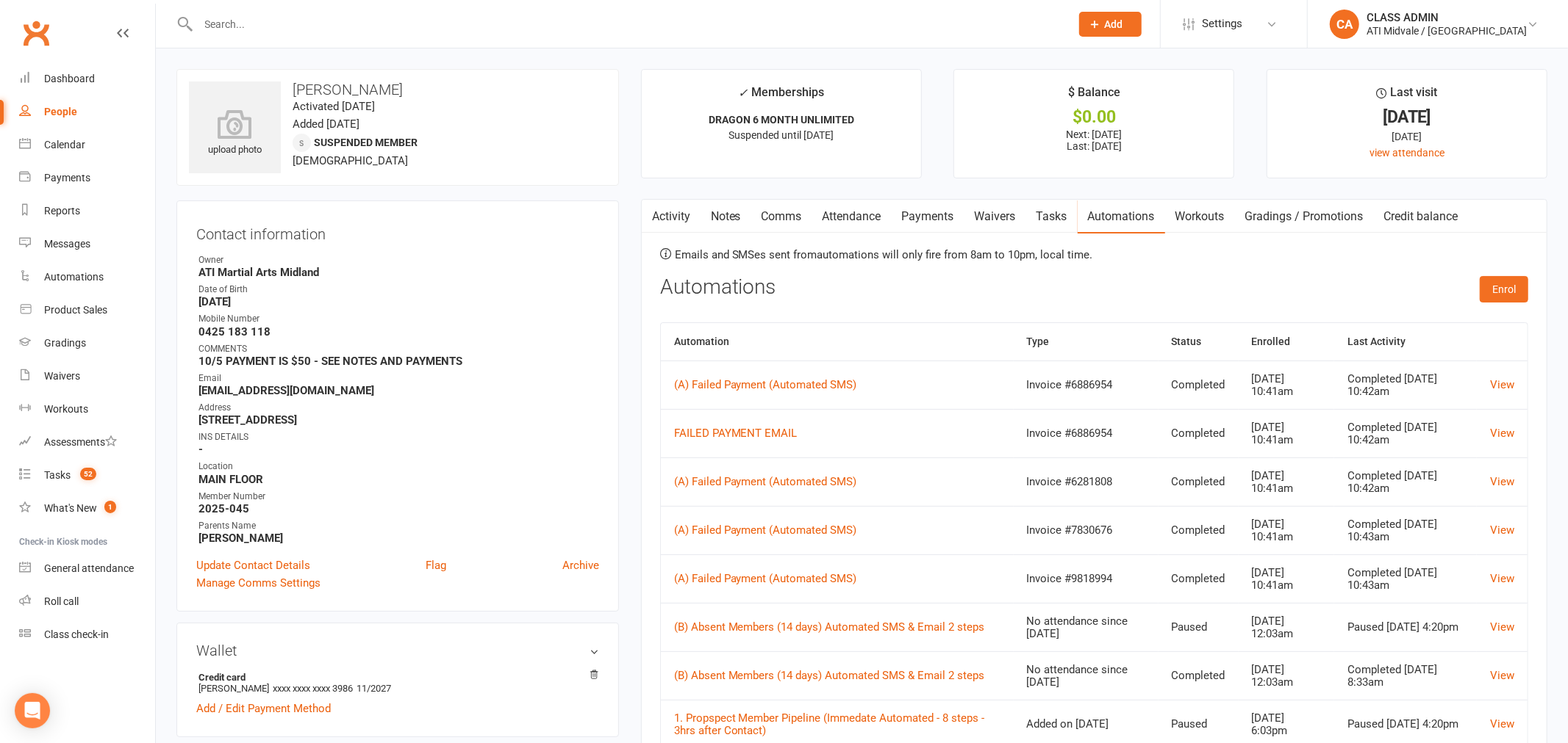
select select "100"
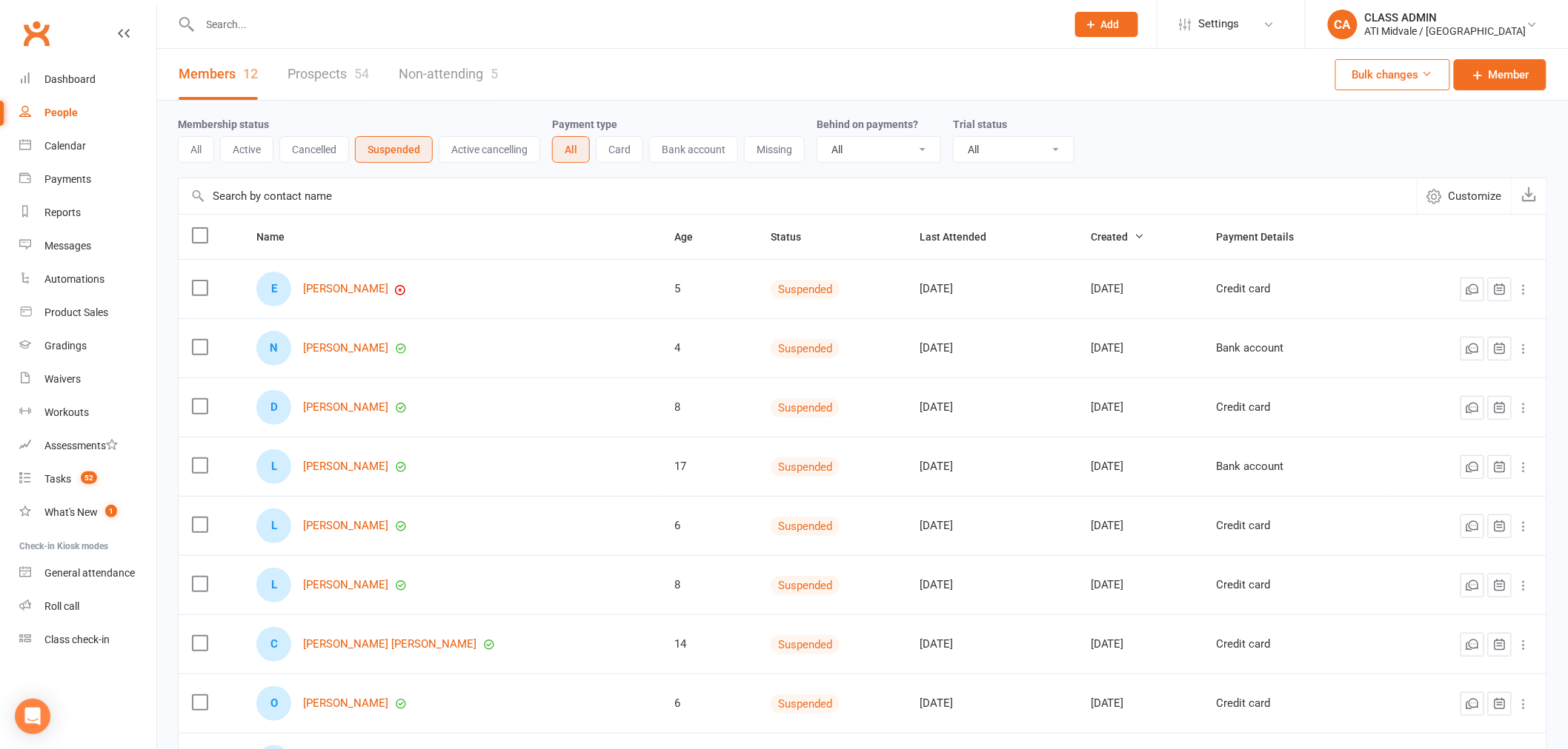
click at [773, 153] on button "Missing" at bounding box center [774, 149] width 61 height 26
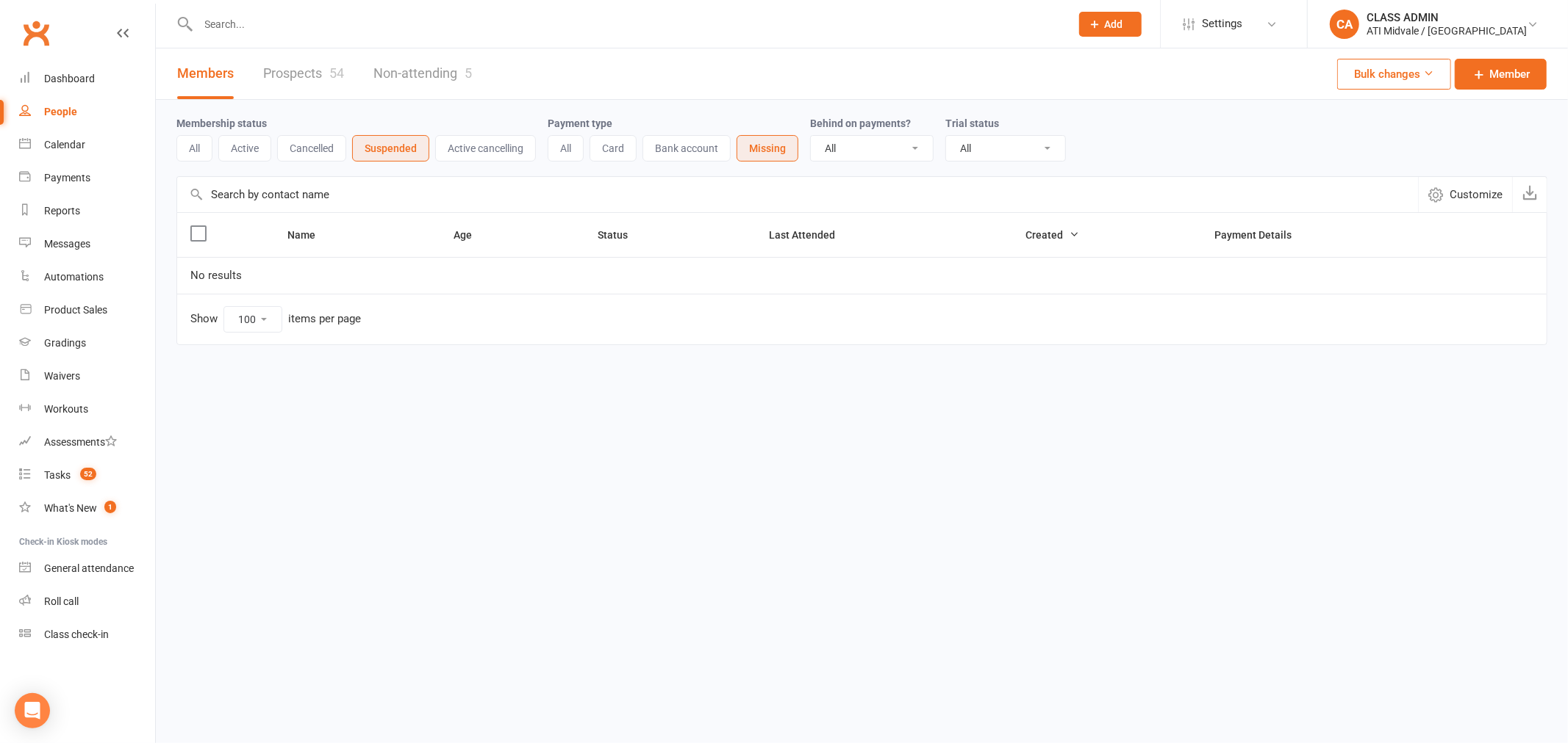
click at [854, 148] on select "All No Yes" at bounding box center [872, 149] width 122 height 25
click at [564, 149] on button "All" at bounding box center [565, 148] width 36 height 26
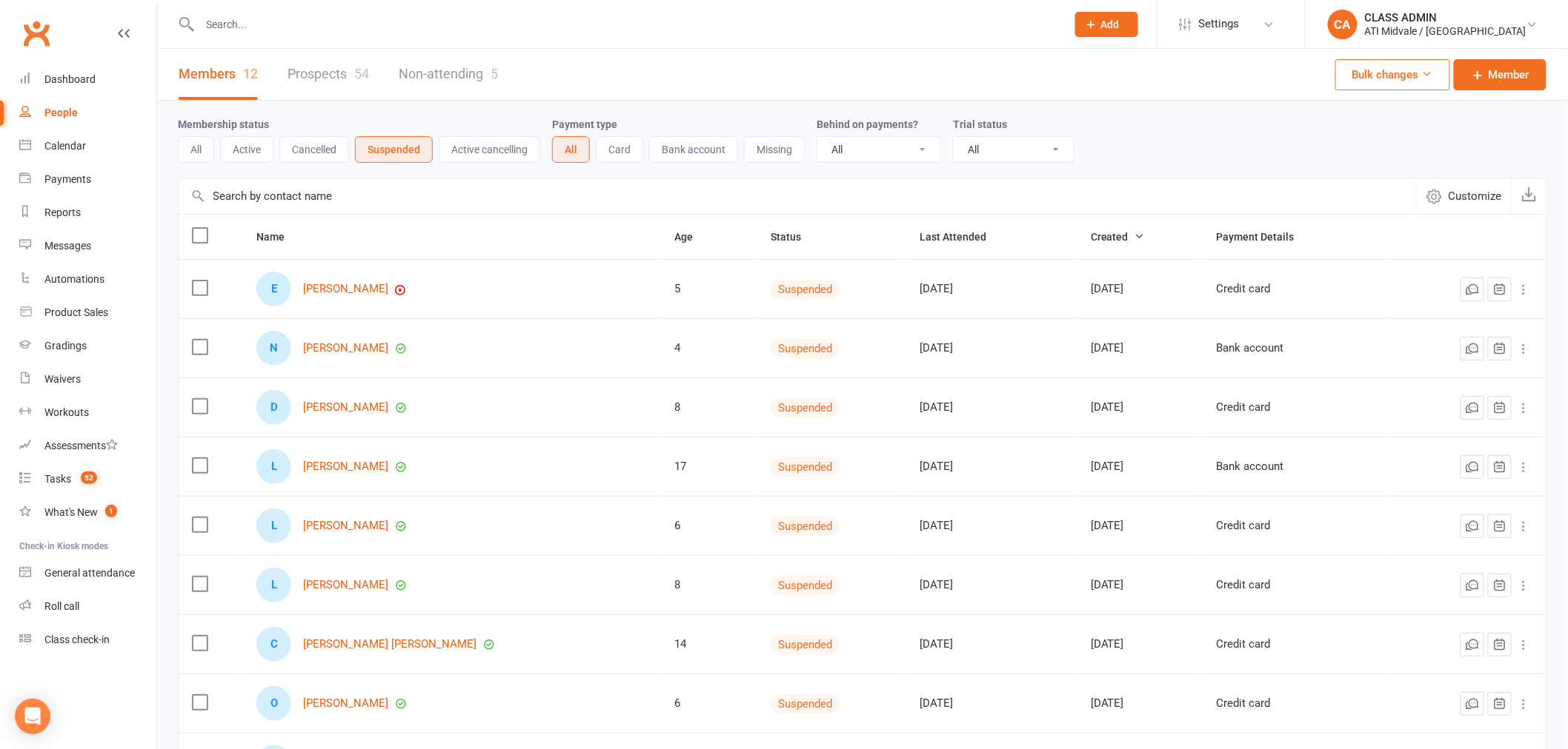
click at [908, 151] on select "All No Yes" at bounding box center [879, 150] width 123 height 25
select select "true"
click at [820, 137] on select "All No Yes" at bounding box center [879, 150] width 123 height 25
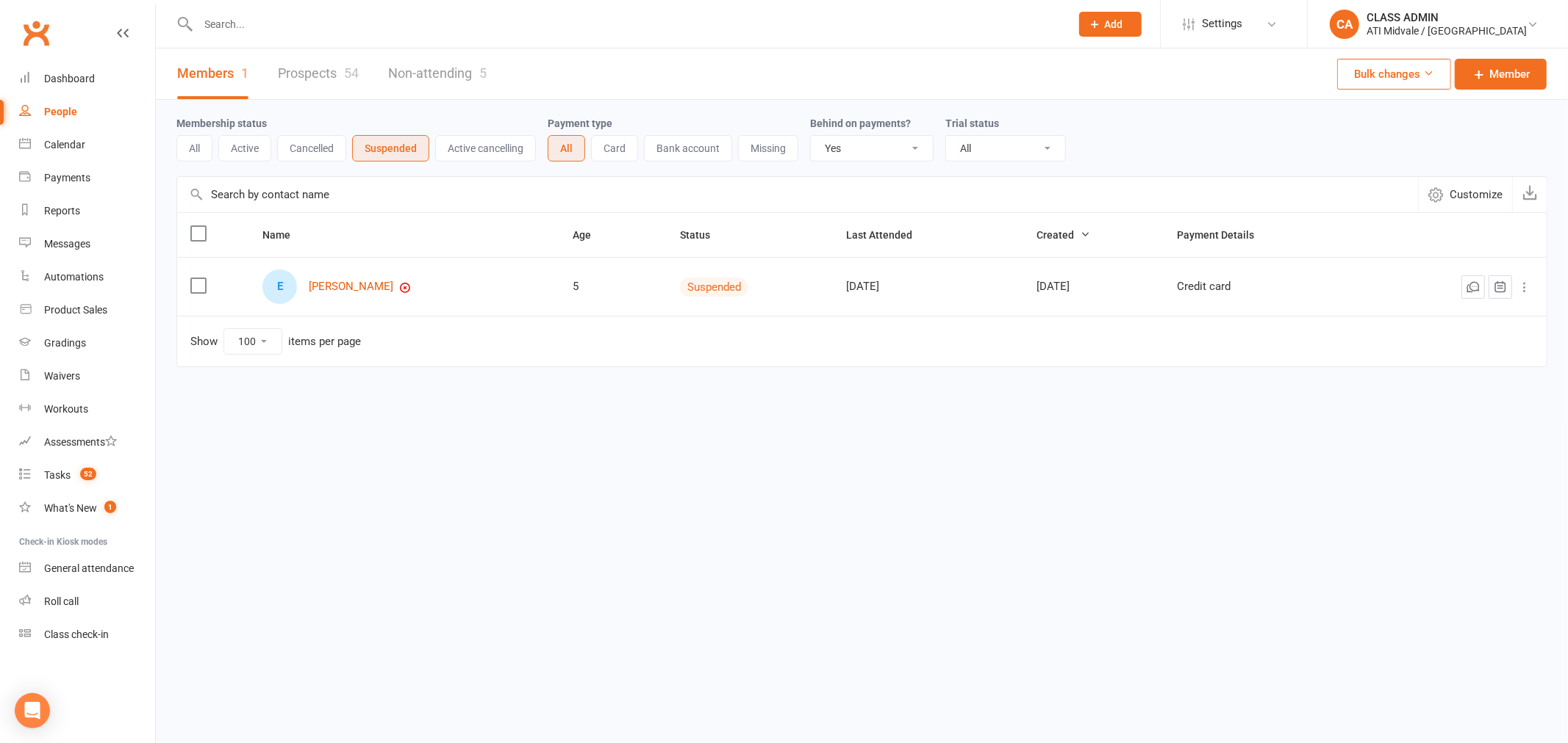
click at [1002, 145] on select "All Active and expired trials All active trials Active trial (no other membersh…" at bounding box center [1005, 149] width 119 height 25
select select "no_trial"
click at [949, 136] on select "All Active and expired trials All active trials Active trial (no other membersh…" at bounding box center [1005, 149] width 119 height 25
drag, startPoint x: 52, startPoint y: 178, endPoint x: 181, endPoint y: 238, distance: 142.3
click at [52, 176] on div "Payments" at bounding box center [67, 177] width 46 height 12
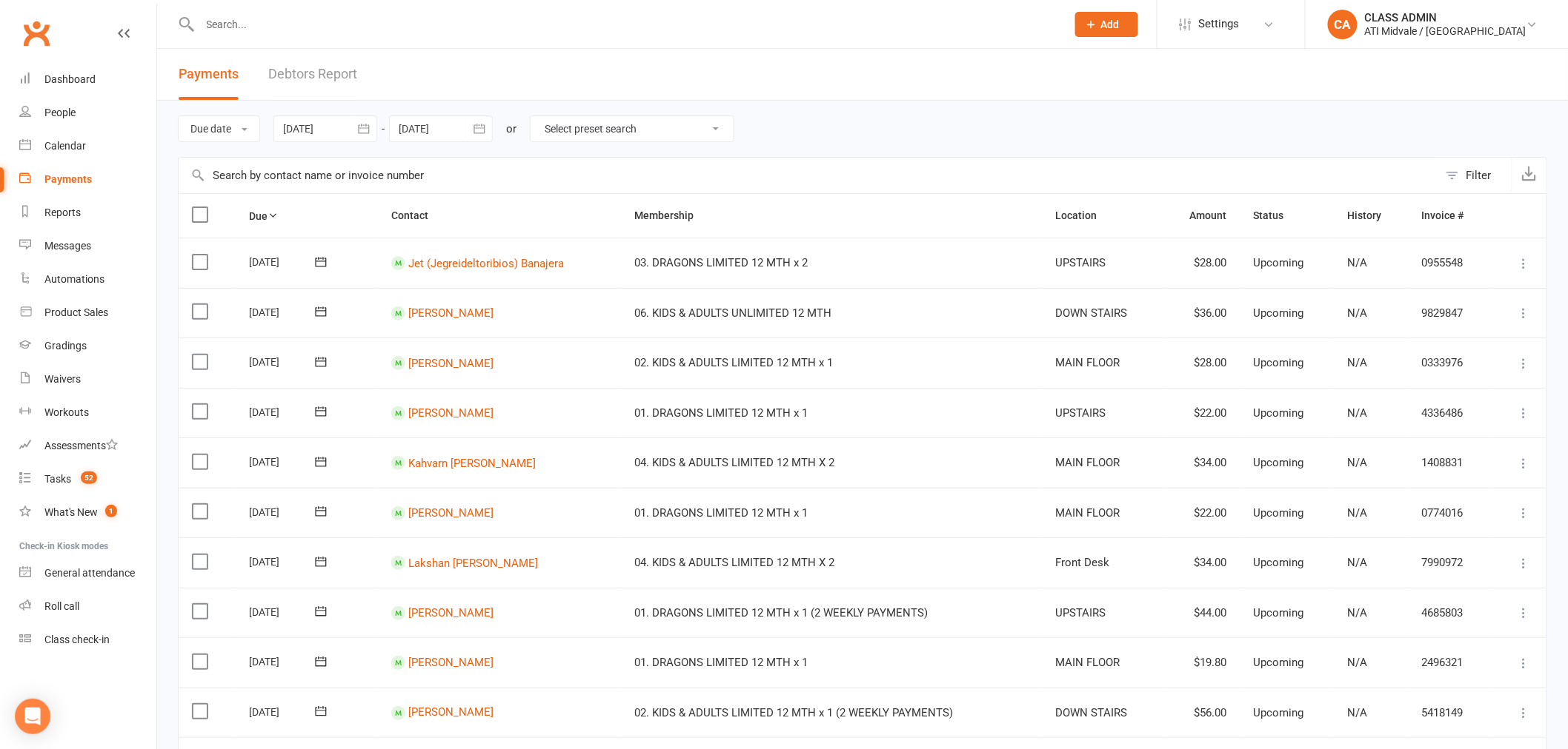
click at [328, 82] on link "Debtors Report" at bounding box center [313, 75] width 89 height 51
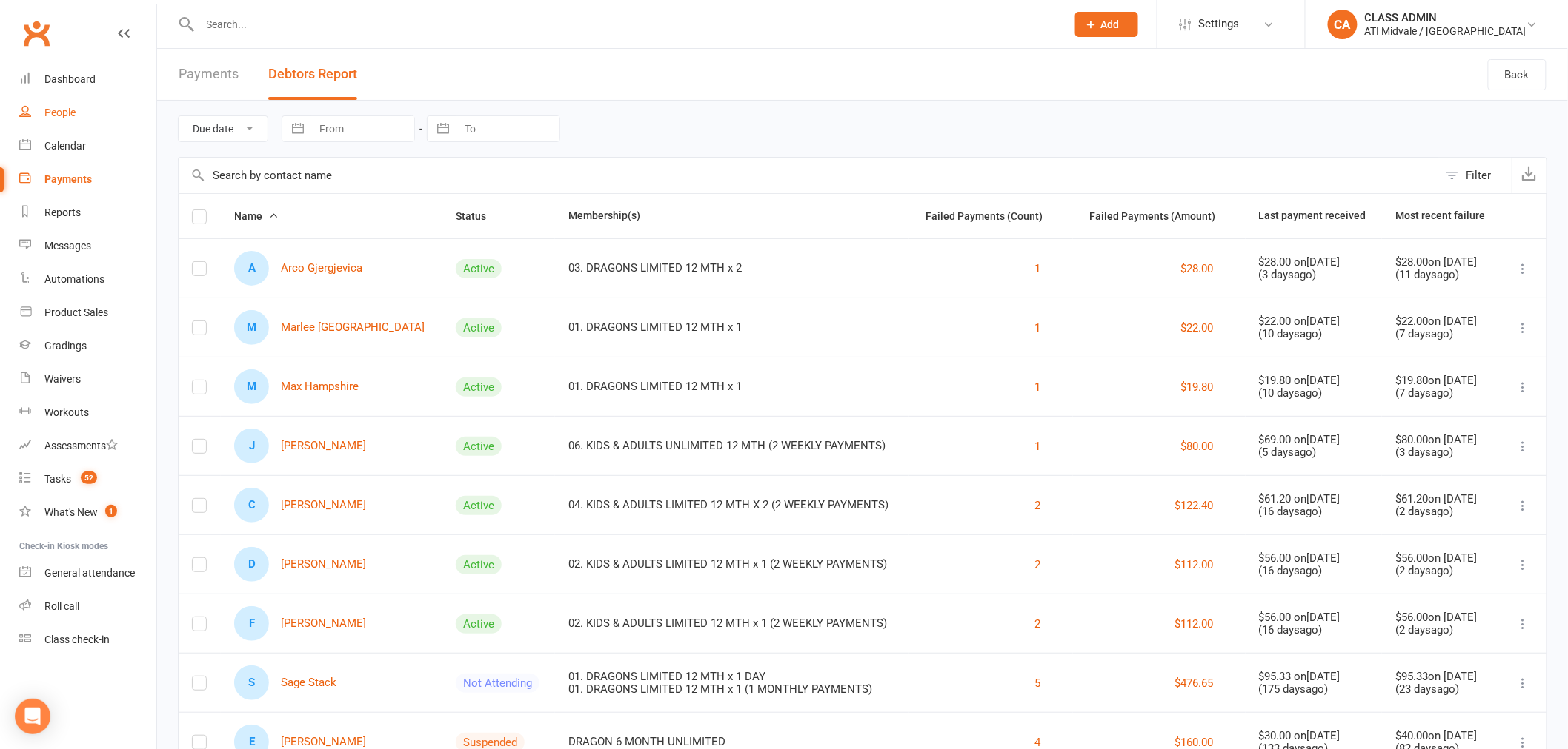
click at [57, 111] on div "People" at bounding box center [60, 112] width 31 height 12
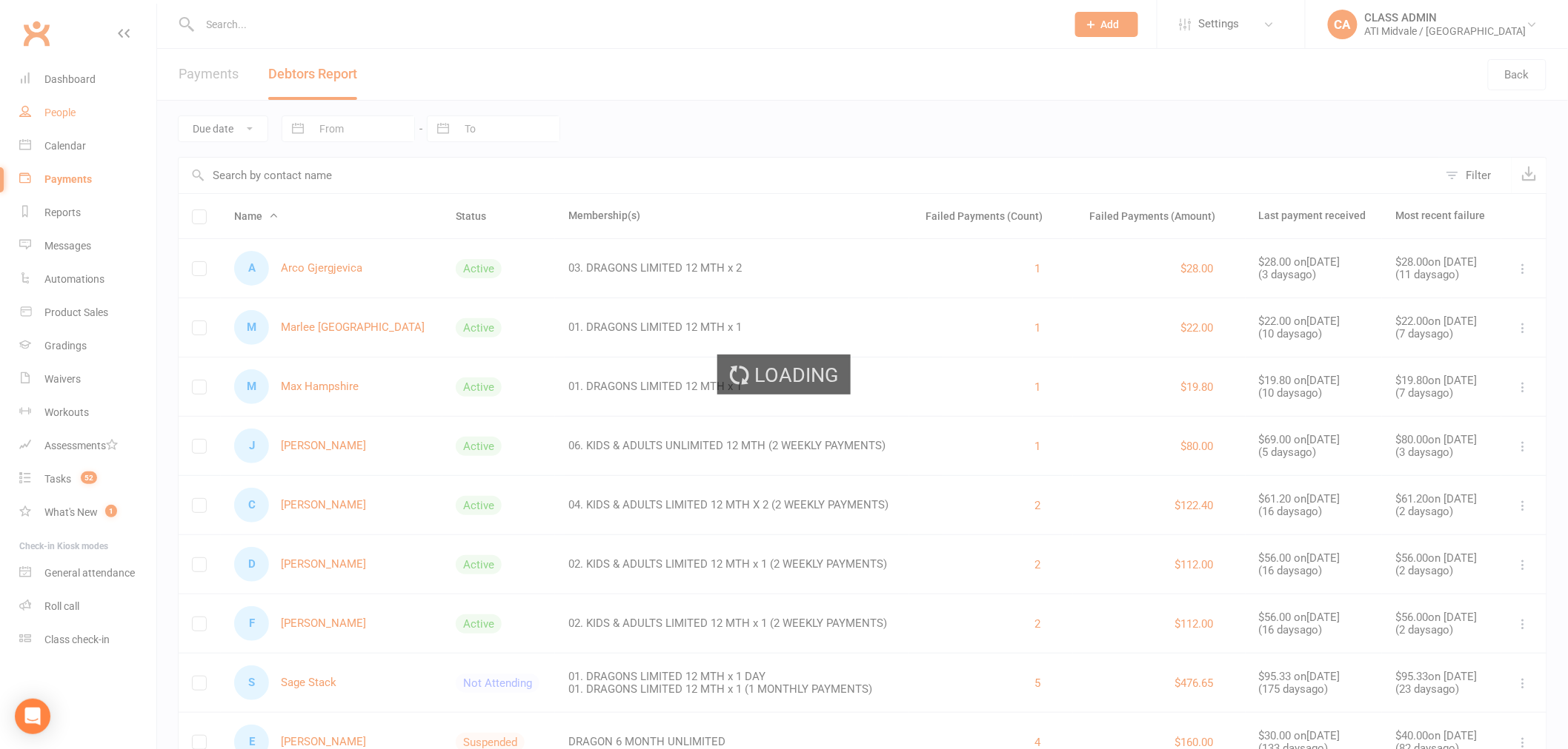
select select "true"
select select "no_trial"
select select "100"
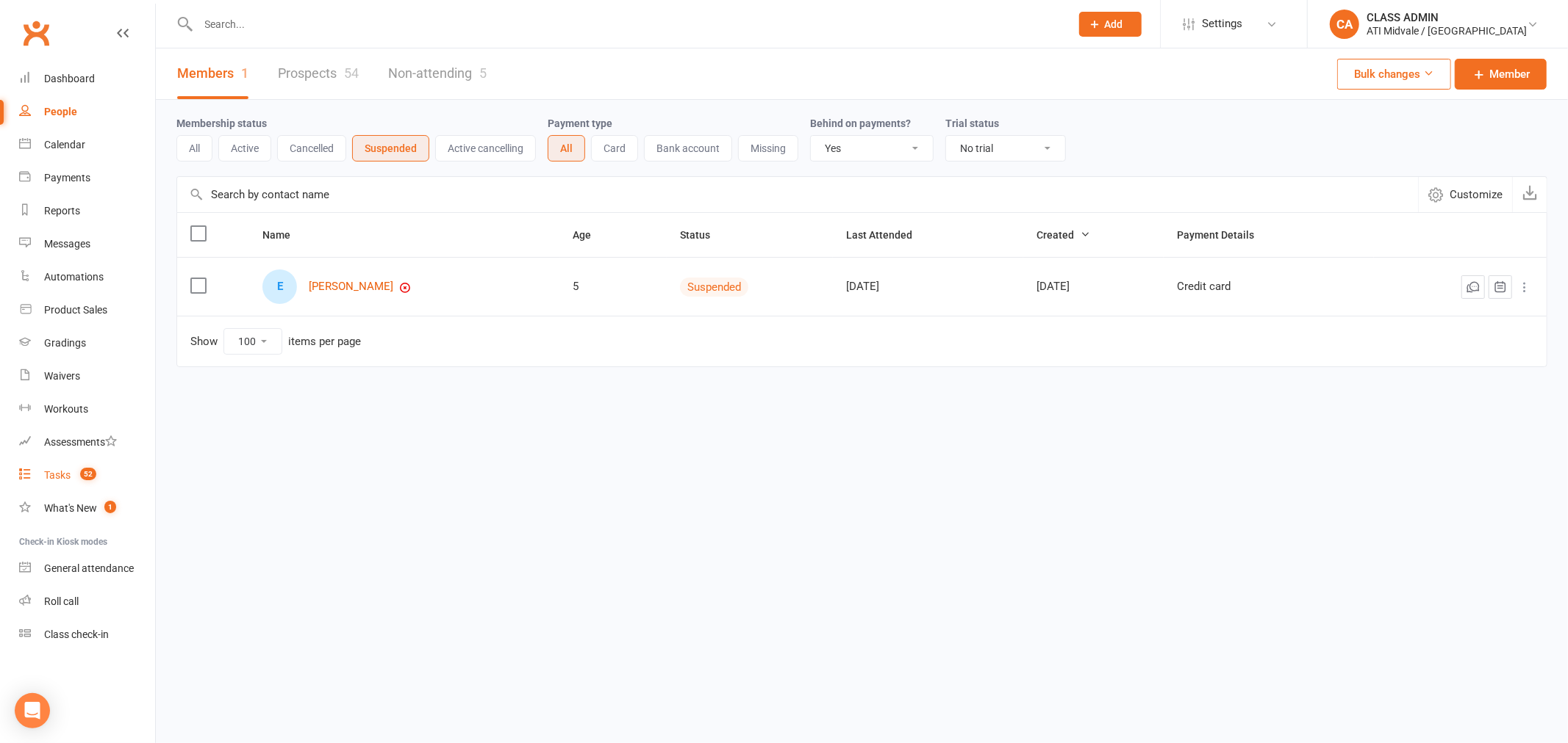
click at [61, 479] on div "Tasks" at bounding box center [57, 475] width 26 height 12
select select "incomplete"
select select "32859"
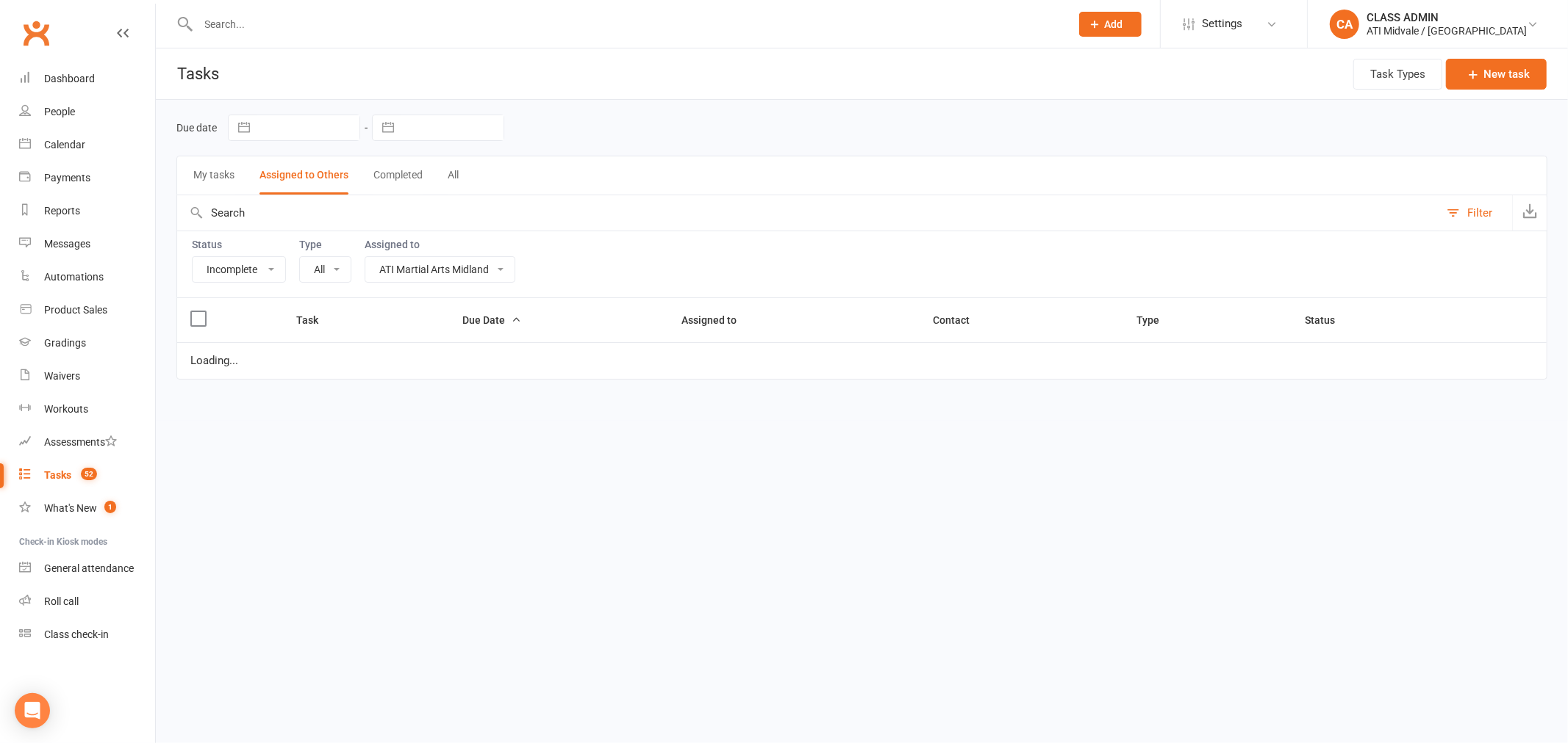
select select "15859"
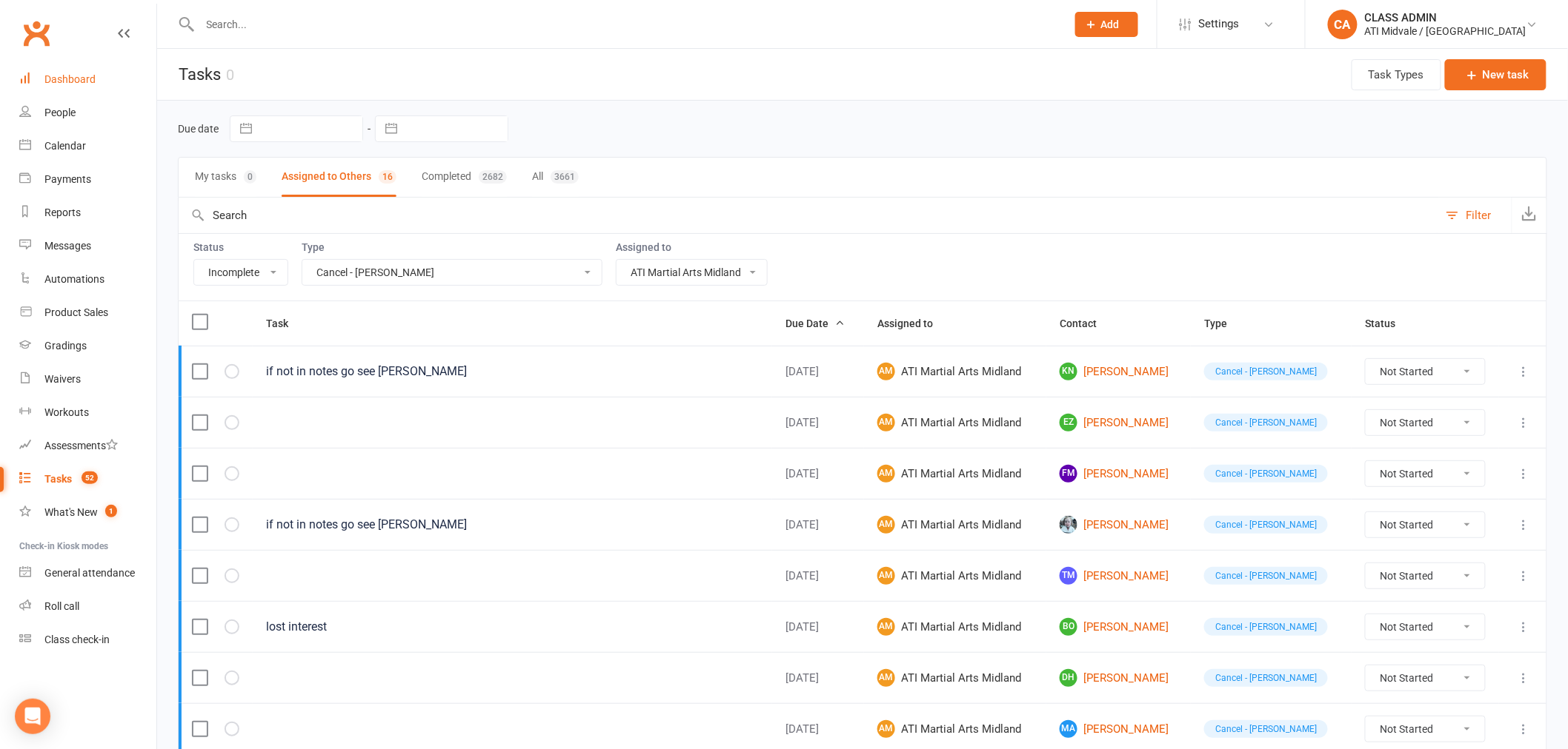
click at [77, 77] on div "Dashboard" at bounding box center [70, 79] width 51 height 12
